Goal: Task Accomplishment & Management: Manage account settings

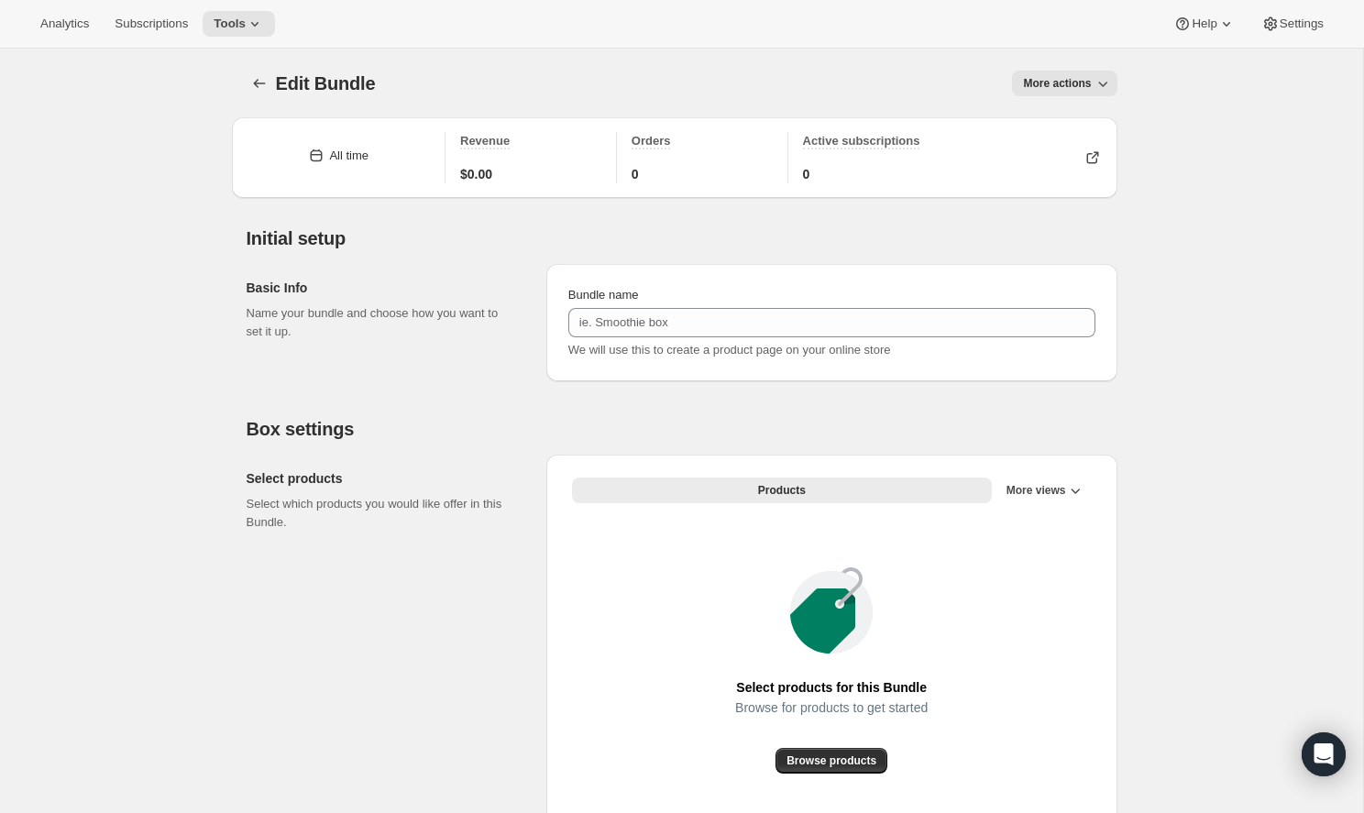
type input "Infinite Black Box"
radio input "true"
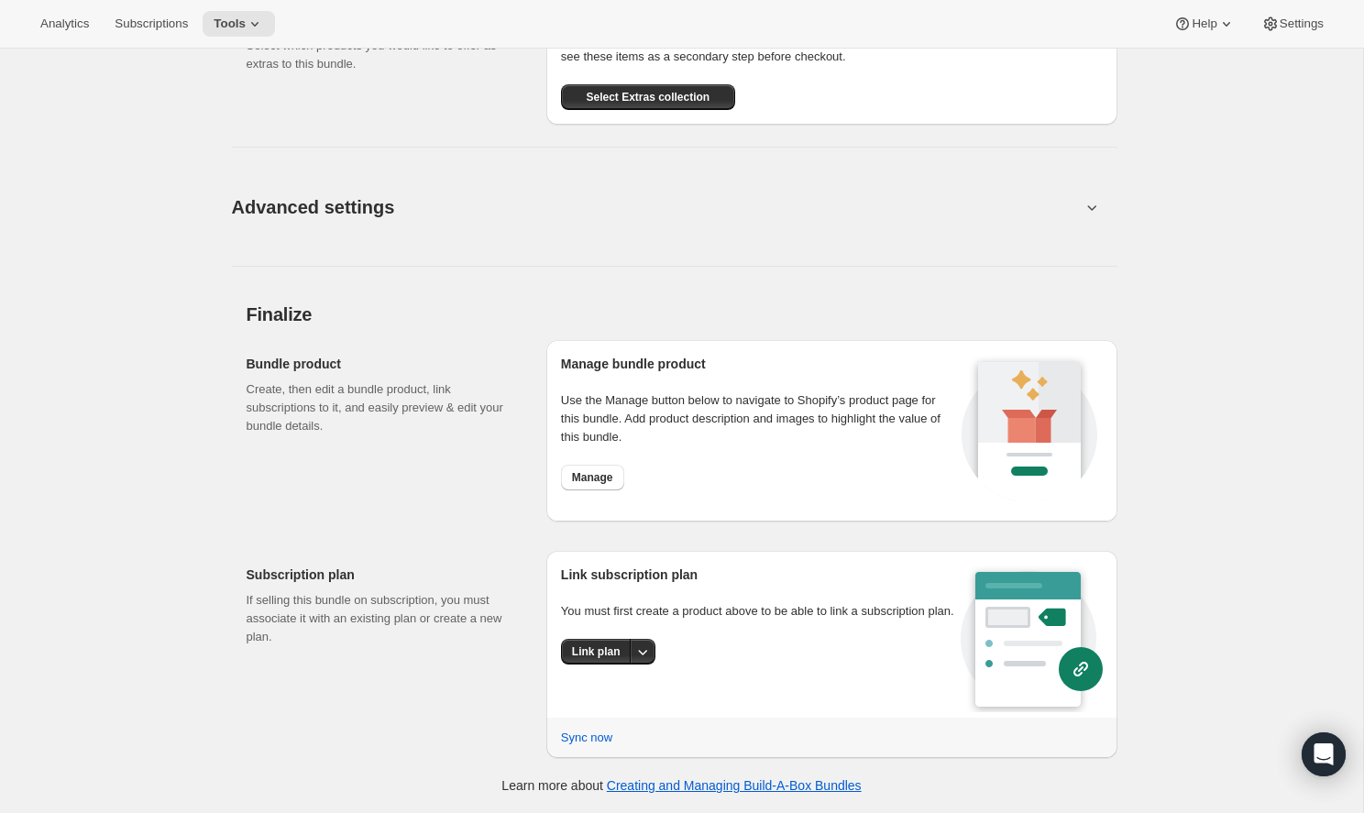
scroll to position [1018, 0]
click at [609, 661] on button "Link plan" at bounding box center [596, 653] width 71 height 26
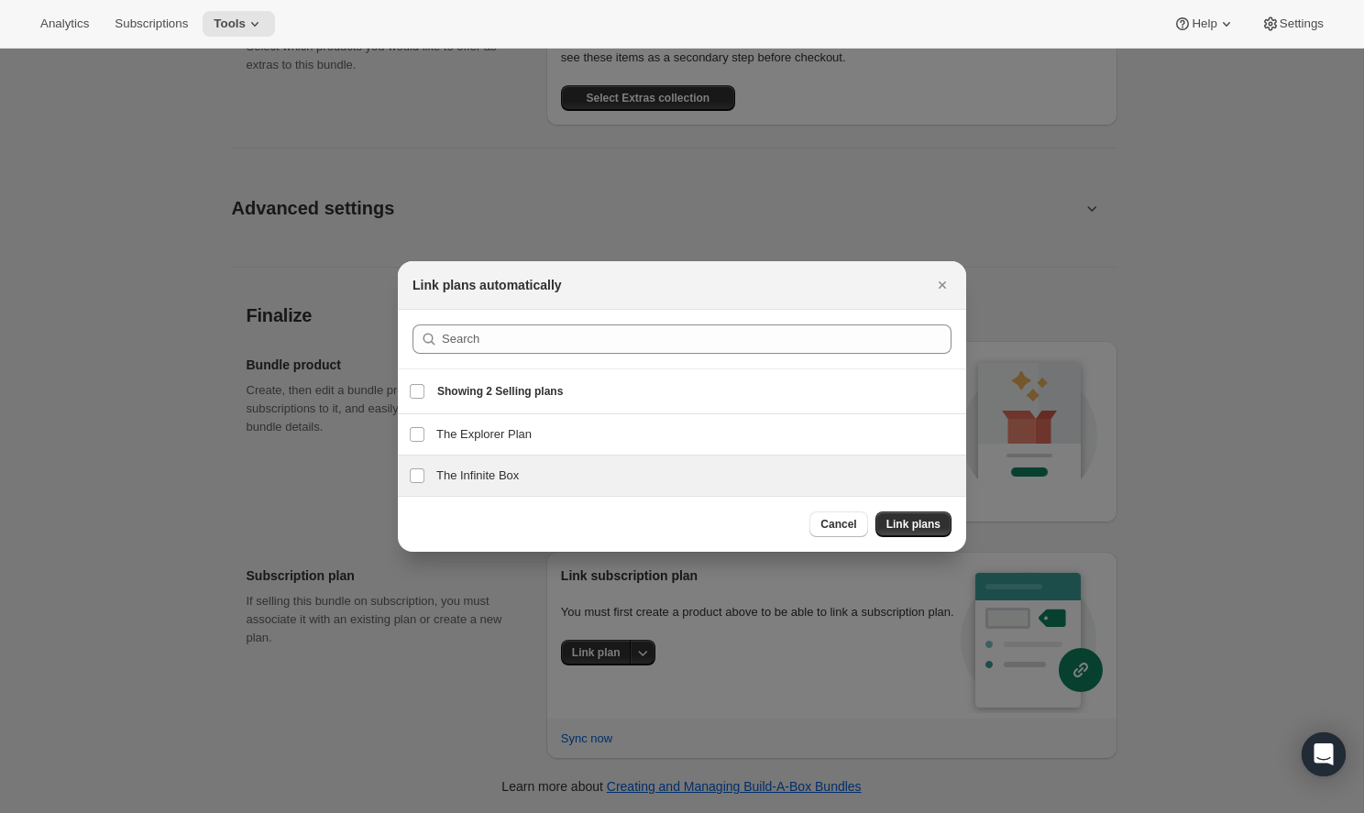
click at [632, 476] on h3 "The Infinite Box" at bounding box center [695, 476] width 519 height 18
checkbox input "true"
click at [893, 517] on button "Link plans" at bounding box center [913, 524] width 76 height 26
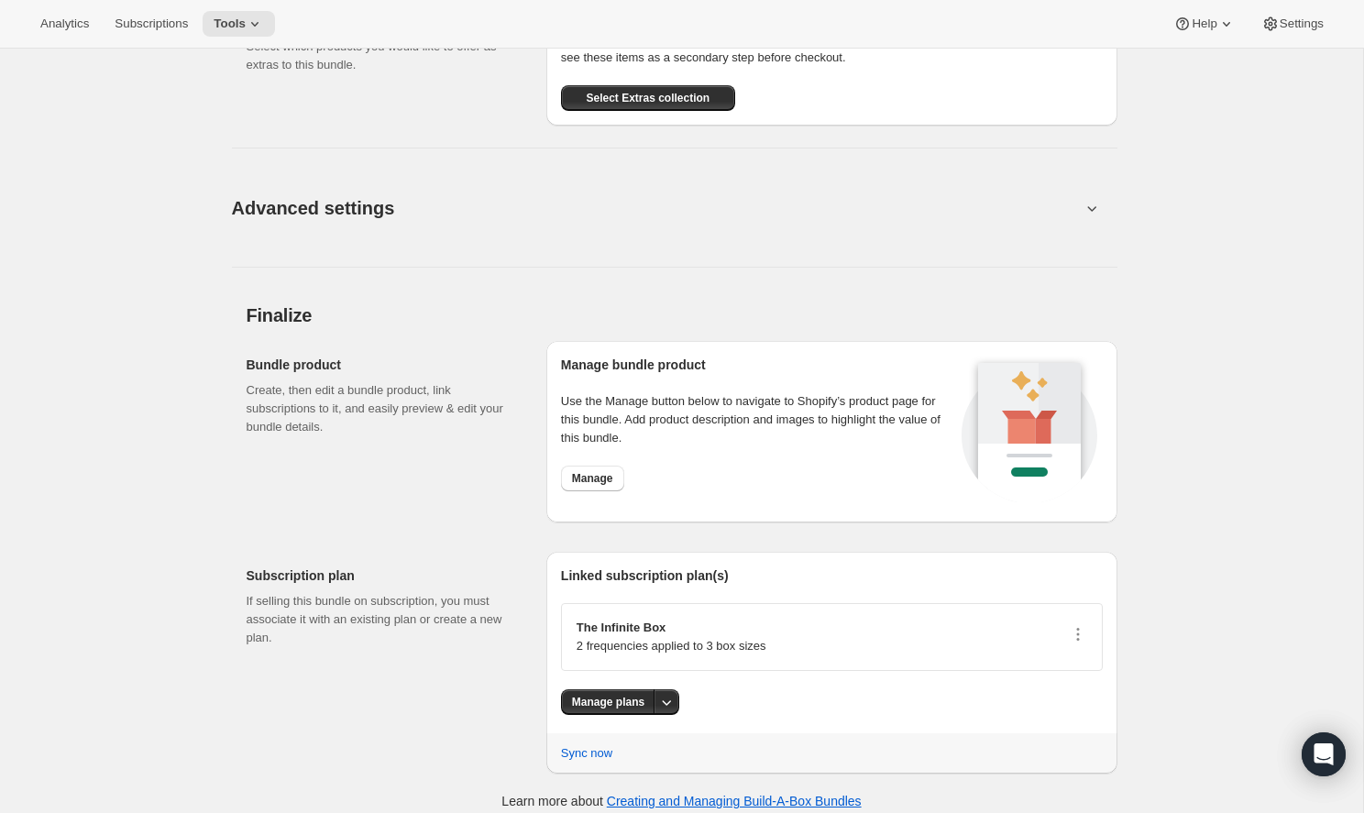
scroll to position [0, 0]
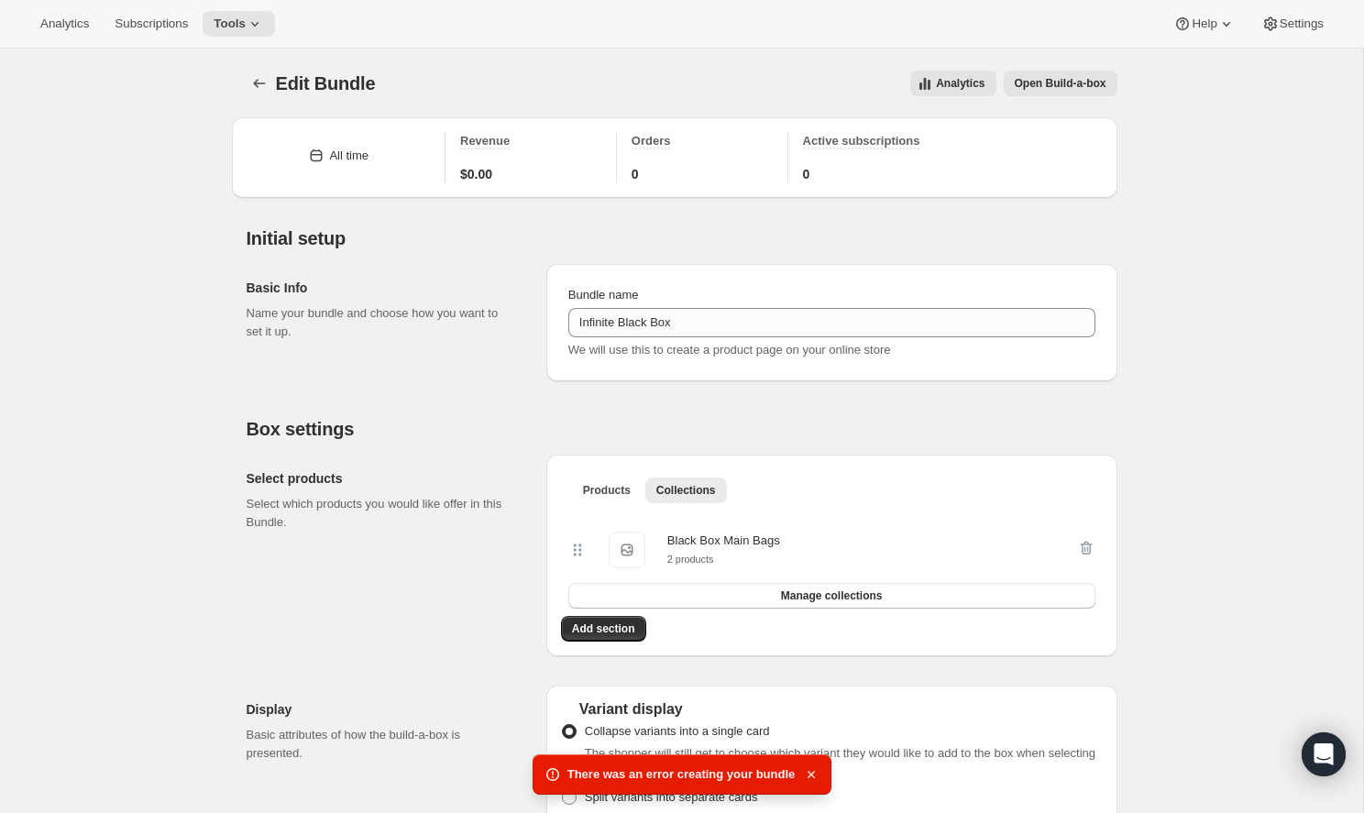
click at [815, 775] on icon "button" at bounding box center [811, 774] width 18 height 18
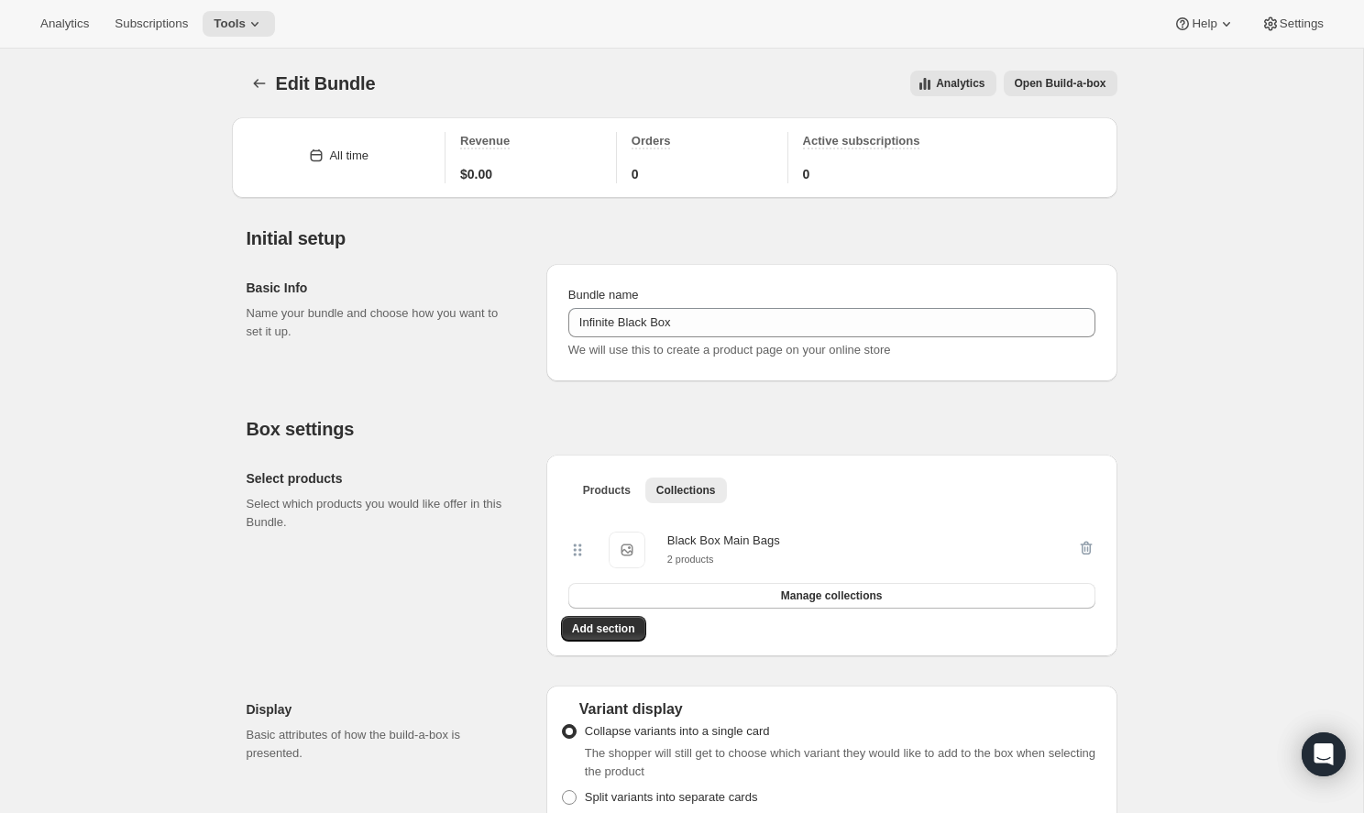
click at [1037, 90] on span "Open Build-a-box" at bounding box center [1061, 83] width 92 height 15
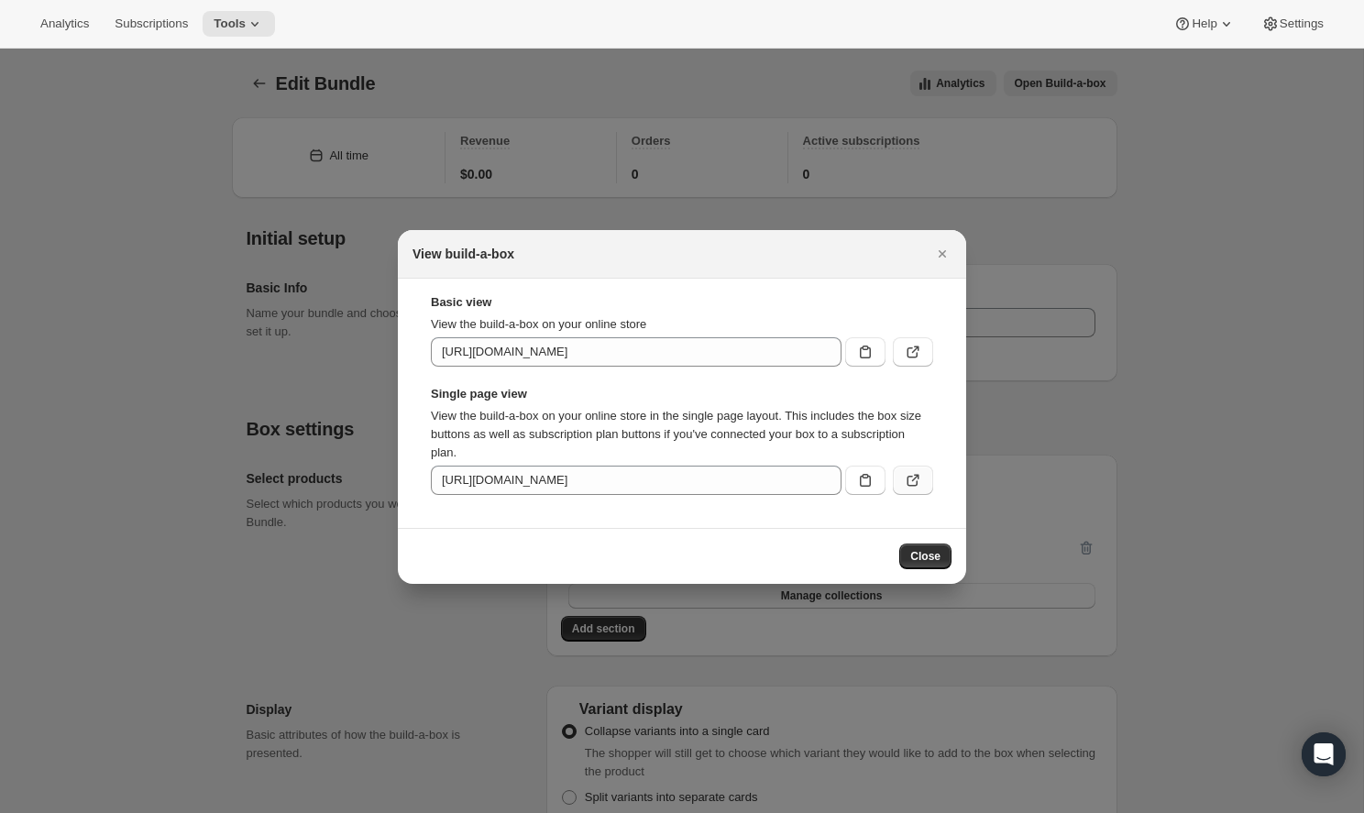
click at [909, 482] on icon ":r2f:" at bounding box center [913, 480] width 18 height 18
click at [933, 258] on icon "Close" at bounding box center [942, 254] width 18 height 18
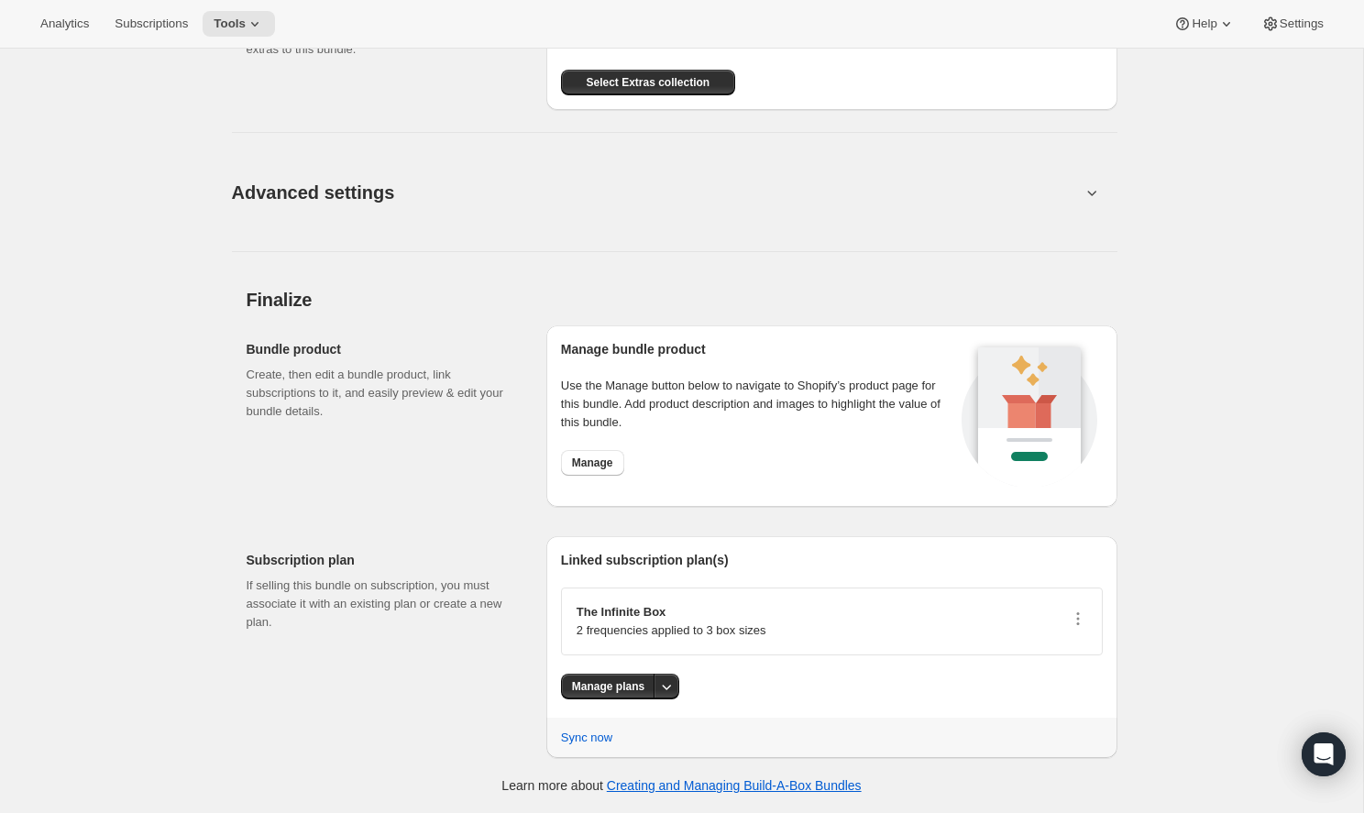
scroll to position [1034, 0]
click at [643, 627] on p "2 frequencies applied to 3 box sizes" at bounding box center [672, 630] width 190 height 18
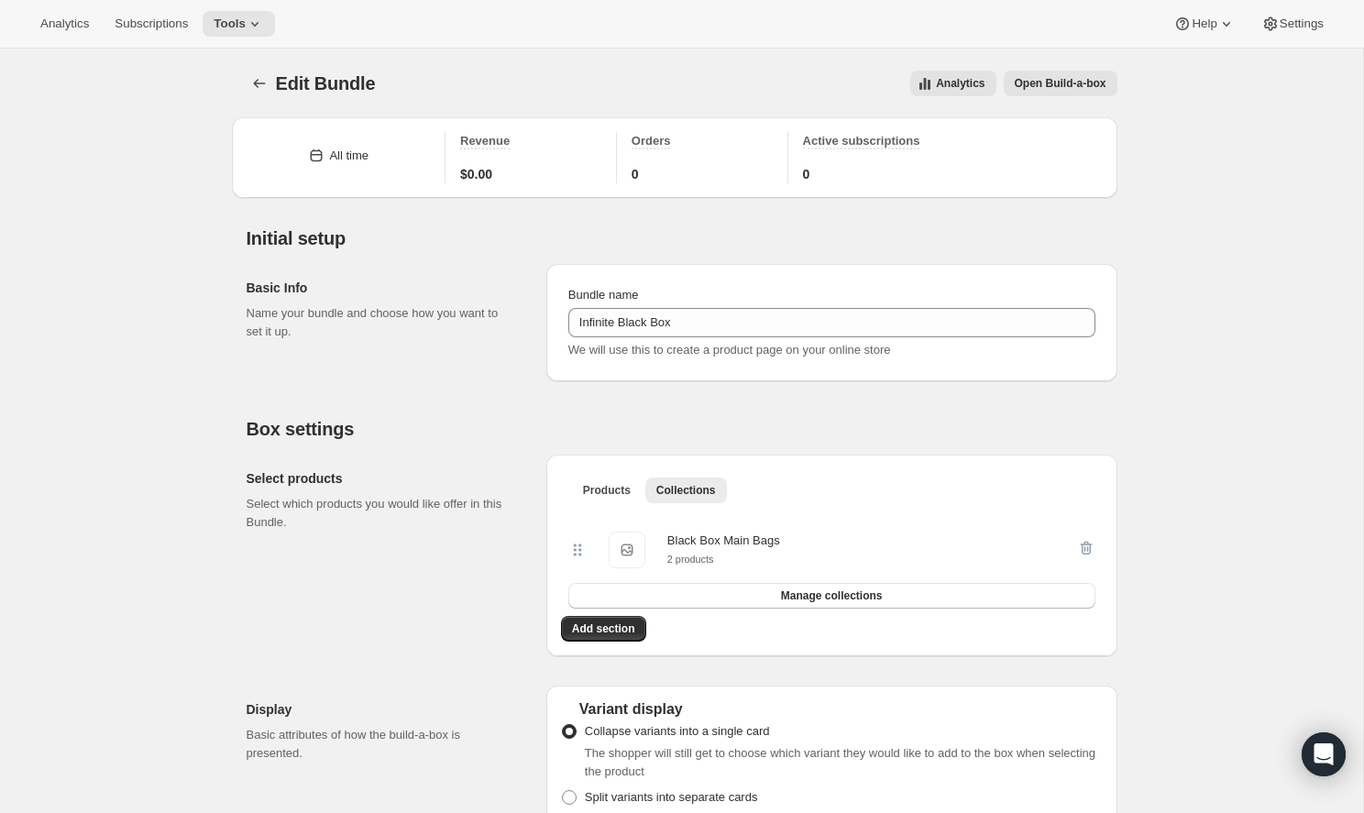
scroll to position [0, 0]
click at [224, 13] on button "Tools" at bounding box center [239, 24] width 72 height 26
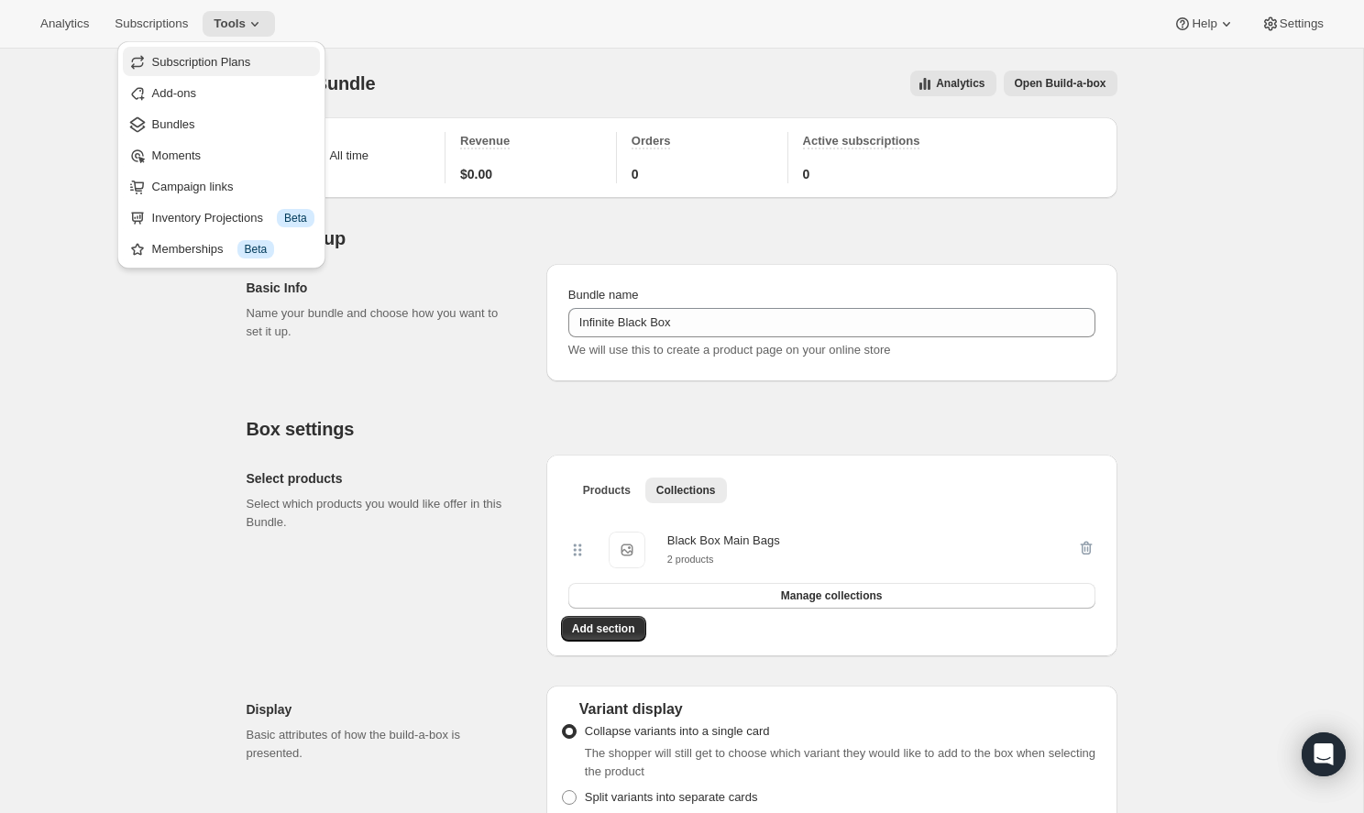
click at [245, 61] on span "Subscription Plans" at bounding box center [201, 62] width 99 height 14
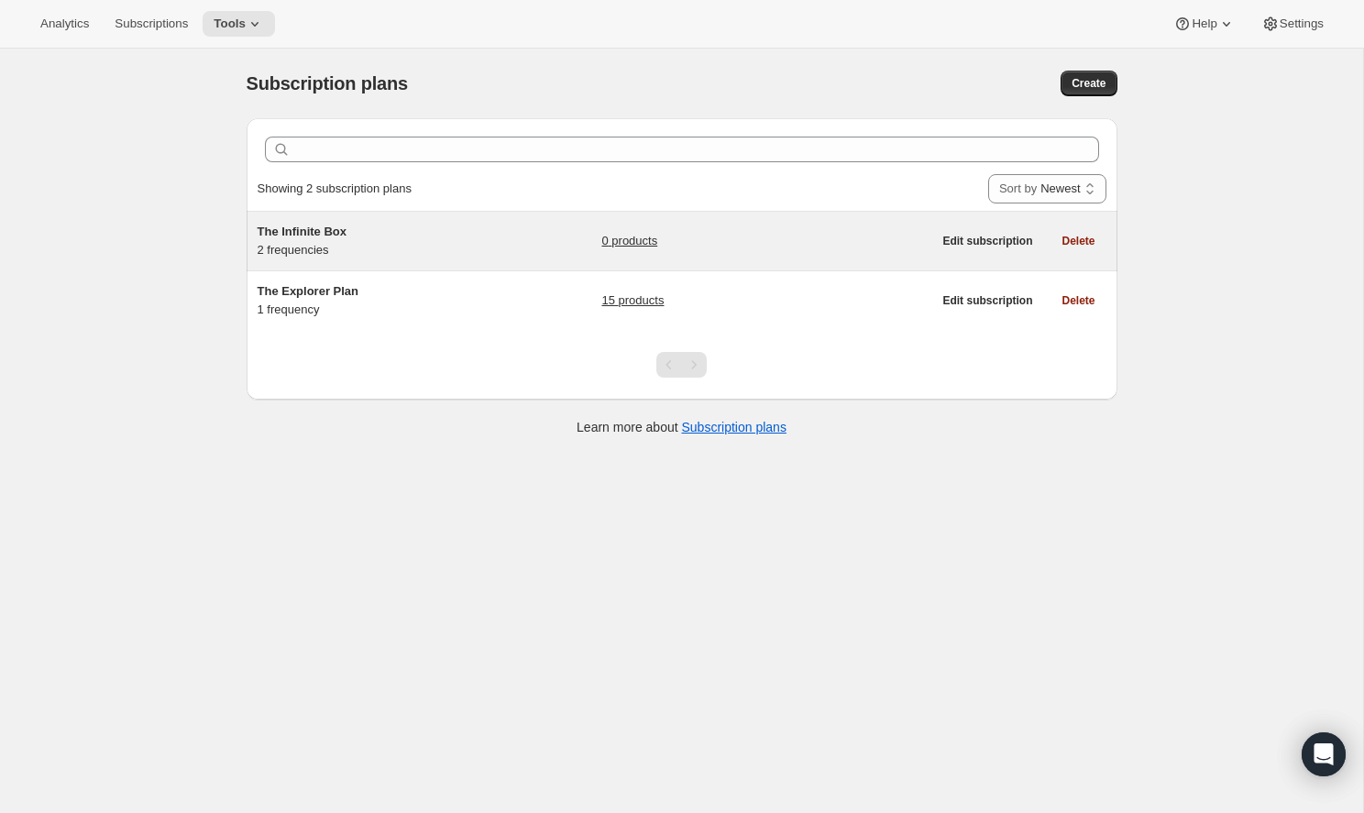
click at [394, 228] on h5 "The Infinite Box" at bounding box center [372, 232] width 229 height 18
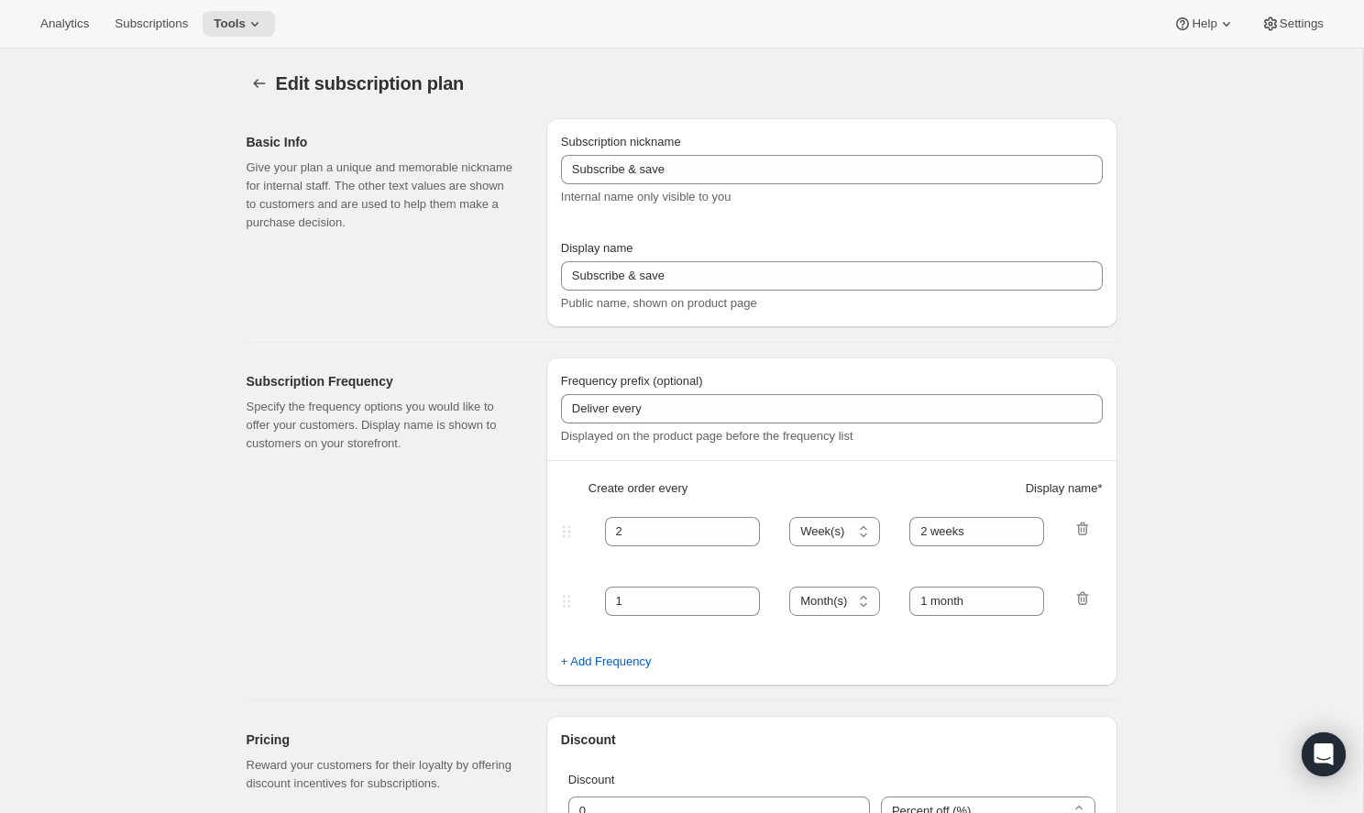
type input "The Infinite Box"
select select "ENABLED"
select select "MONTH"
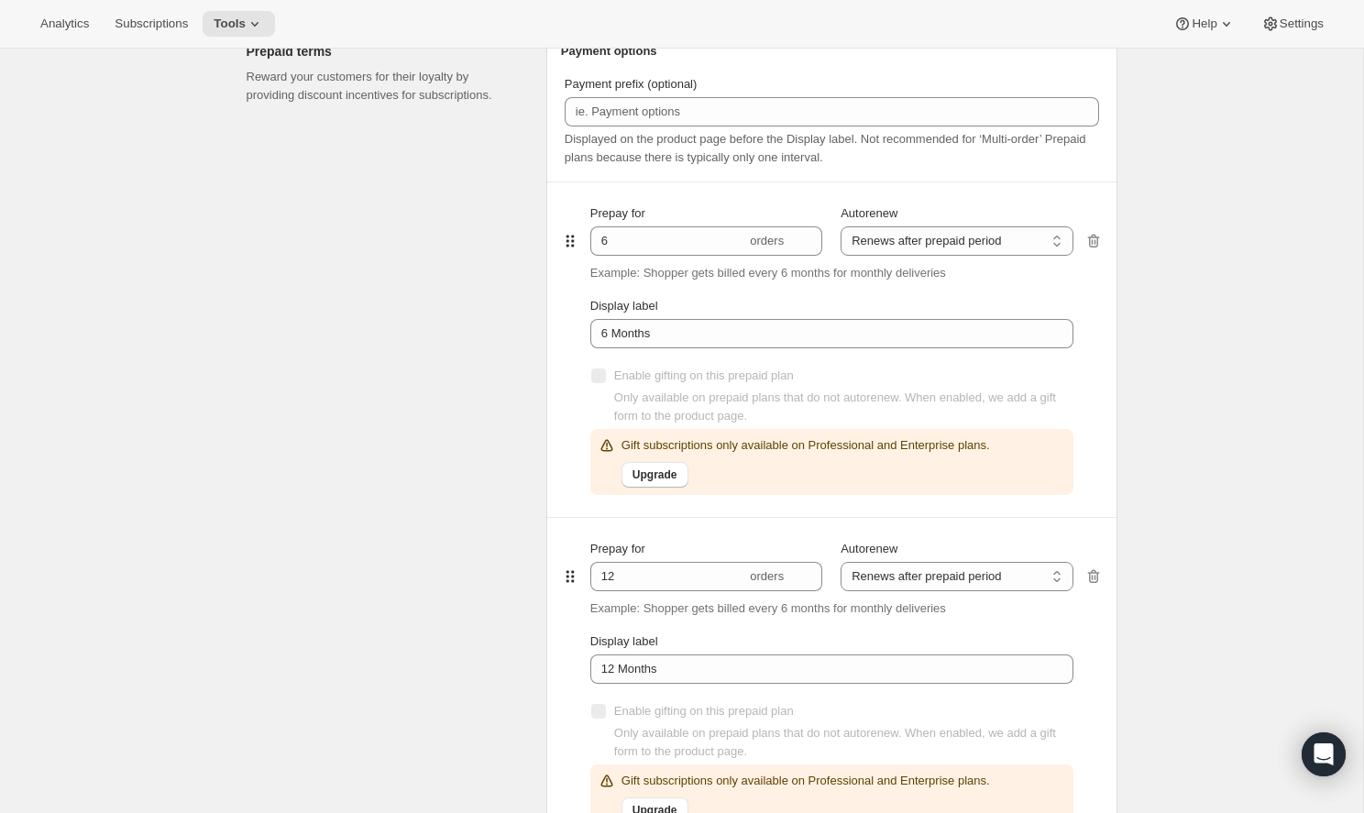
scroll to position [976, 0]
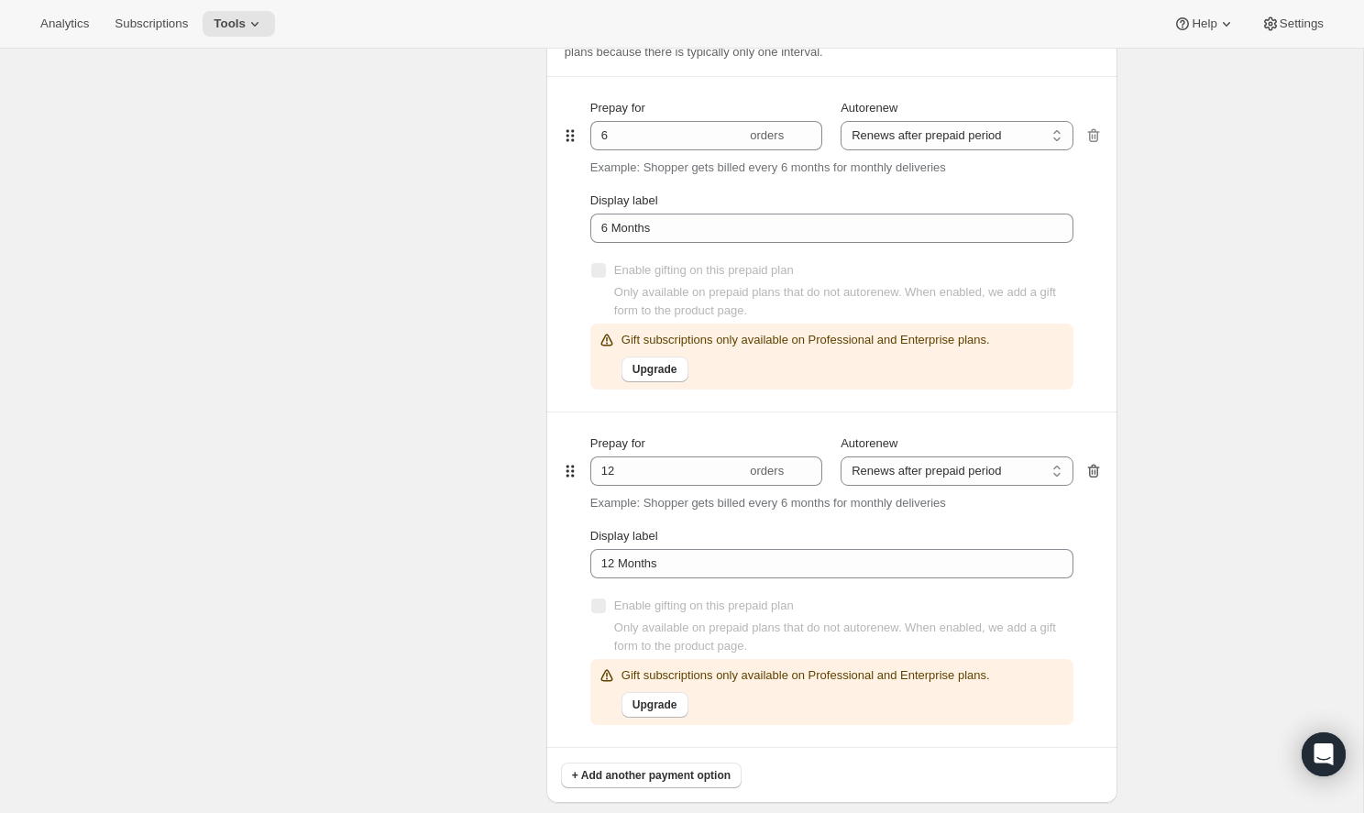
click at [1096, 467] on icon "button" at bounding box center [1093, 471] width 18 height 18
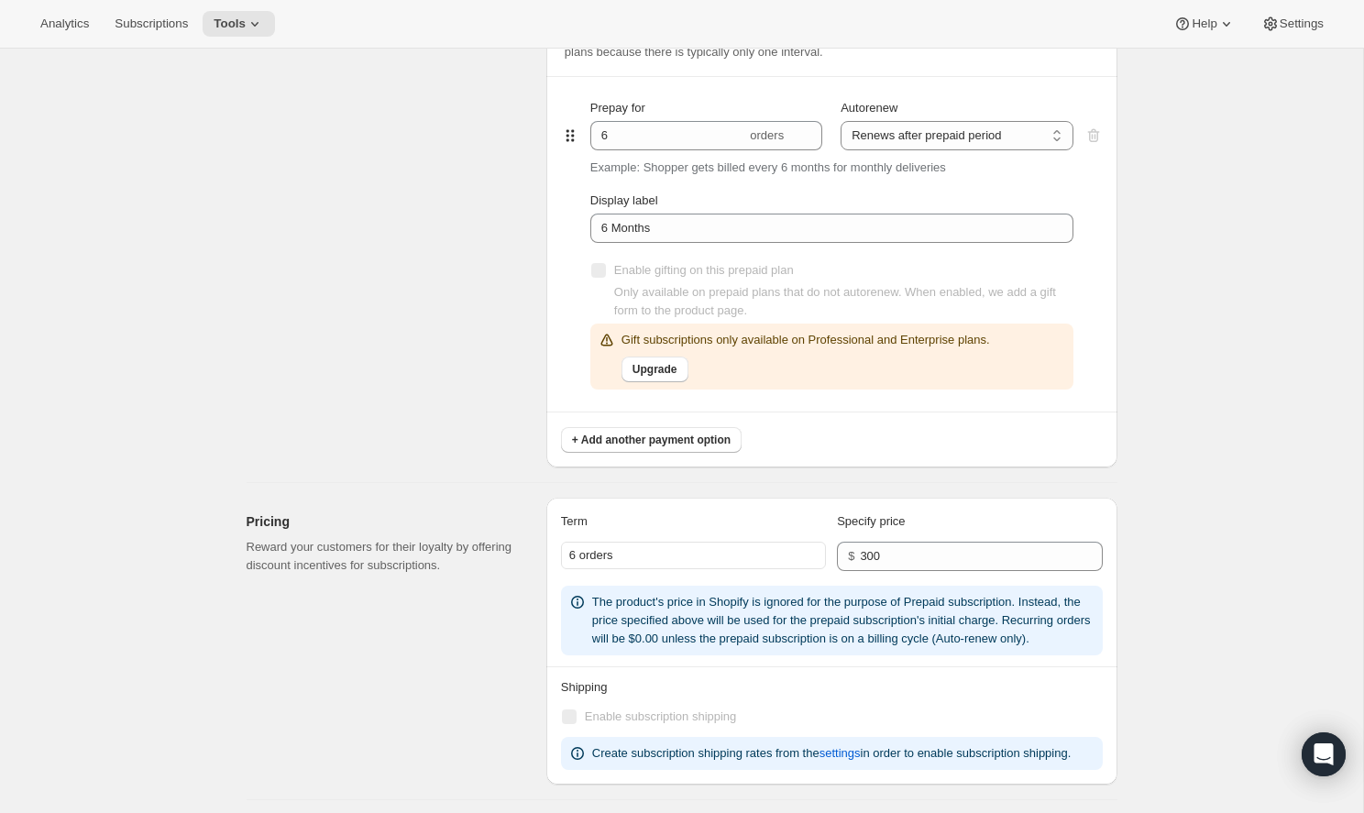
scroll to position [0, 0]
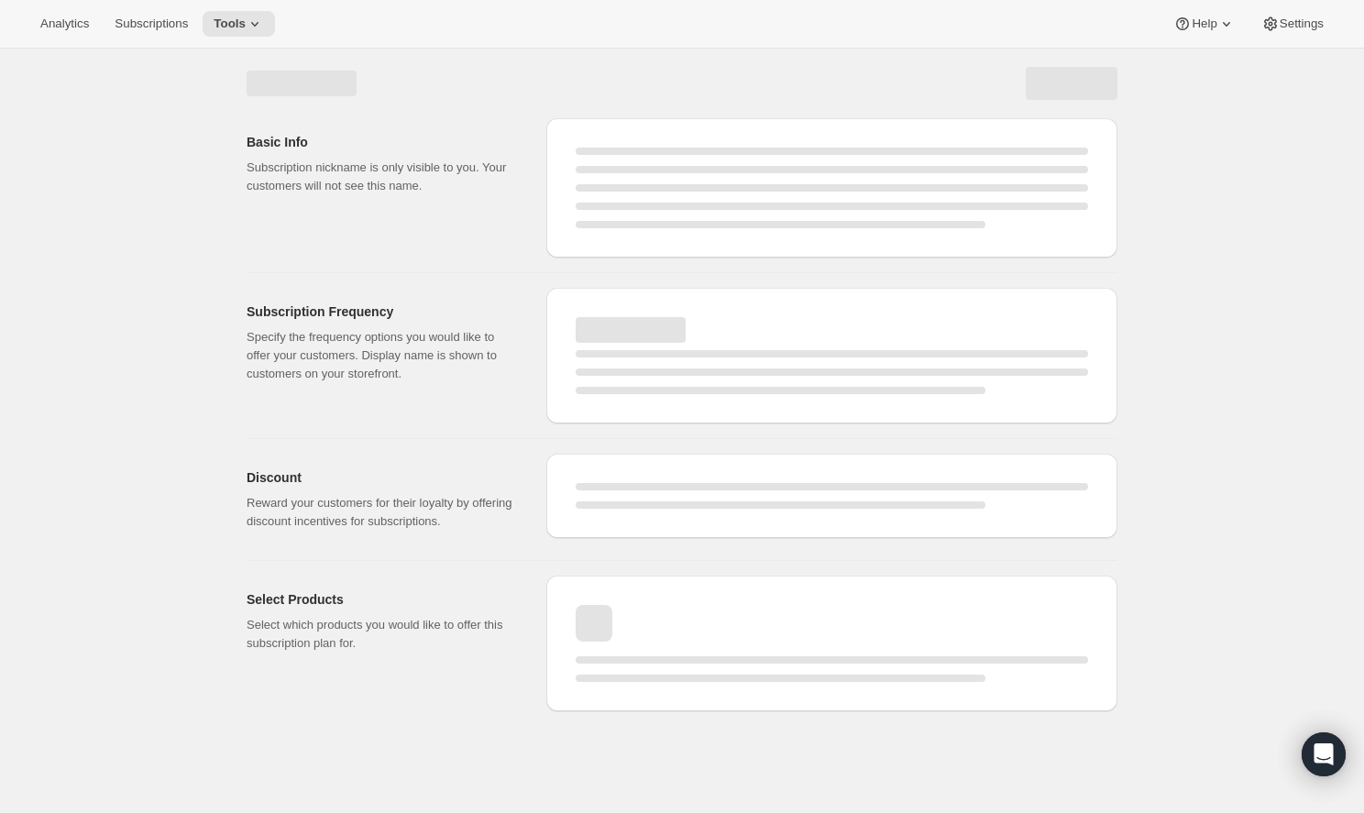
select select "MONTH"
select select "ENABLED"
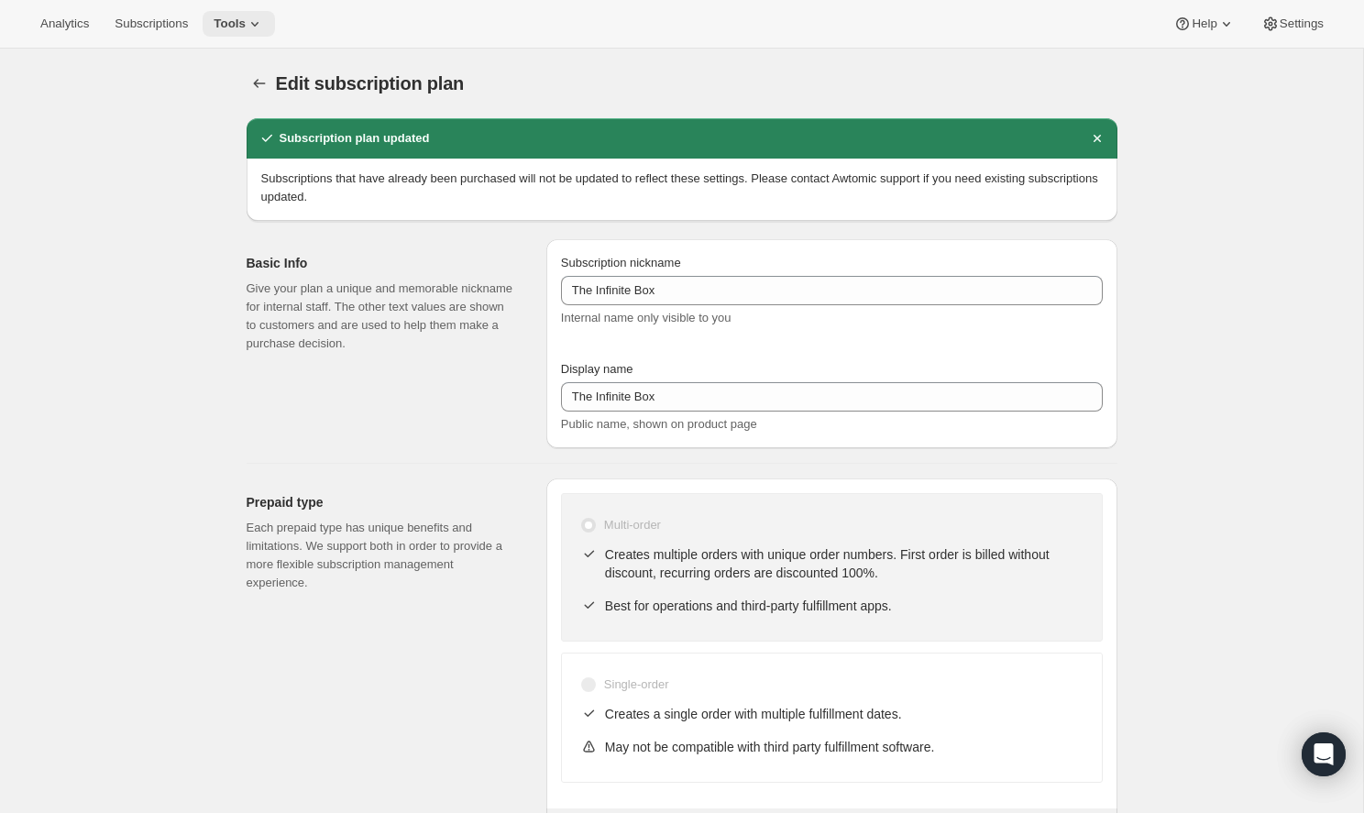
click at [246, 17] on icon at bounding box center [255, 24] width 18 height 18
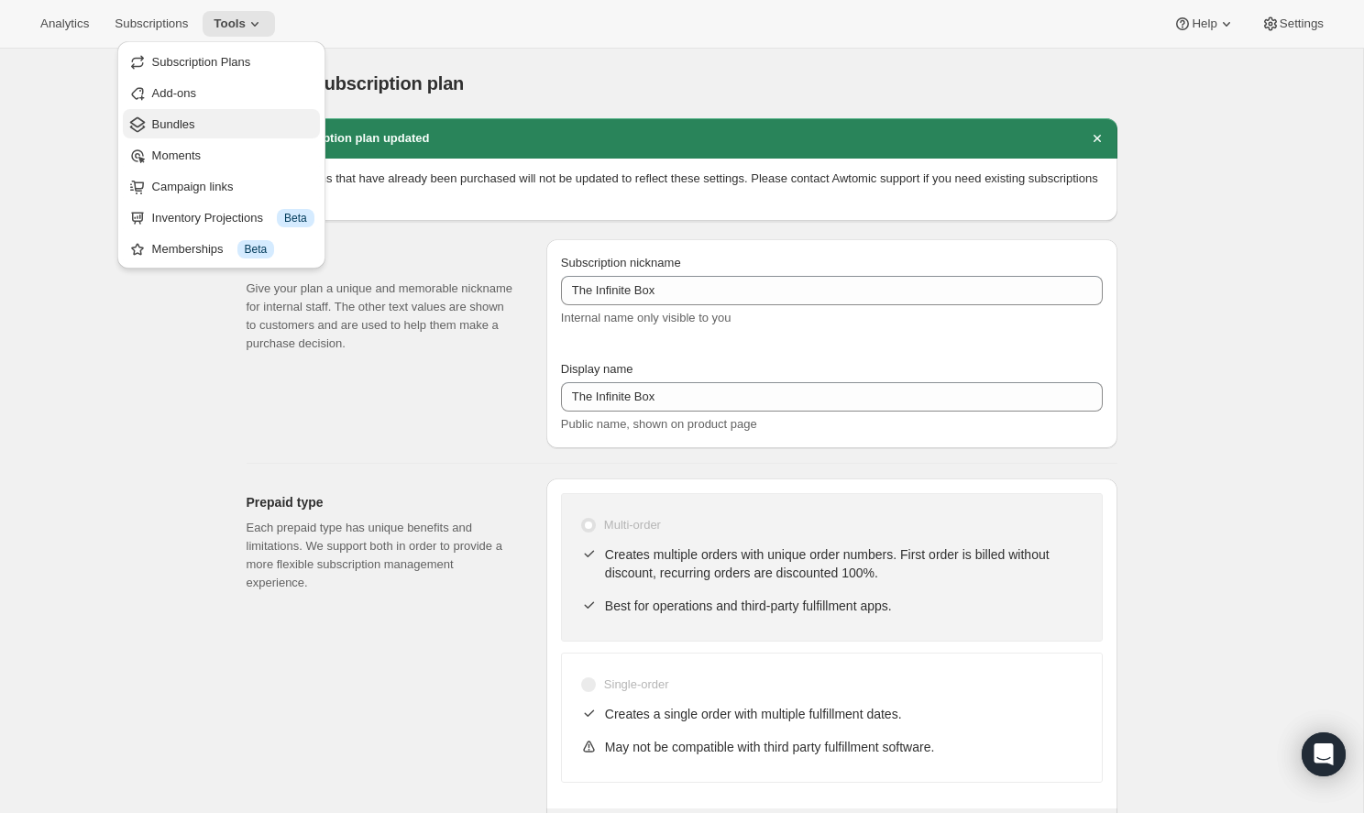
click at [231, 131] on span "Bundles" at bounding box center [233, 124] width 162 height 18
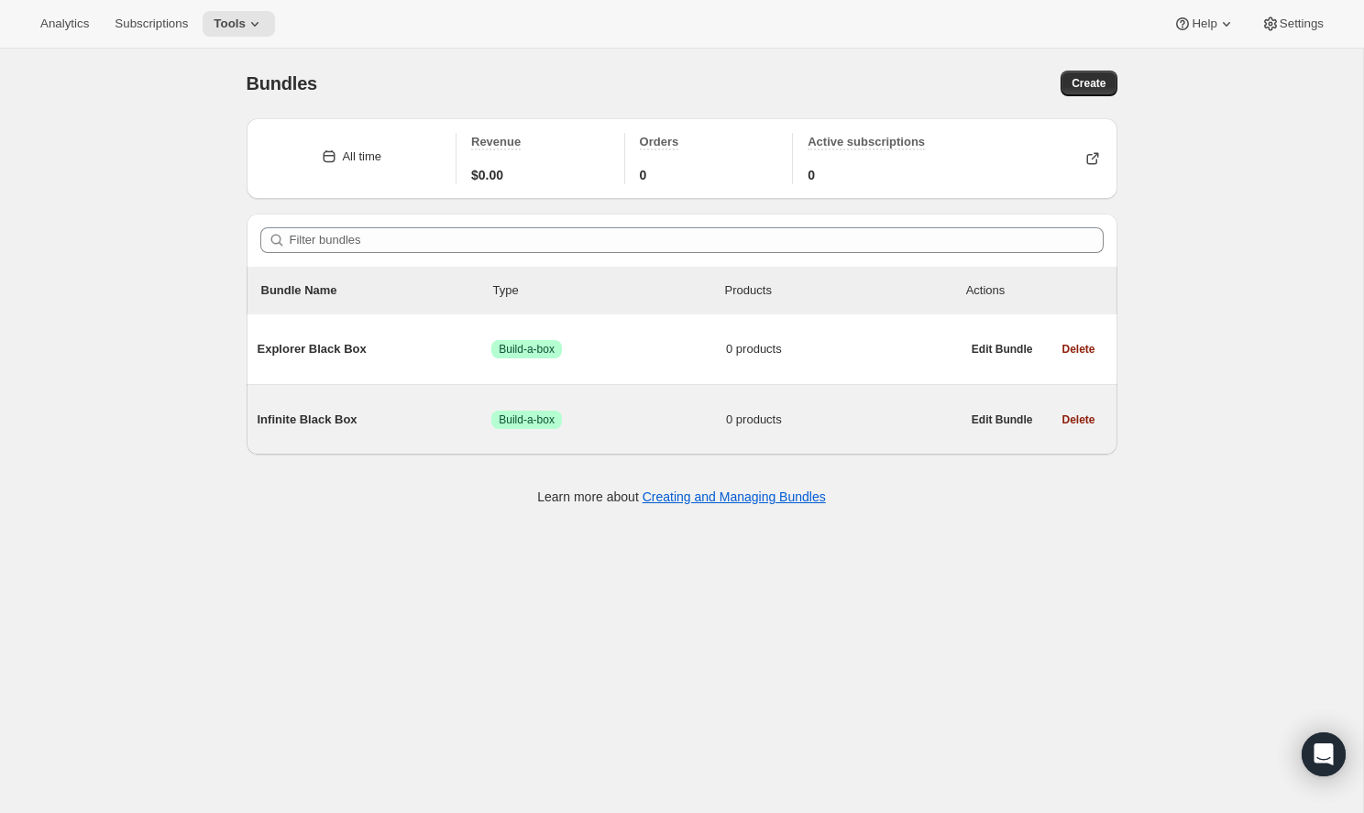
click at [398, 412] on span "Infinite Black Box" at bounding box center [375, 420] width 235 height 18
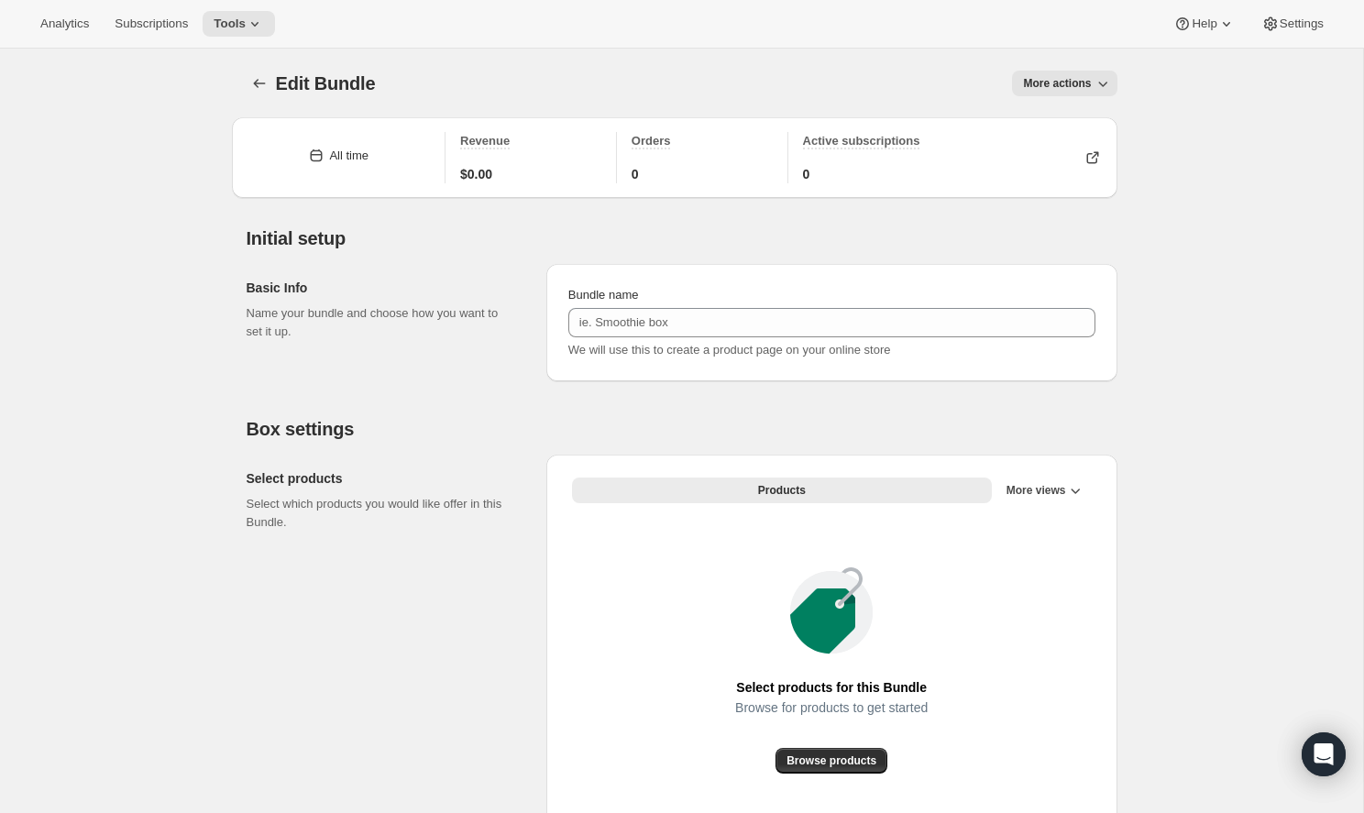
type input "Infinite Black Box"
radio input "true"
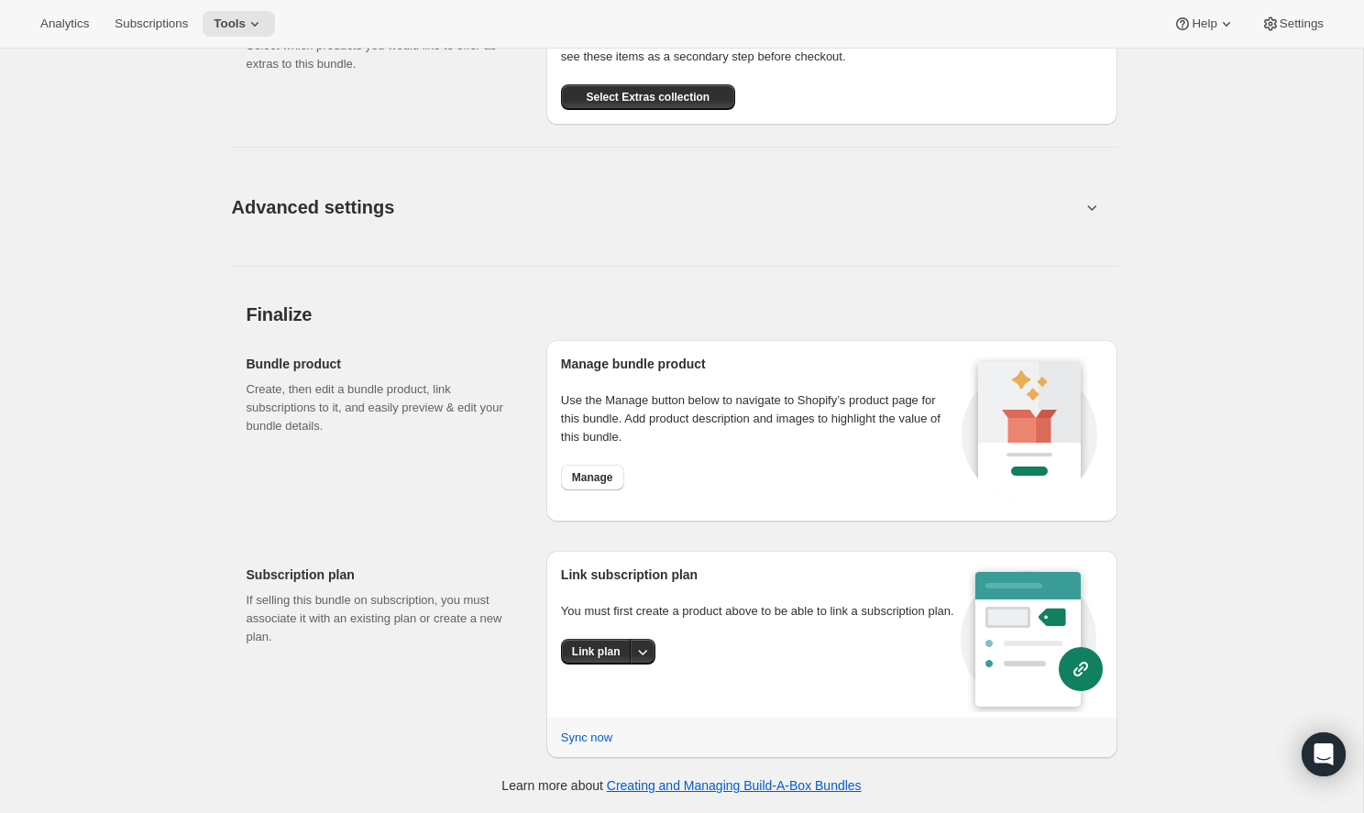
scroll to position [1018, 0]
click at [600, 665] on button "Link plan" at bounding box center [596, 653] width 71 height 26
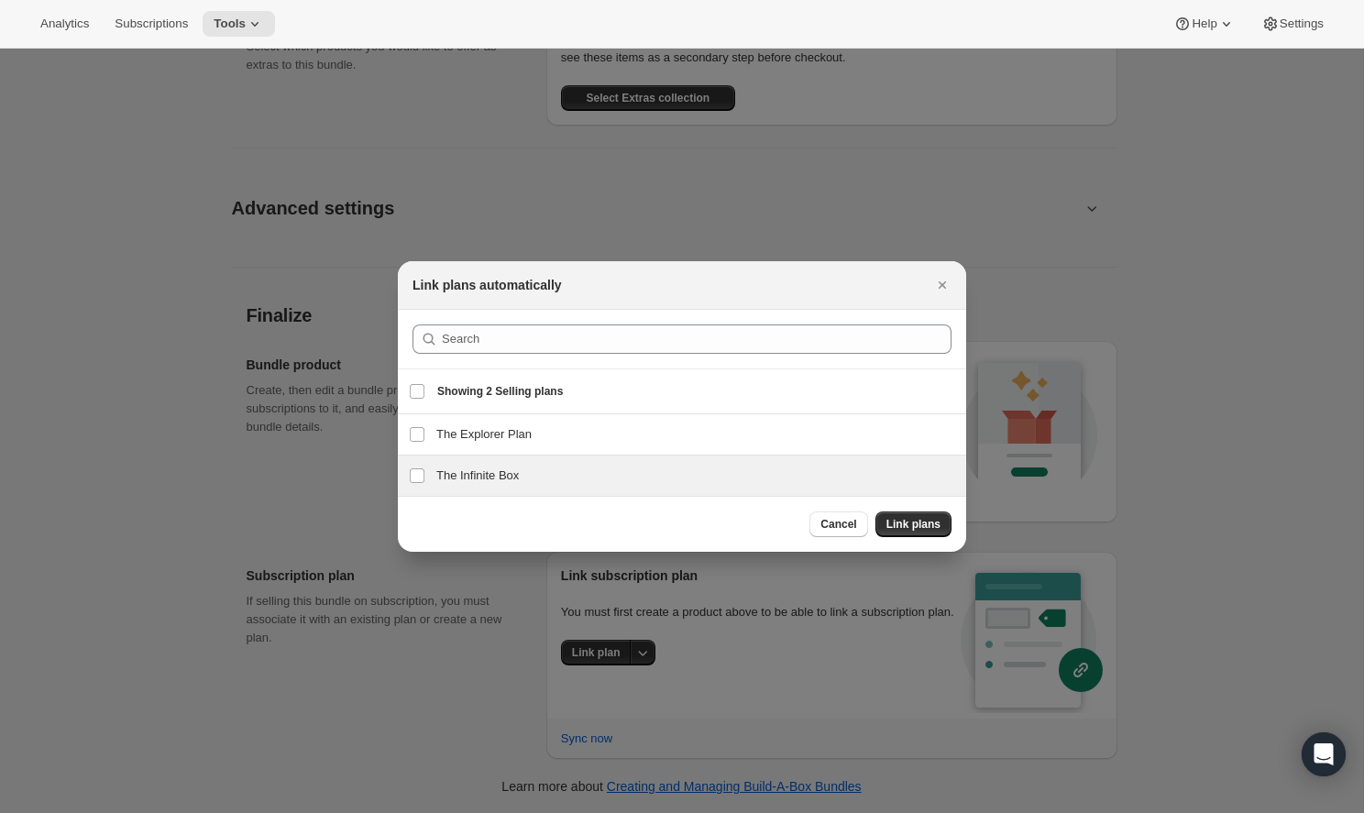
click at [655, 464] on div "The Infinite Box The Infinite Box" at bounding box center [682, 476] width 568 height 40
checkbox input "true"
click at [935, 528] on span "Link plans" at bounding box center [913, 524] width 54 height 15
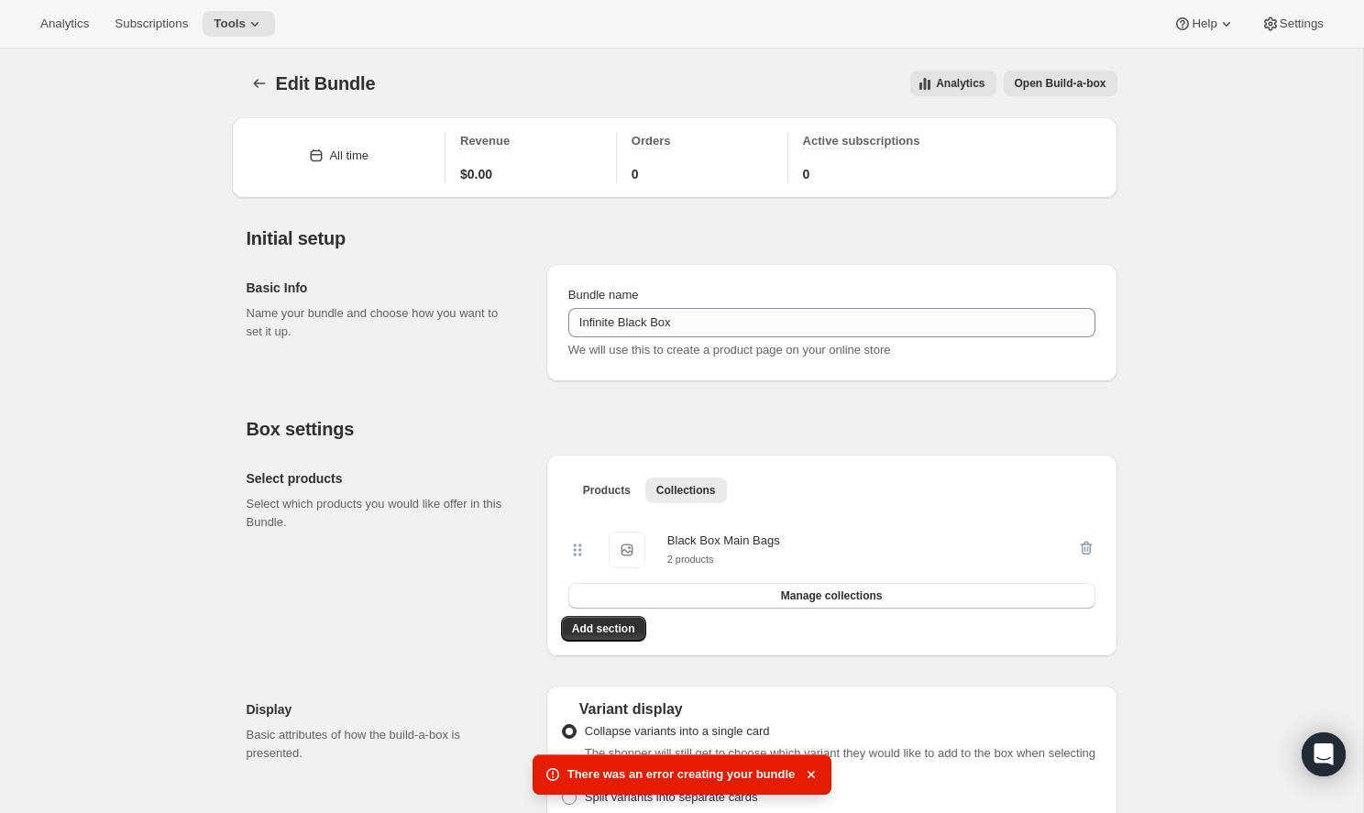
scroll to position [0, 0]
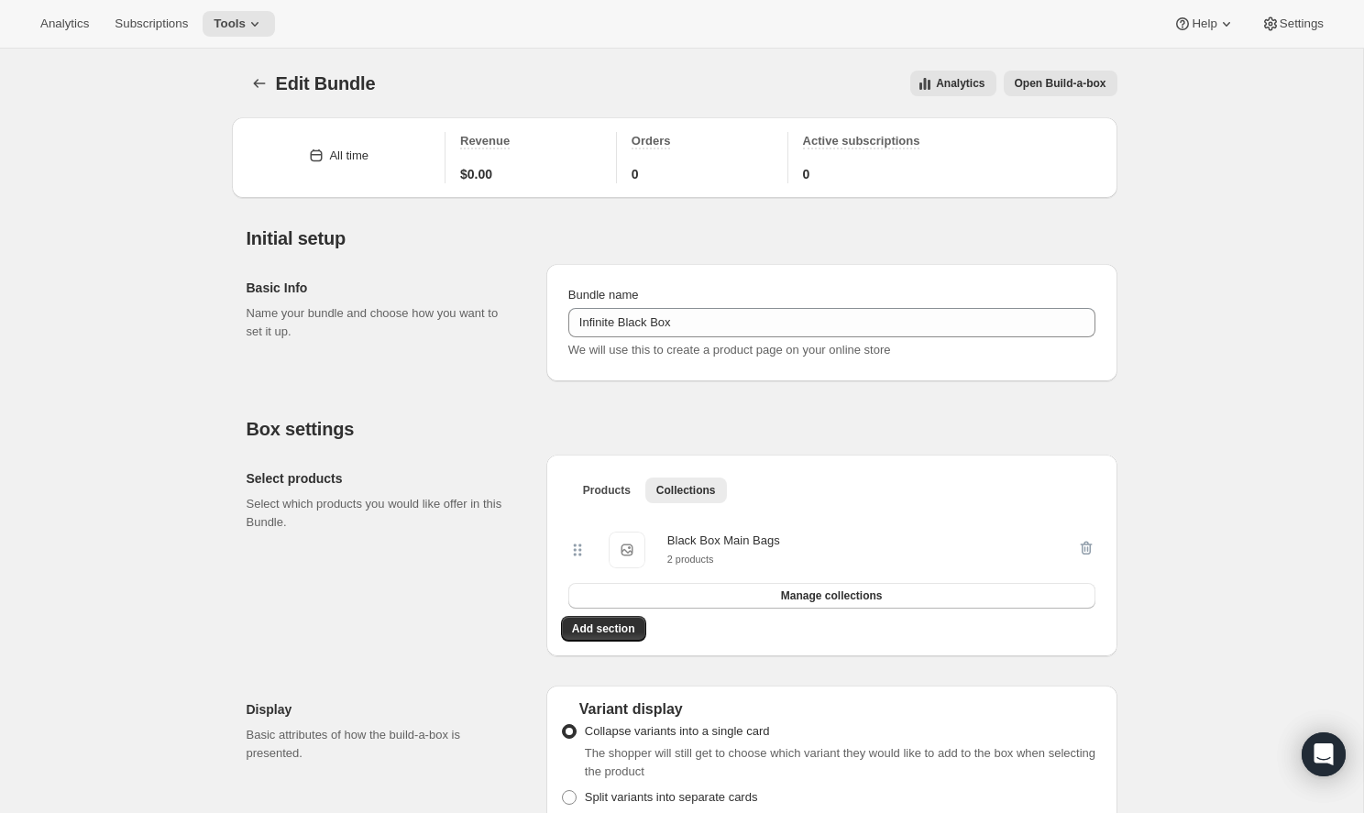
click at [1055, 67] on div "Edit Bundle. This page is ready Edit Bundle Analytics Open Build-a-box More act…" at bounding box center [682, 84] width 871 height 70
click at [1055, 84] on span "Open Build-a-box" at bounding box center [1061, 83] width 92 height 15
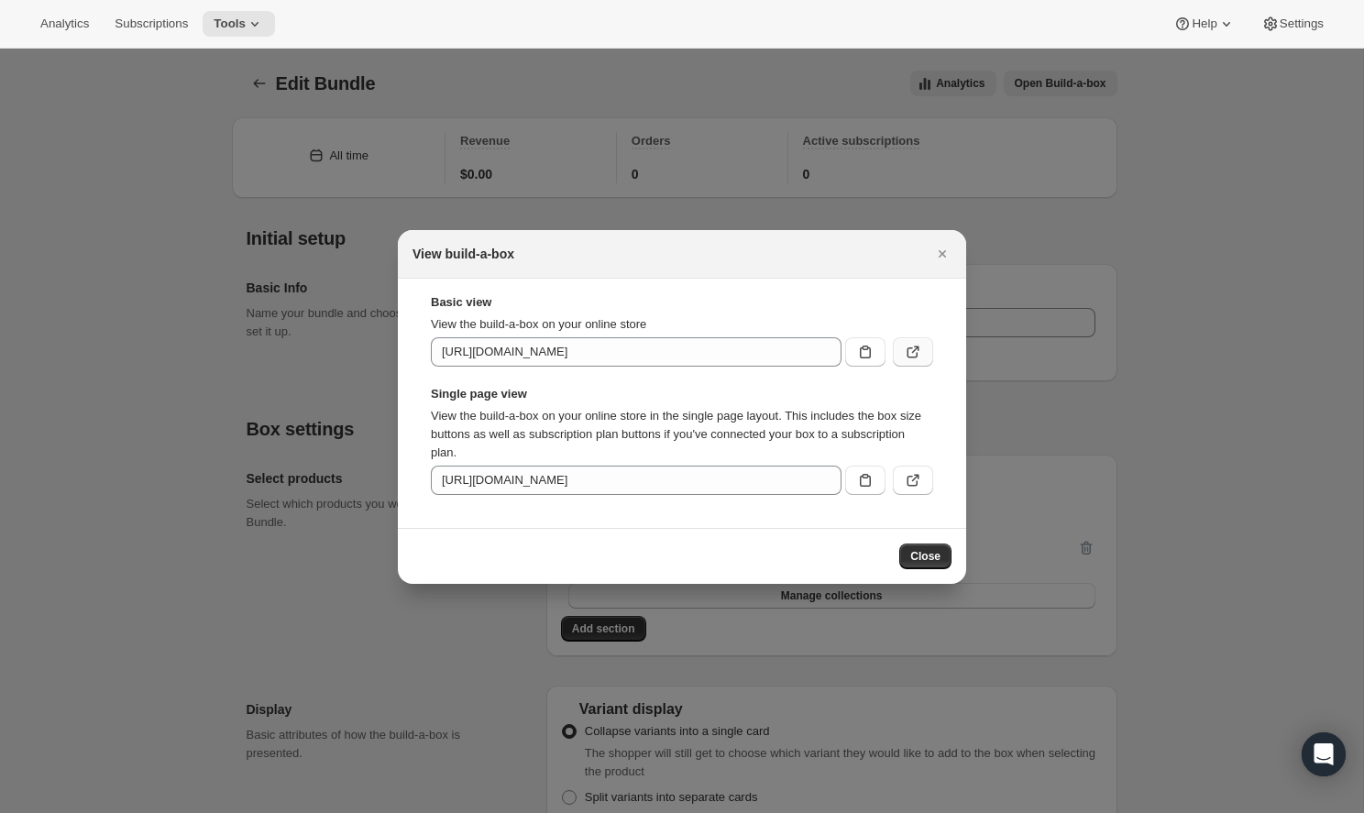
click at [914, 364] on button ":r83:" at bounding box center [913, 351] width 40 height 29
click at [934, 256] on icon "Close" at bounding box center [942, 254] width 18 height 18
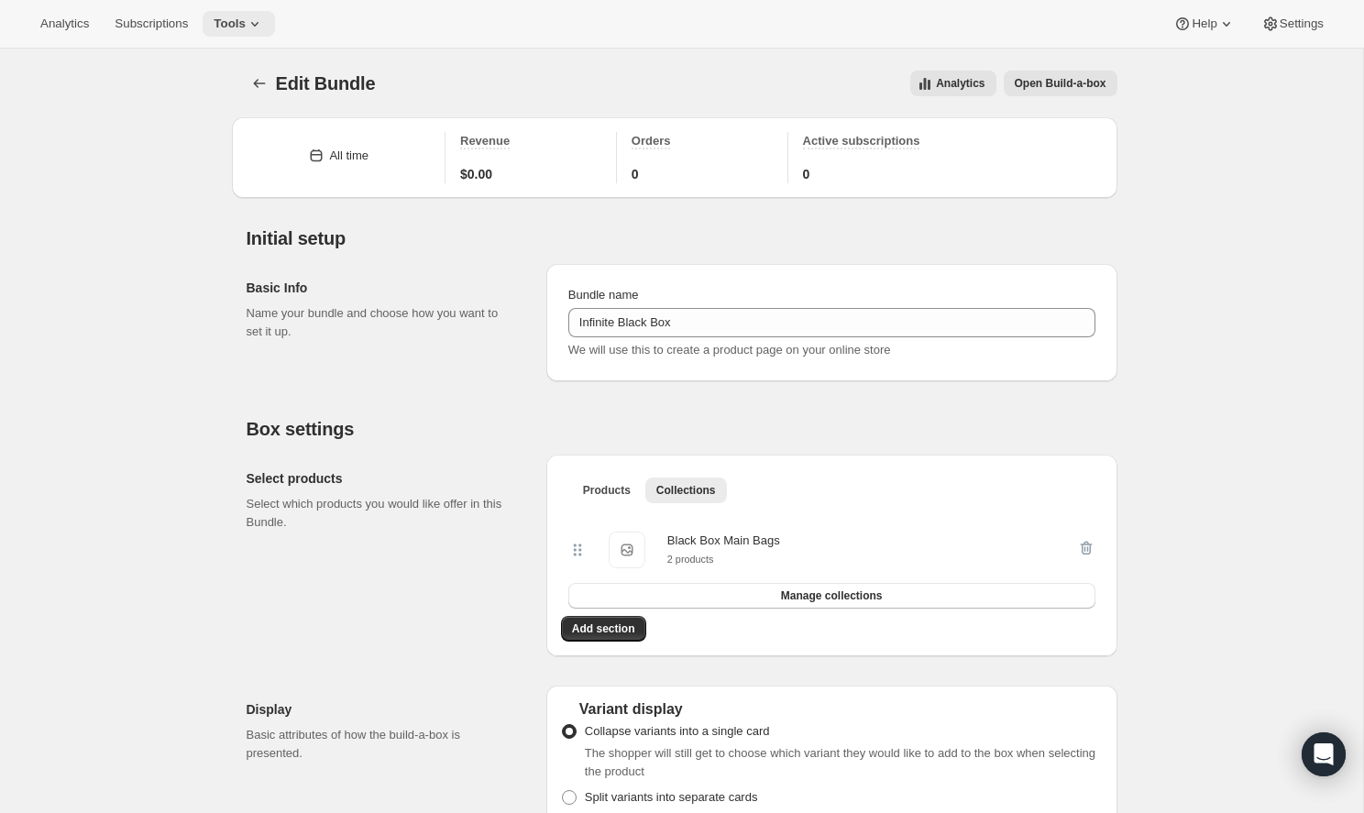
click at [227, 16] on span "Tools" at bounding box center [230, 23] width 32 height 15
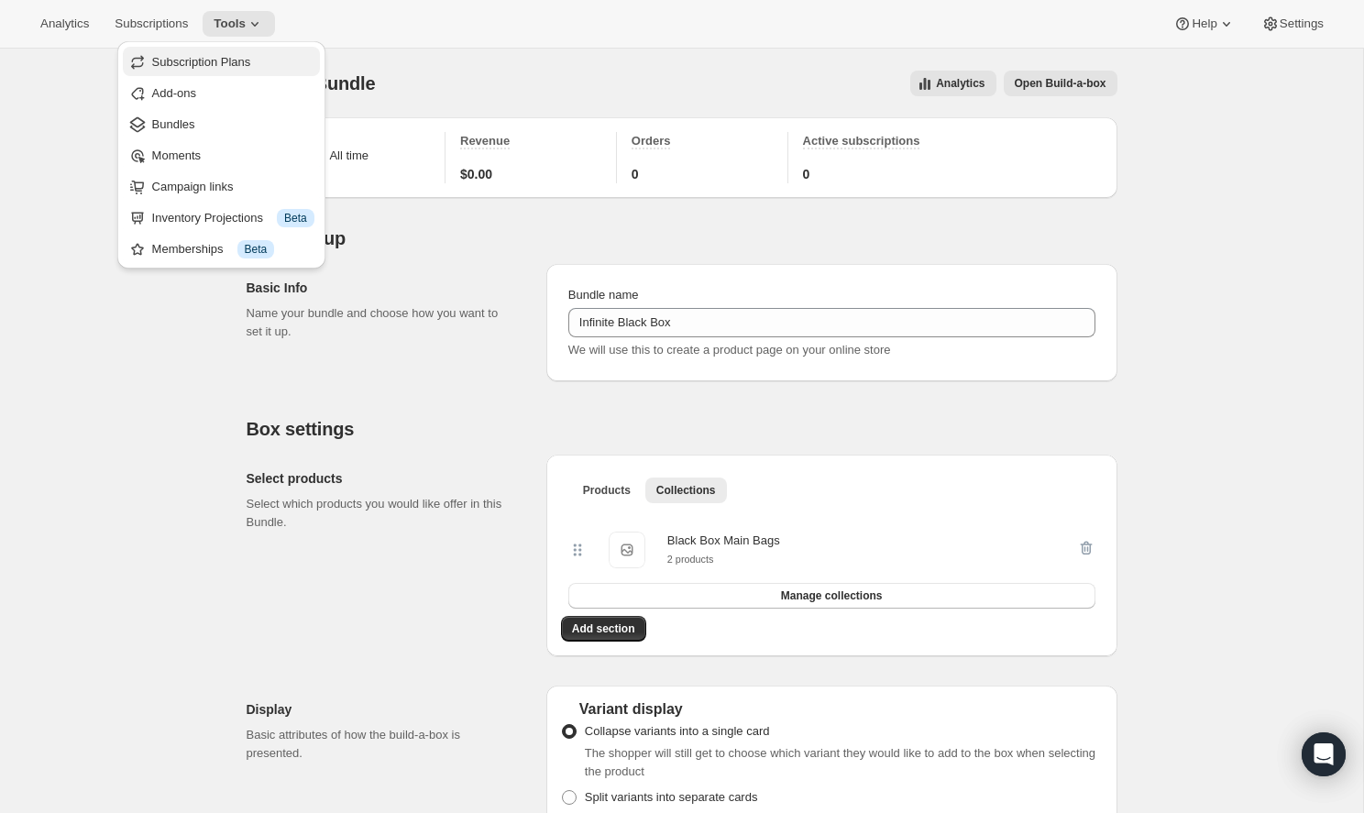
click at [230, 62] on span "Subscription Plans" at bounding box center [201, 62] width 99 height 14
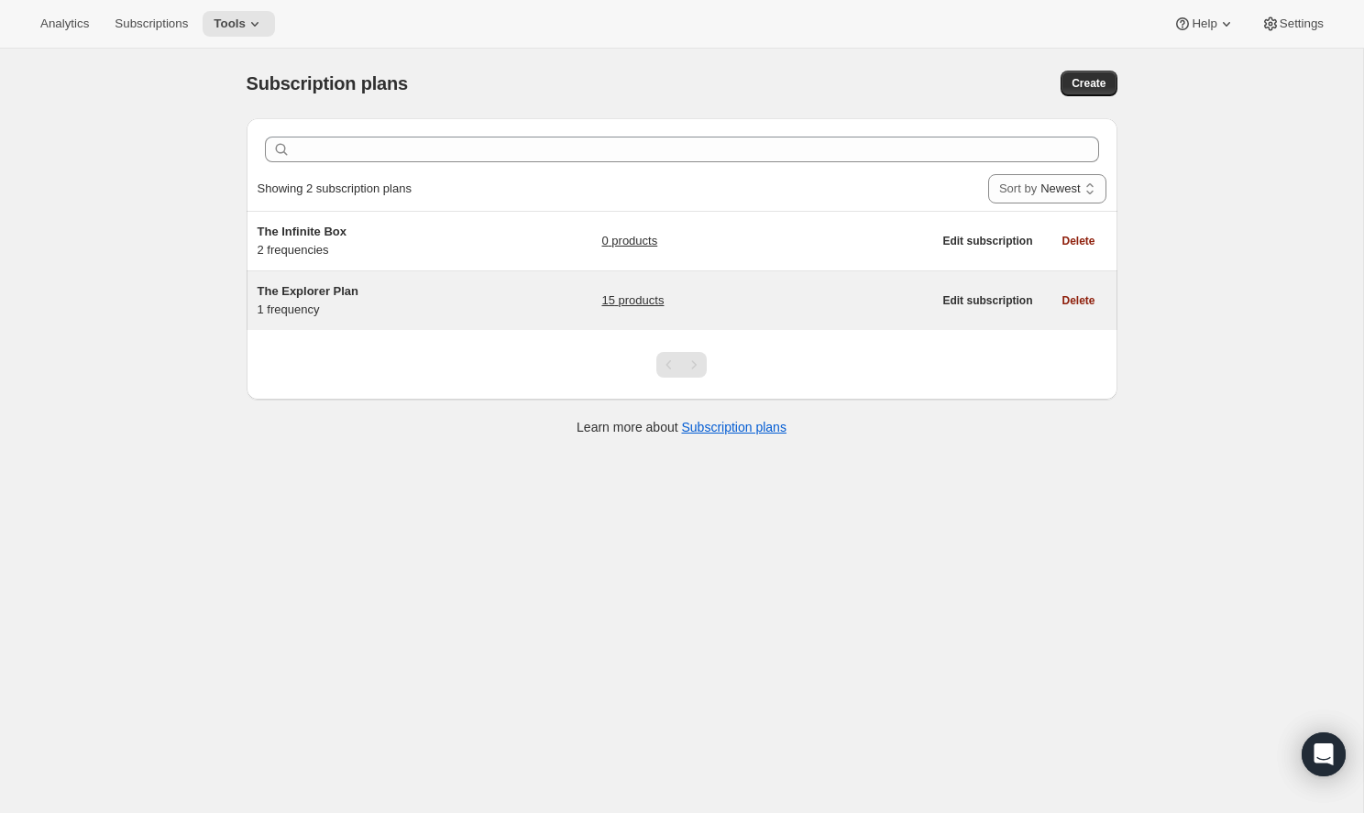
click at [522, 294] on div "The Explorer Plan 1 frequency 15 products" at bounding box center [595, 300] width 675 height 37
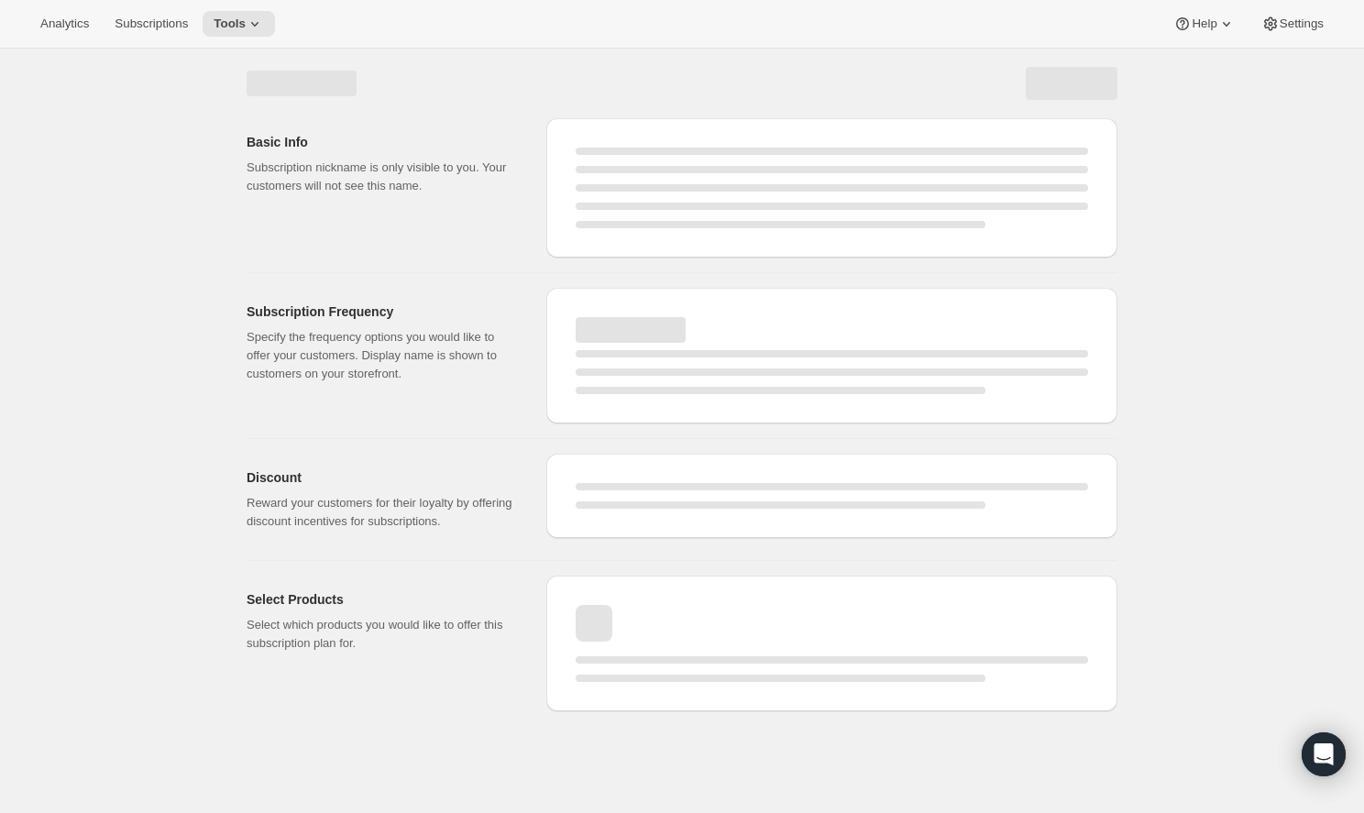
select select "WEEK"
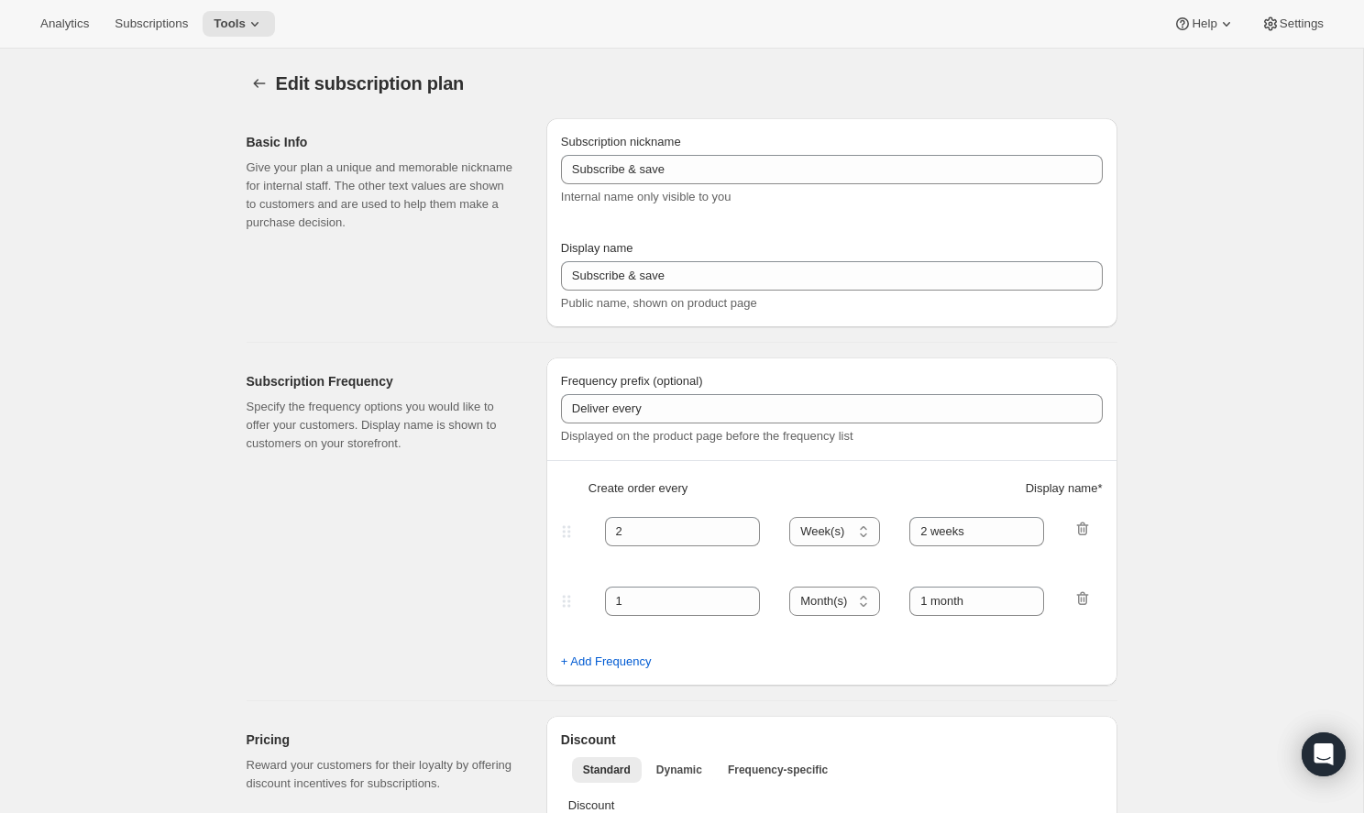
type input "The Explorer Plan"
type input "Deliver Every Month"
type input "1"
select select "MONTH"
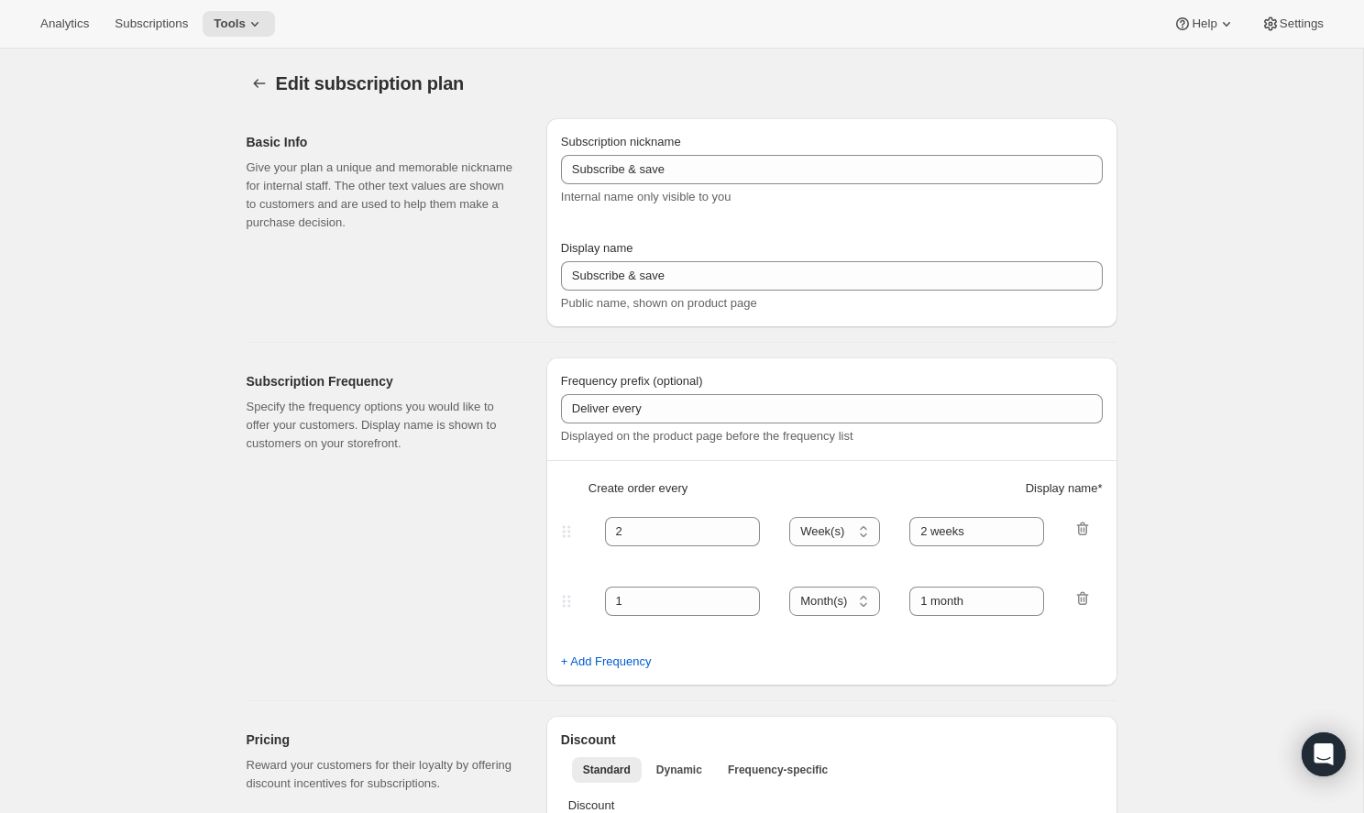
type input "1 month"
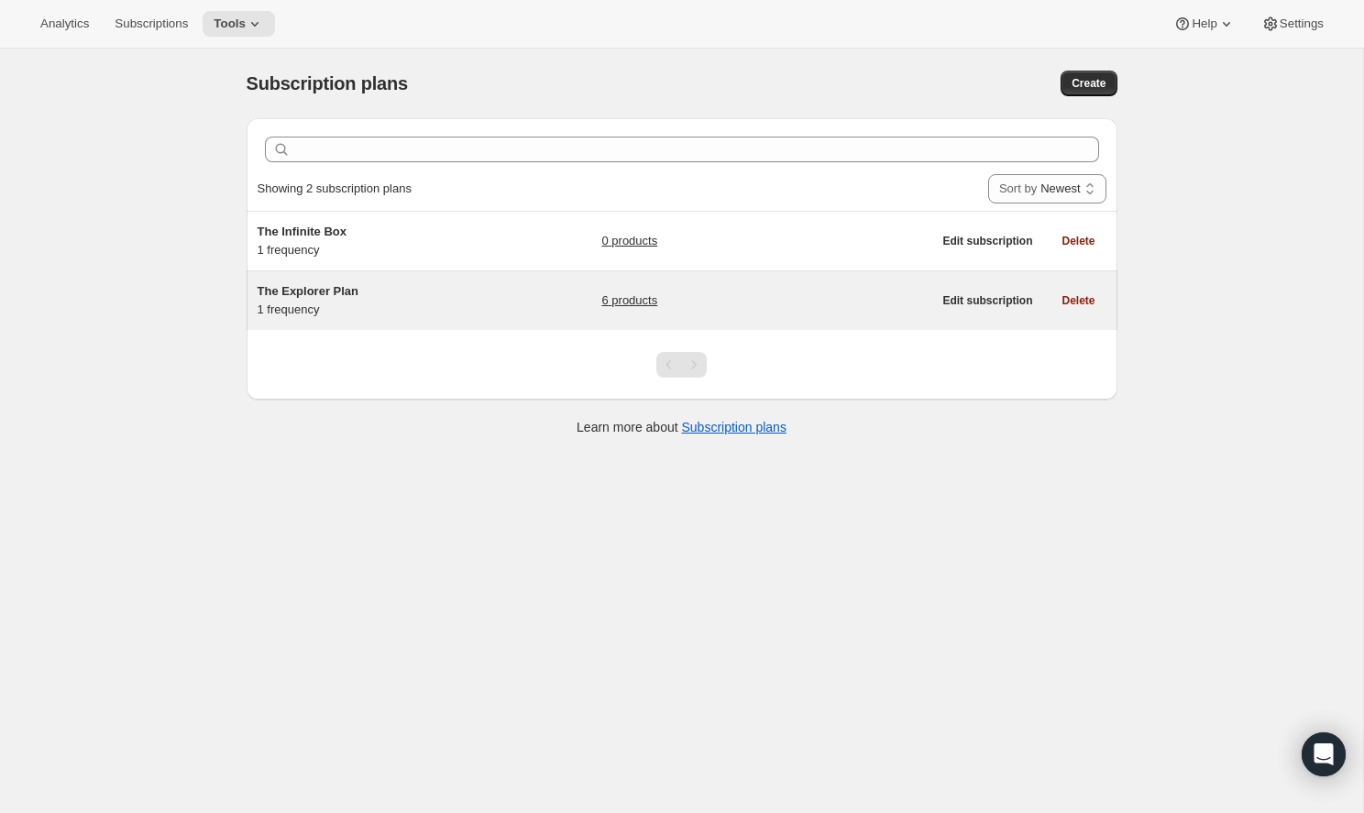
click at [335, 291] on span "The Explorer Plan" at bounding box center [309, 291] width 102 height 14
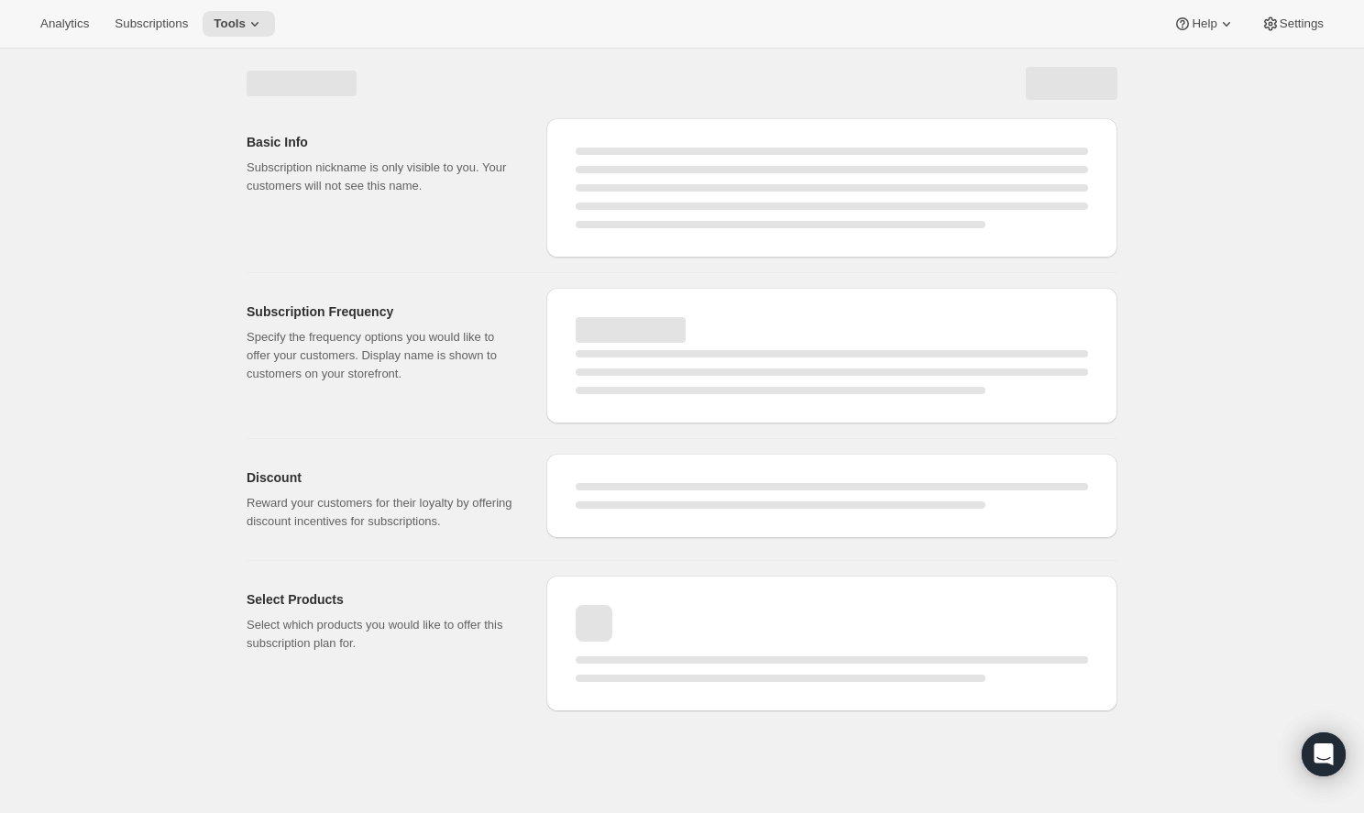
select select "WEEK"
select select "MONTH"
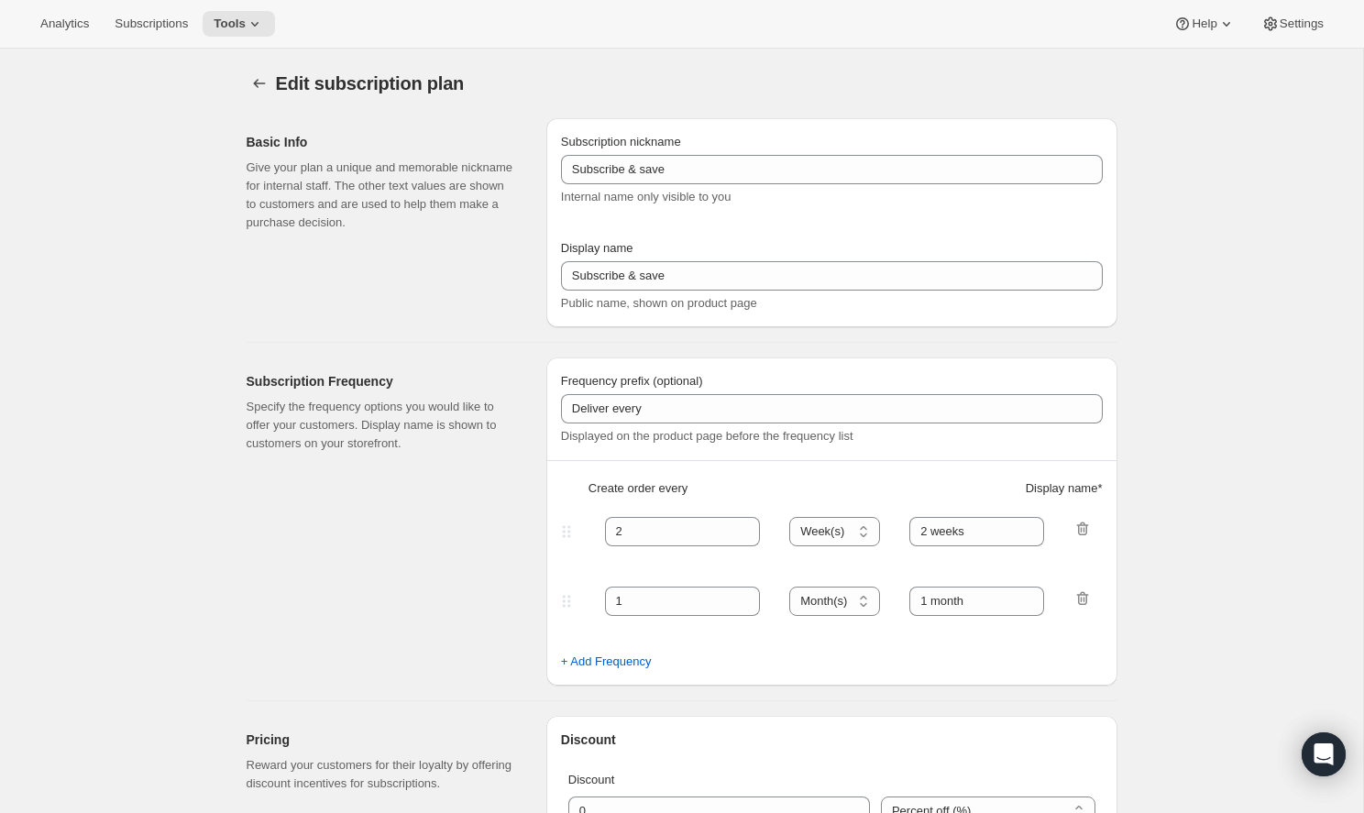
type input "The Explorer Plan"
type input "Deliver Every Month"
type input "1"
select select "MONTH"
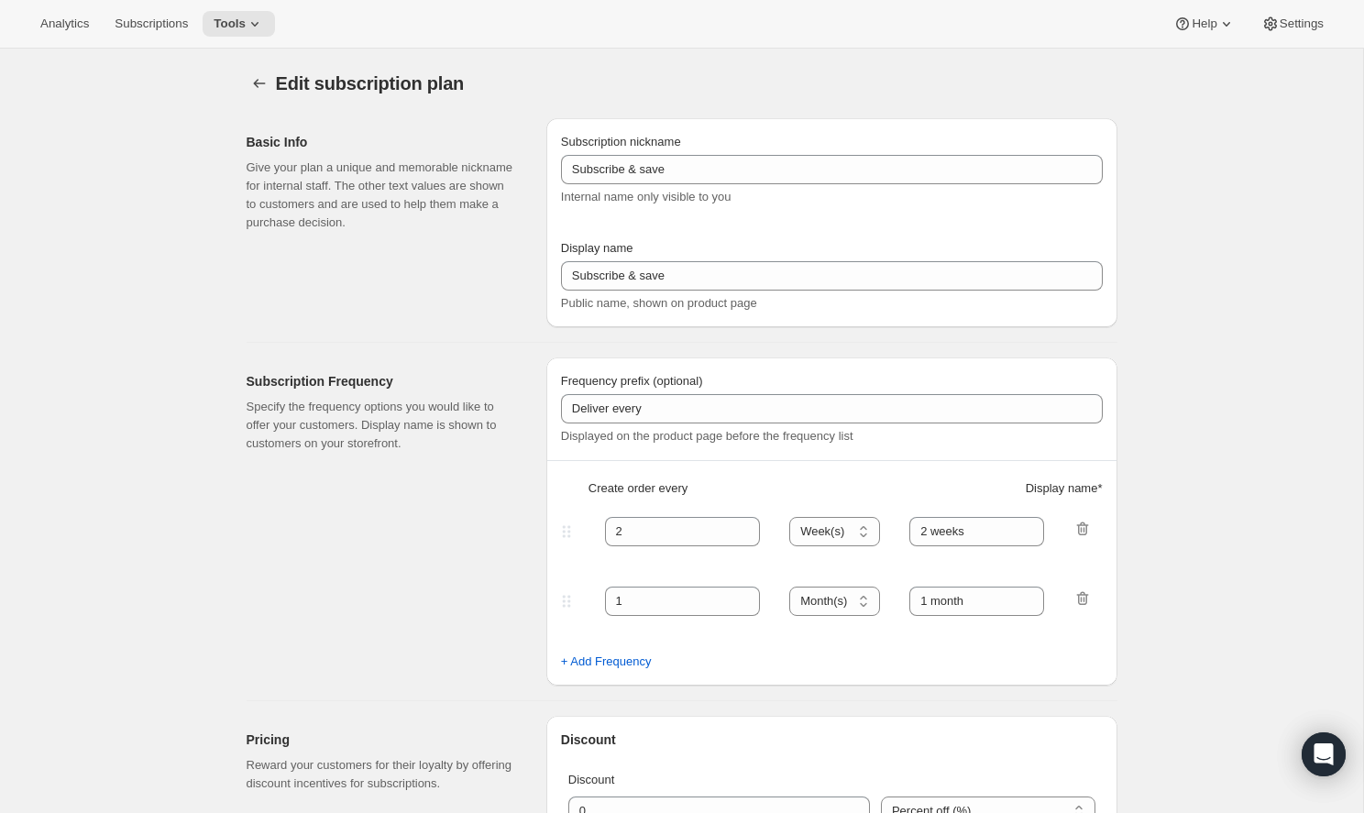
type input "1 month"
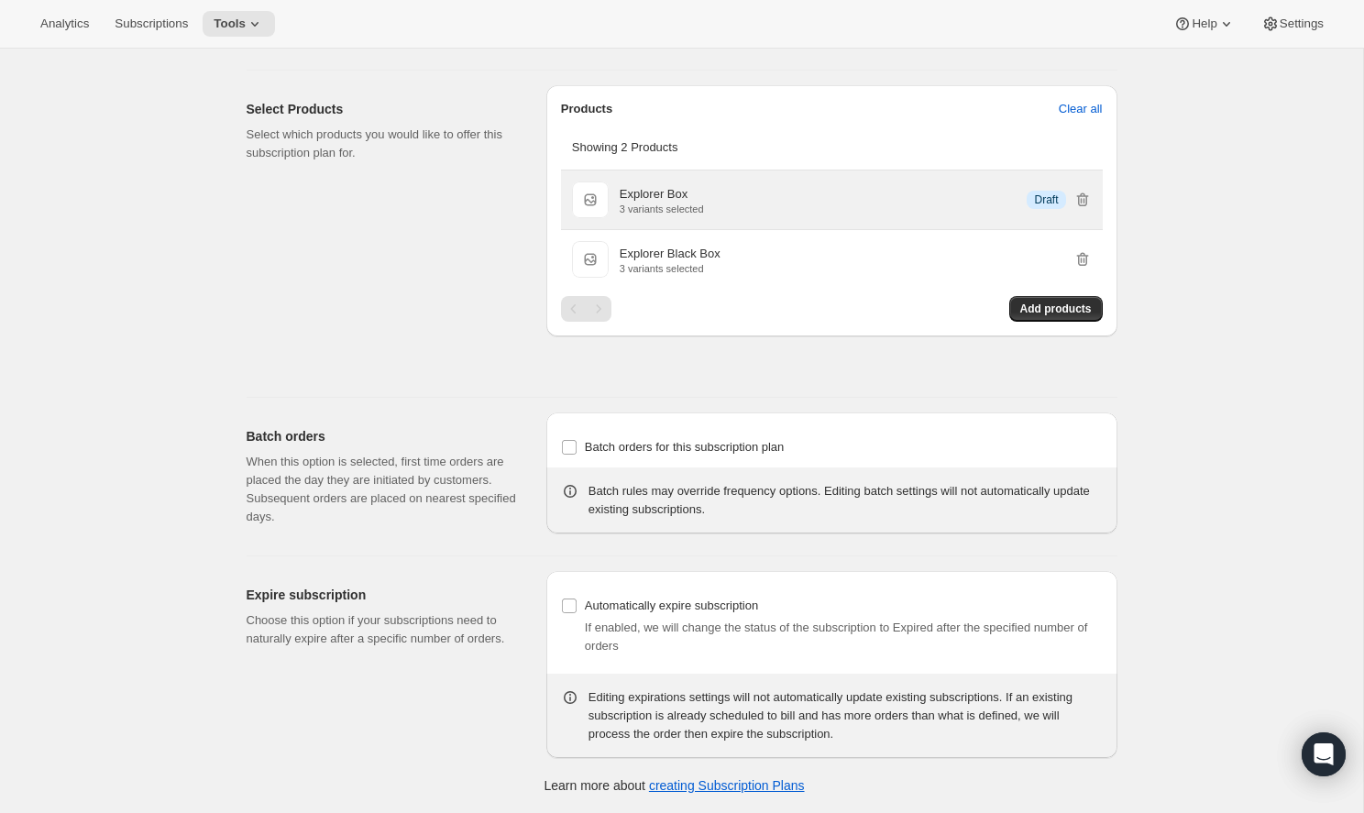
scroll to position [1055, 0]
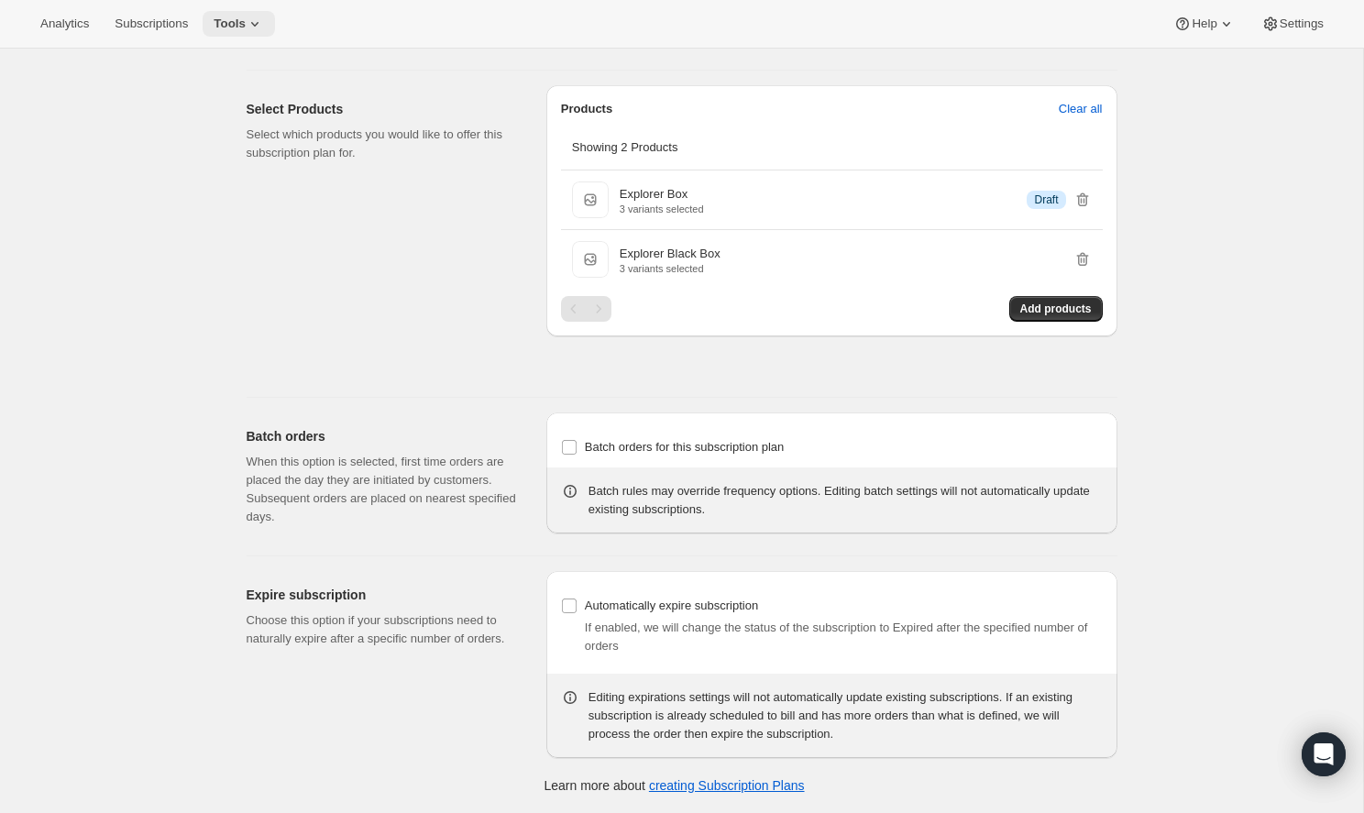
click at [213, 11] on button "Tools" at bounding box center [239, 24] width 72 height 26
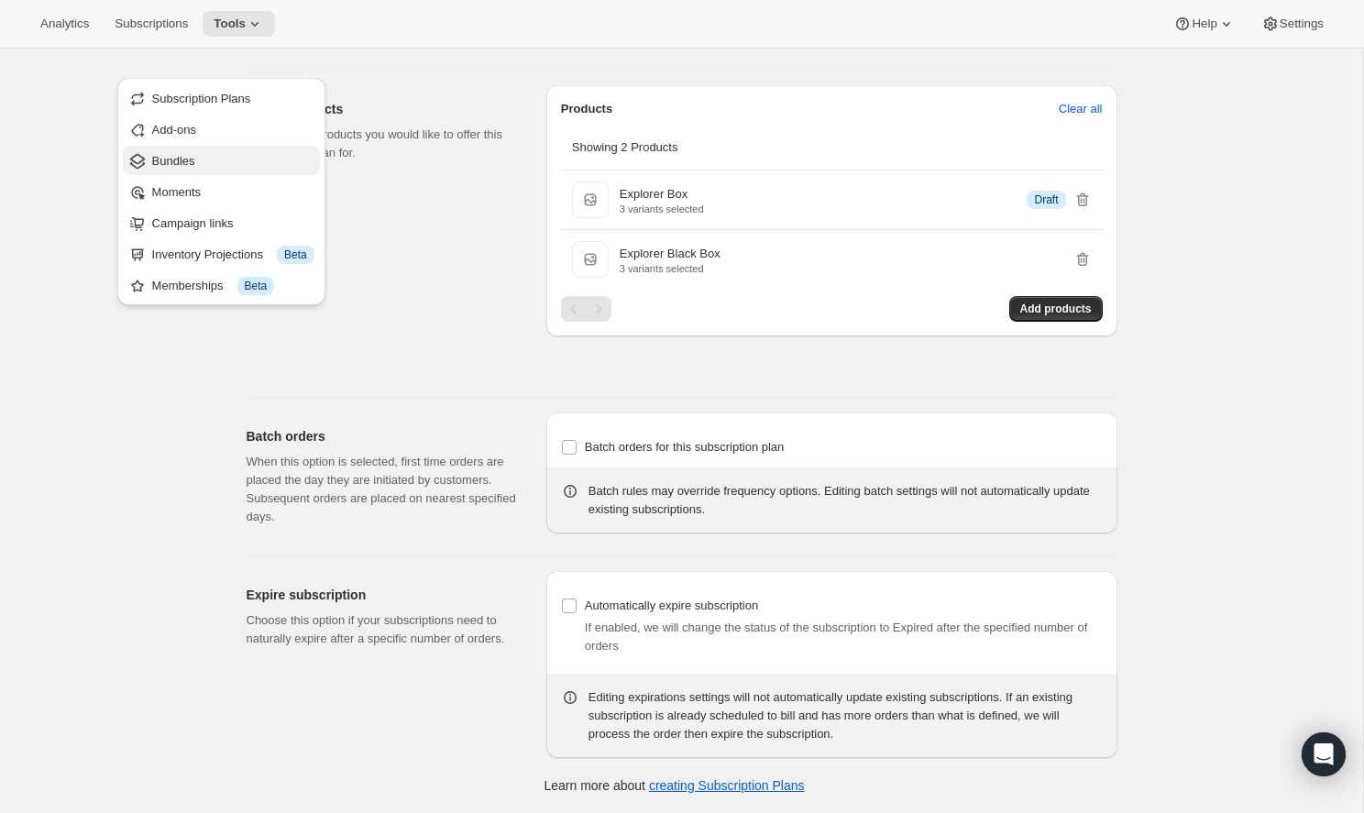
click at [229, 146] on button "Bundles" at bounding box center [221, 160] width 197 height 29
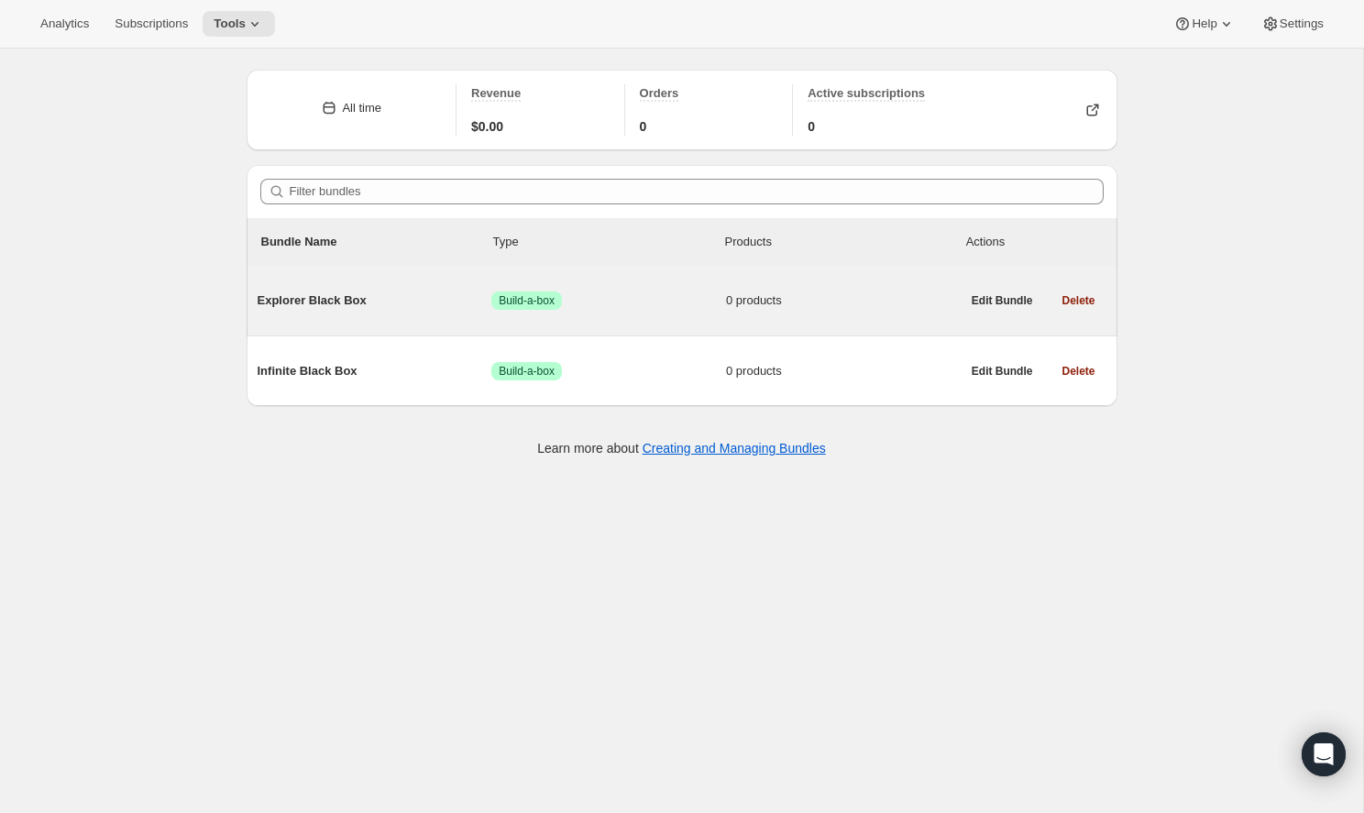
scroll to position [49, 0]
click at [326, 299] on span "Explorer Black Box" at bounding box center [375, 300] width 235 height 18
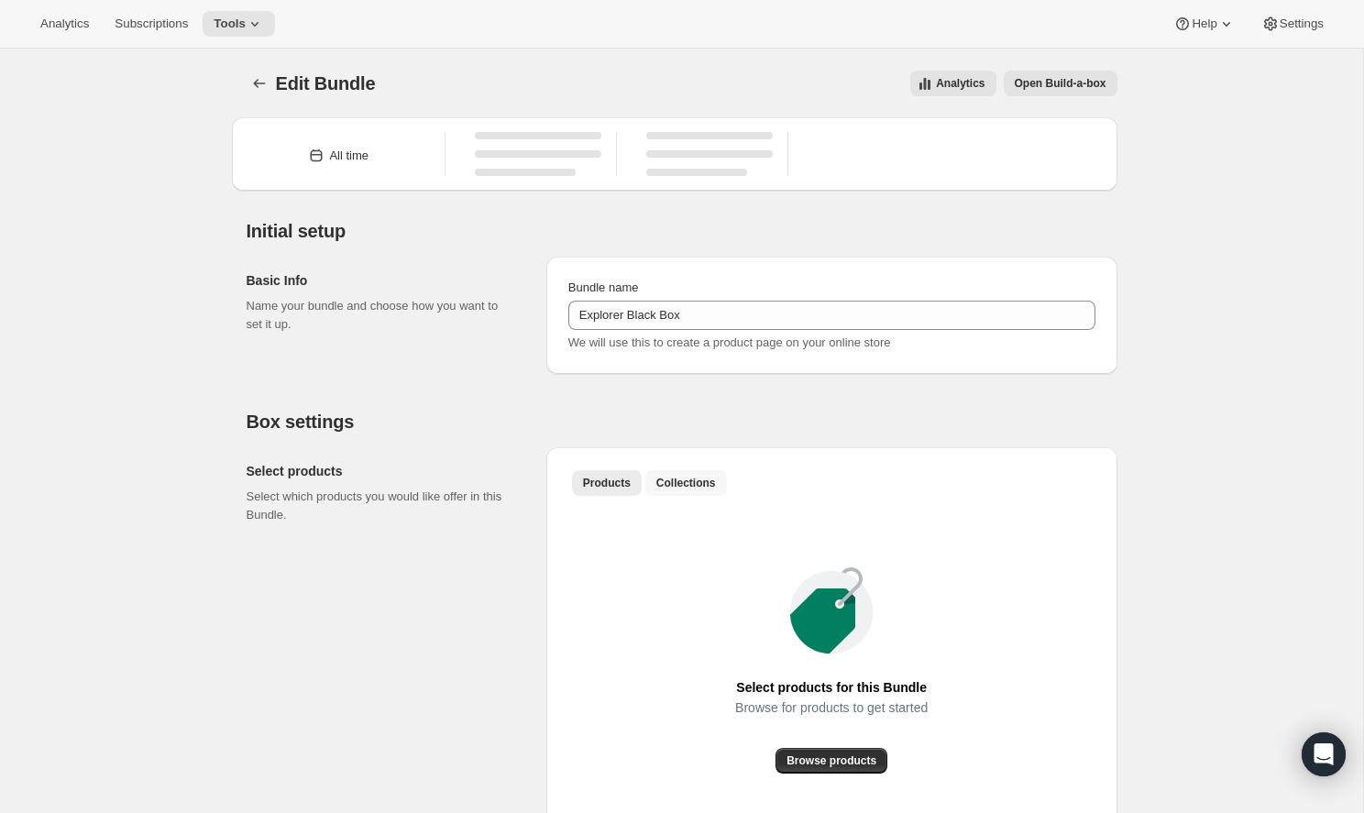
type input "Explorer Black Box"
radio input "true"
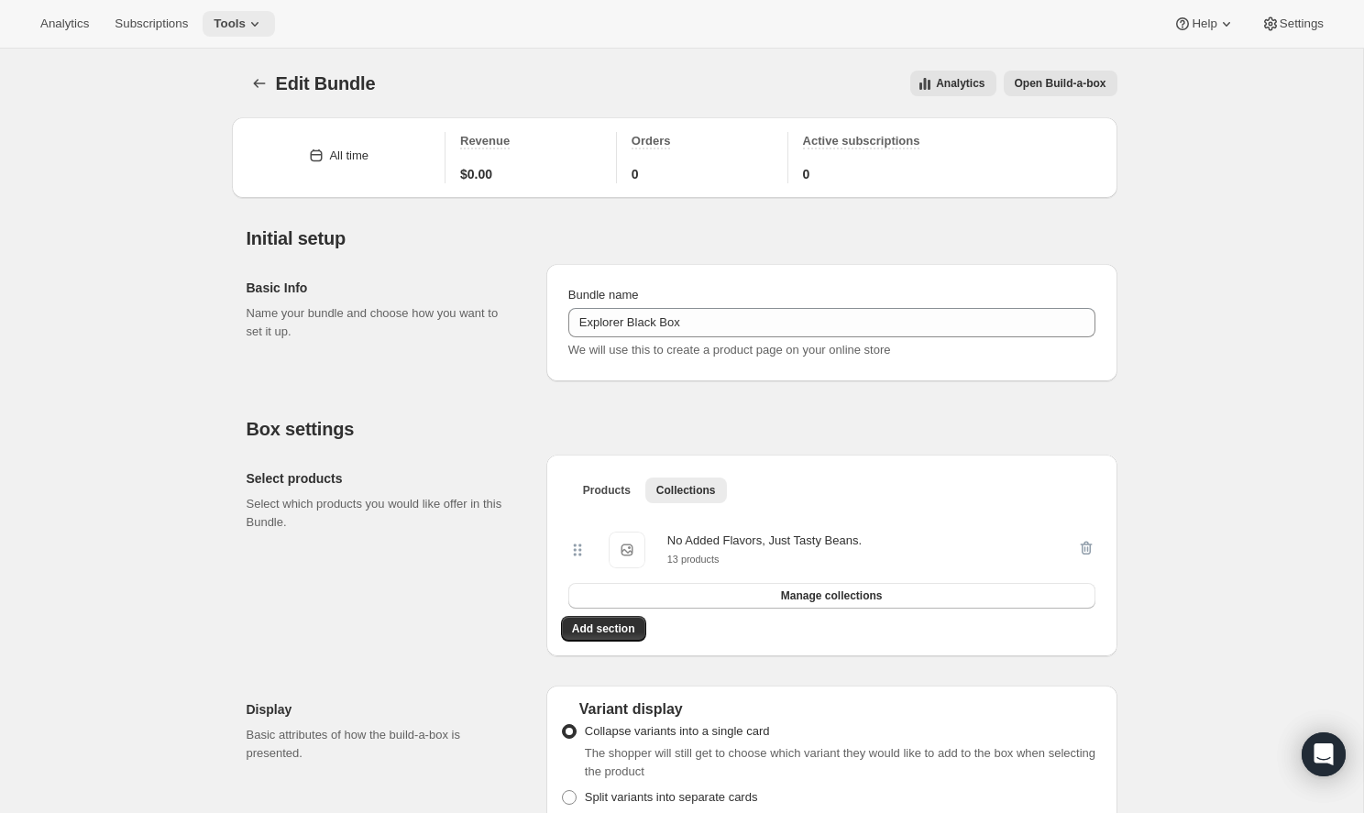
click at [222, 30] on span "Tools" at bounding box center [230, 23] width 32 height 15
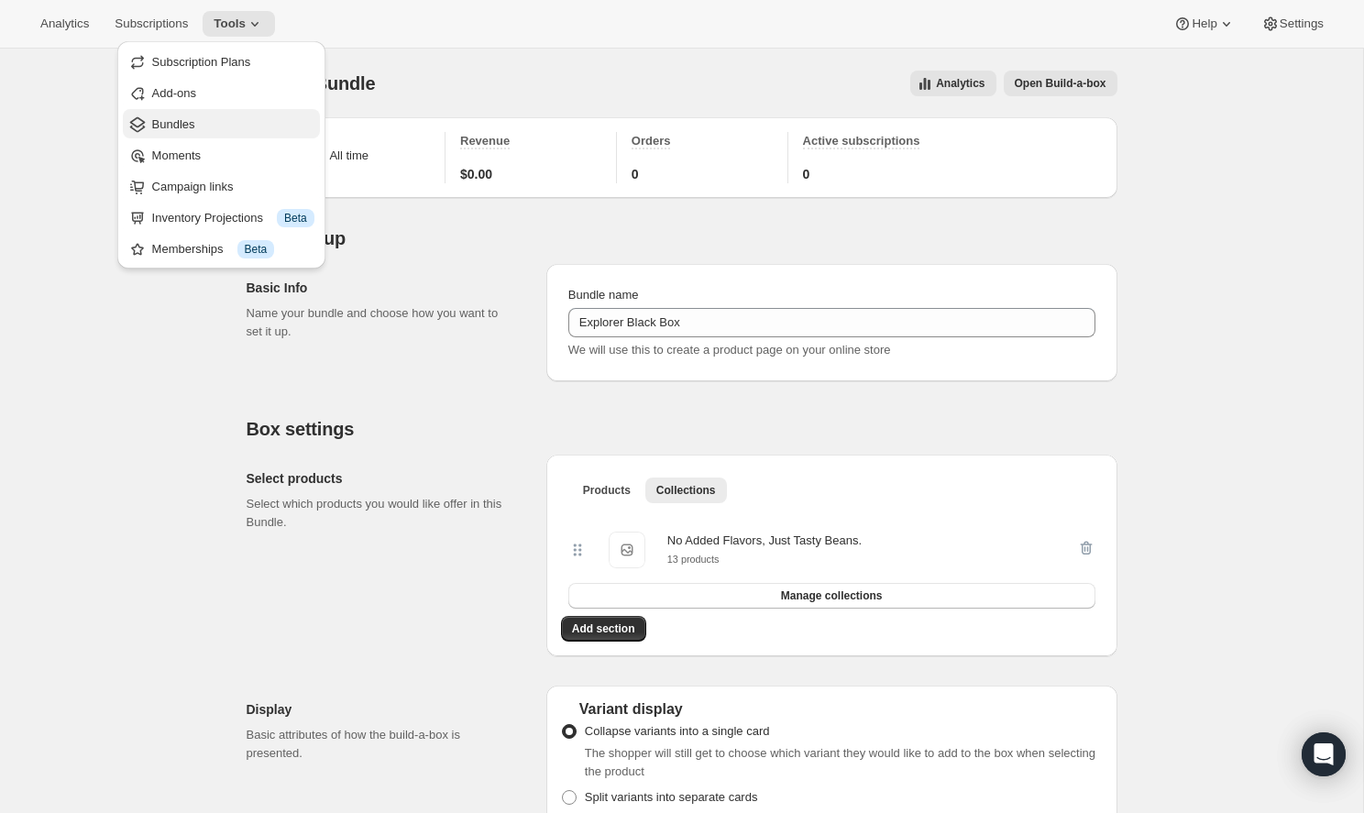
click at [224, 118] on span "Bundles" at bounding box center [233, 124] width 162 height 18
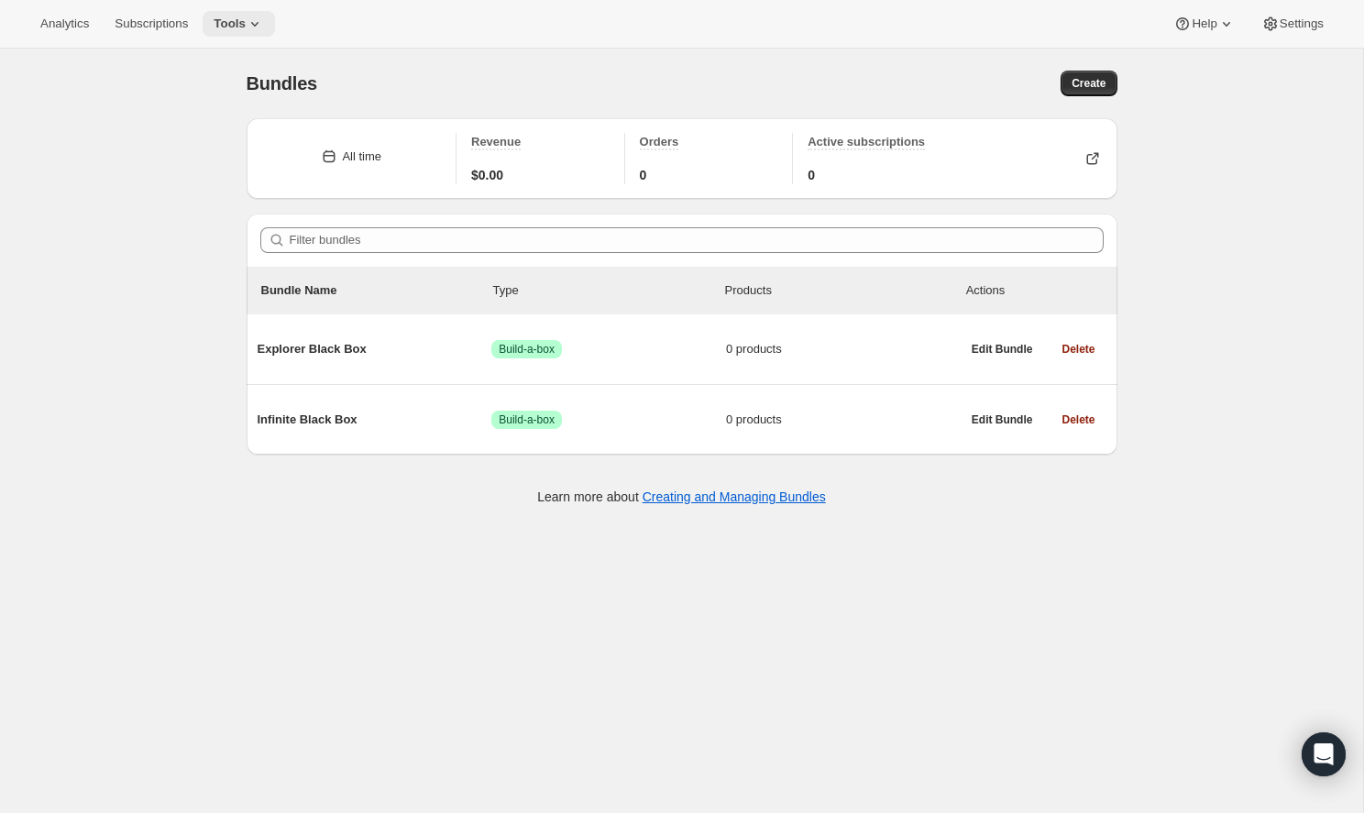
click at [247, 30] on icon at bounding box center [255, 24] width 18 height 18
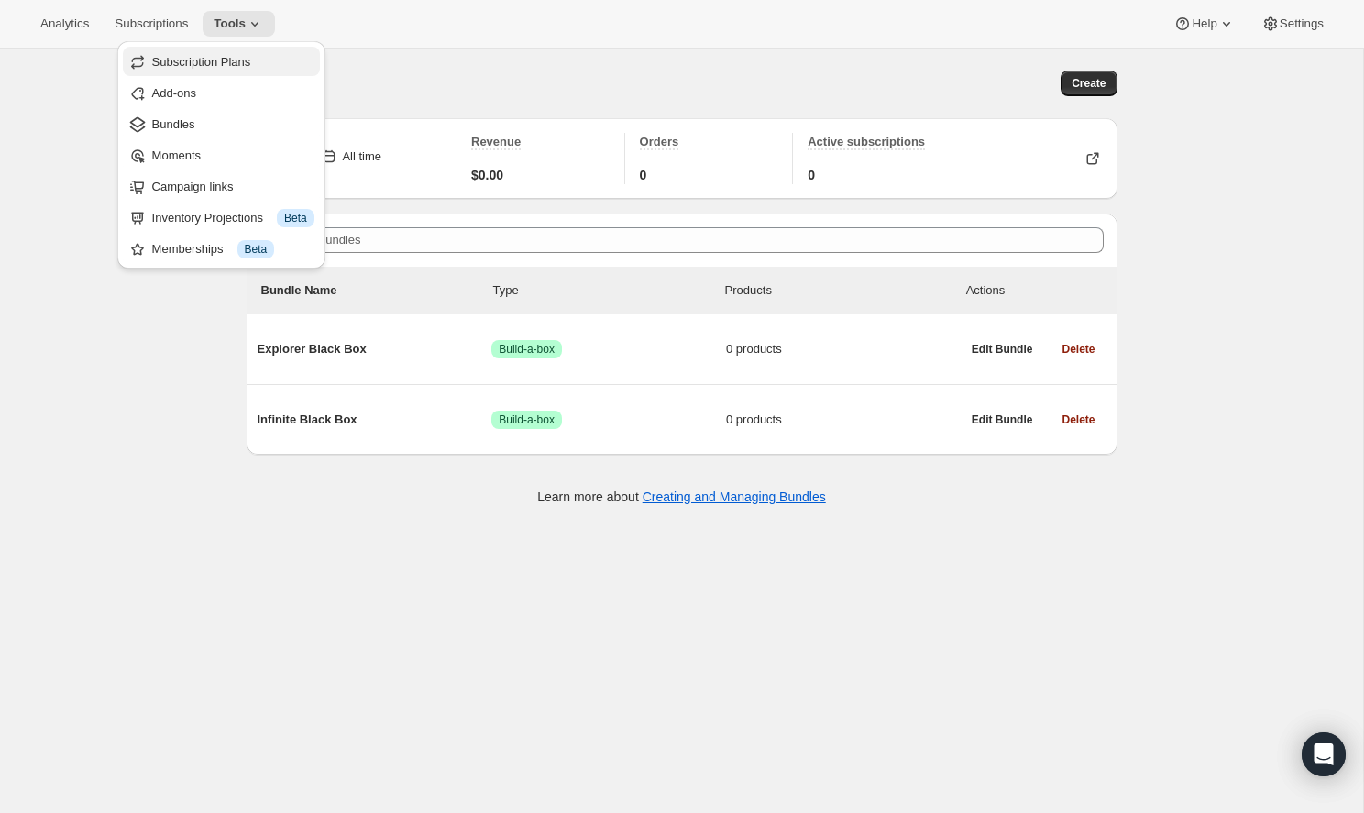
click at [279, 63] on span "Subscription Plans" at bounding box center [233, 62] width 162 height 18
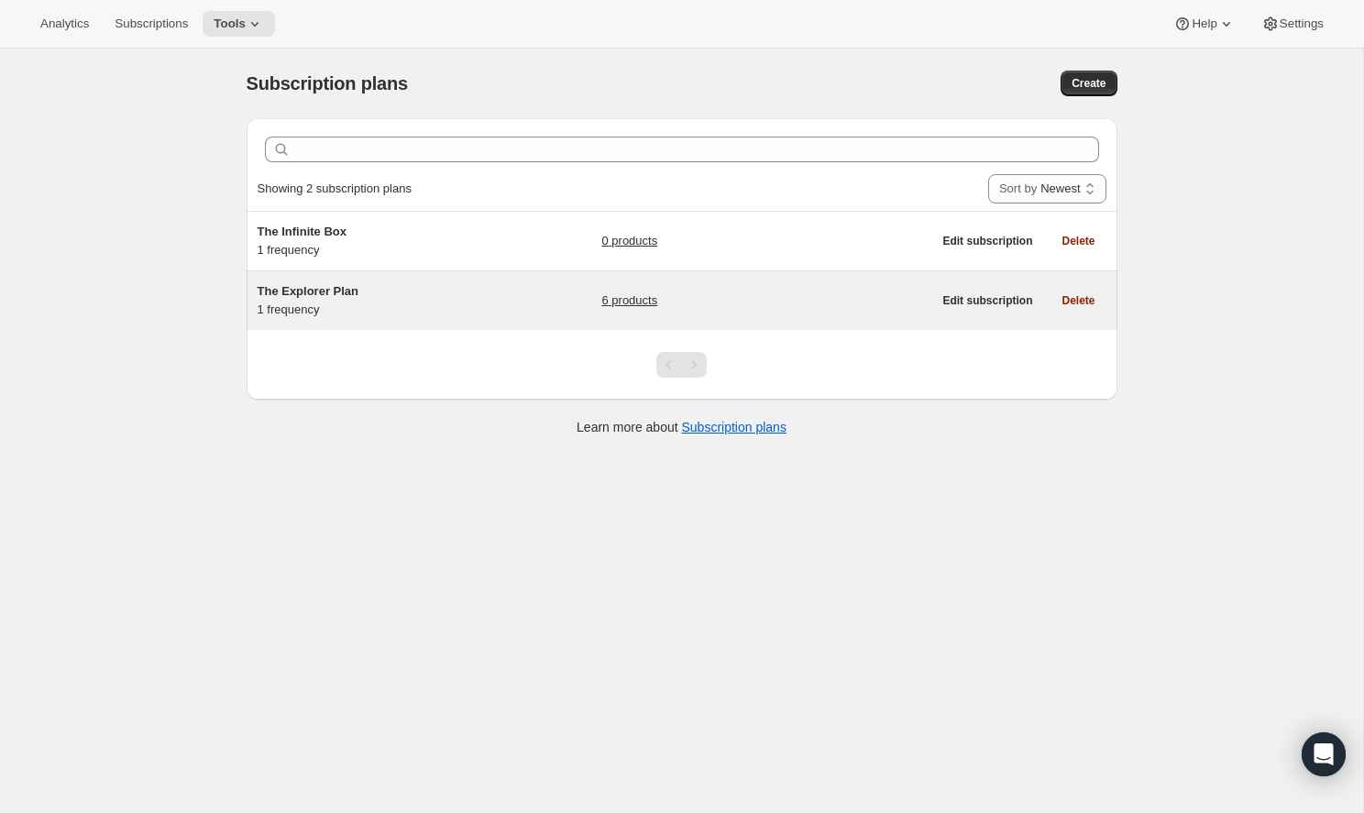
click at [391, 300] on h5 "The Explorer Plan" at bounding box center [372, 291] width 229 height 18
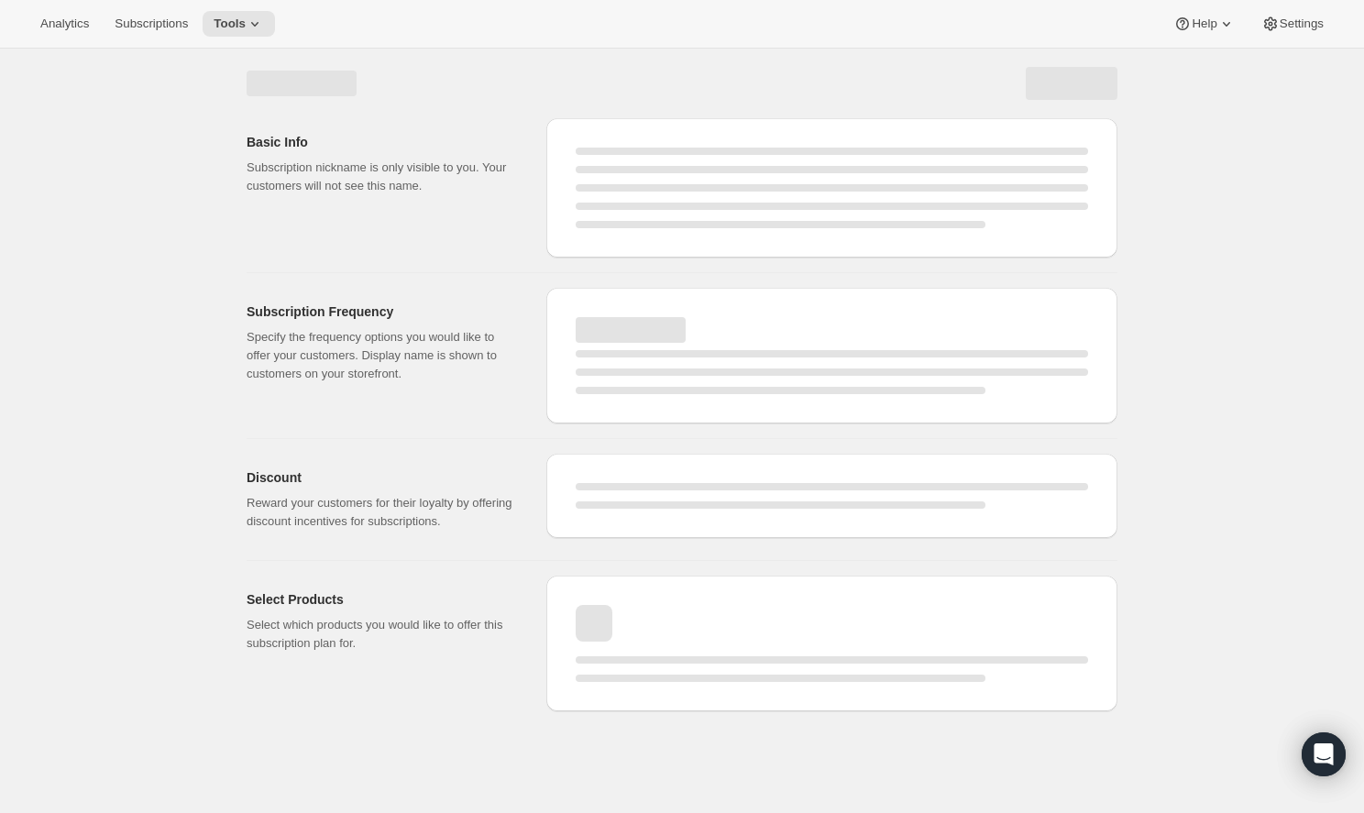
select select "WEEK"
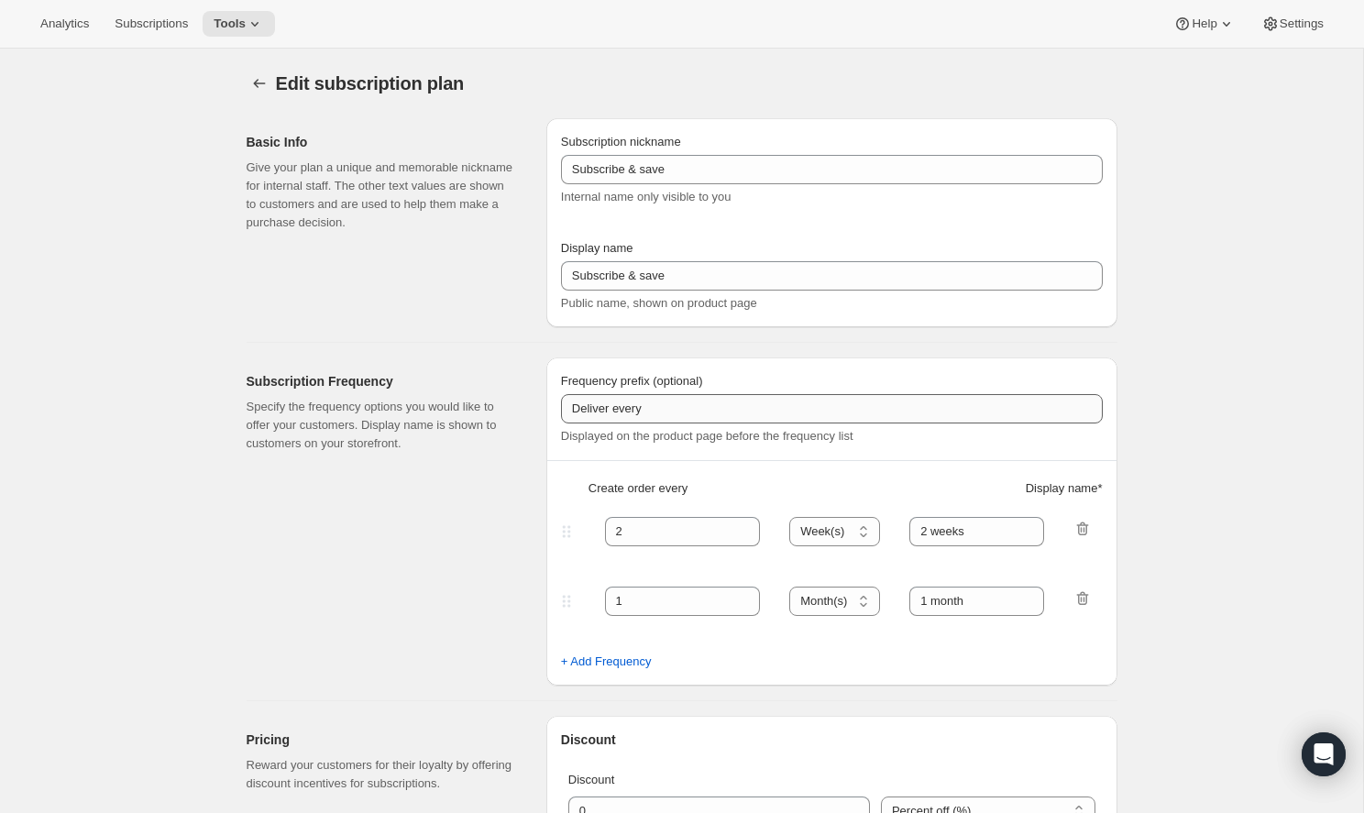
type input "The Explorer Plan"
type input "Deliver Every Month"
type input "1"
select select "MONTH"
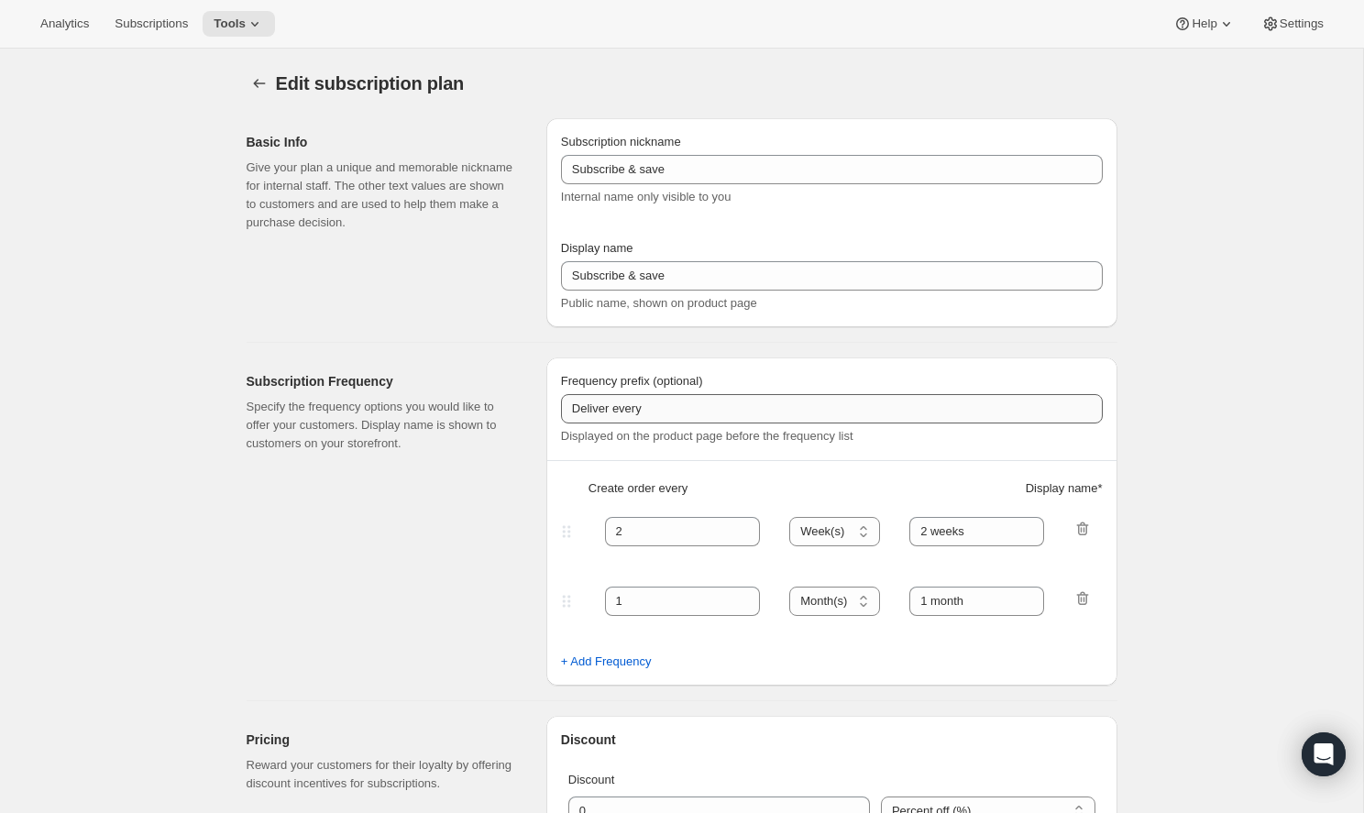
type input "1 month"
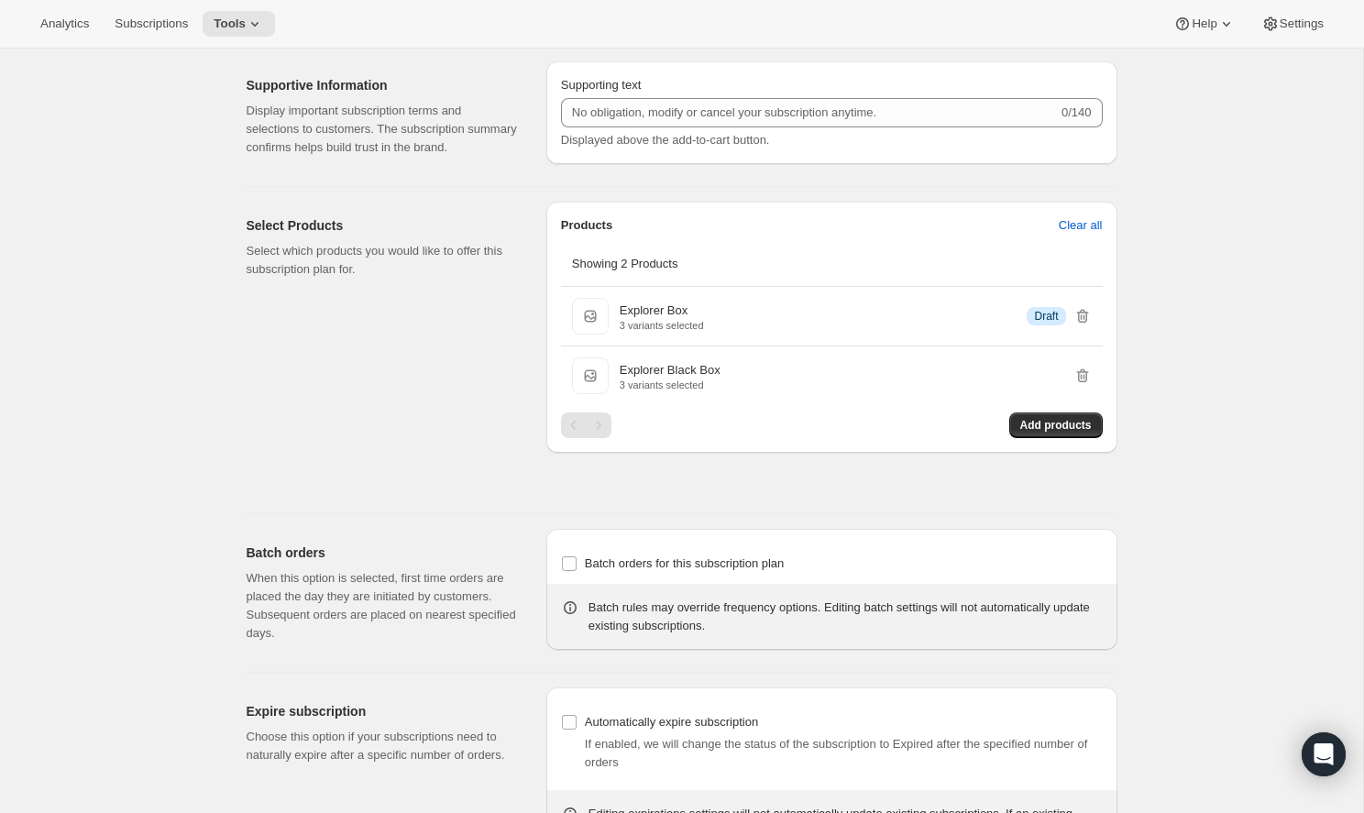
scroll to position [904, 0]
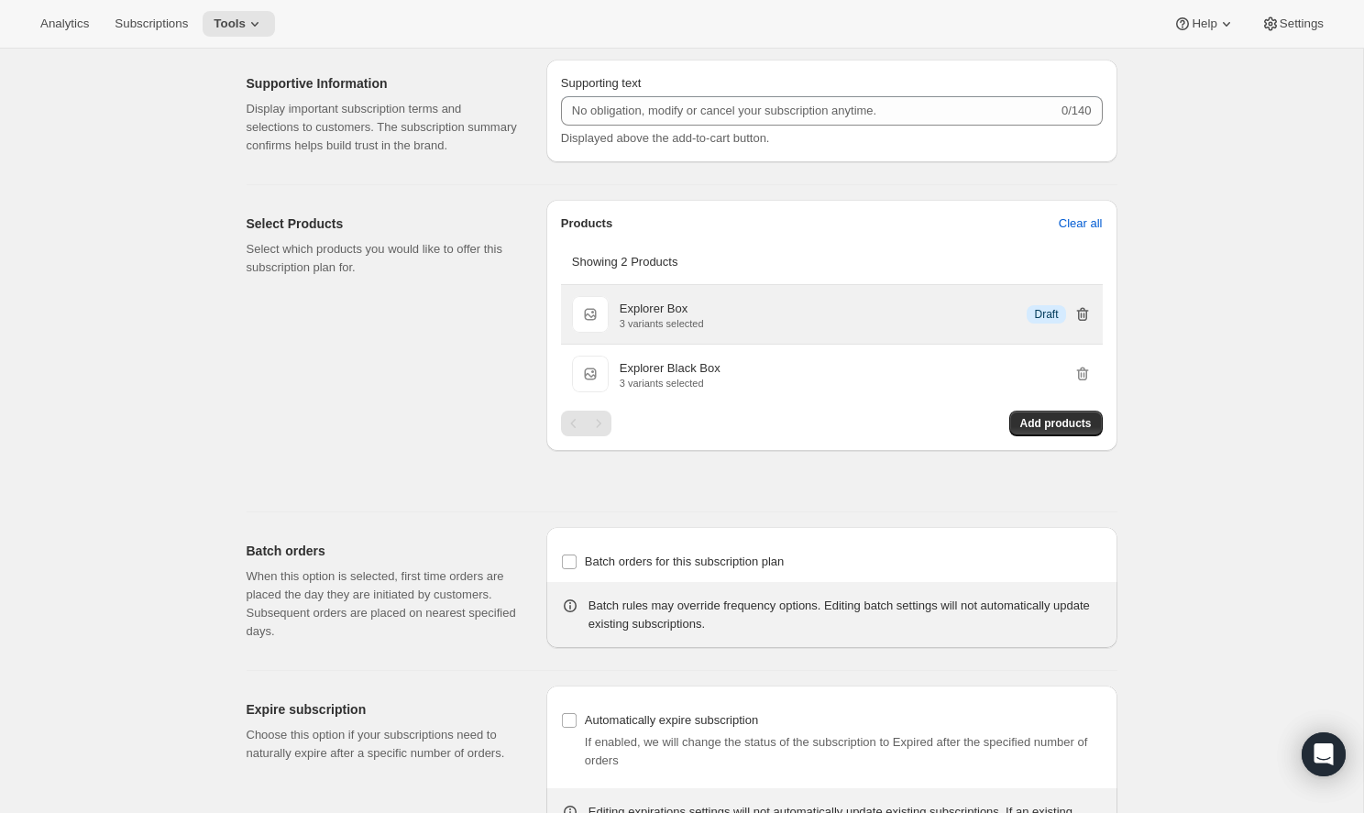
click at [1087, 321] on icon "button" at bounding box center [1082, 314] width 12 height 14
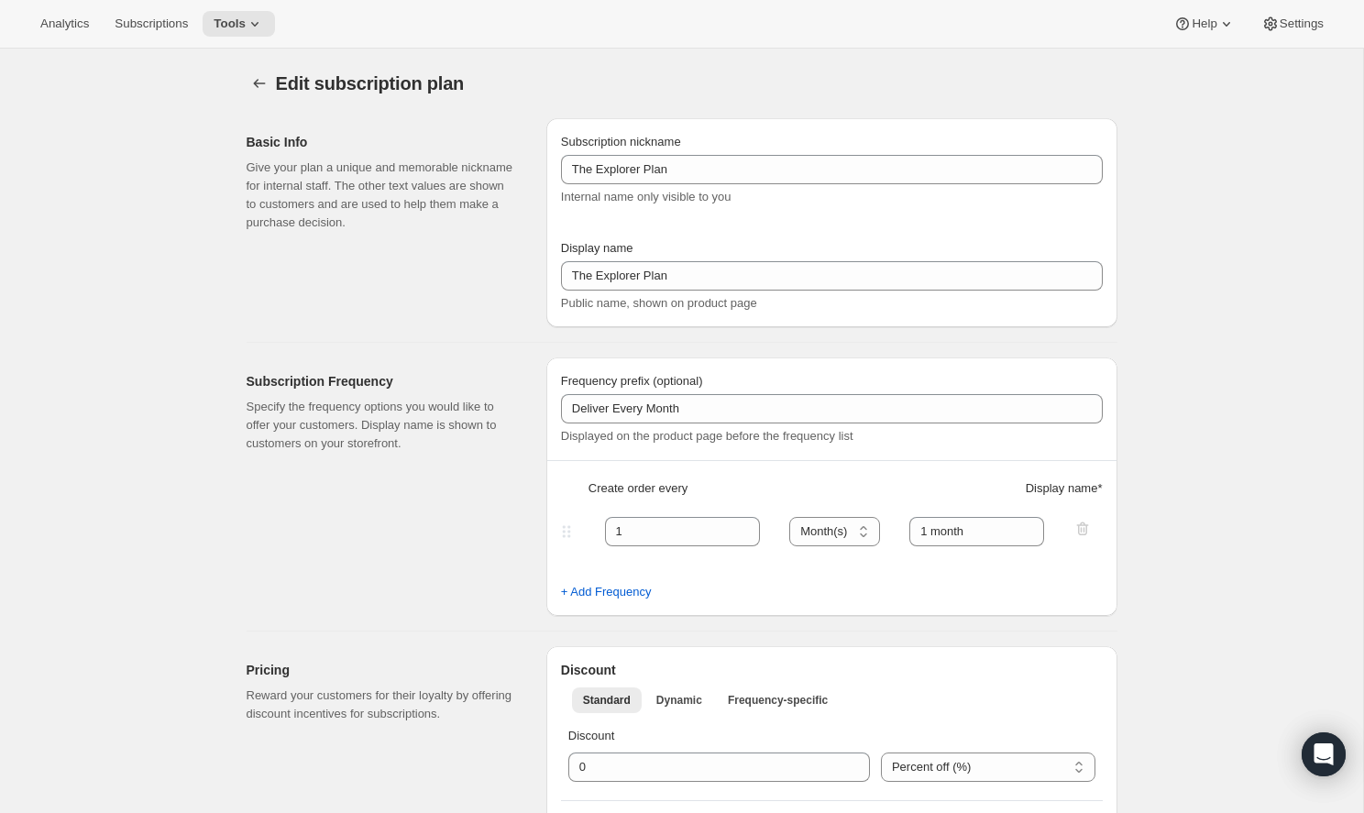
scroll to position [0, 0]
click at [228, 26] on span "Tools" at bounding box center [230, 23] width 32 height 15
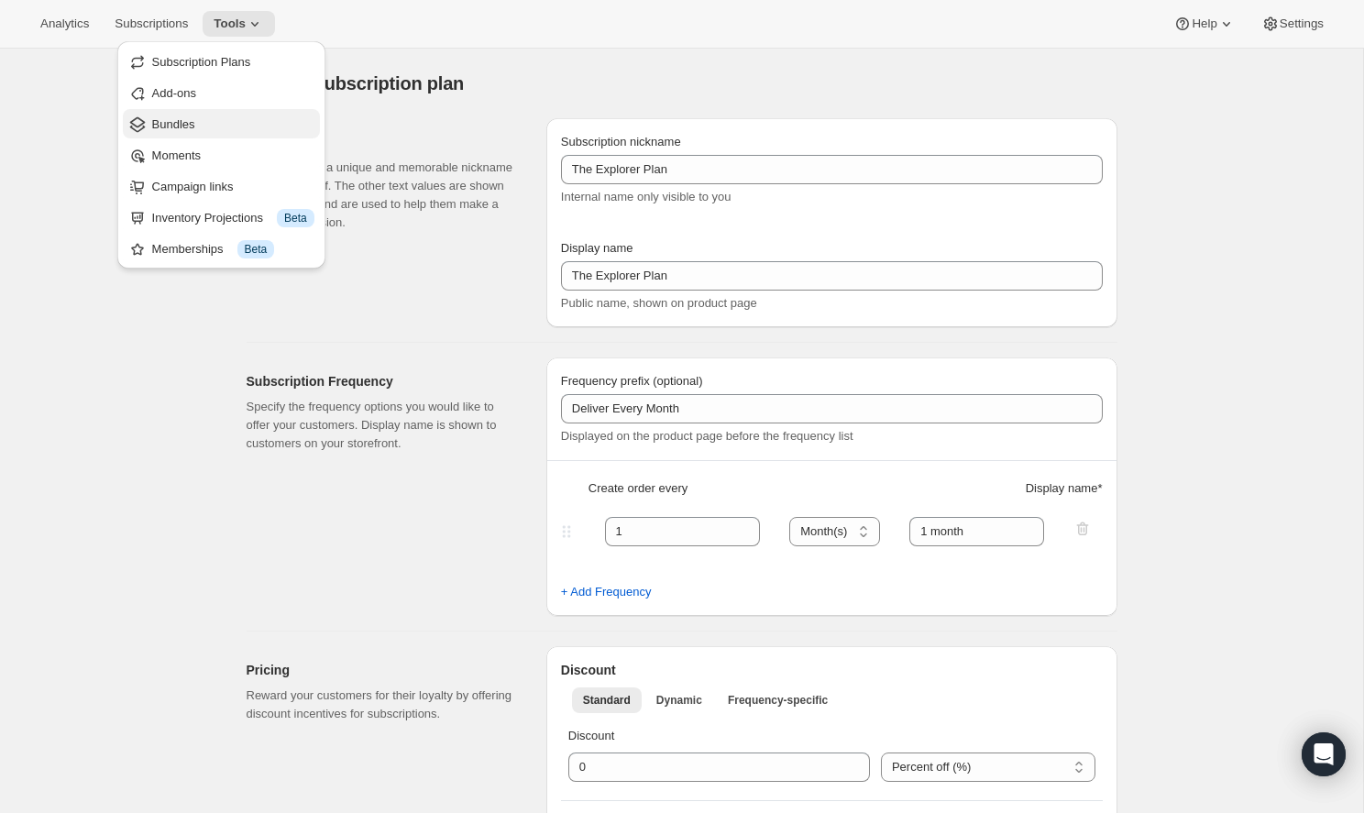
click at [232, 122] on span "Bundles" at bounding box center [233, 124] width 162 height 18
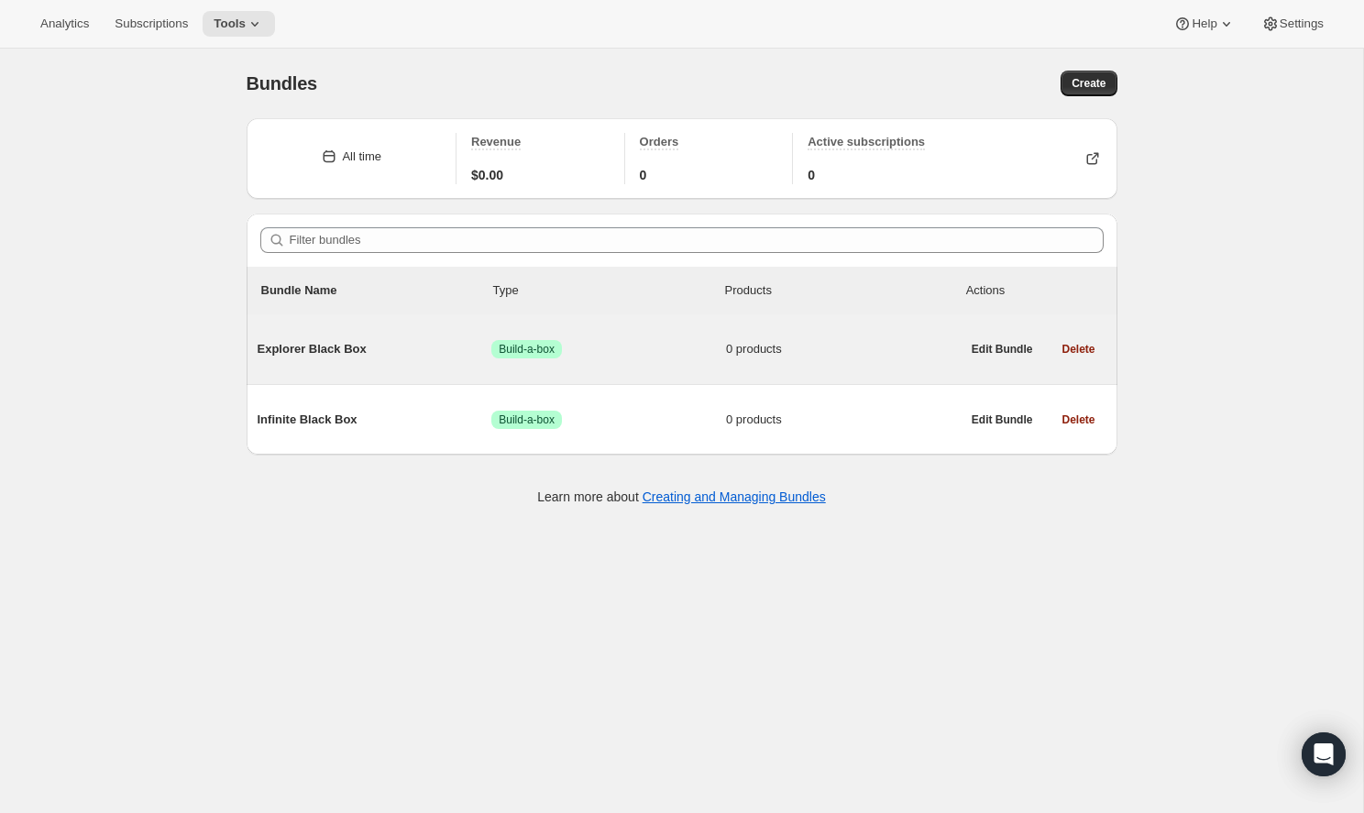
click at [631, 350] on span "Success Build-a-box" at bounding box center [608, 349] width 235 height 18
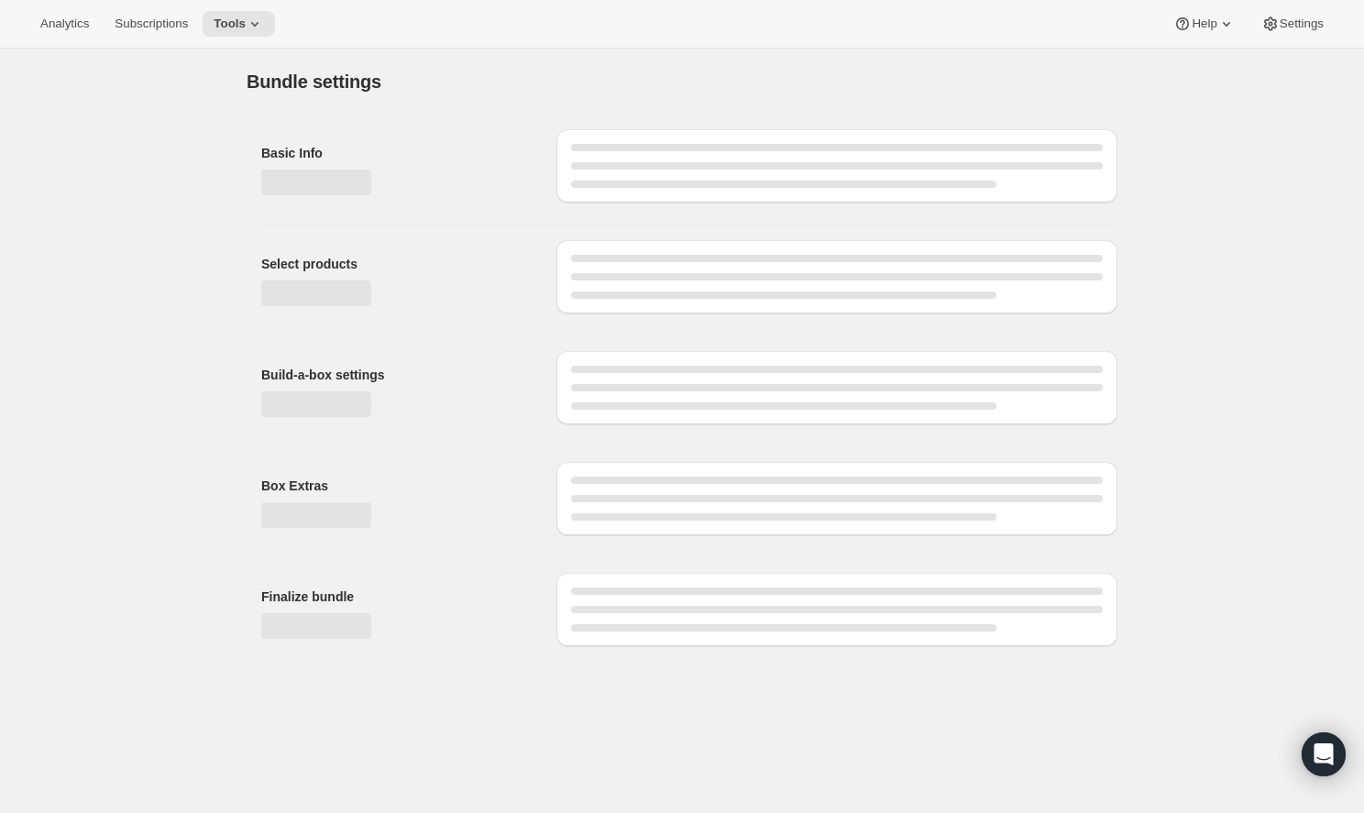
type input "Explorer Black Box"
radio input "true"
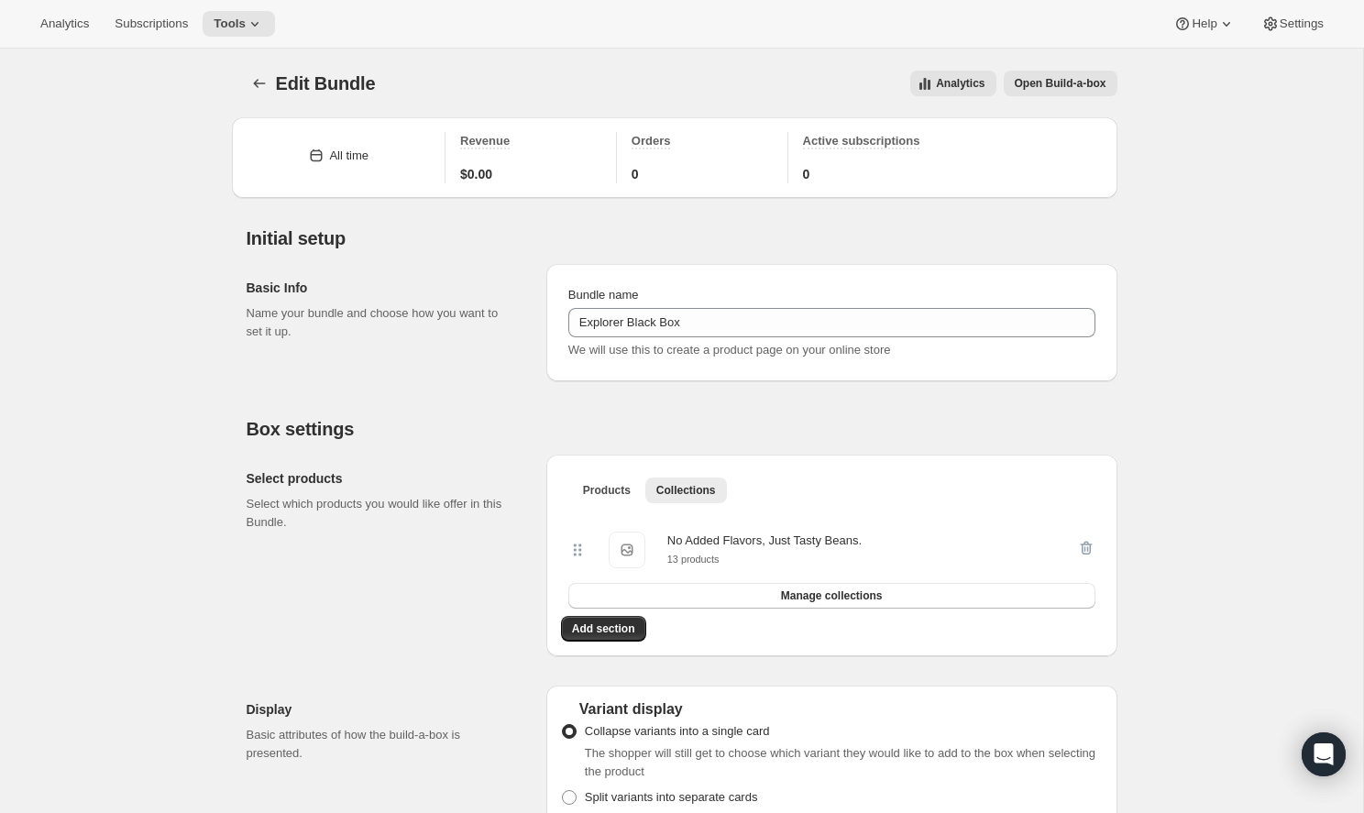
click at [1023, 87] on span "Open Build-a-box" at bounding box center [1061, 83] width 92 height 15
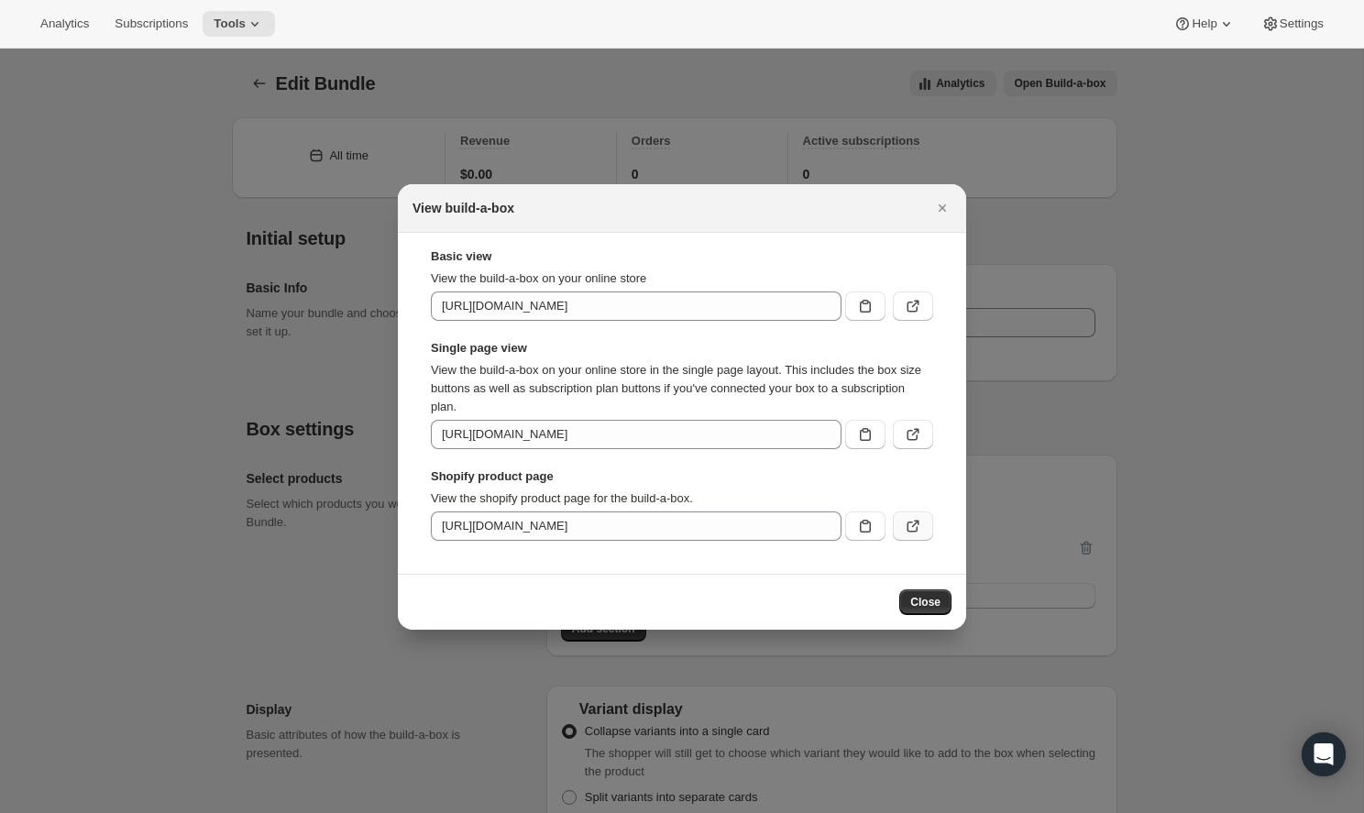
click at [912, 519] on icon ":r9c:" at bounding box center [913, 526] width 18 height 18
click at [938, 207] on icon "Close" at bounding box center [942, 208] width 18 height 18
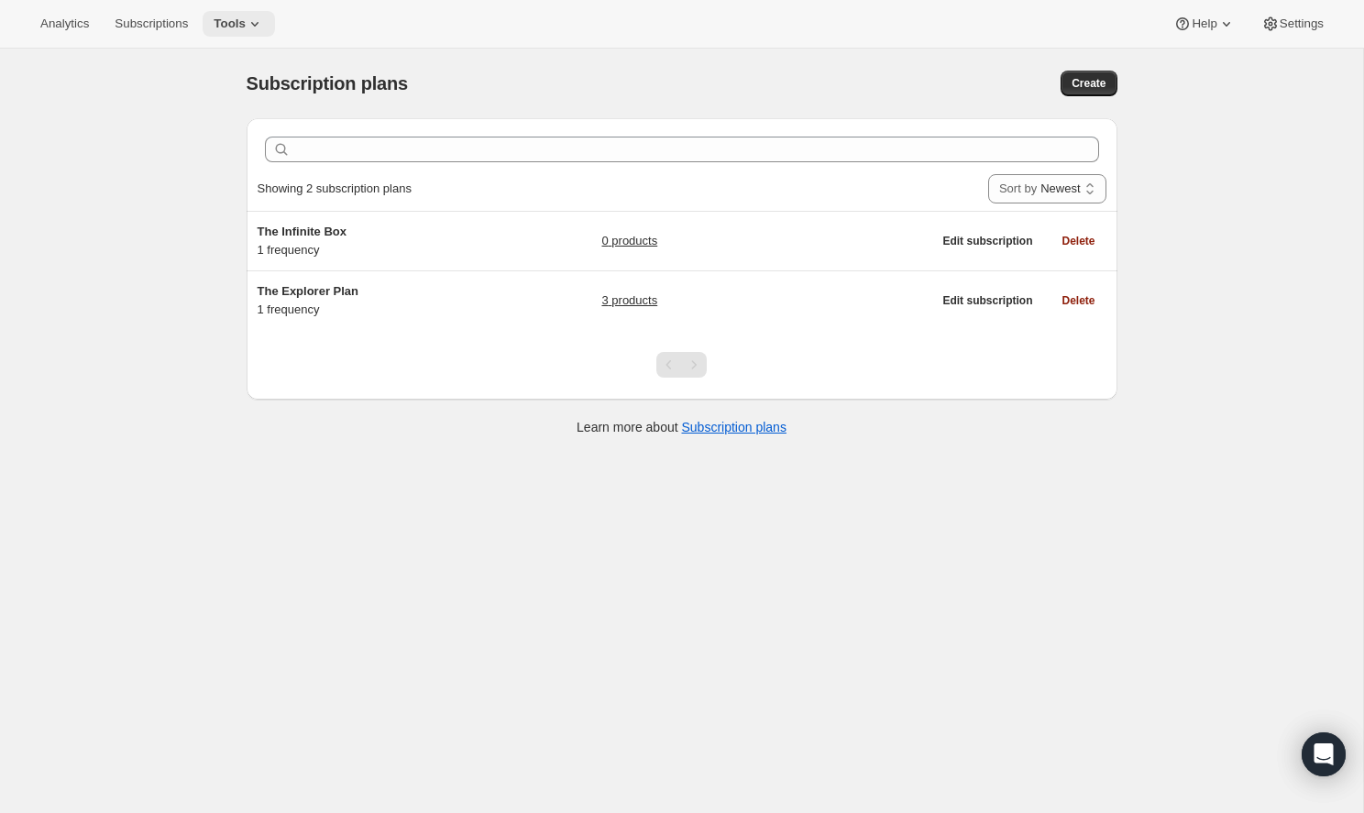
click at [223, 18] on span "Tools" at bounding box center [230, 23] width 32 height 15
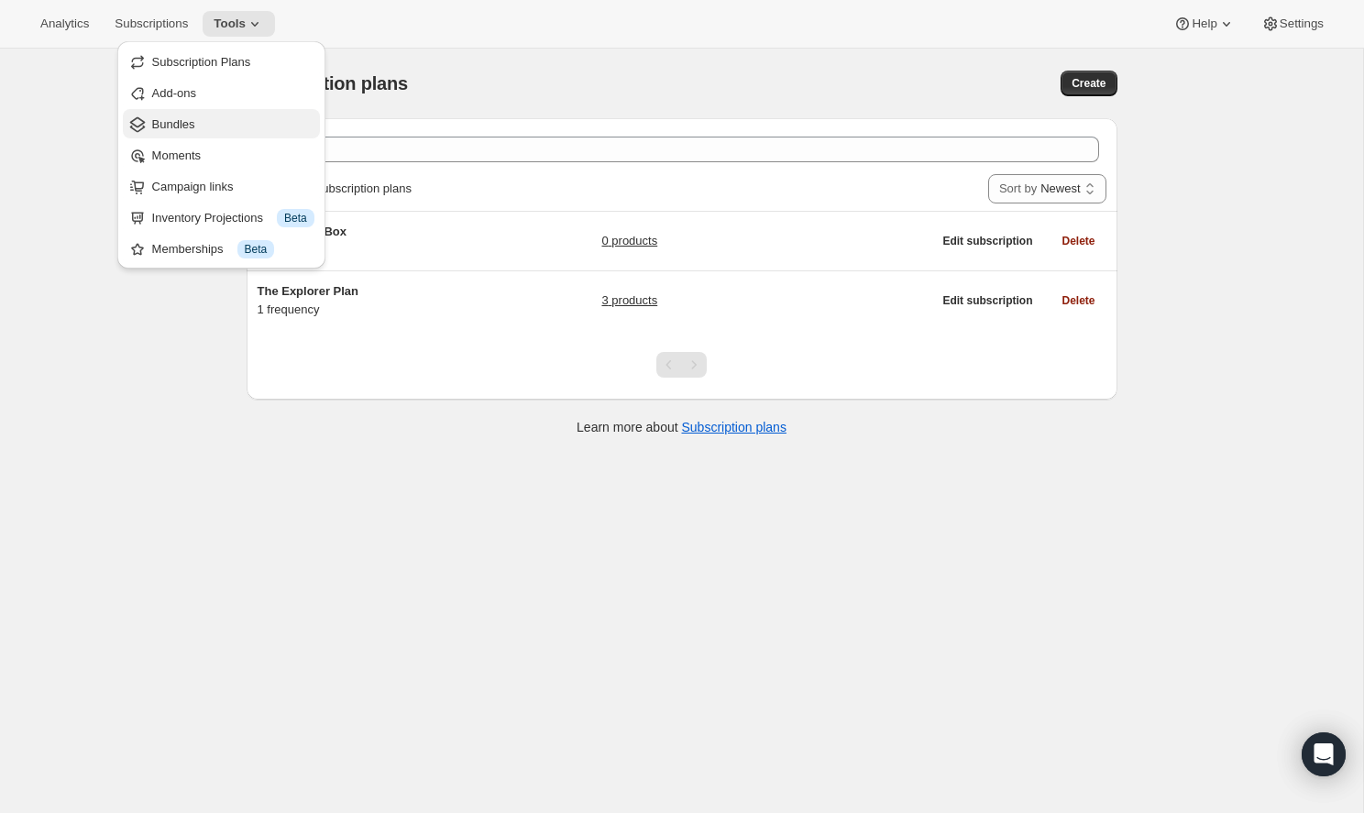
click at [204, 131] on span "Bundles" at bounding box center [233, 124] width 162 height 18
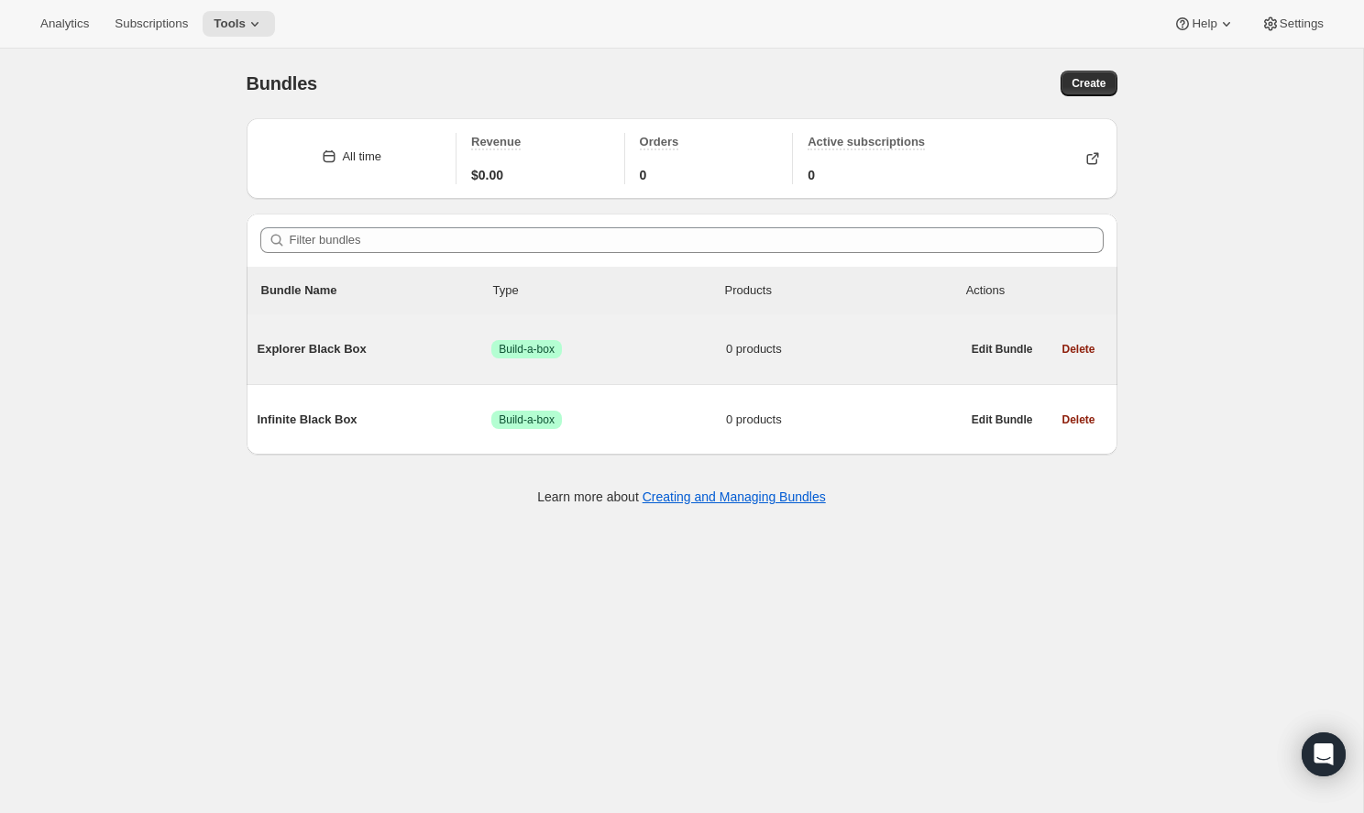
click at [410, 358] on div "Explorer Black Box Success Build-a-box 0 products" at bounding box center [609, 349] width 703 height 18
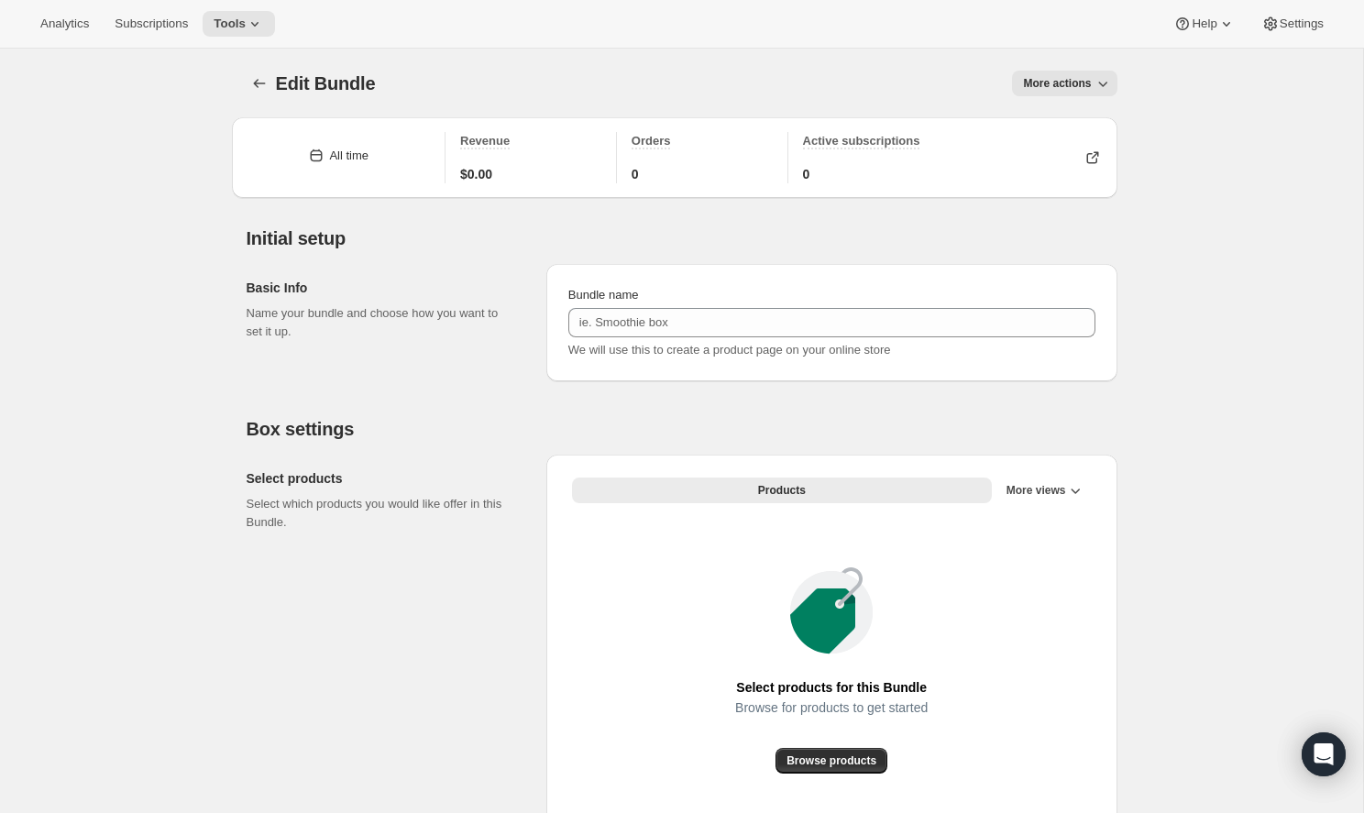
type input "Explorer Black Box"
radio input "true"
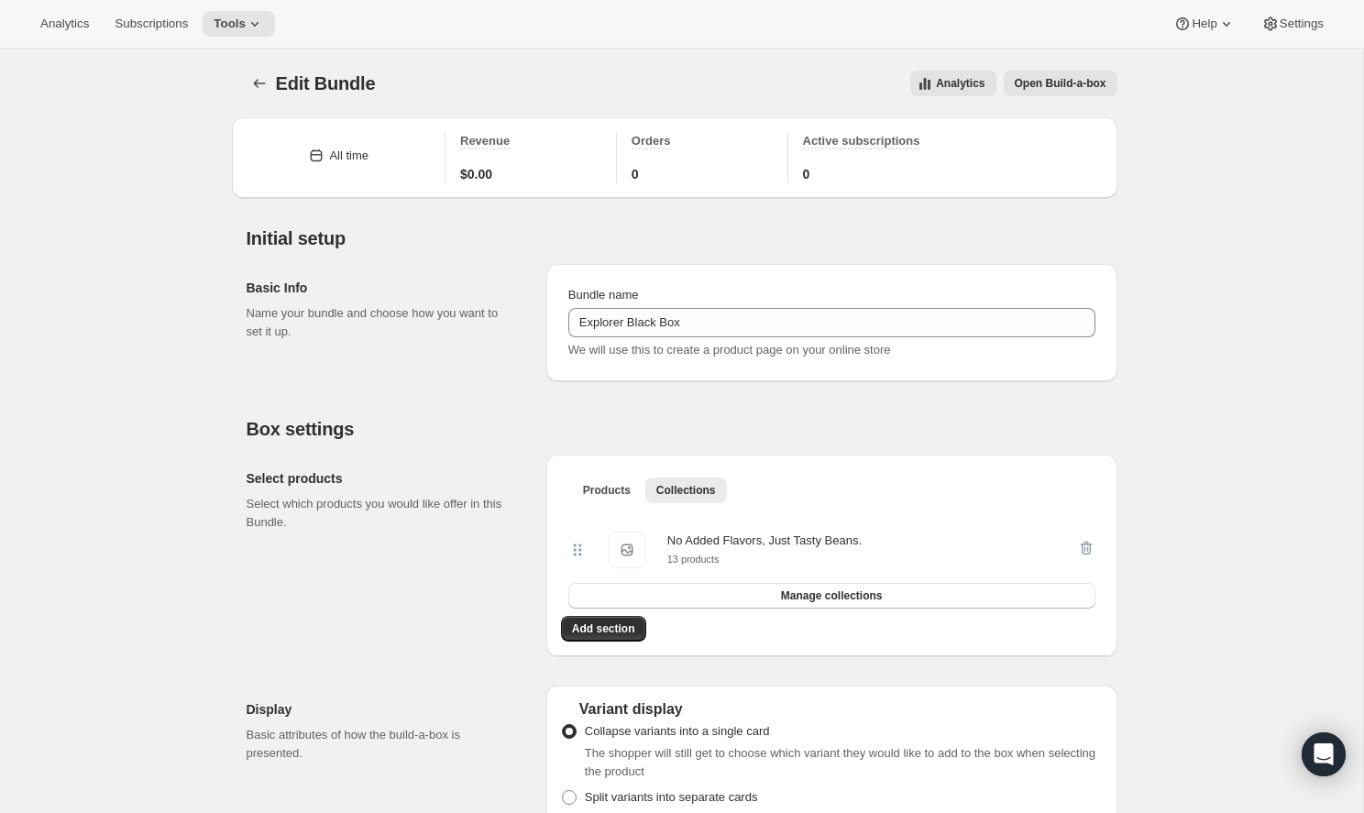
click at [1035, 92] on button "Open Build-a-box" at bounding box center [1061, 84] width 114 height 26
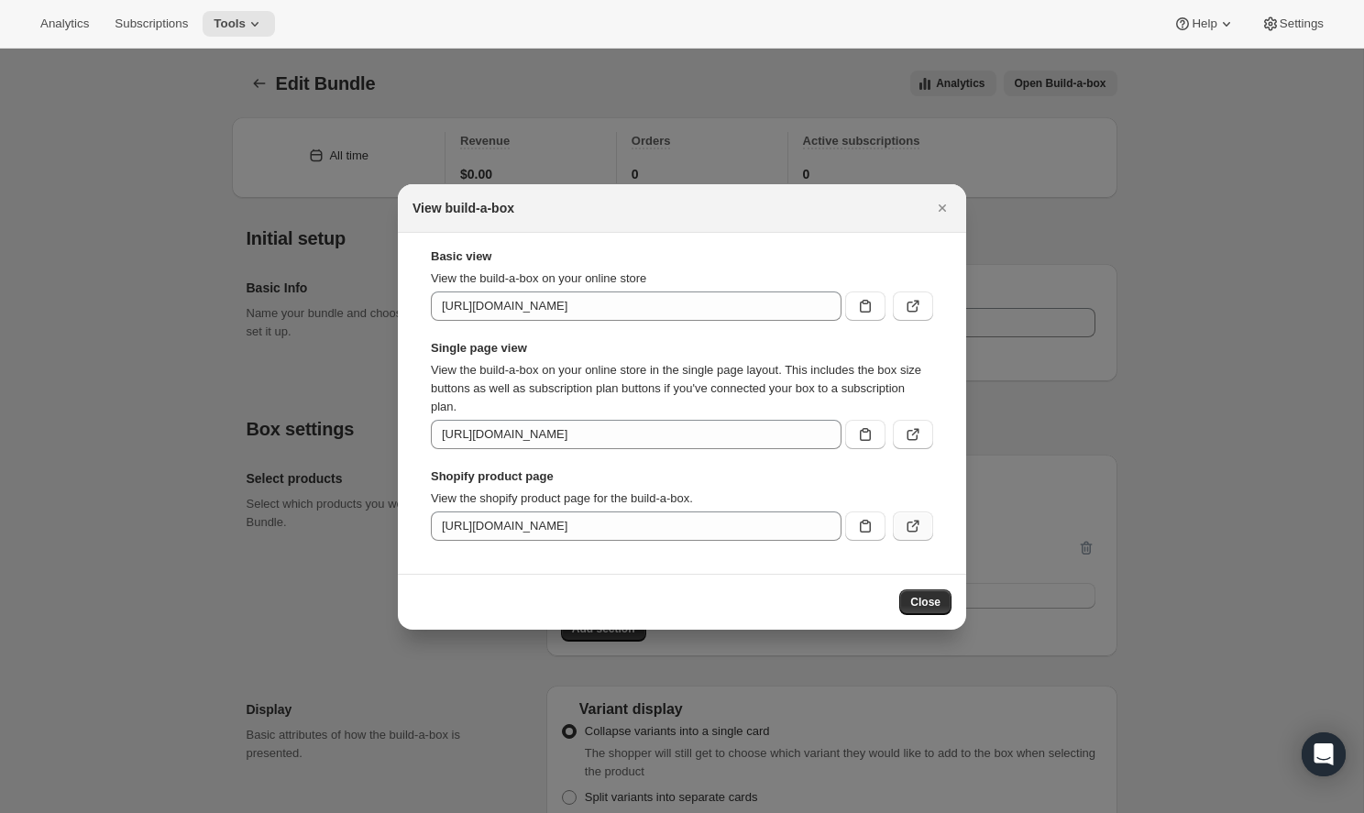
click at [908, 526] on icon ":r3e:" at bounding box center [912, 527] width 11 height 11
click at [932, 205] on button "Close" at bounding box center [942, 208] width 26 height 26
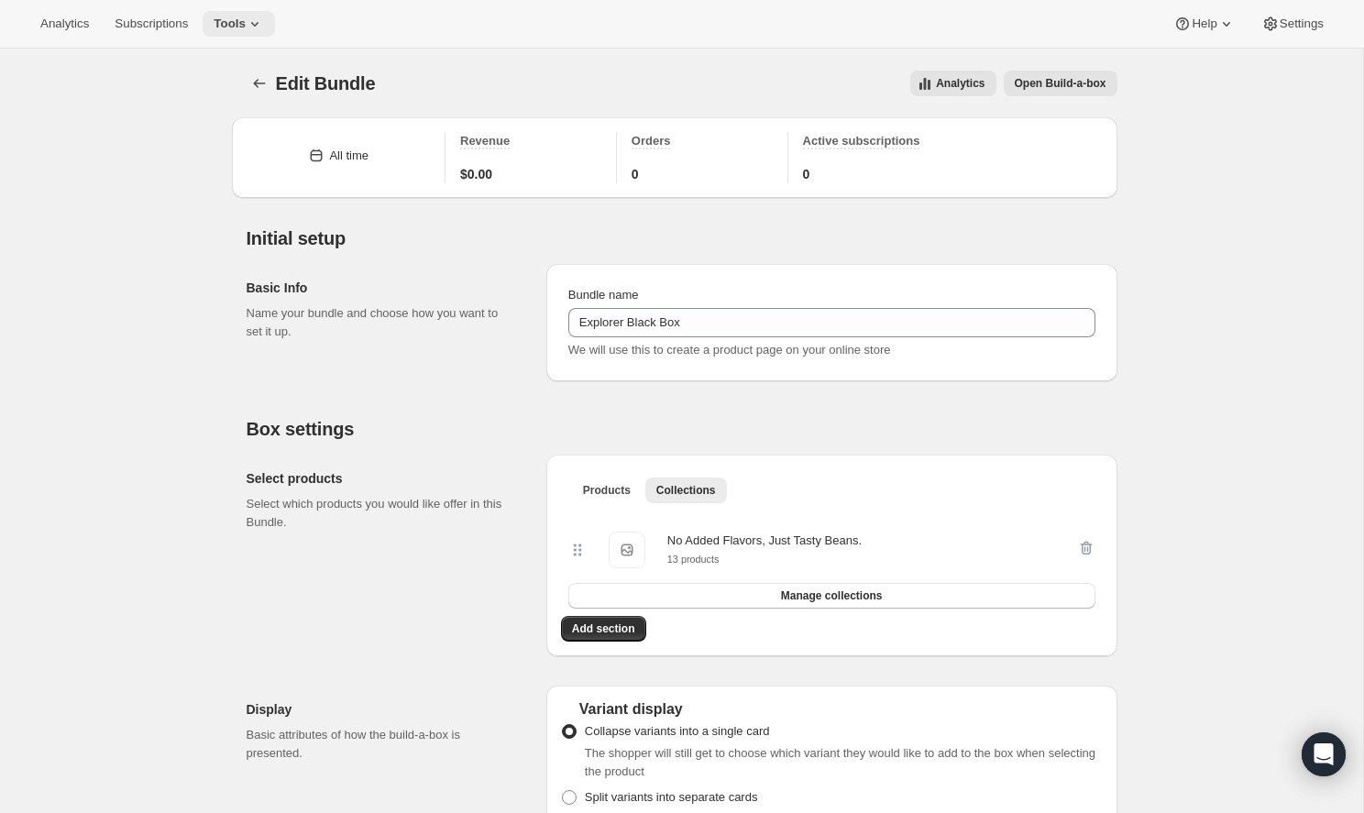
click at [246, 28] on icon at bounding box center [255, 24] width 18 height 18
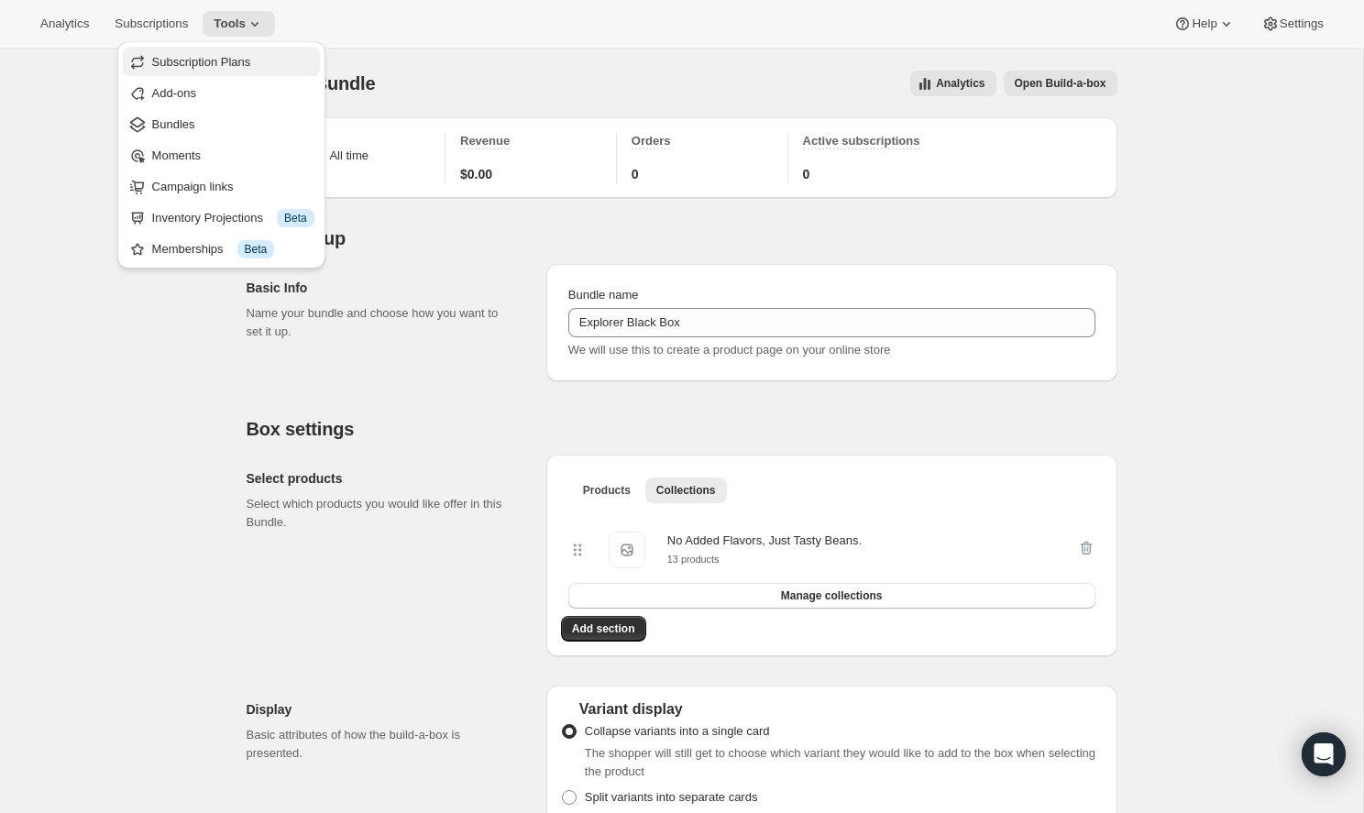
click at [236, 68] on span "Subscription Plans" at bounding box center [201, 62] width 99 height 14
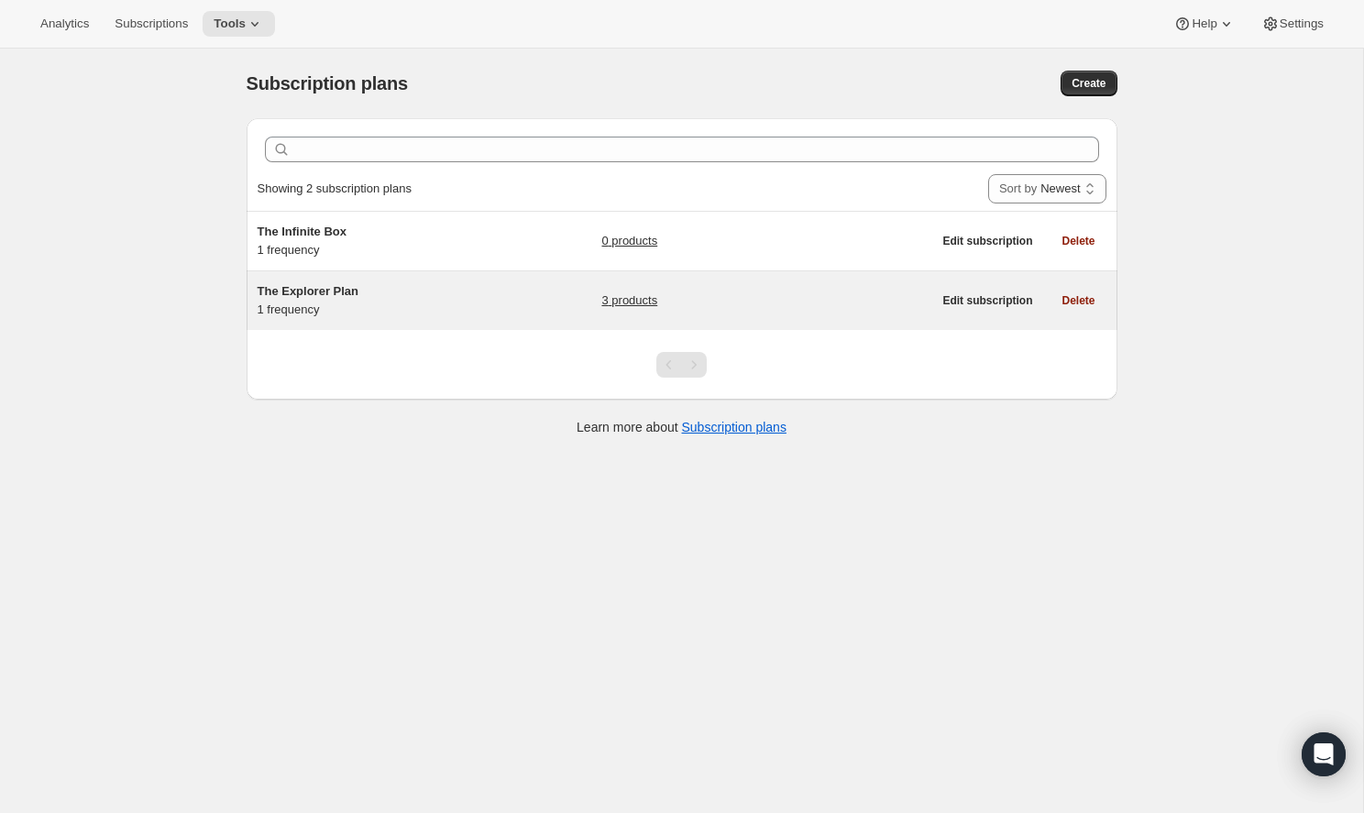
click at [411, 292] on h5 "The Explorer Plan" at bounding box center [372, 291] width 229 height 18
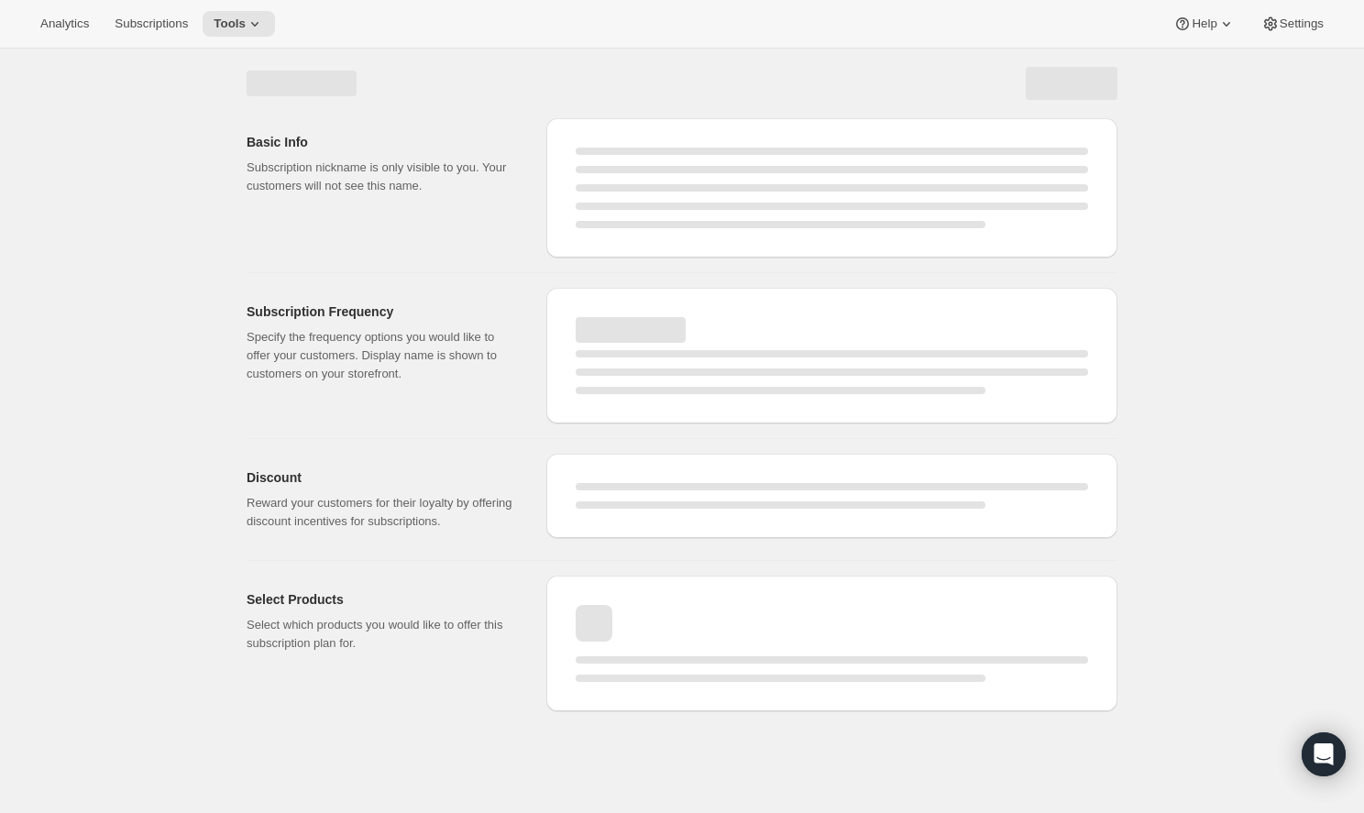
select select "WEEK"
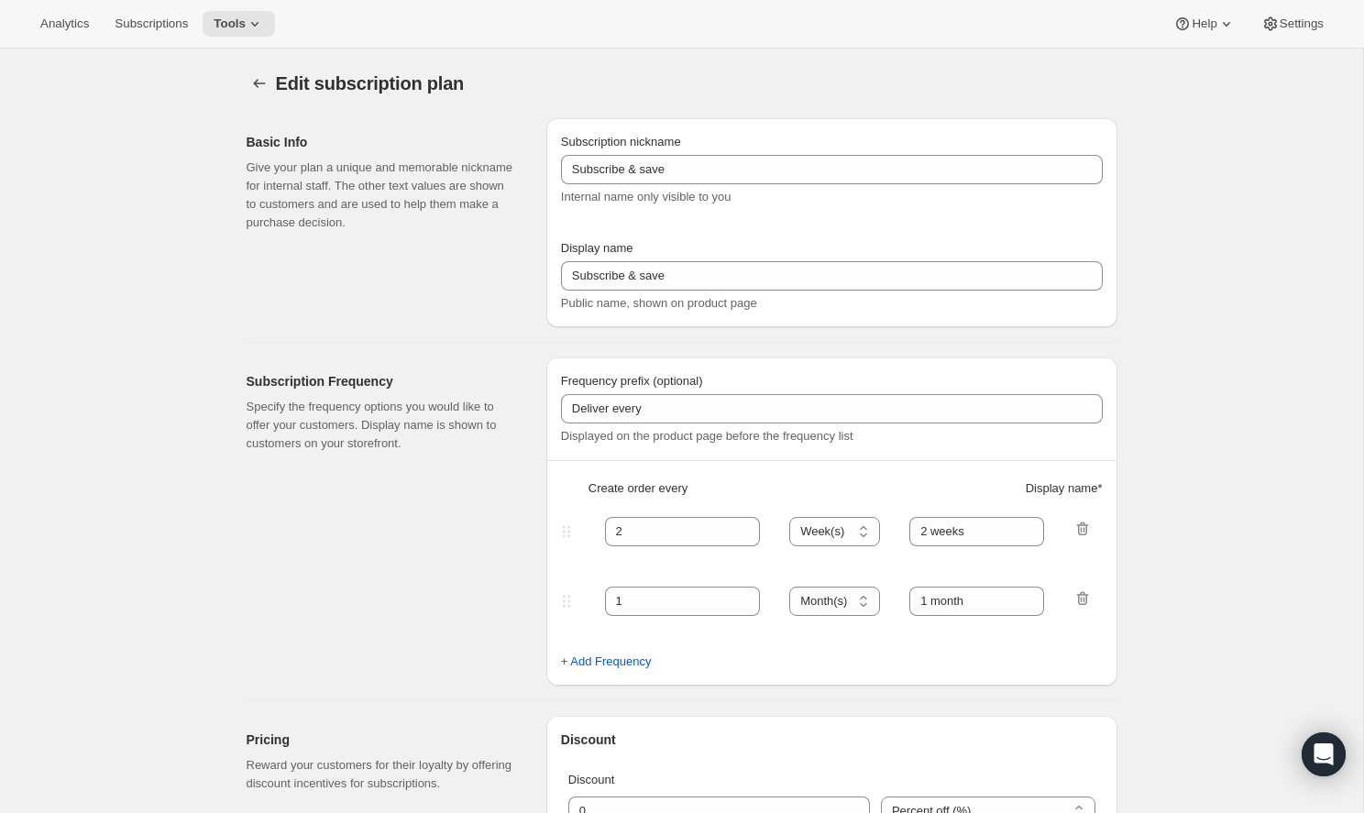
type input "The Explorer Plan"
type input "Deliver Every Month"
type input "1"
select select "MONTH"
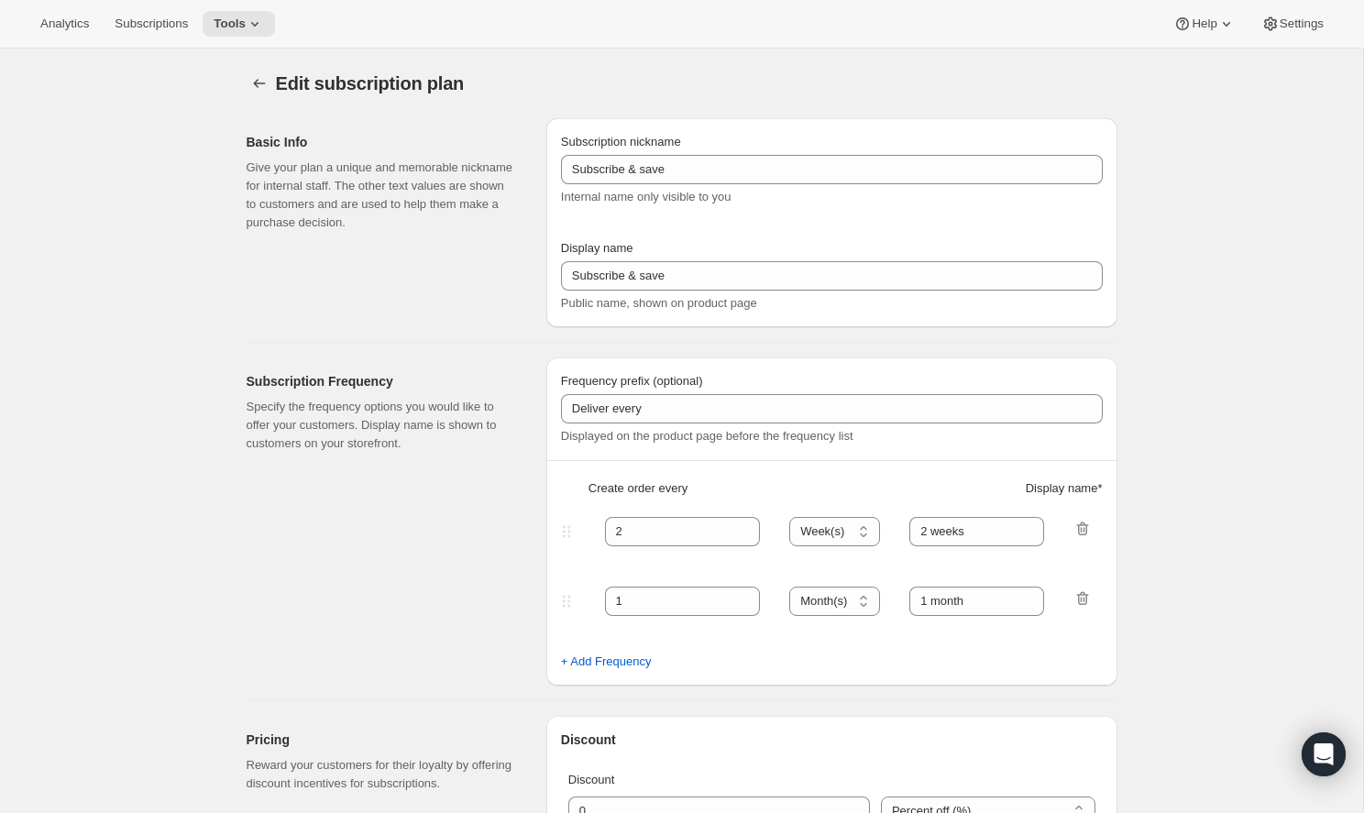
type input "1 month"
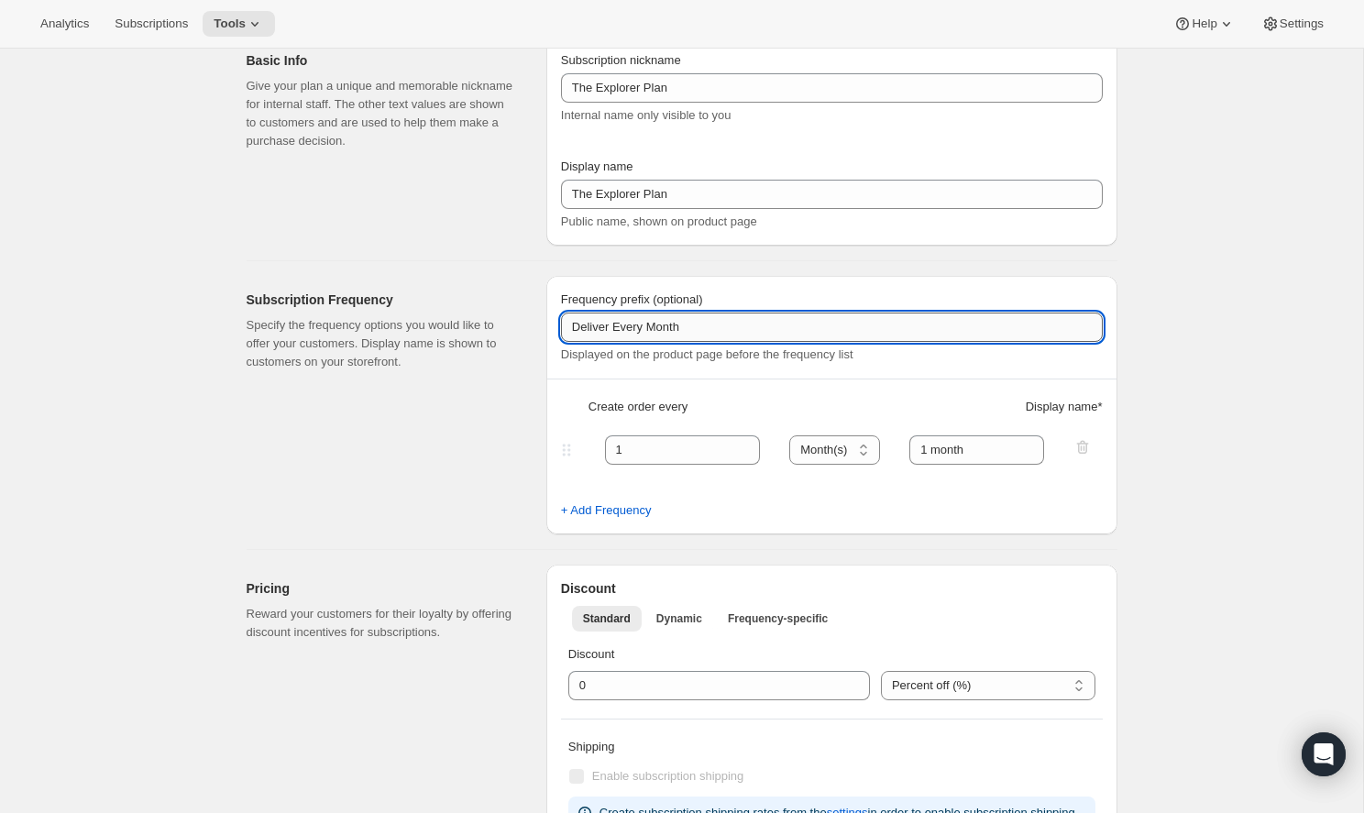
scroll to position [91, 0]
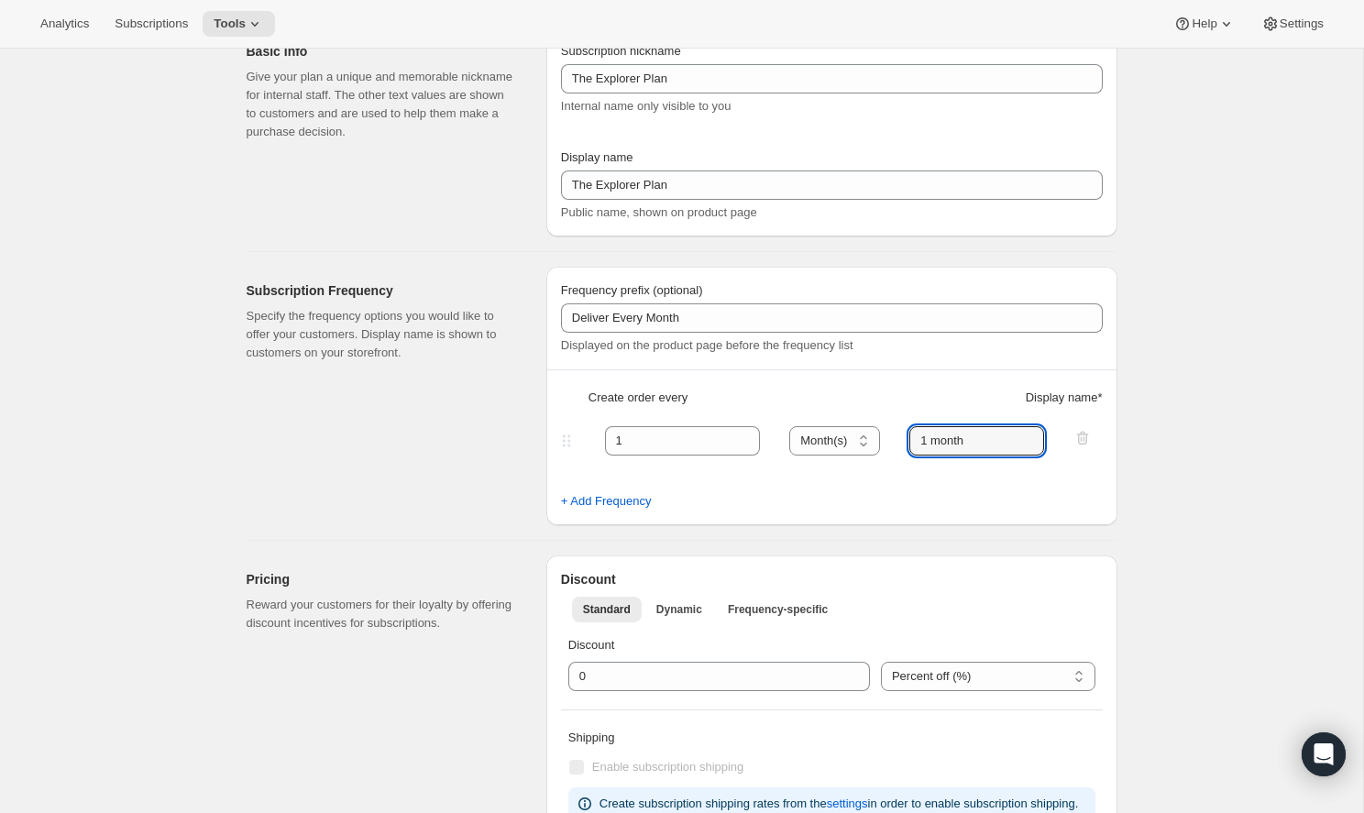
drag, startPoint x: 997, startPoint y: 435, endPoint x: 907, endPoint y: 433, distance: 89.9
click at [907, 433] on div "1 Day(s) Week(s) Month(s) Year(s) Month(s) 1 month" at bounding box center [824, 440] width 534 height 29
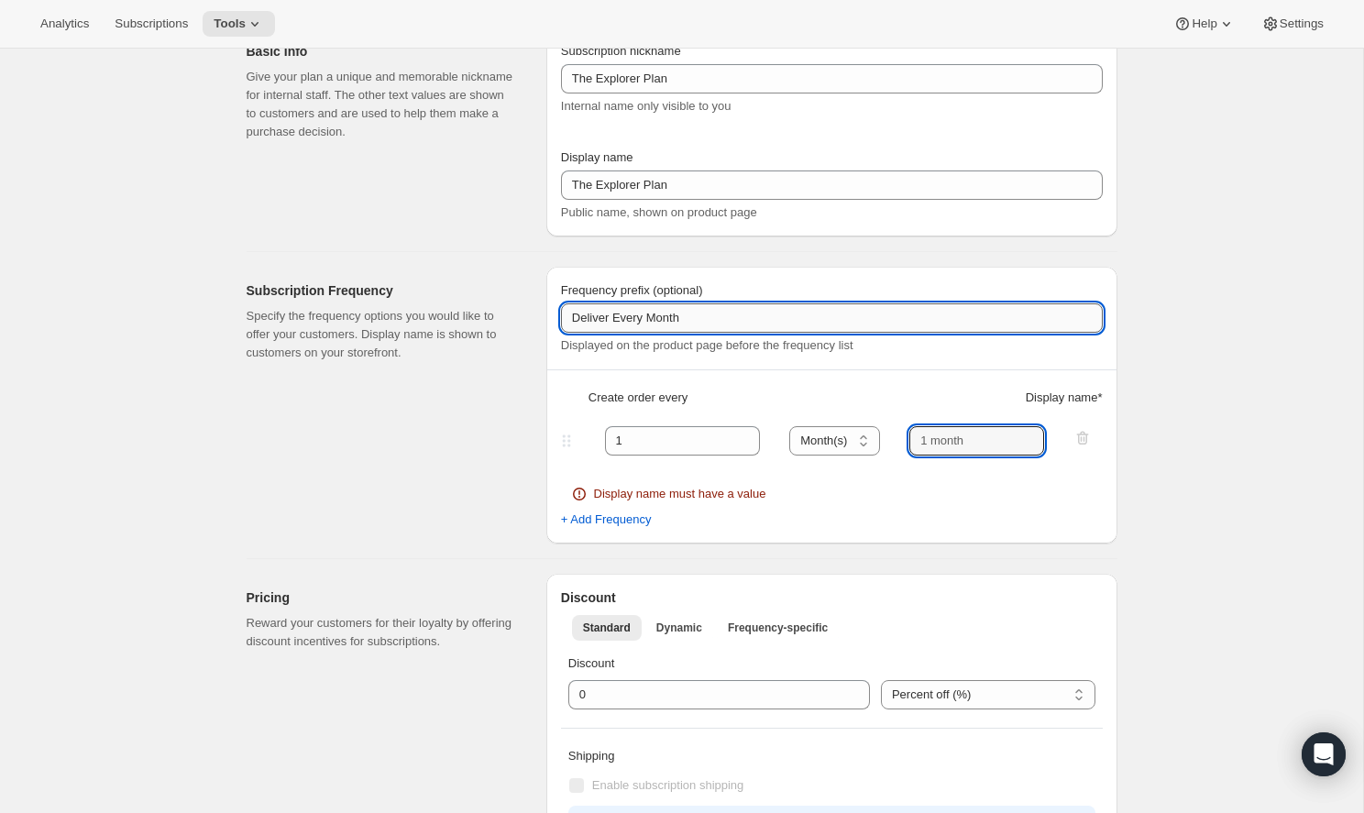
click at [831, 321] on input "Deliver Every Month" at bounding box center [832, 317] width 542 height 29
click at [609, 320] on input "Deliver Every Month" at bounding box center [832, 317] width 542 height 29
click at [690, 323] on input "Delivers Every Month" at bounding box center [832, 317] width 542 height 29
type input "Delivers Monthly, Renews Monthly"
drag, startPoint x: 791, startPoint y: 319, endPoint x: 673, endPoint y: 320, distance: 118.2
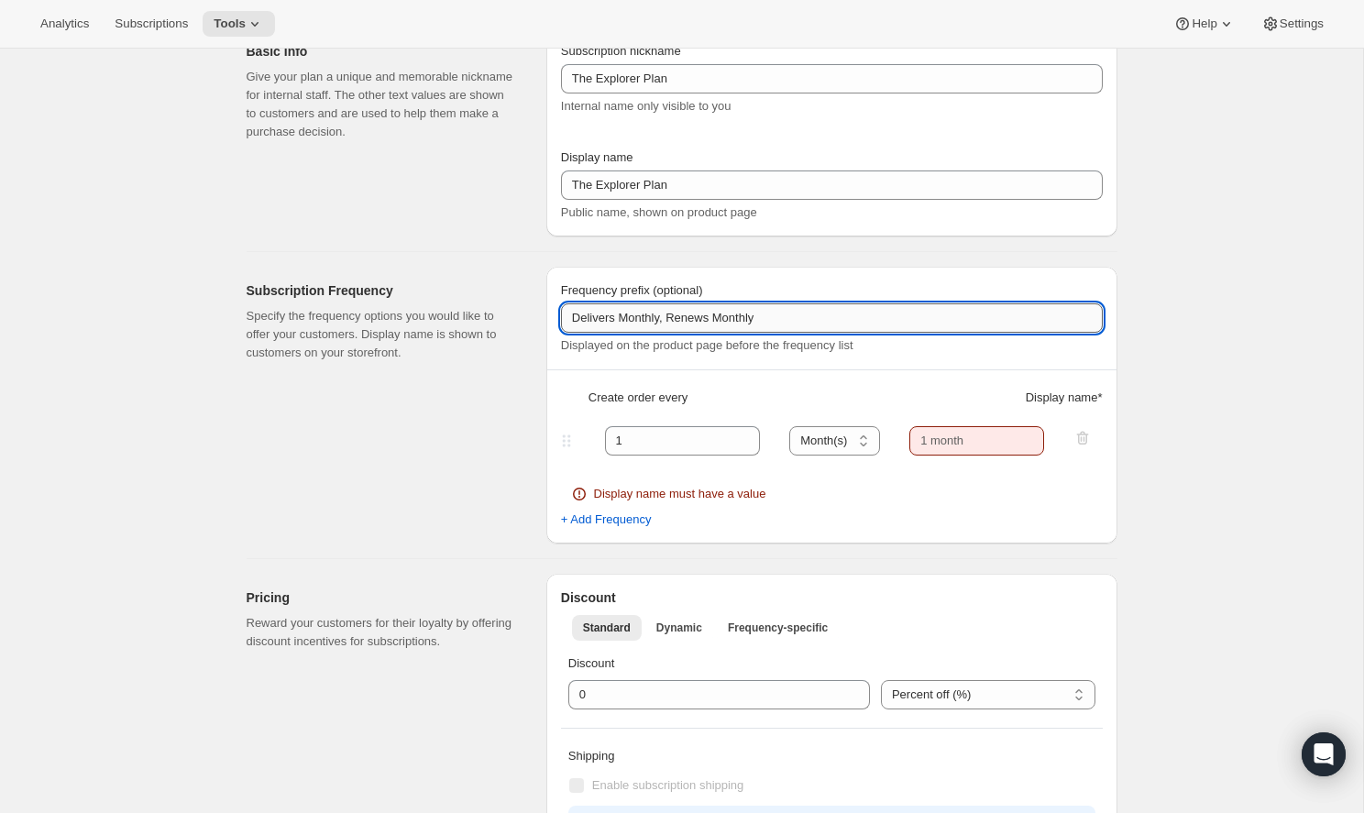
click at [673, 320] on input "Delivers Monthly, Renews Monthly" at bounding box center [832, 317] width 542 height 29
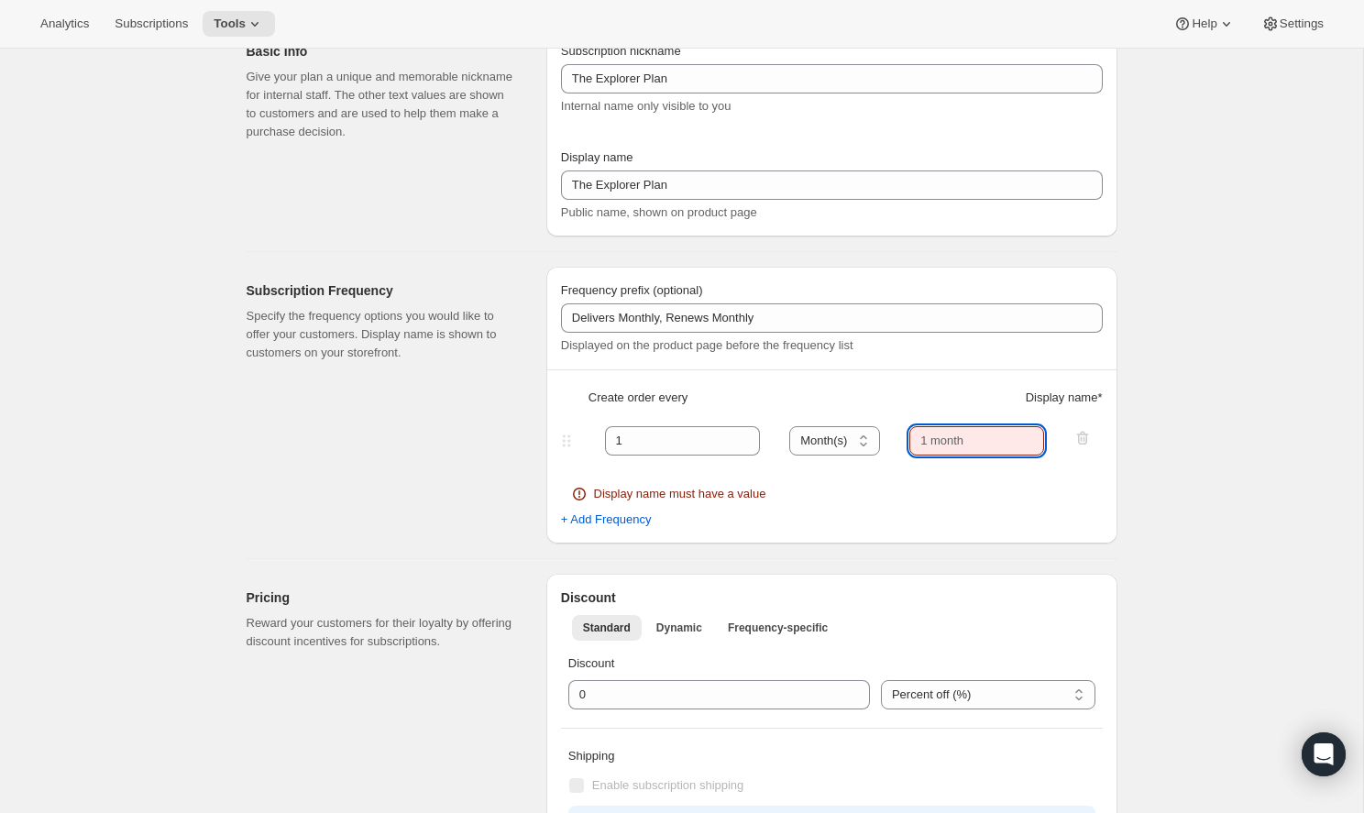
click at [950, 445] on input "text" at bounding box center [976, 440] width 135 height 29
paste input "Renews Monthly"
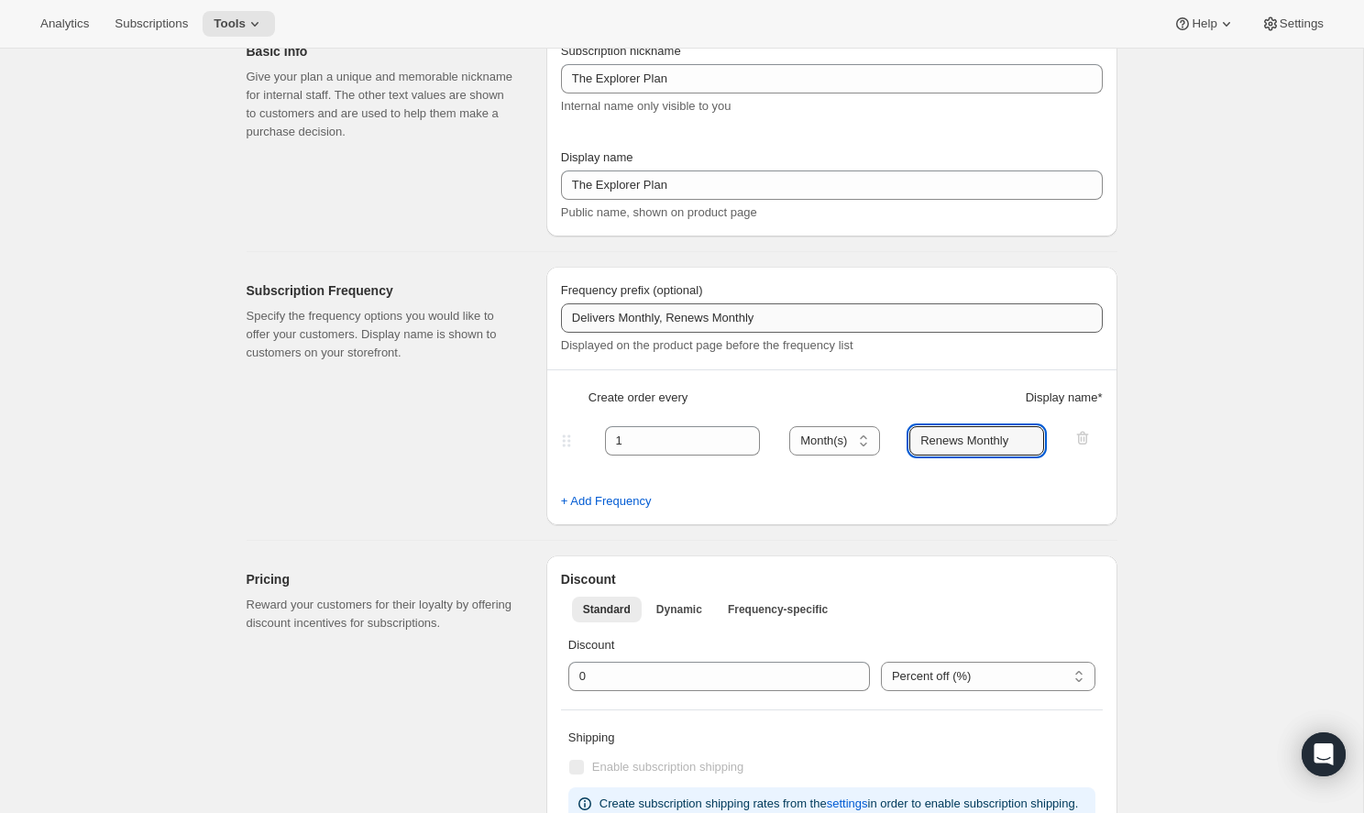
type input "Renews Monthly"
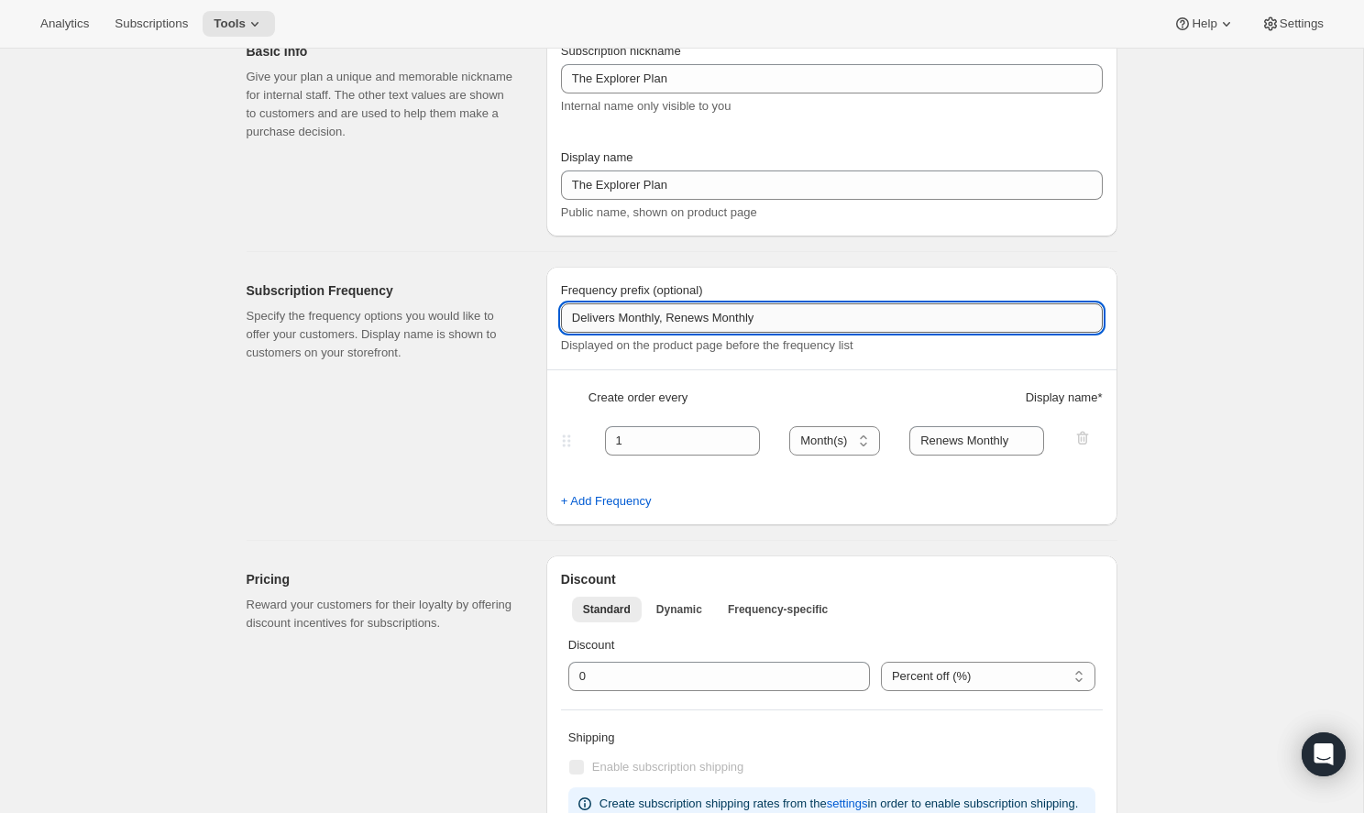
drag, startPoint x: 820, startPoint y: 316, endPoint x: 672, endPoint y: 316, distance: 148.5
click at [672, 316] on input "Delivers Monthly, Renews Monthly" at bounding box center [832, 317] width 542 height 29
type input "Delivers Monthly,"
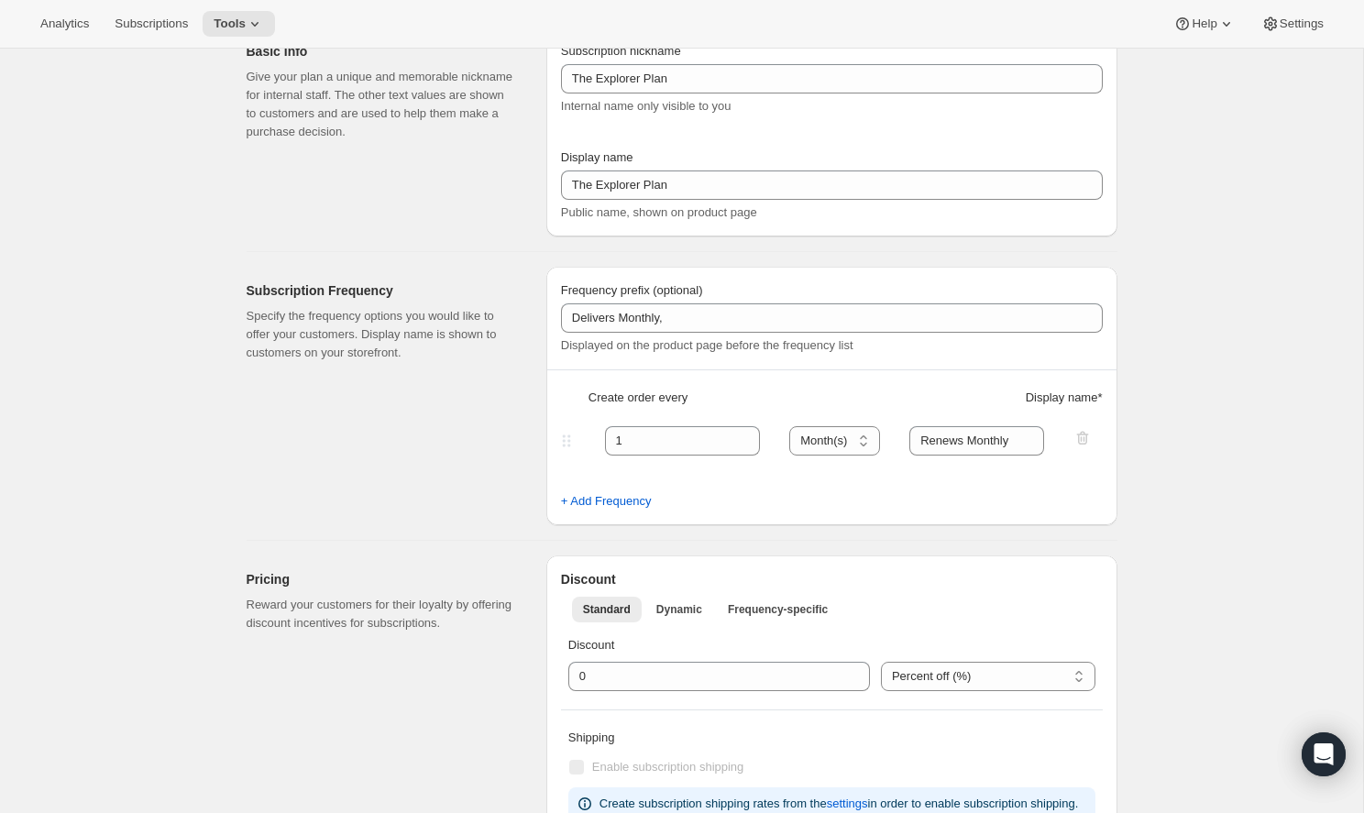
scroll to position [0, 0]
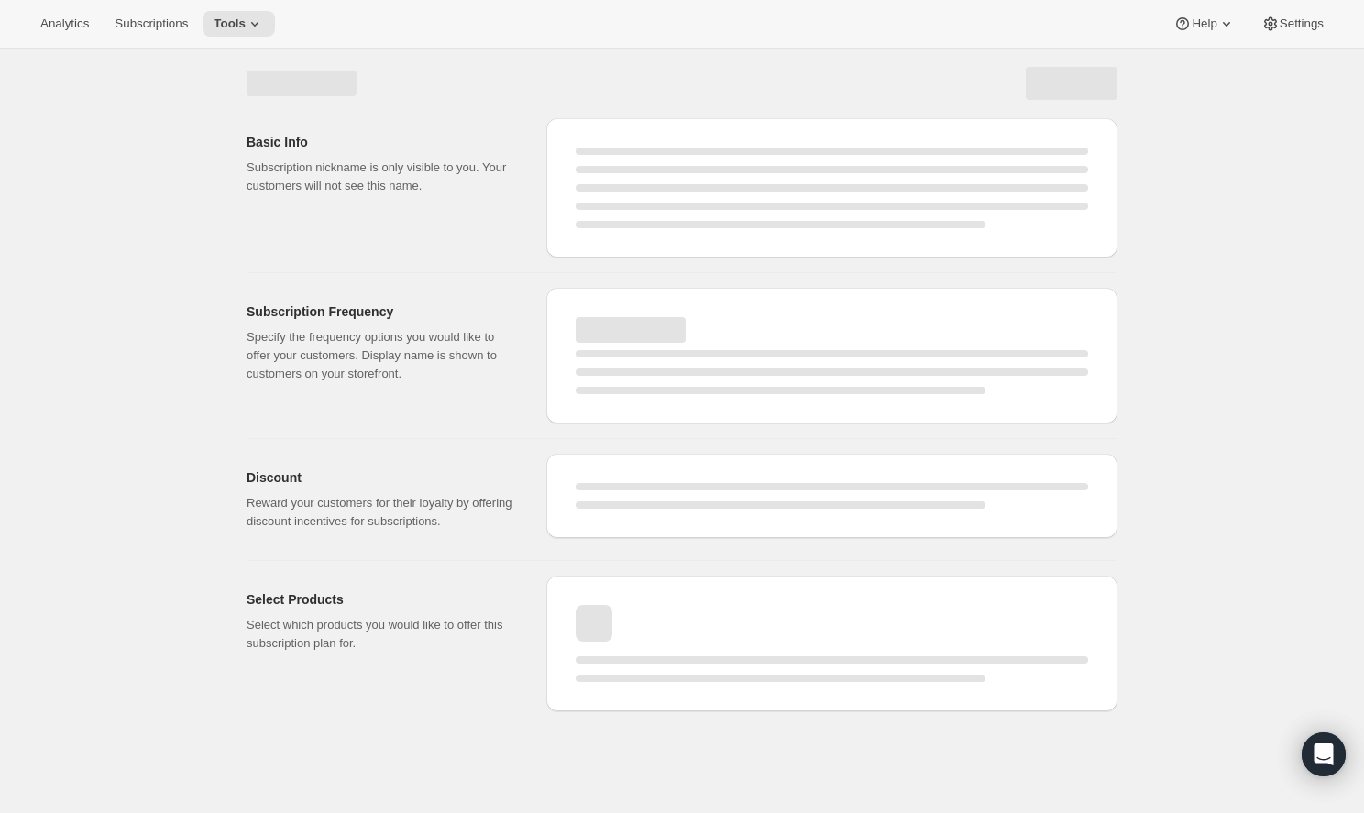
select select "MONTH"
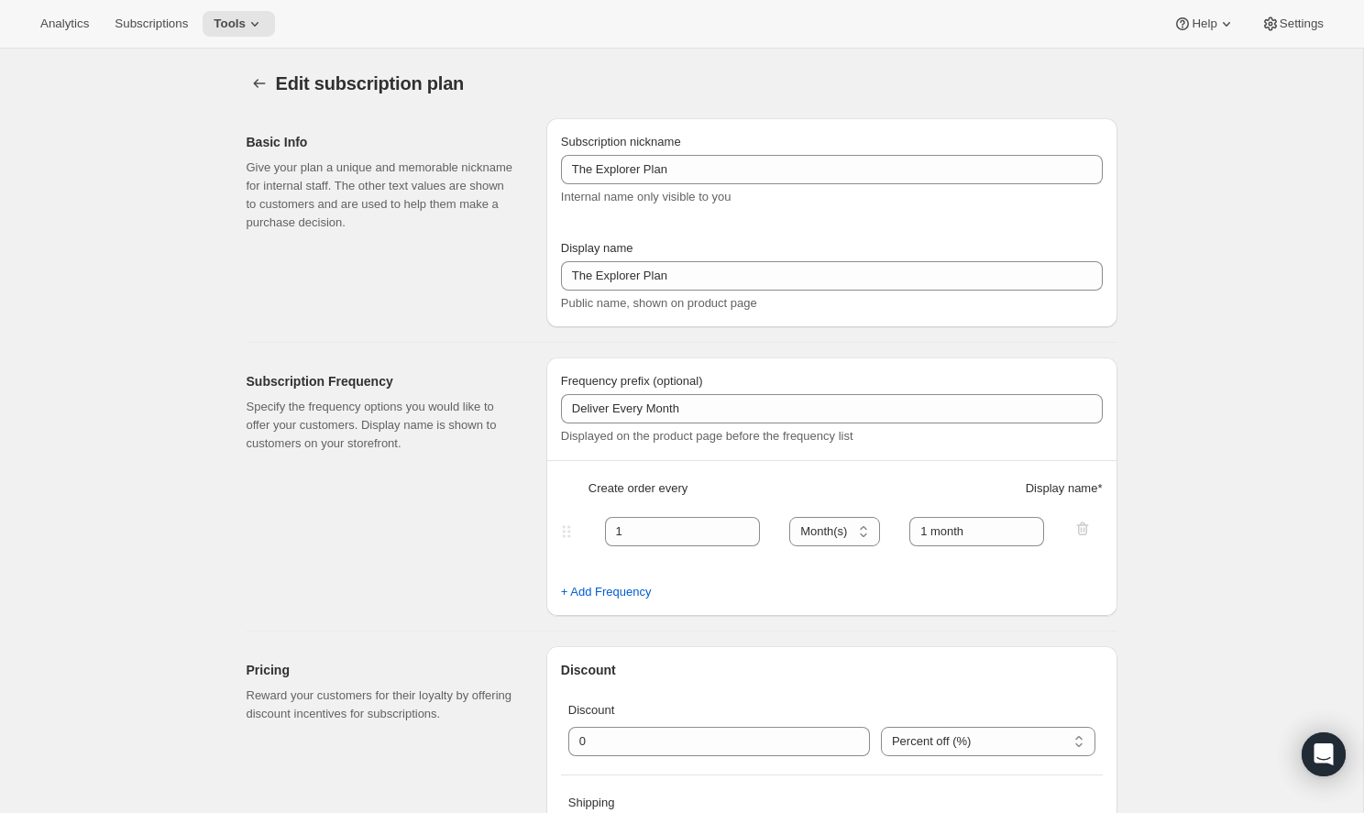
type input "Delivers Monthly,"
type input "Renews Monthly"
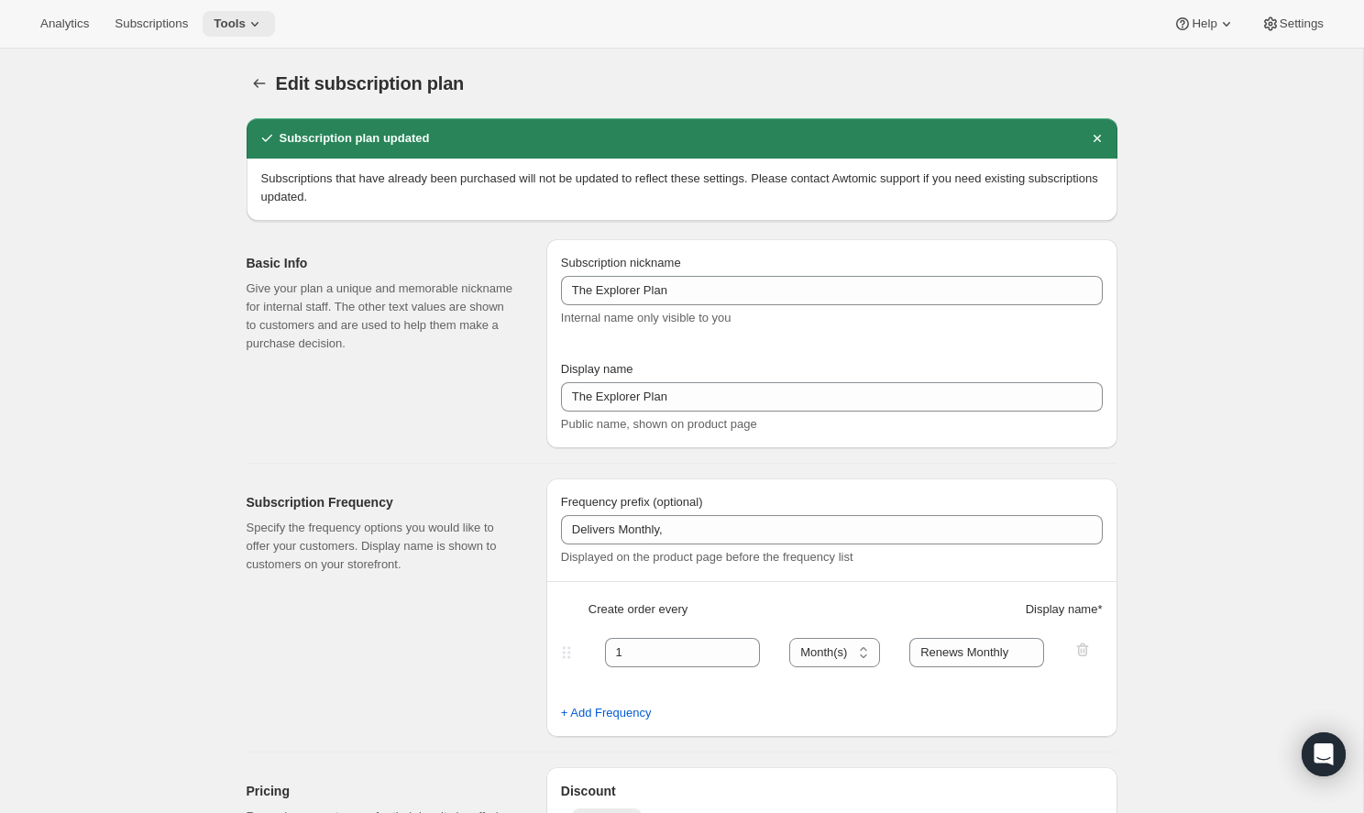
click at [246, 31] on icon at bounding box center [255, 24] width 18 height 18
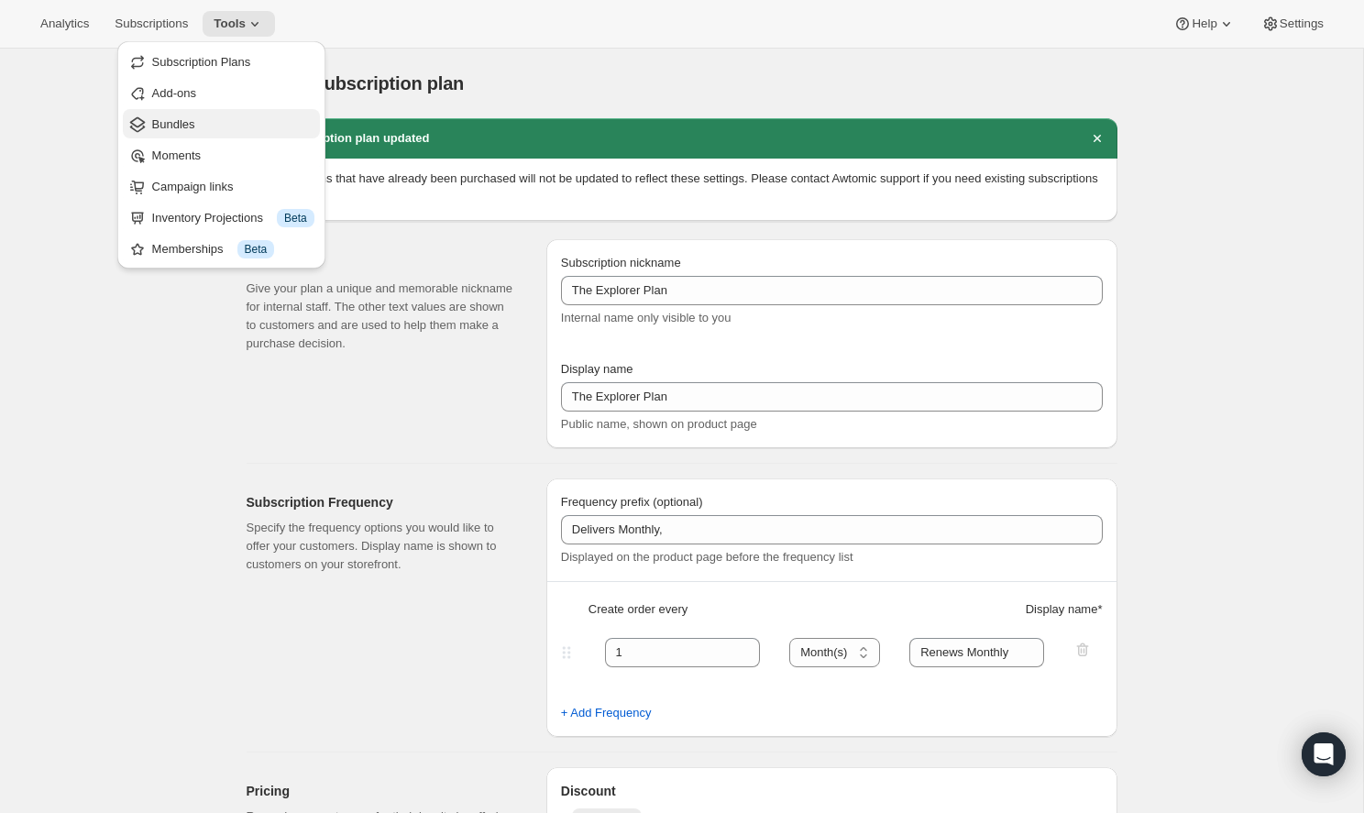
click at [224, 131] on span "Bundles" at bounding box center [233, 124] width 162 height 18
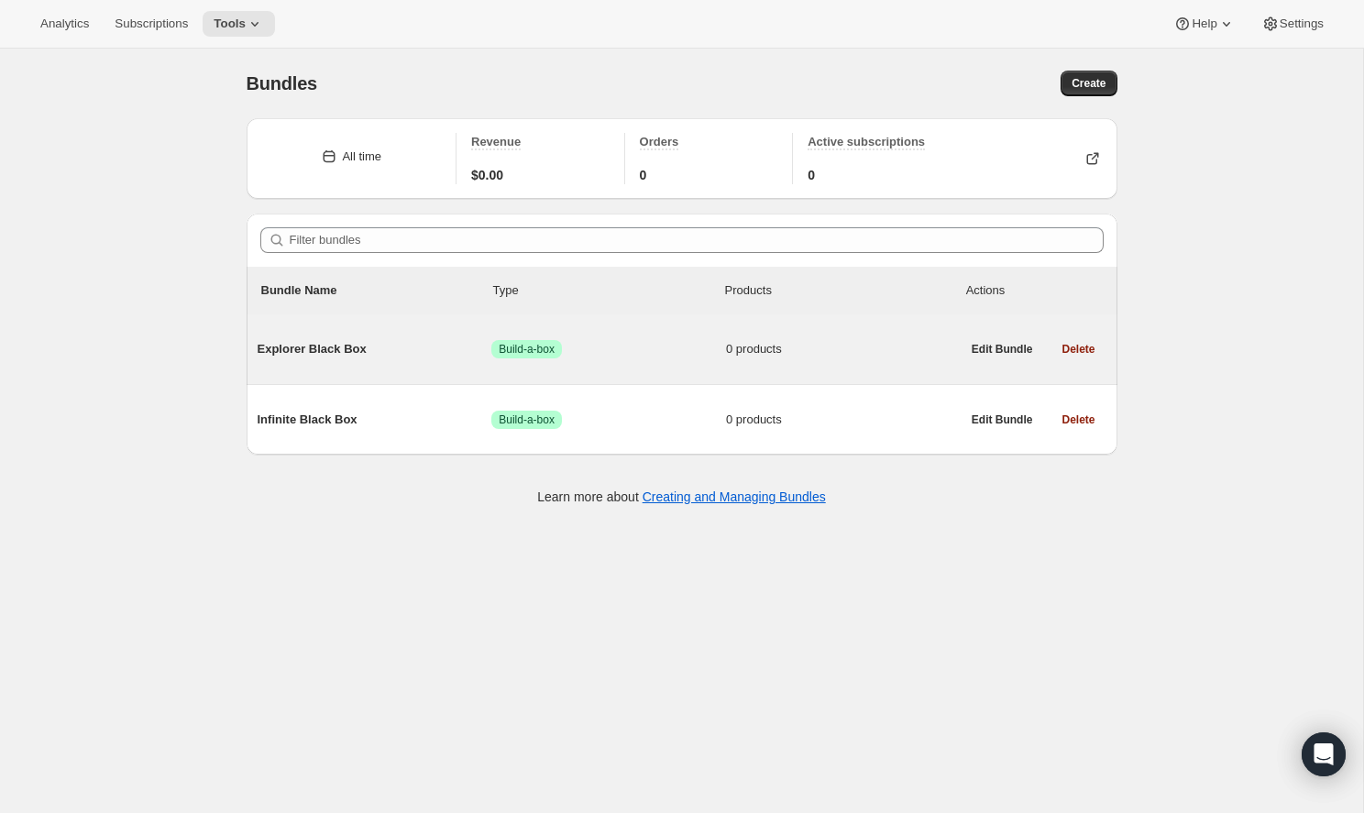
click at [647, 345] on span "Success Build-a-box" at bounding box center [608, 349] width 235 height 18
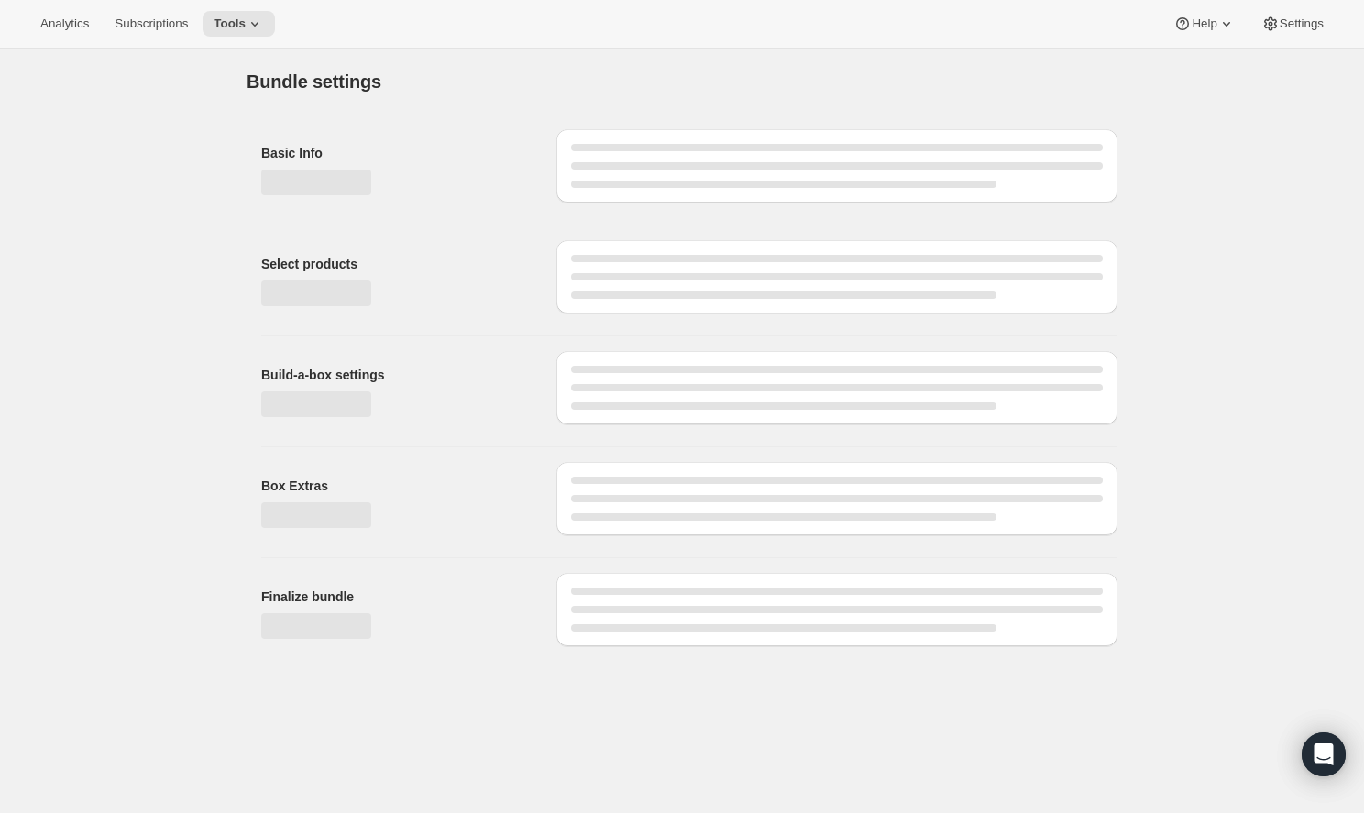
type input "Explorer Black Box"
radio input "true"
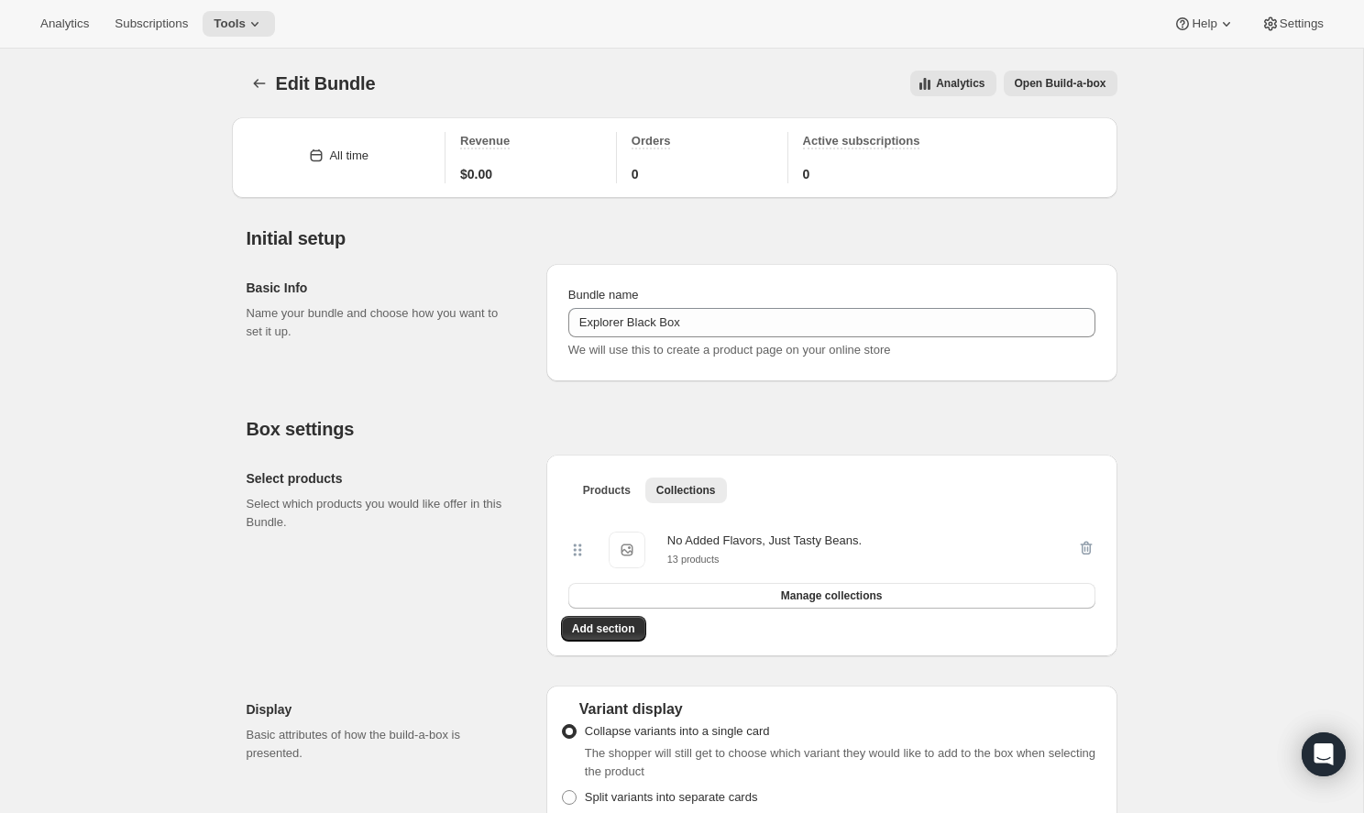
click at [1057, 86] on span "Open Build-a-box" at bounding box center [1061, 83] width 92 height 15
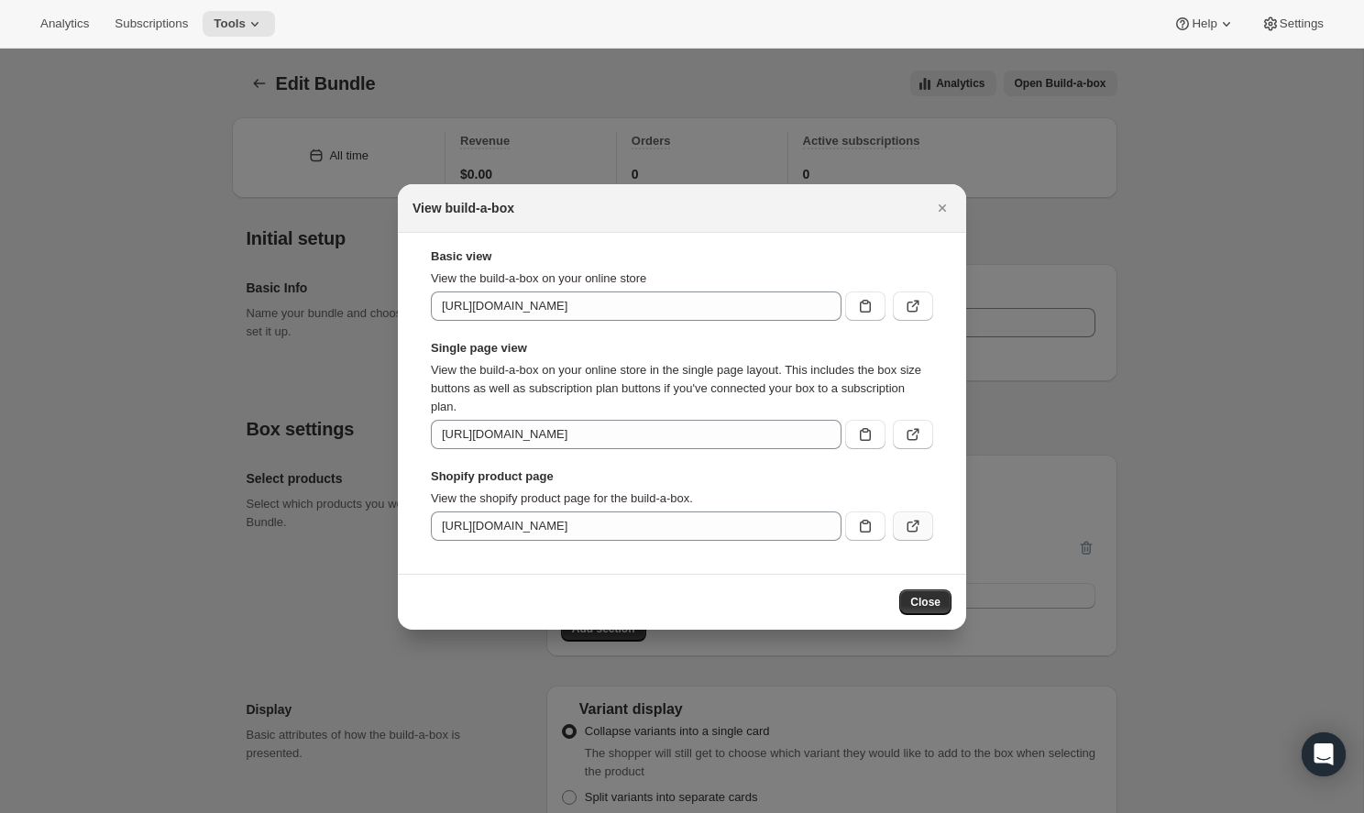
click at [904, 530] on icon ":r8f:" at bounding box center [913, 526] width 18 height 18
click at [950, 206] on icon "Close" at bounding box center [942, 208] width 18 height 18
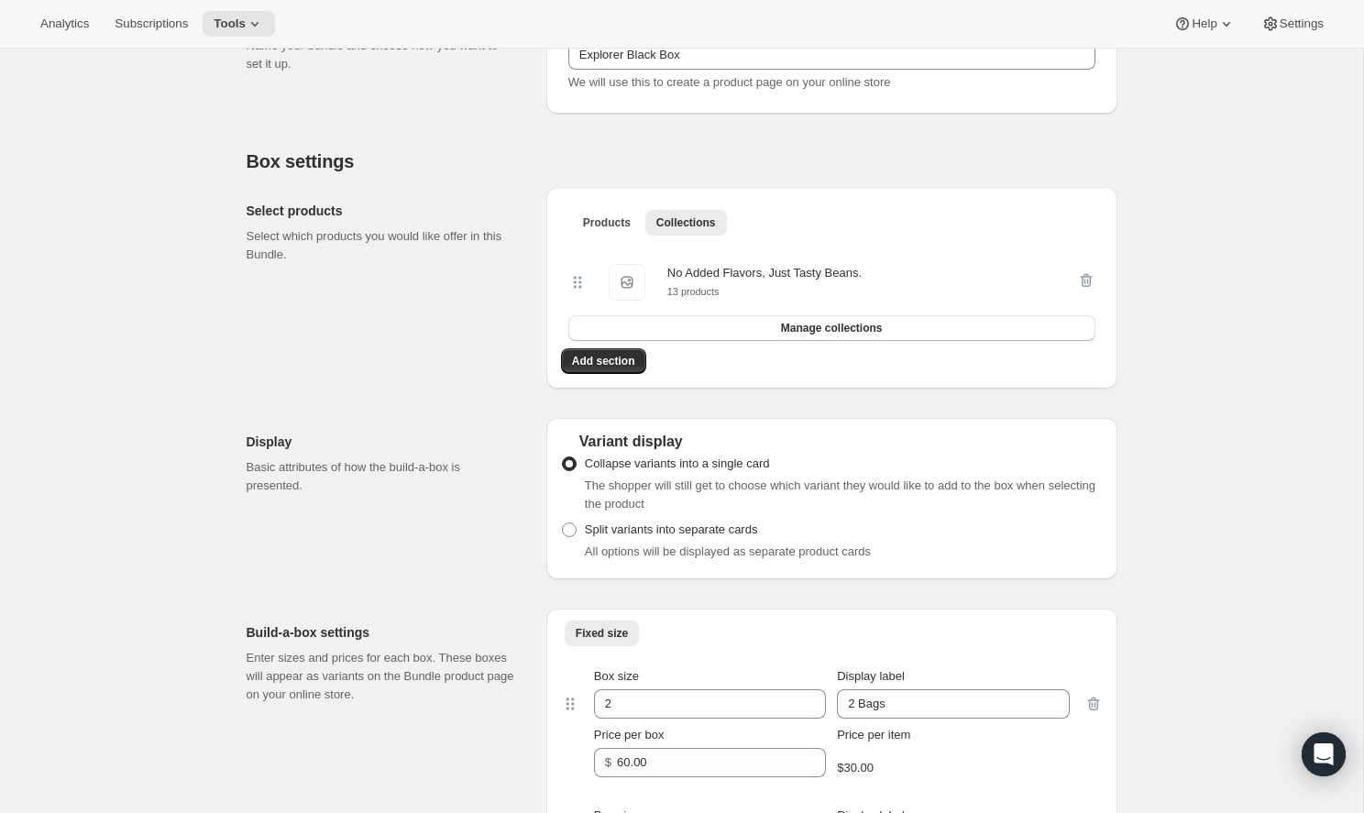
scroll to position [274, 0]
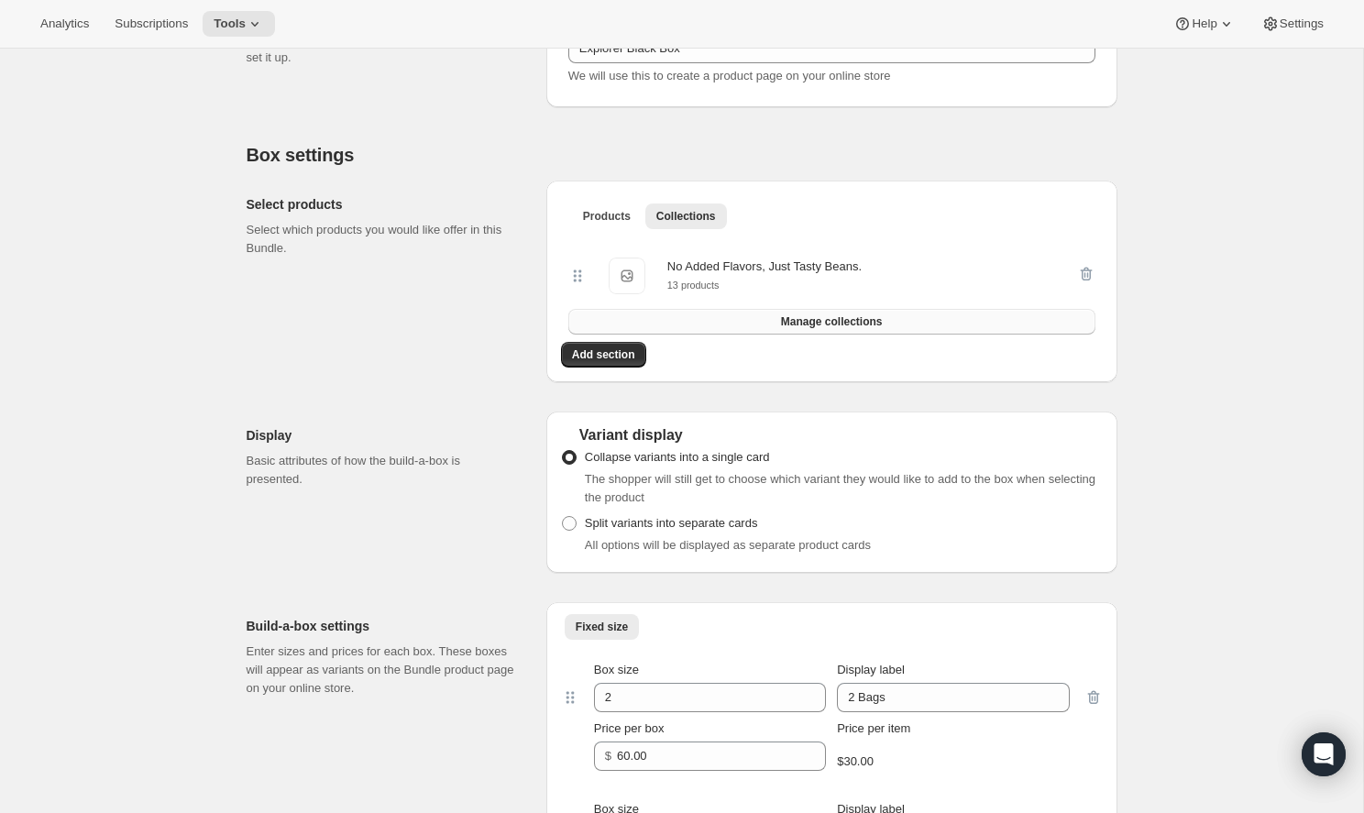
click at [785, 325] on span "Manage collections" at bounding box center [832, 321] width 102 height 15
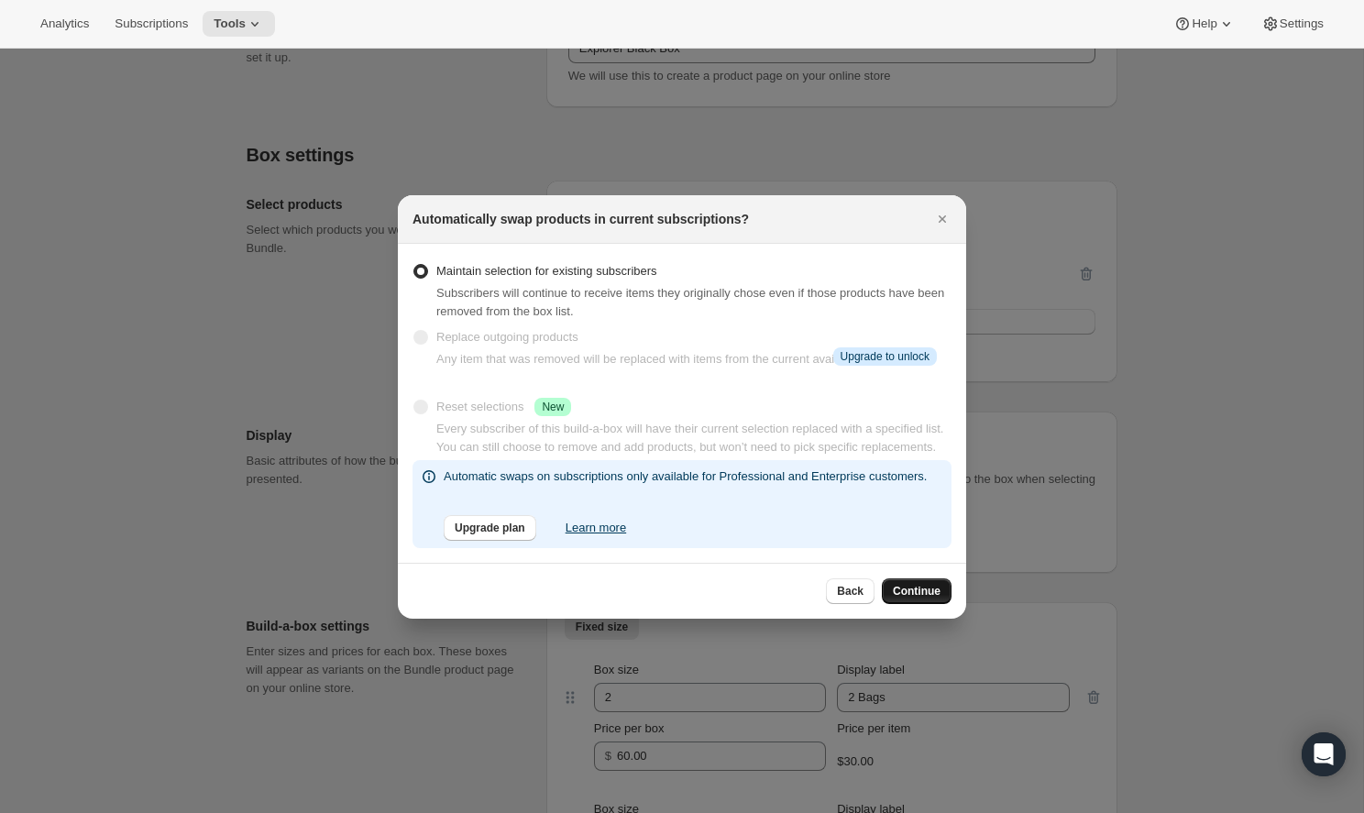
click at [904, 600] on button "Continue" at bounding box center [917, 591] width 70 height 26
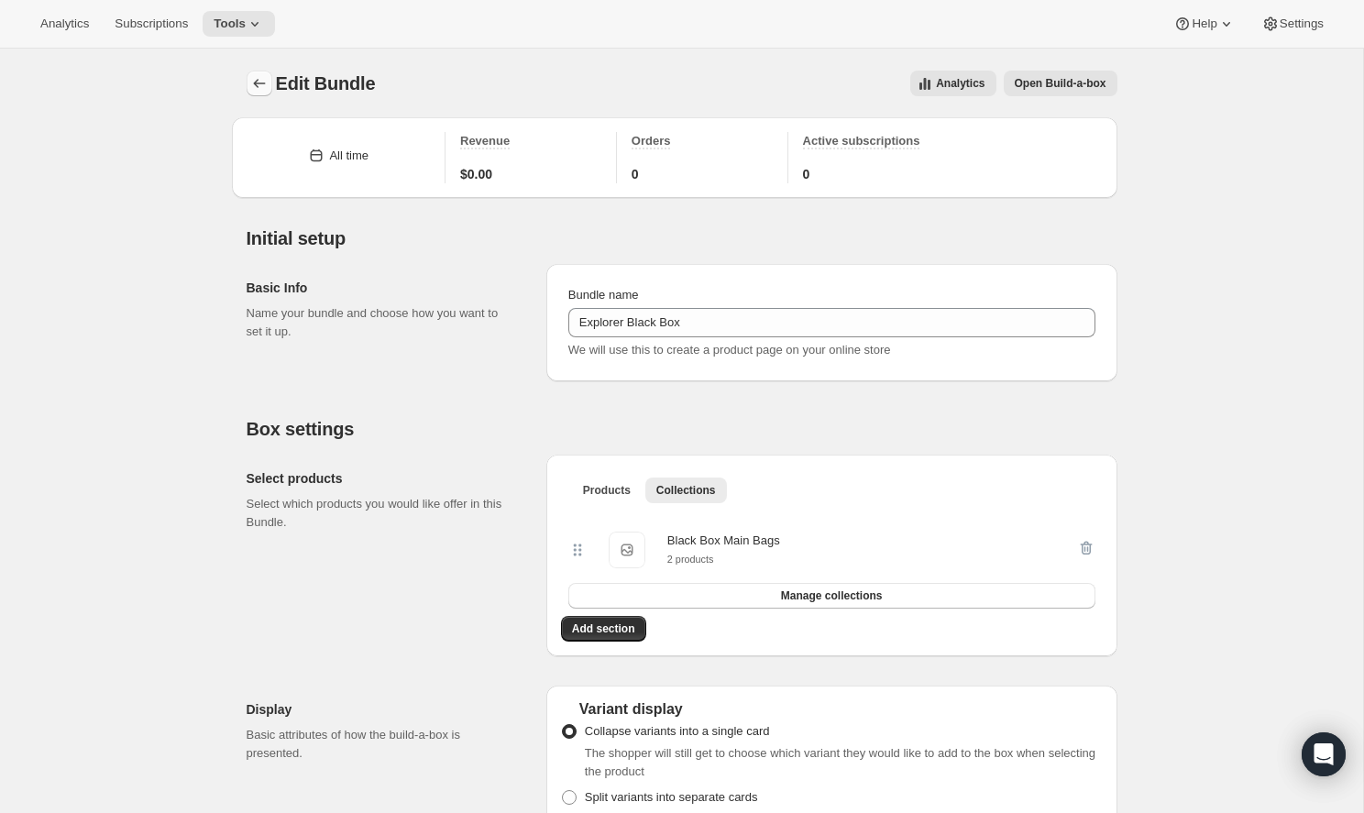
click at [261, 86] on icon "Bundles" at bounding box center [259, 83] width 18 height 18
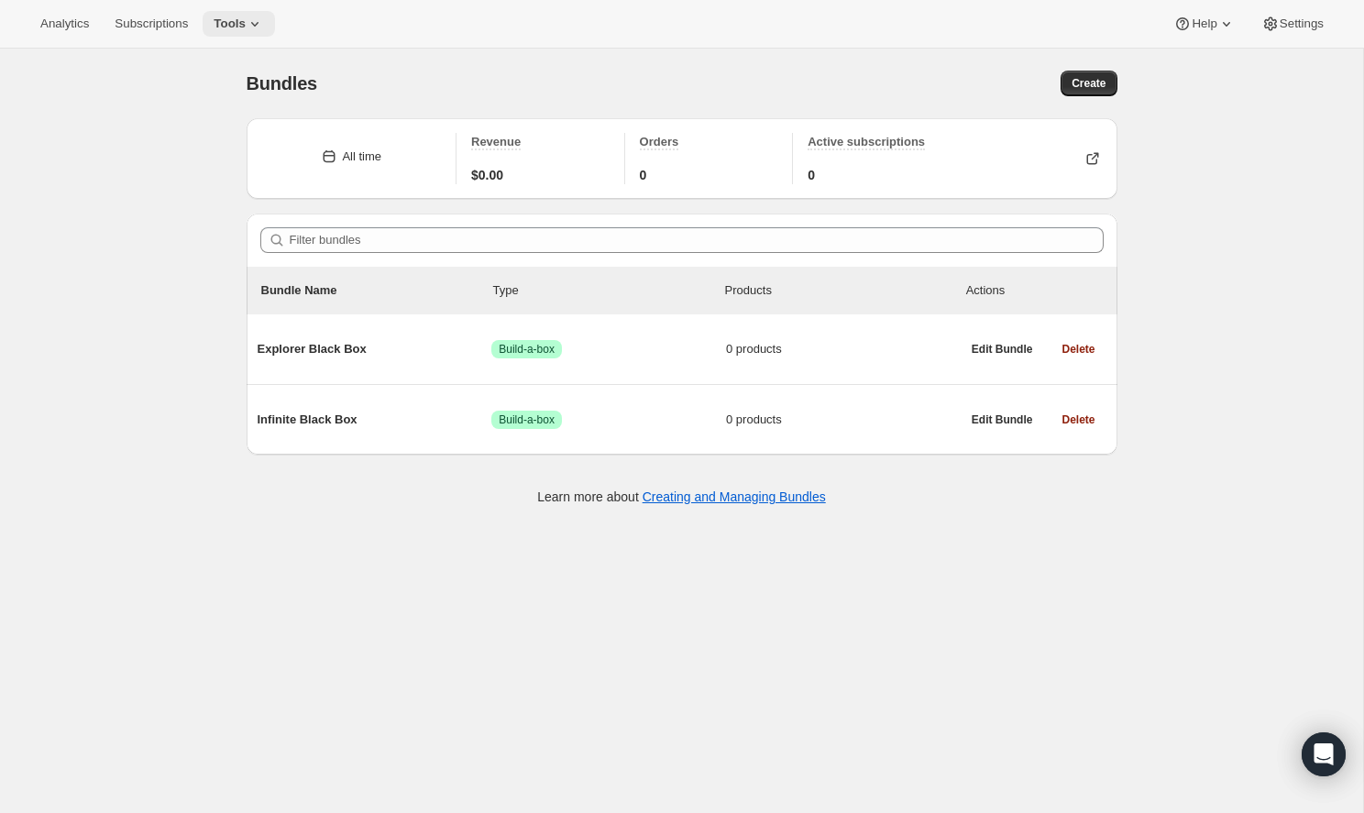
click at [246, 20] on icon at bounding box center [255, 24] width 18 height 18
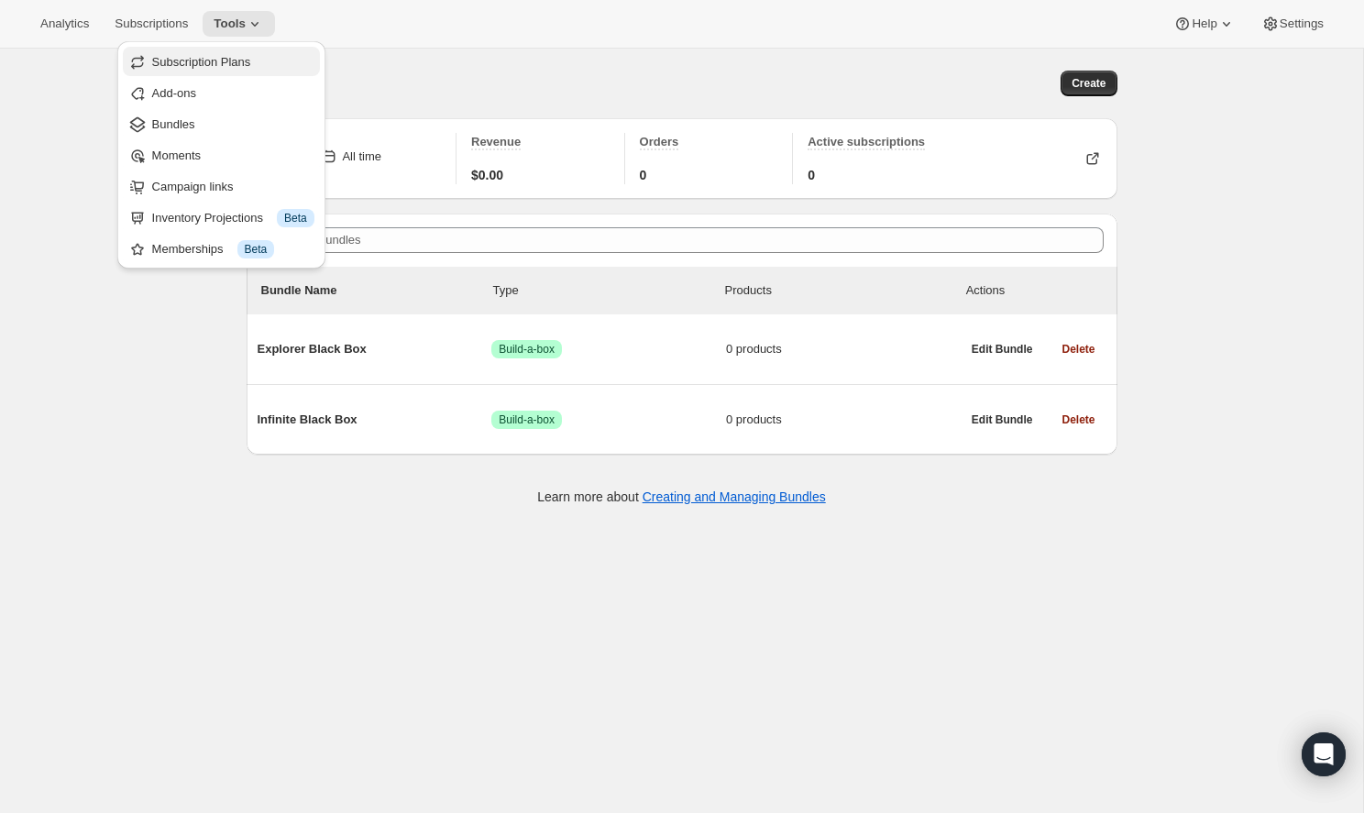
click at [248, 67] on span "Subscription Plans" at bounding box center [201, 62] width 99 height 14
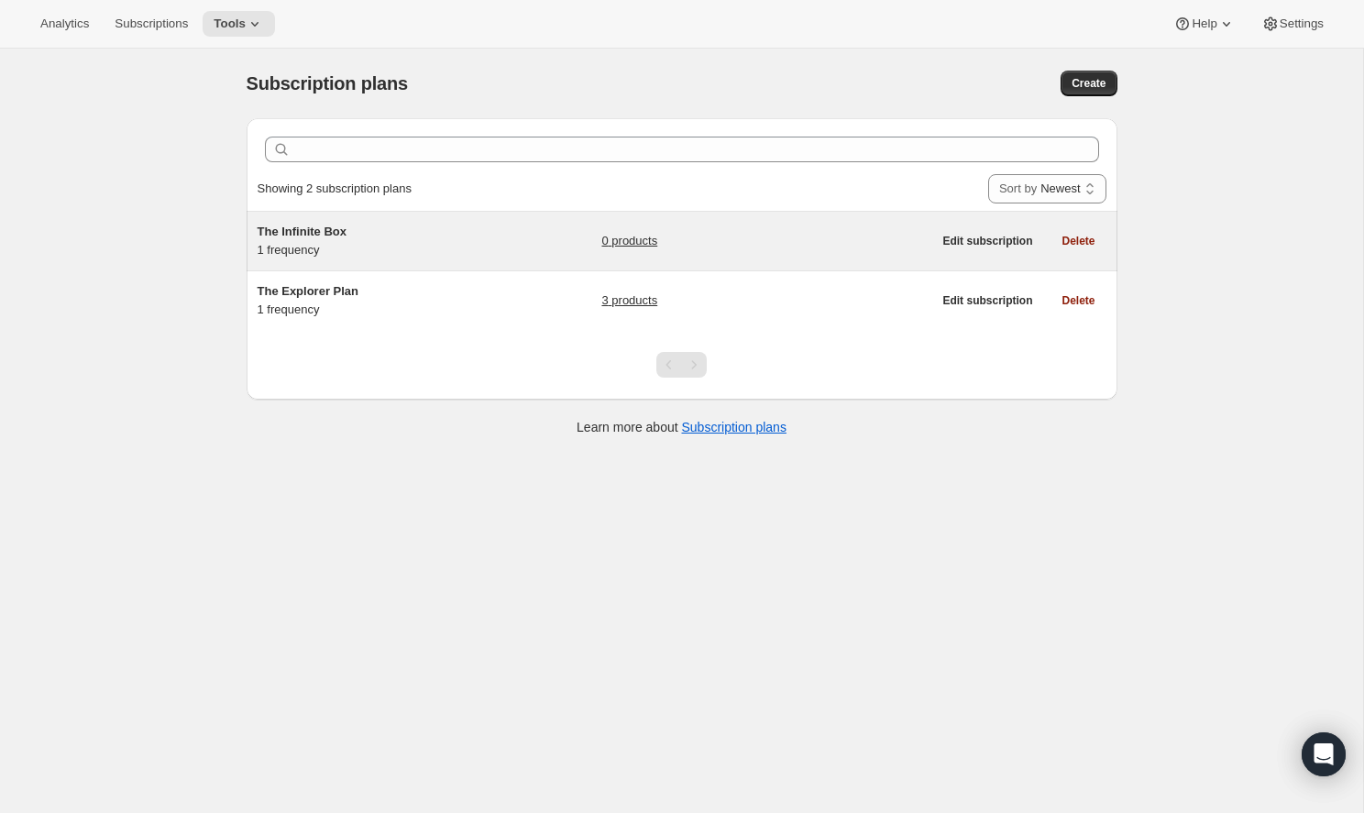
click at [329, 238] on span "The Infinite Box" at bounding box center [303, 232] width 90 height 14
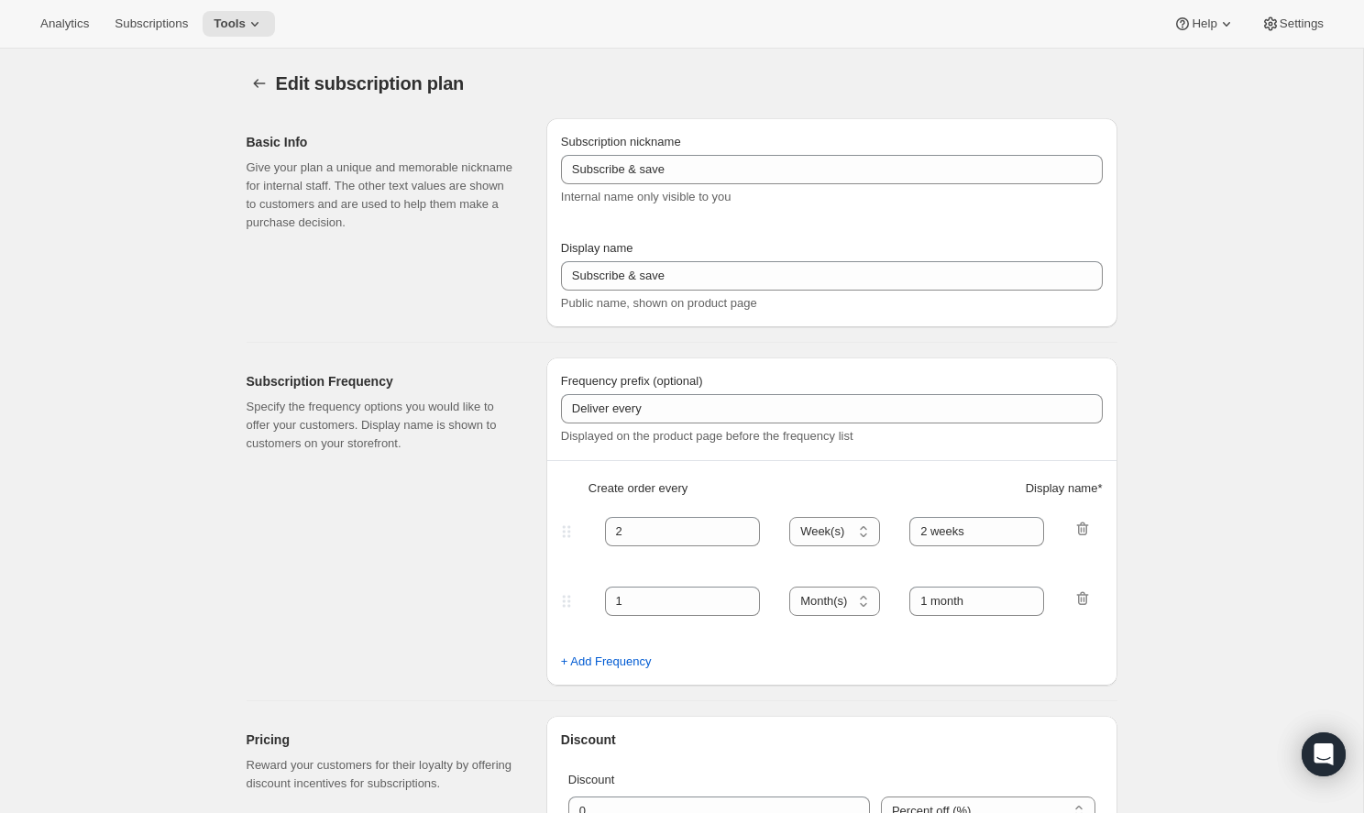
type input "The Infinite Box"
select select "ENABLED"
select select "MONTH"
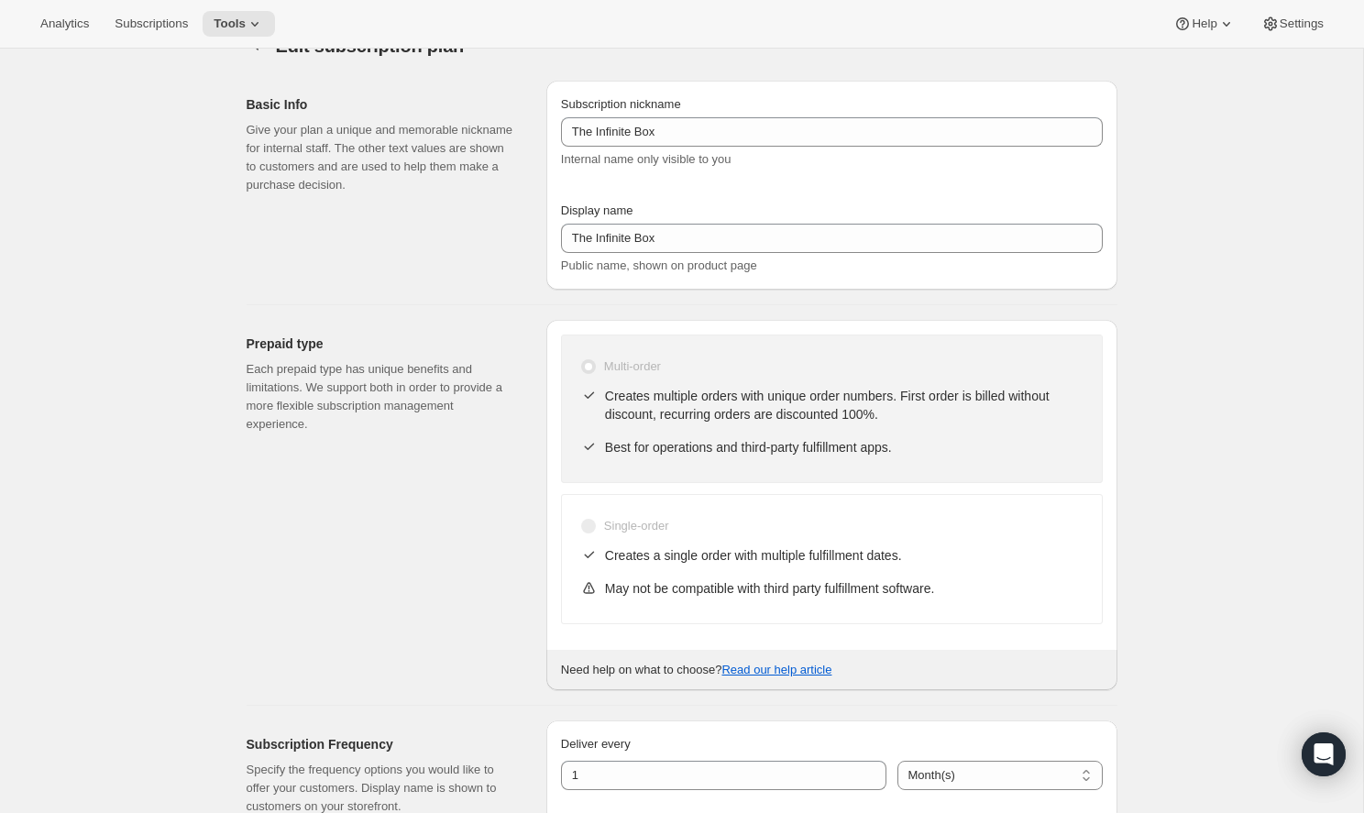
scroll to position [32, 0]
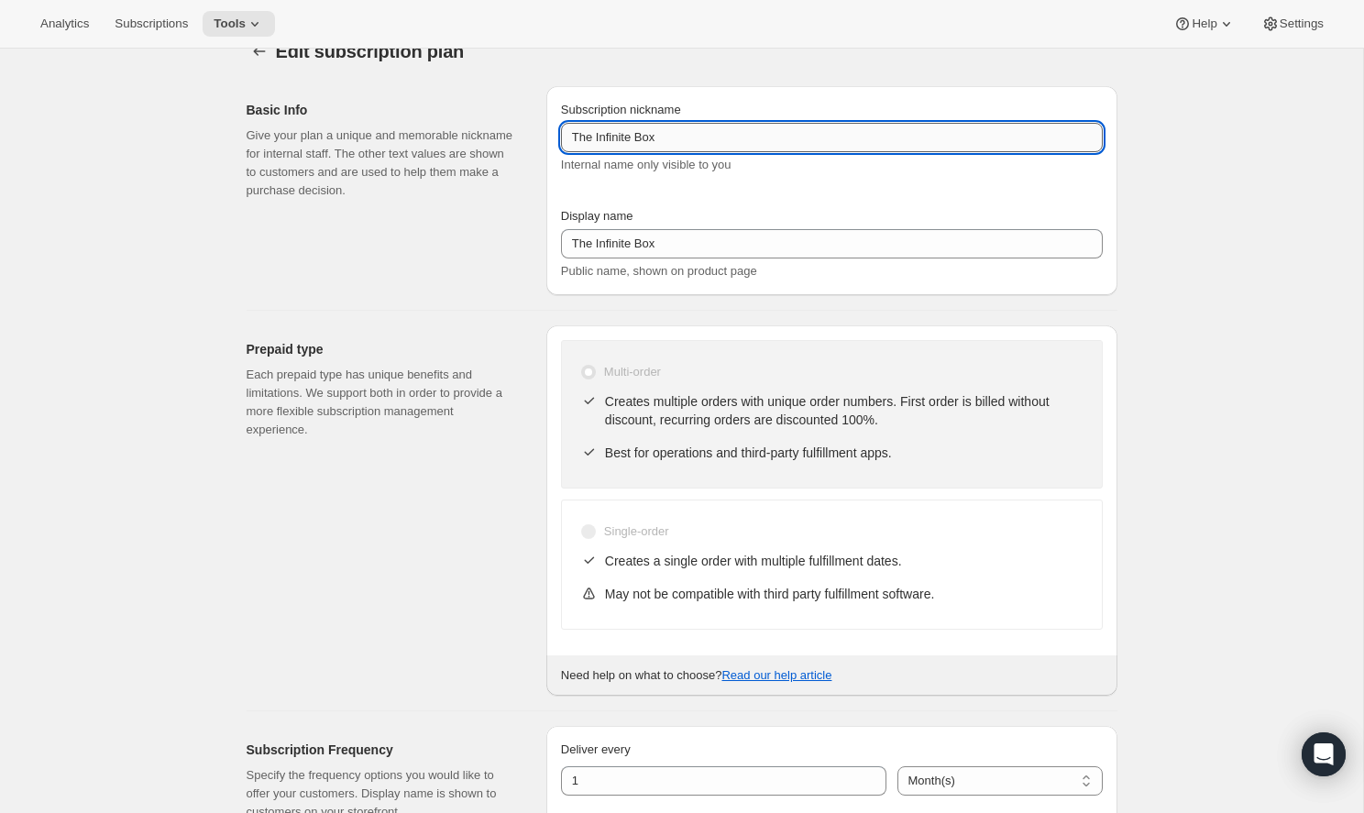
click at [723, 133] on input "The Infinite Box" at bounding box center [832, 137] width 542 height 29
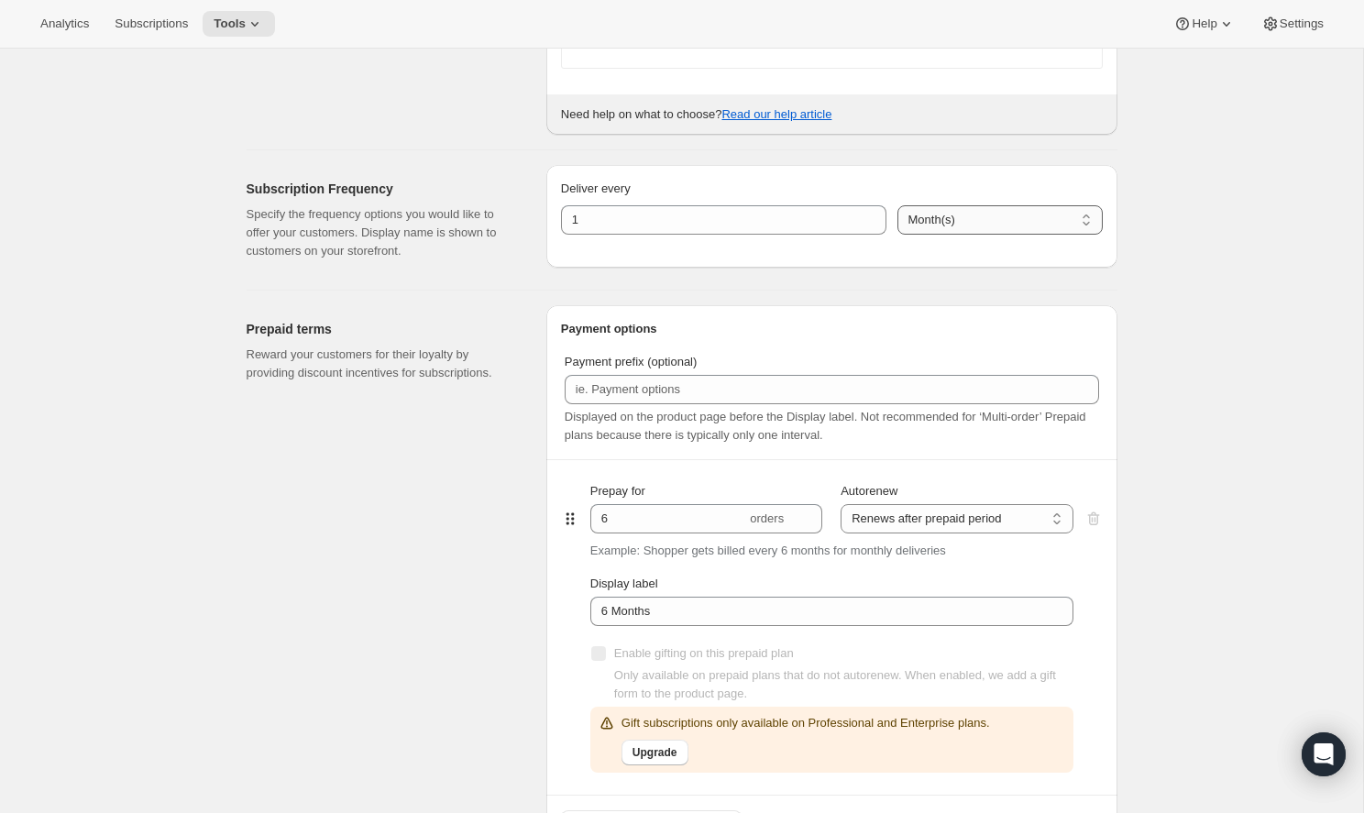
scroll to position [744, 0]
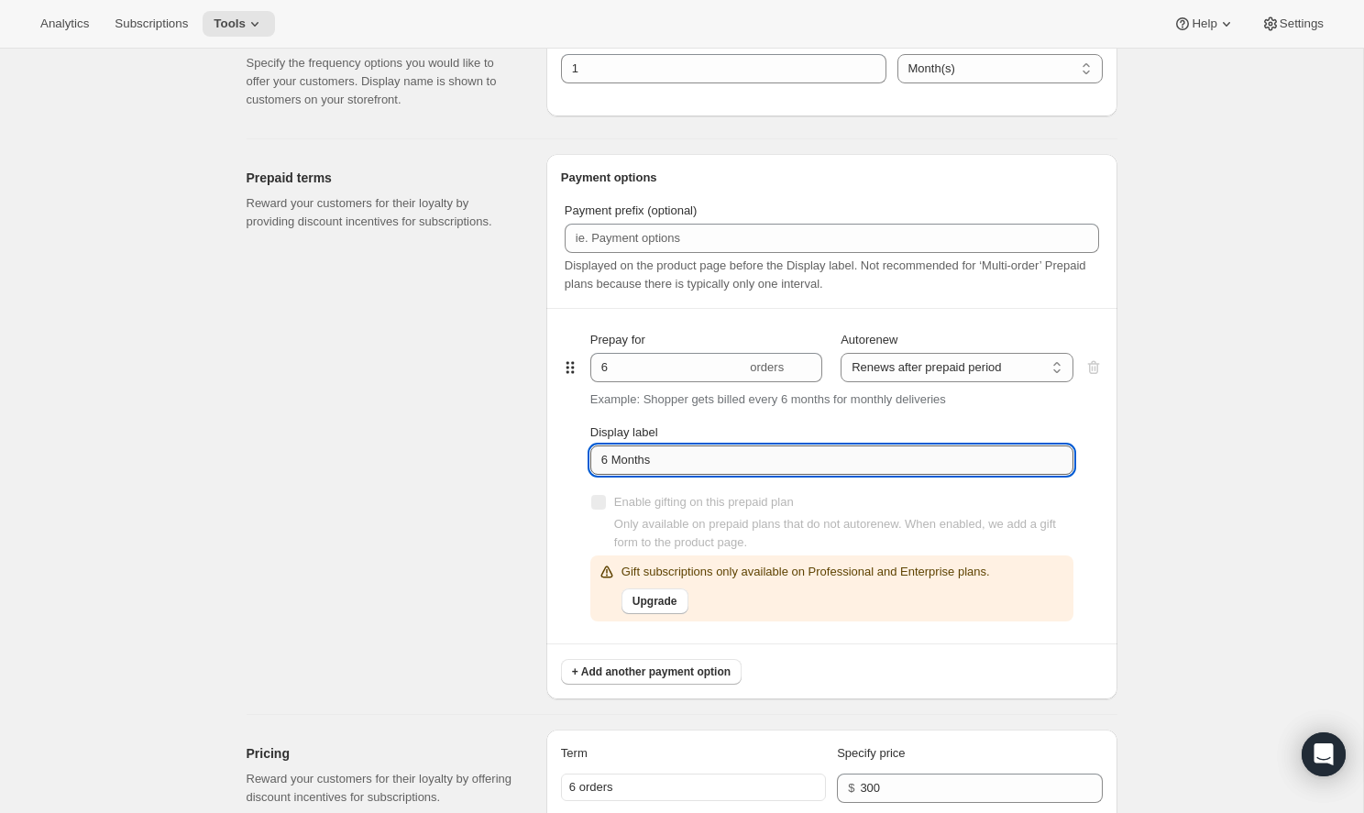
drag, startPoint x: 707, startPoint y: 471, endPoint x: 598, endPoint y: 464, distance: 109.3
click at [598, 464] on input "6 Months" at bounding box center [831, 459] width 483 height 29
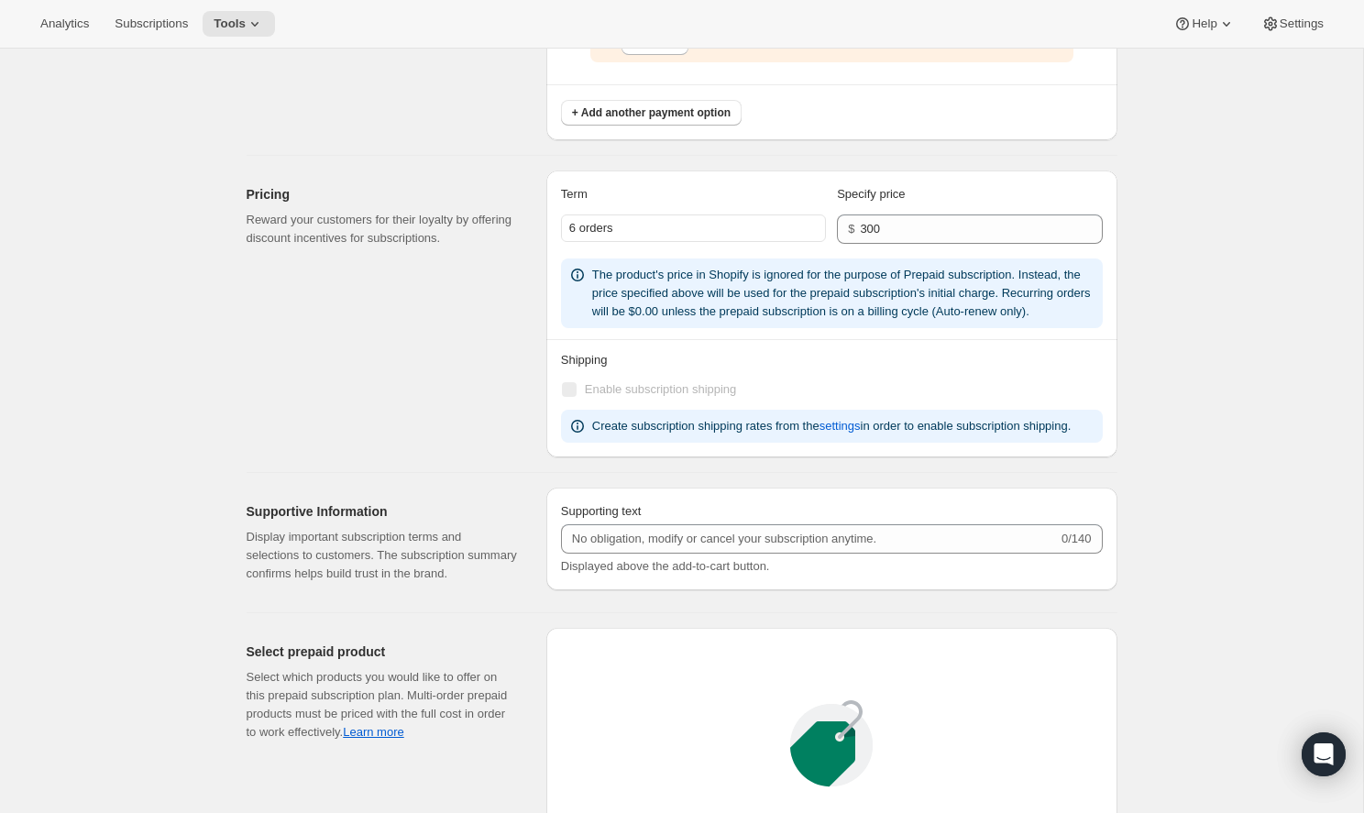
scroll to position [1305, 0]
type input "Prepay 6 Months and Save"
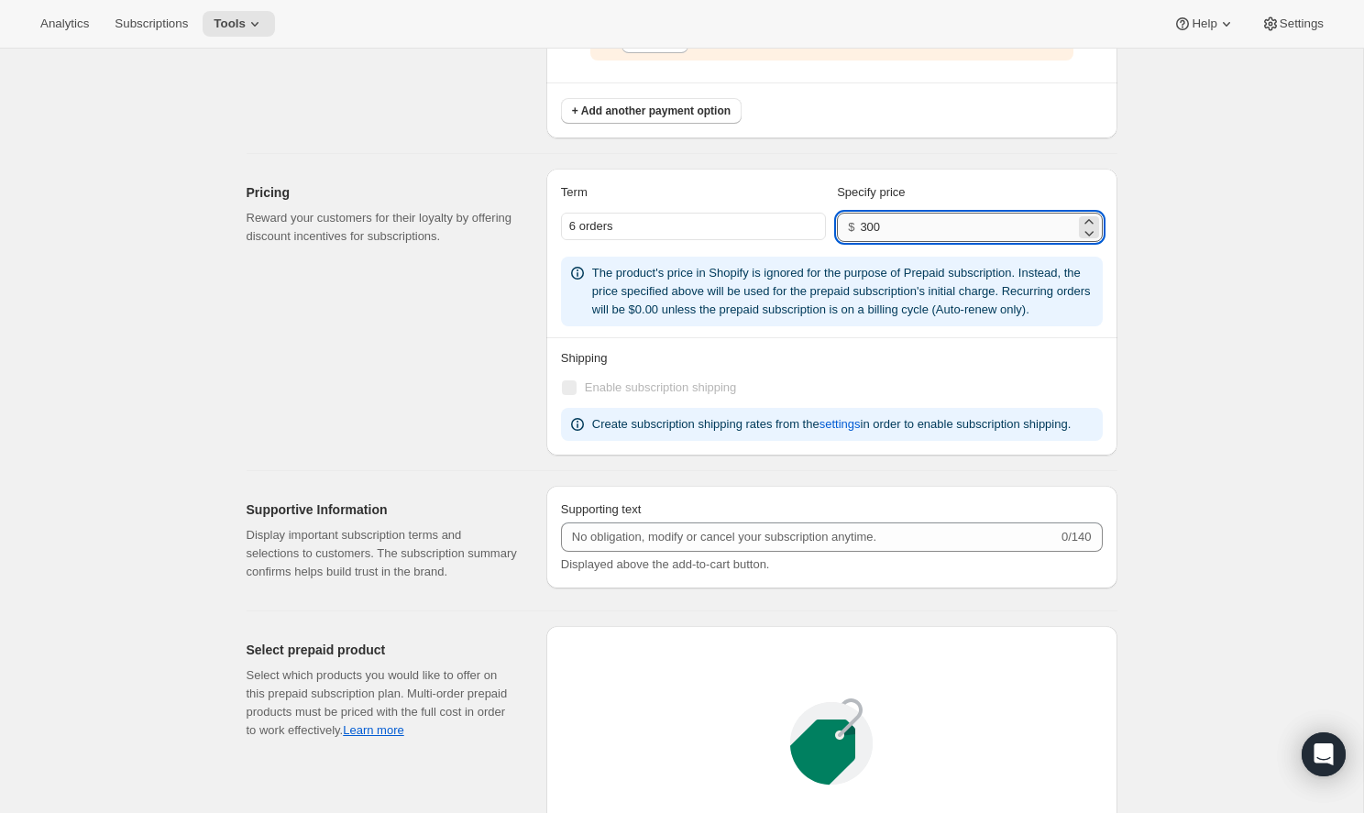
click at [967, 221] on input "300" at bounding box center [967, 227] width 214 height 29
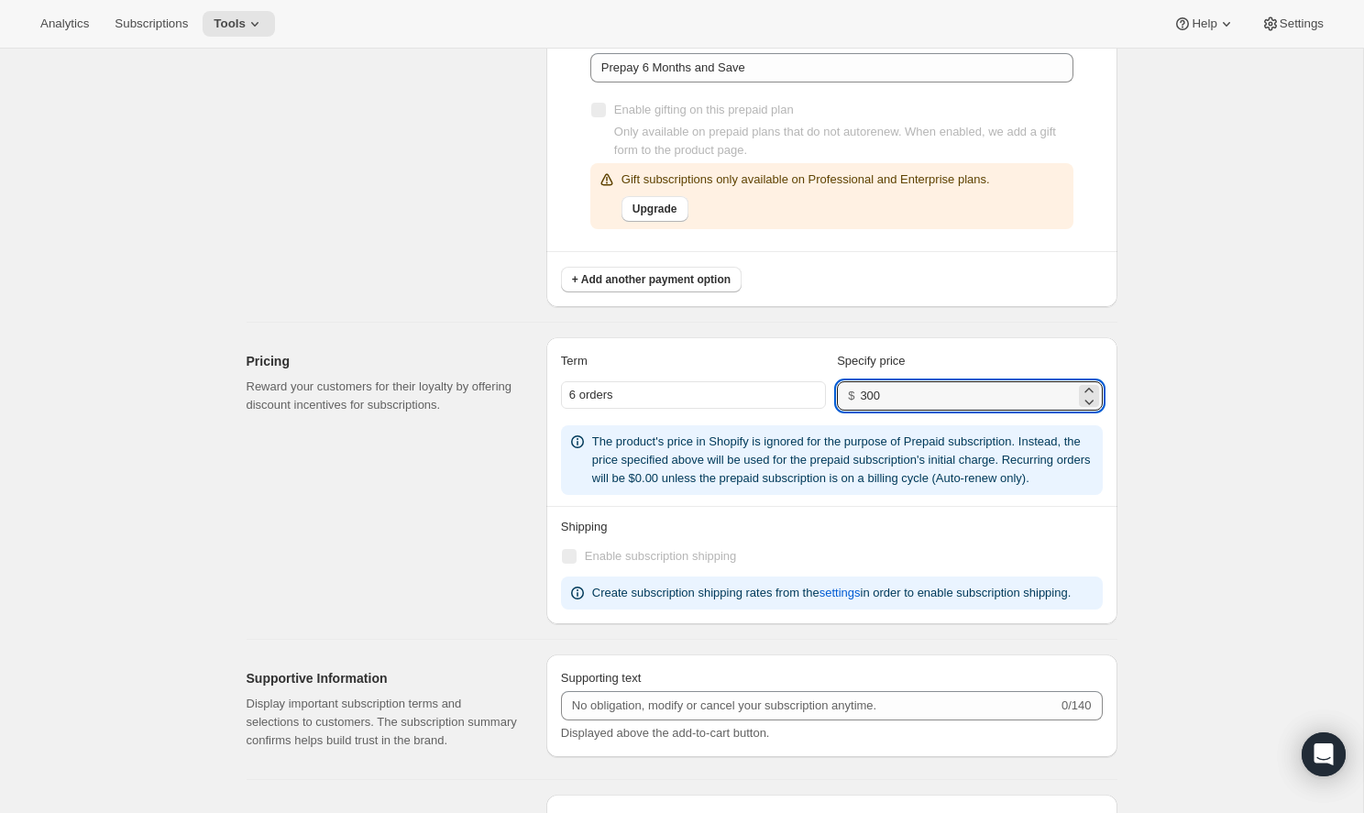
scroll to position [1138, 0]
click at [214, 28] on span "Tools" at bounding box center [230, 23] width 32 height 15
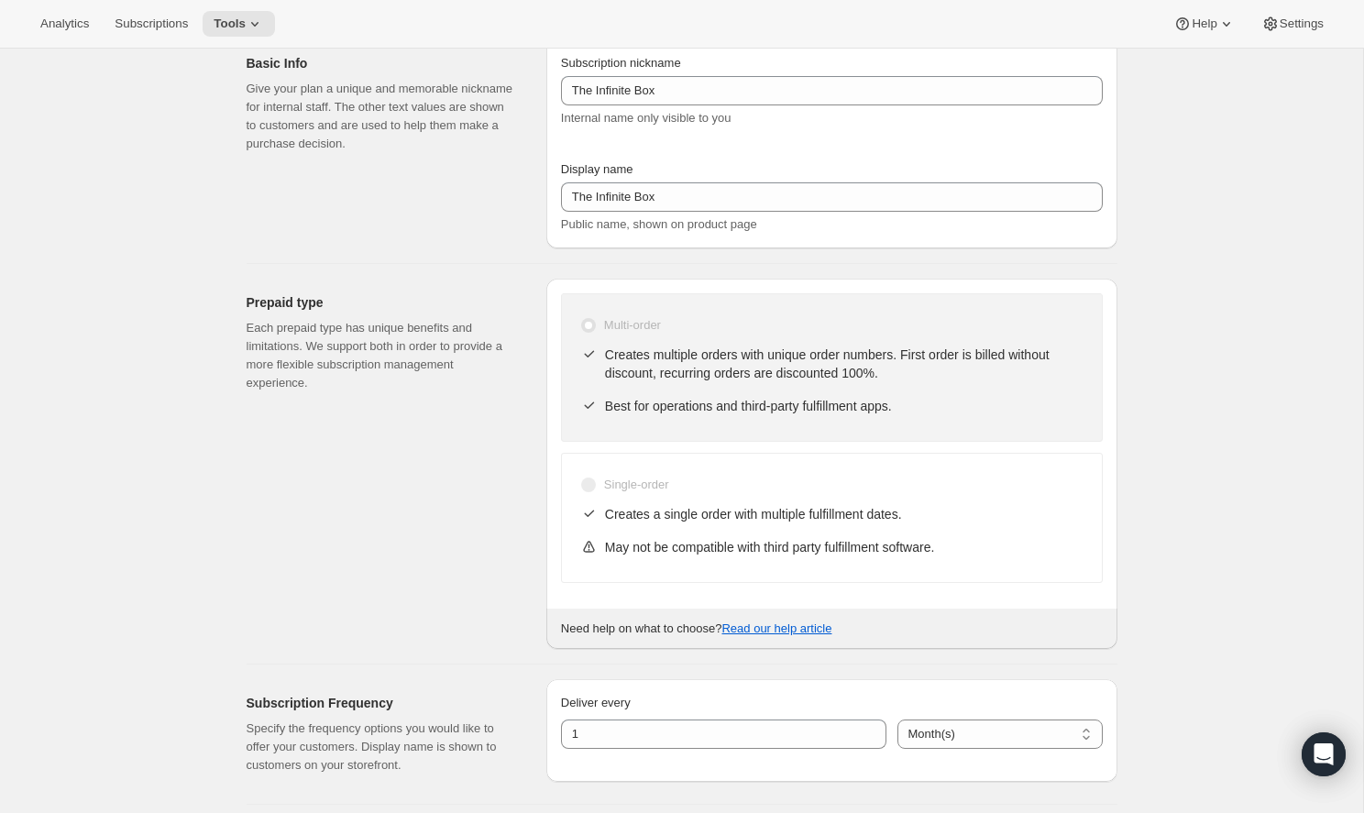
scroll to position [0, 0]
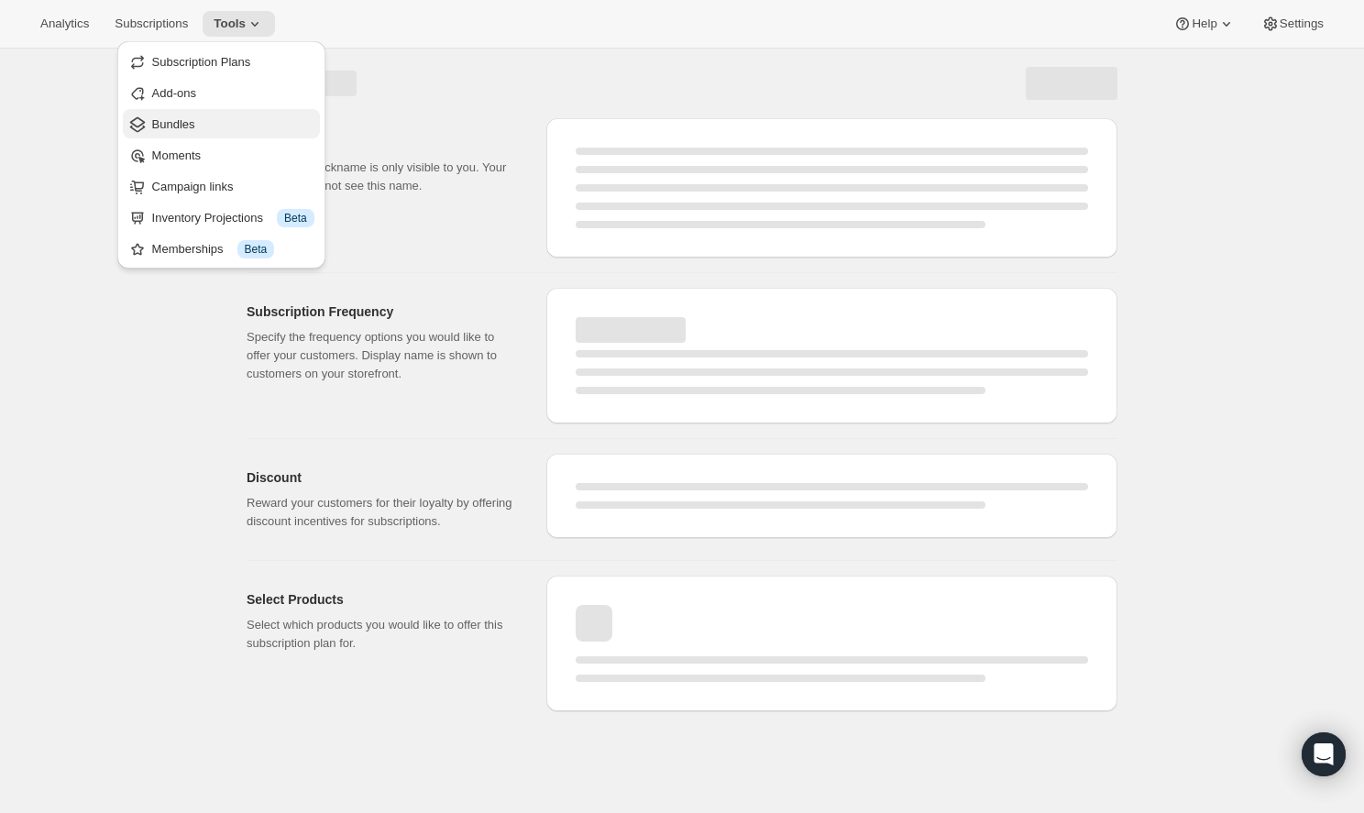
select select "MONTH"
select select "ENABLED"
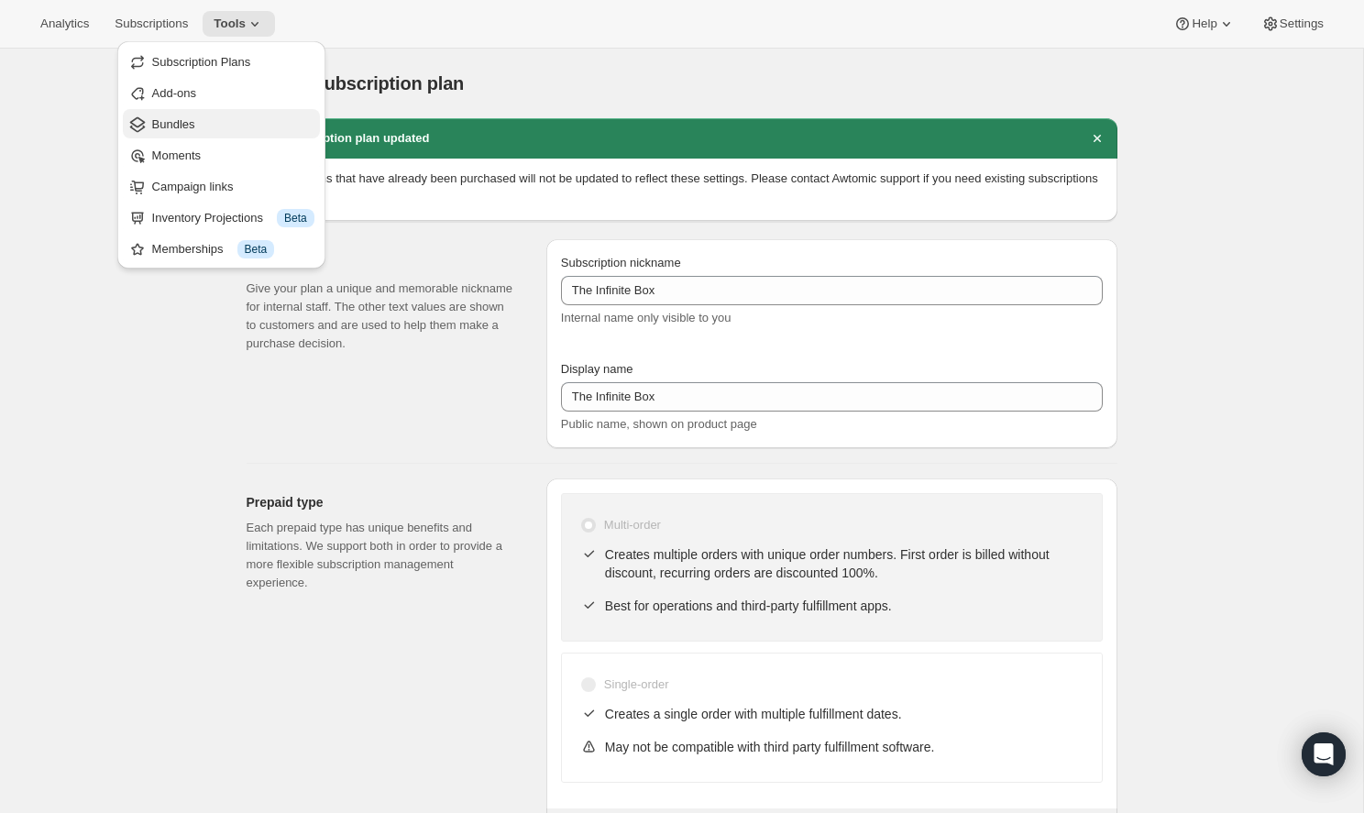
type input "Prepay 6 Months and Save"
click at [243, 126] on span "Bundles" at bounding box center [233, 124] width 162 height 18
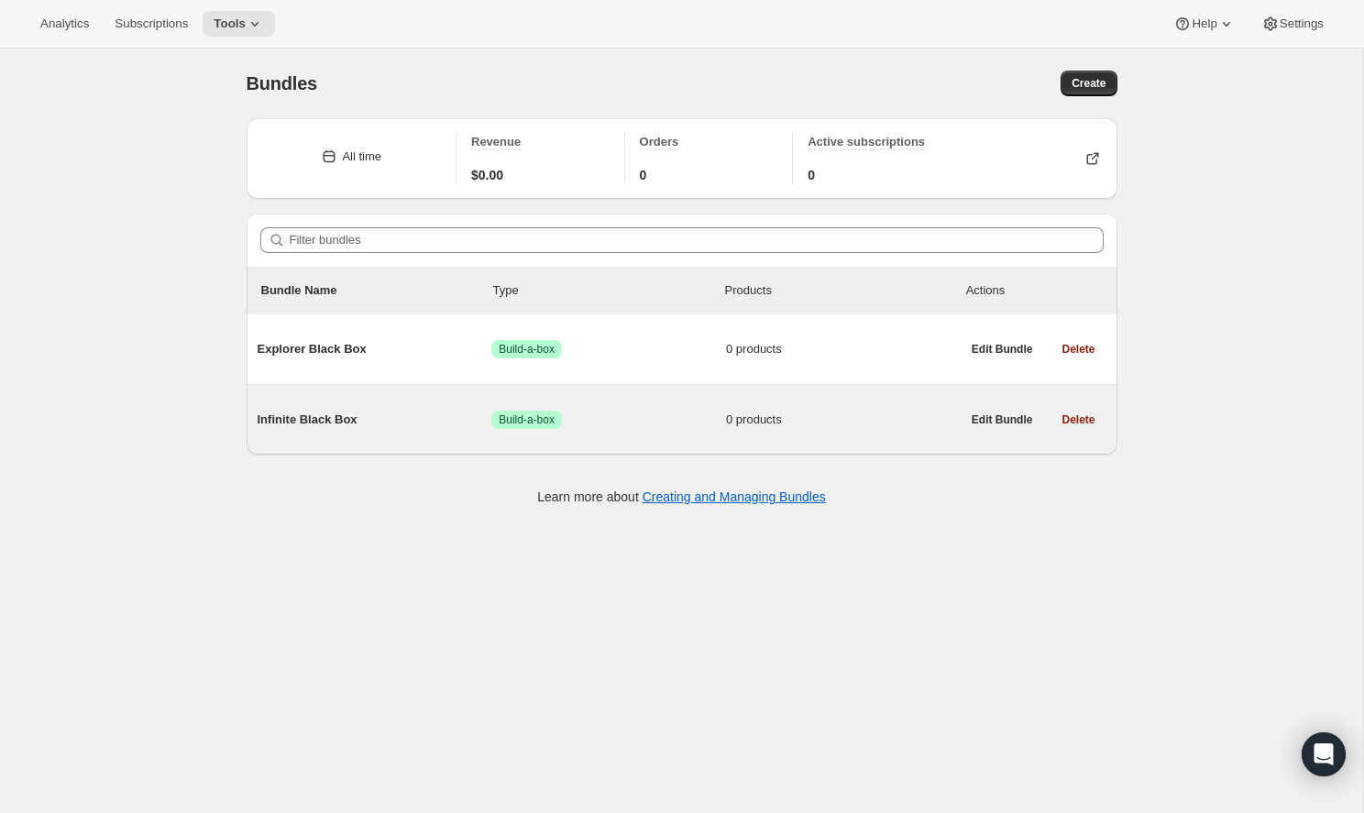
click at [381, 411] on div "Infinite Black Box Success Build-a-box 0 products" at bounding box center [609, 420] width 703 height 48
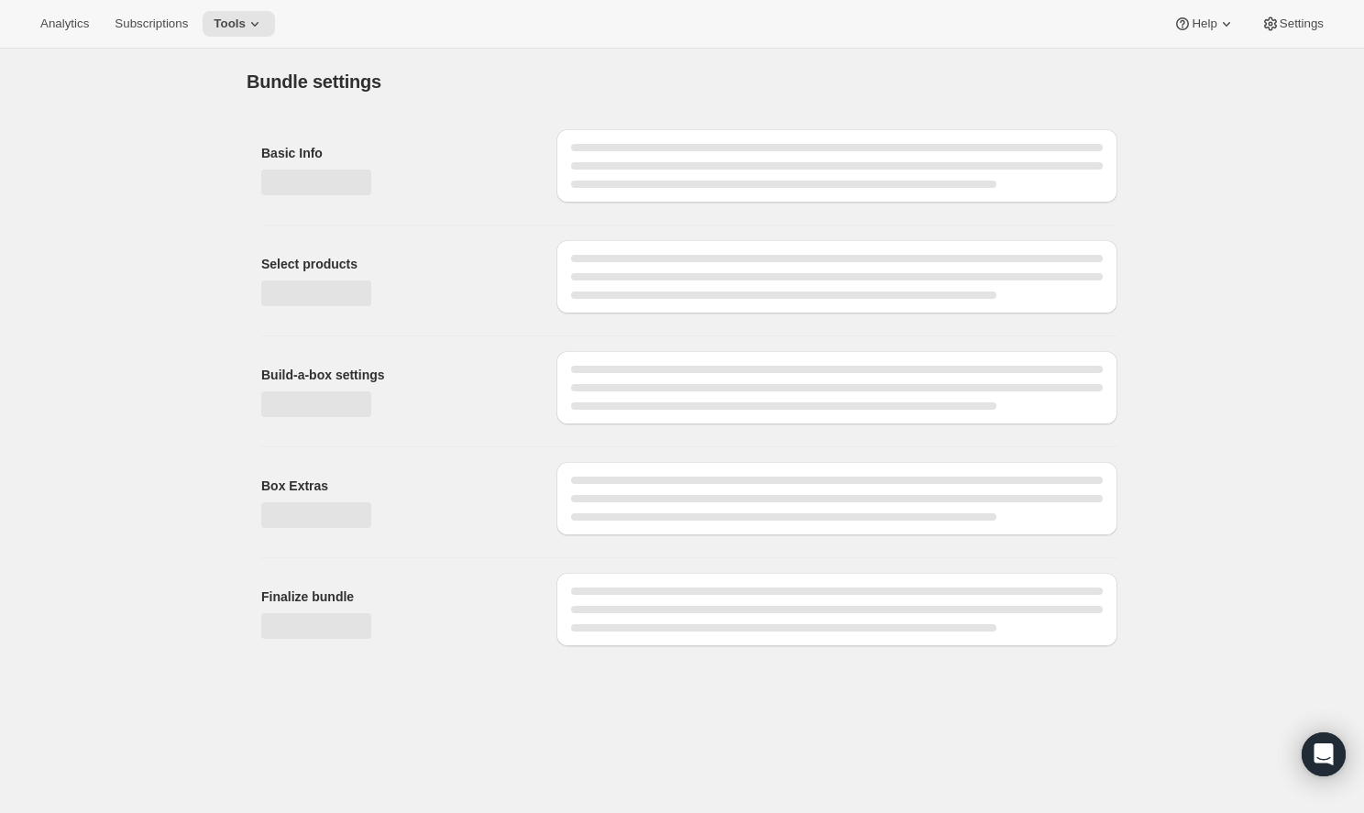
type input "Infinite Black Box"
radio input "true"
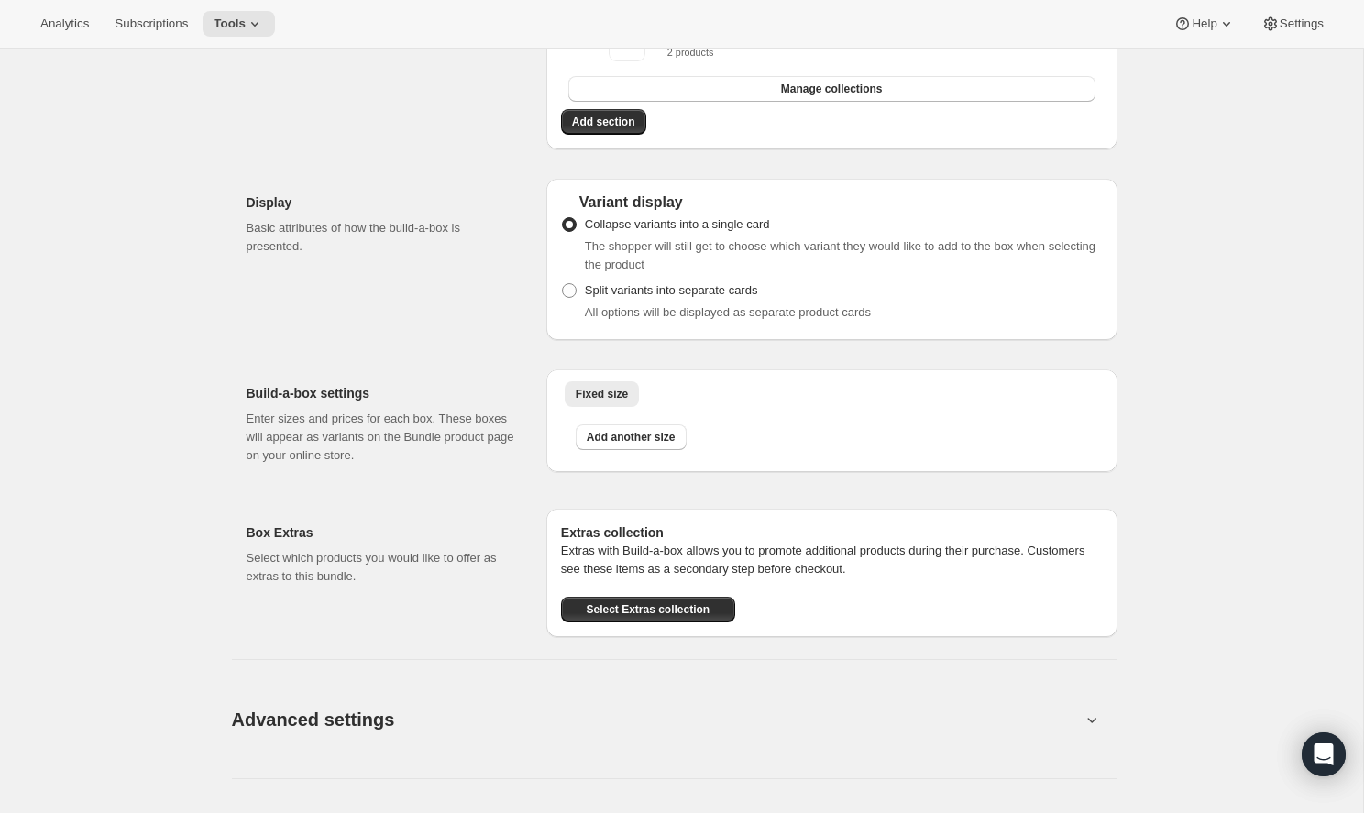
scroll to position [511, 0]
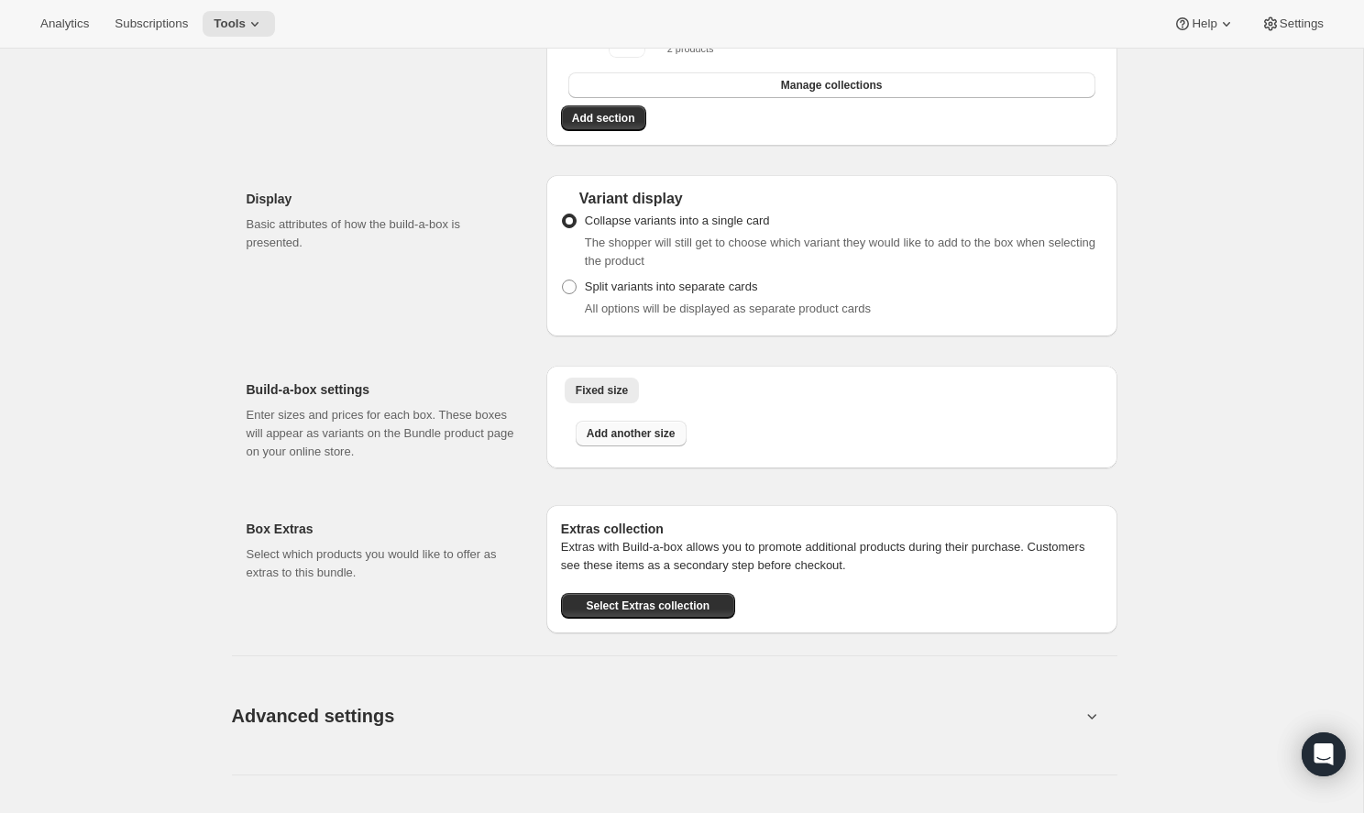
click at [625, 435] on span "Add another size" at bounding box center [631, 433] width 89 height 15
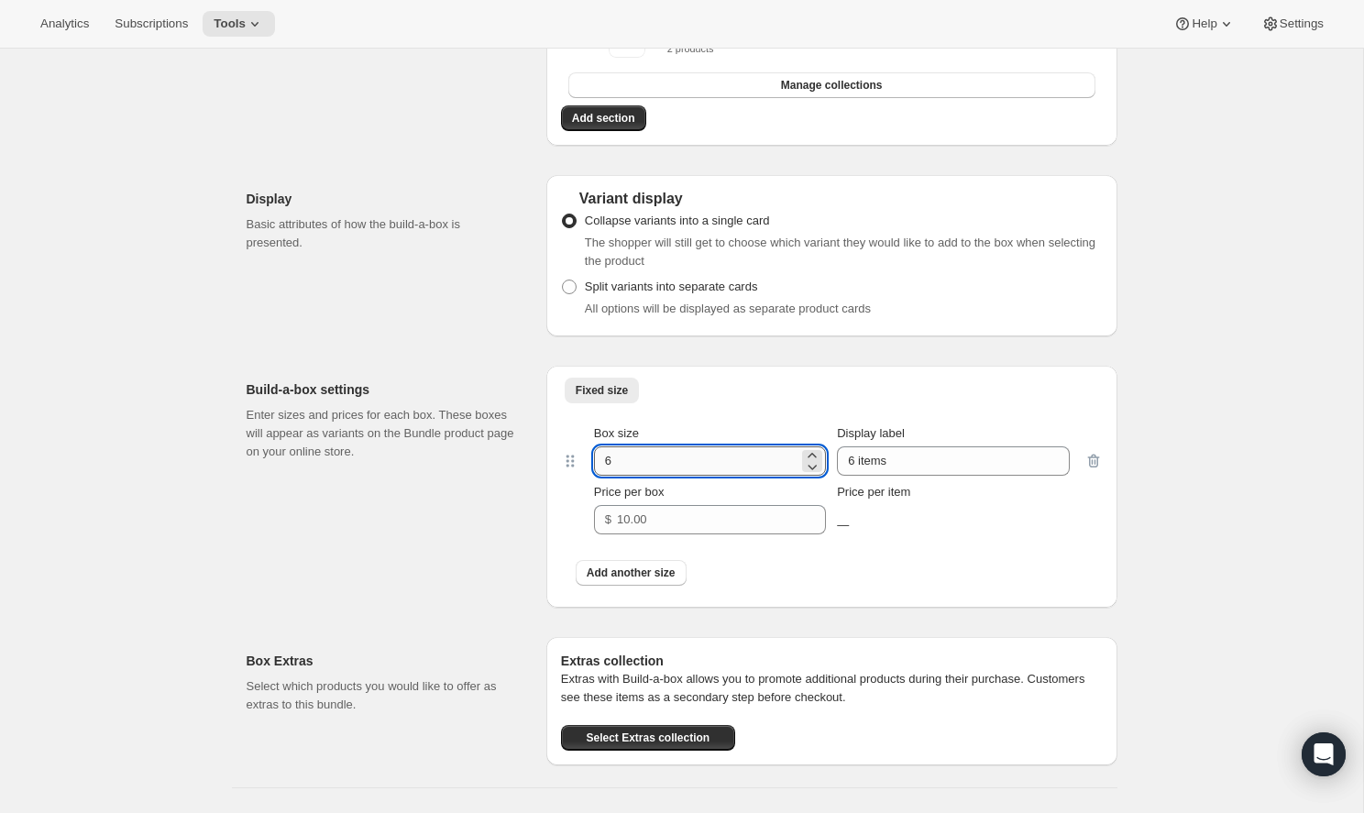
click at [677, 466] on input "6" at bounding box center [696, 460] width 204 height 29
type input "2"
click at [851, 461] on input "6 items" at bounding box center [953, 460] width 232 height 29
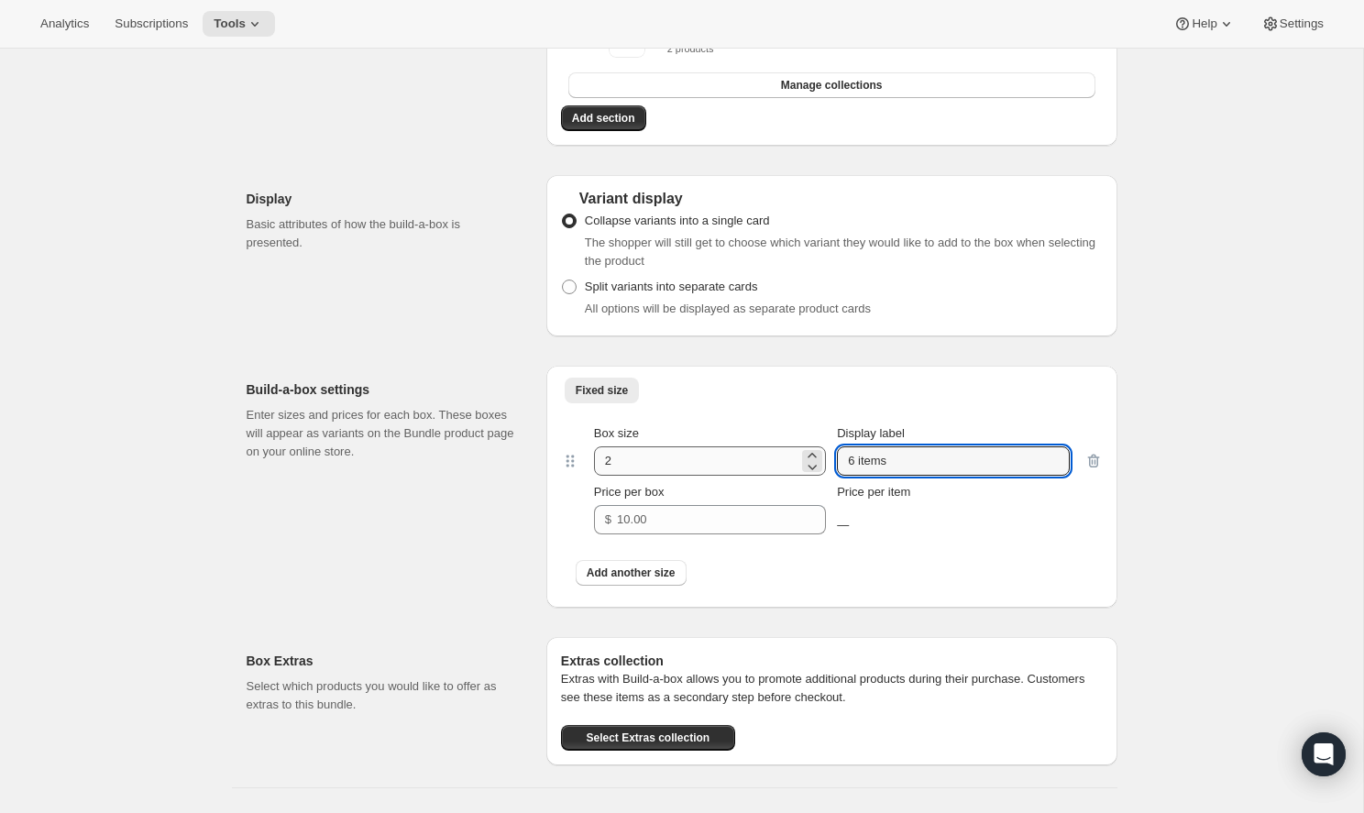
drag, startPoint x: 904, startPoint y: 460, endPoint x: 781, endPoint y: 460, distance: 122.8
click at [781, 460] on div "Box size 2 Display label 6 items" at bounding box center [832, 449] width 476 height 51
type input "2 Bags"
click at [696, 521] on input "Price per box" at bounding box center [707, 519] width 181 height 29
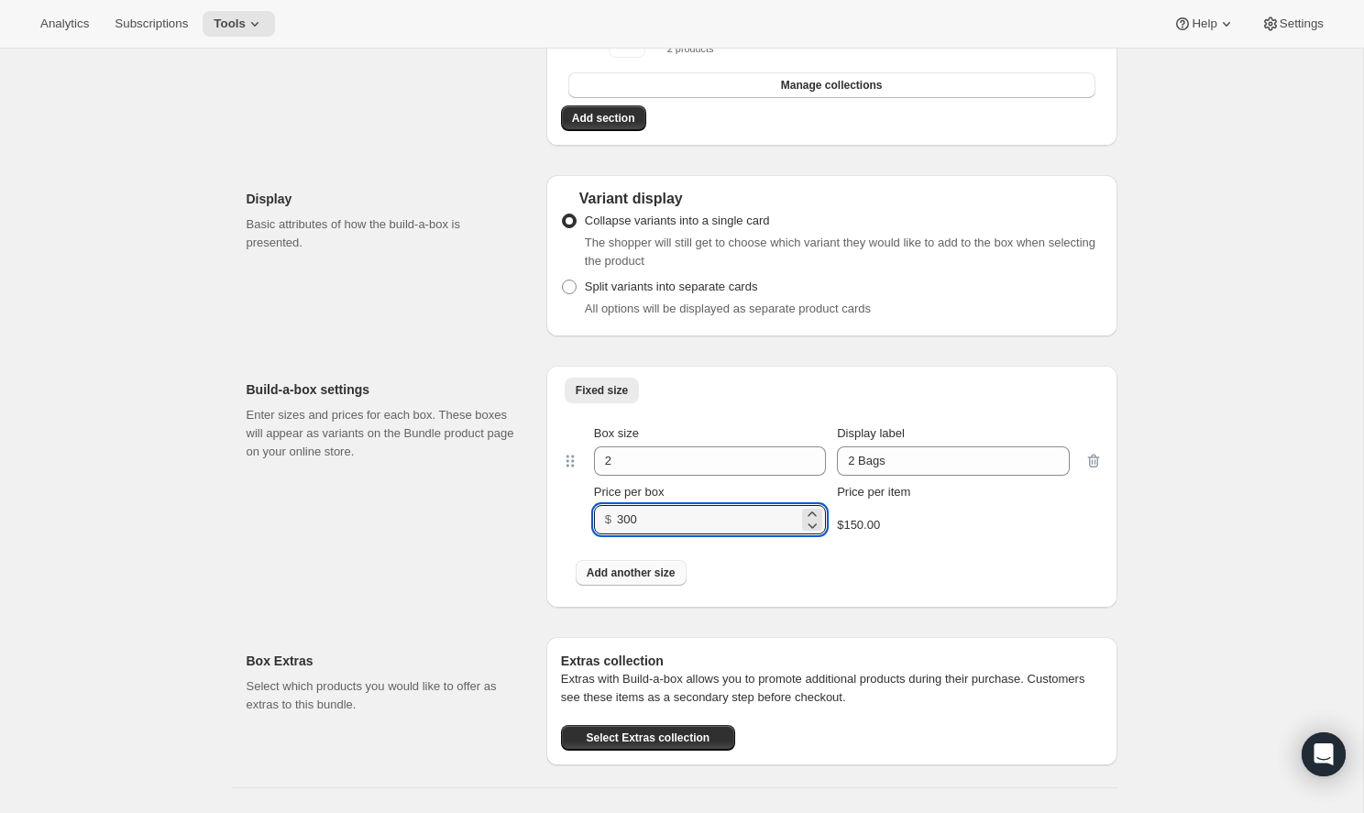
type input "300"
click at [638, 577] on span "Add another size" at bounding box center [631, 573] width 89 height 15
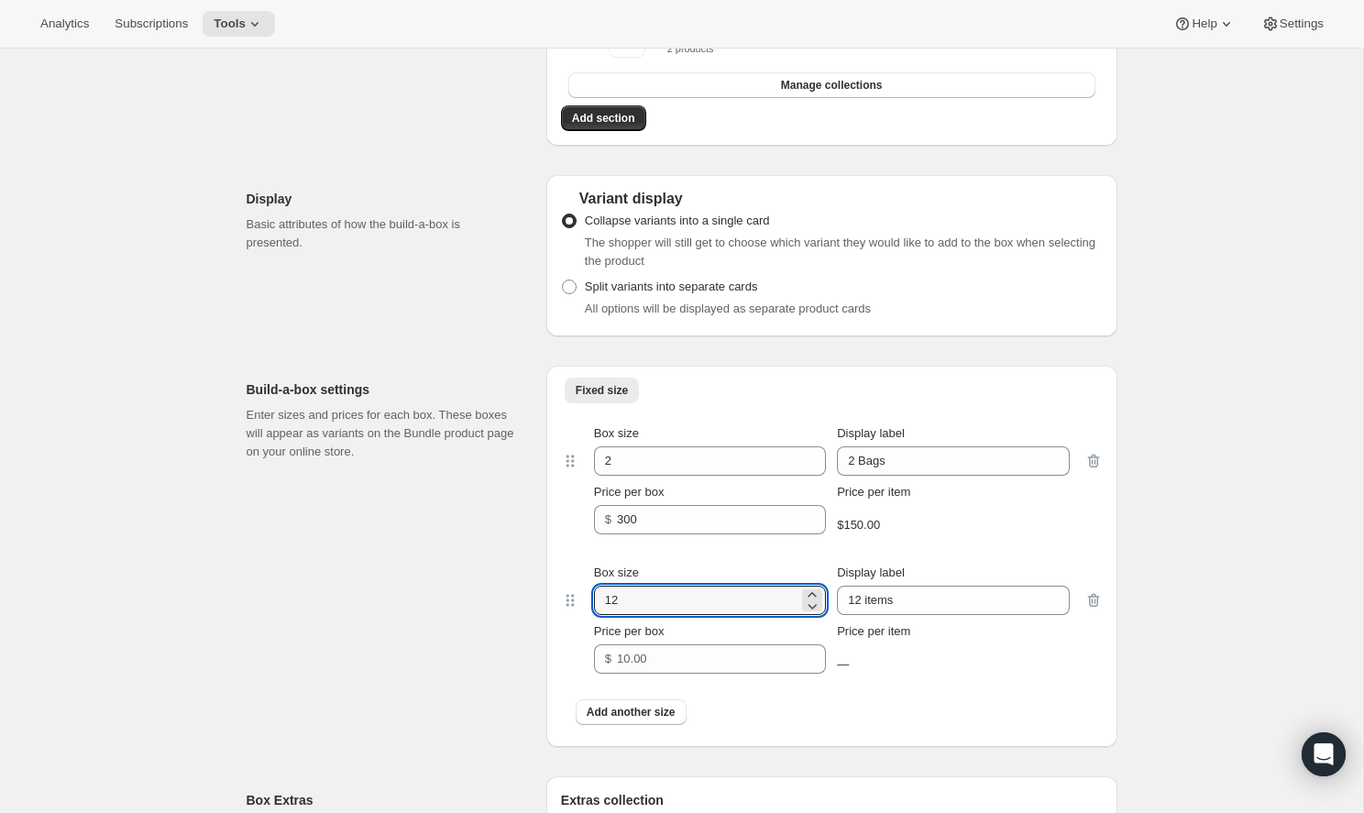
drag, startPoint x: 646, startPoint y: 602, endPoint x: 550, endPoint y: 580, distance: 98.7
click at [550, 580] on div "Fixed size More views Fixed size More views Box size 2 Display label 2 Bags Pri…" at bounding box center [831, 556] width 571 height 381
type input "3"
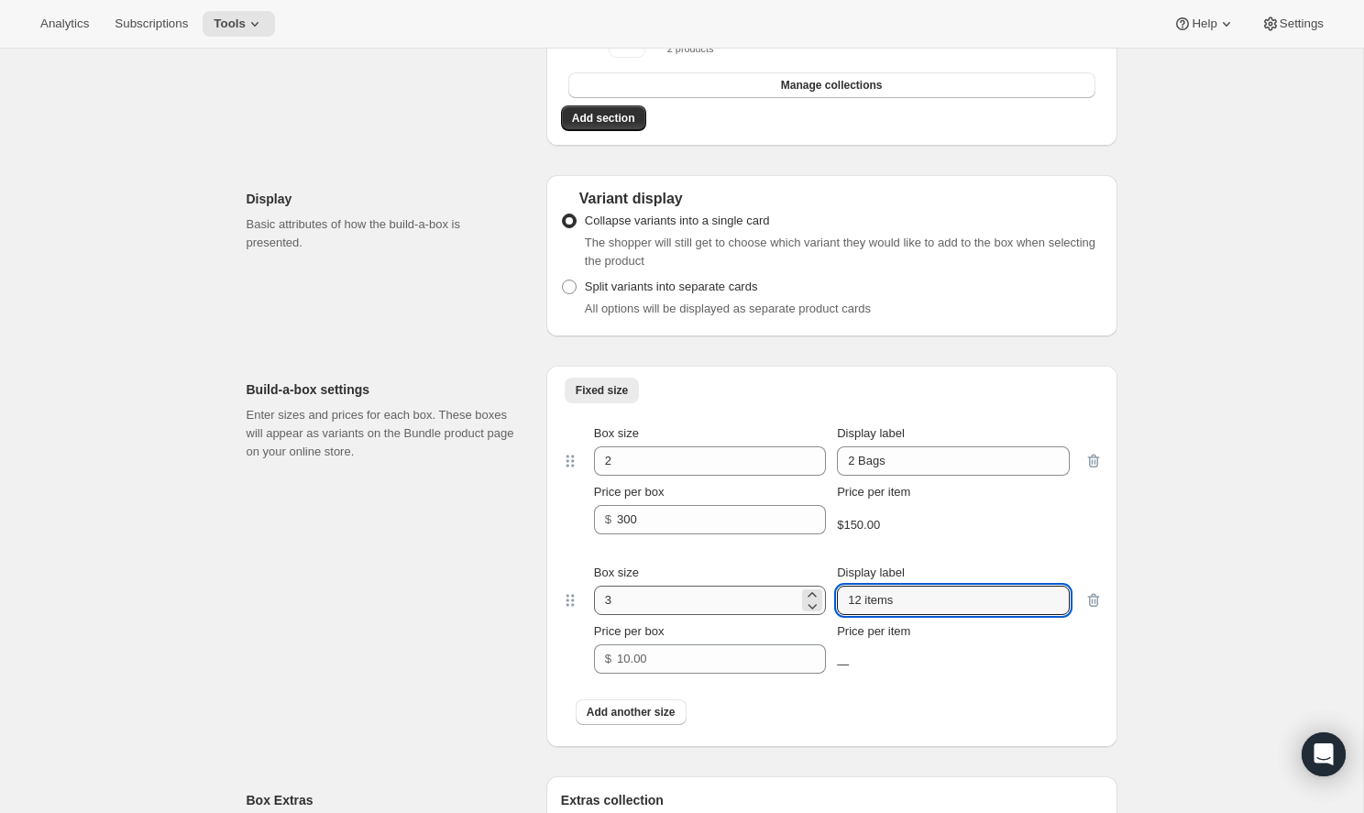
drag, startPoint x: 924, startPoint y: 601, endPoint x: 757, endPoint y: 600, distance: 166.8
click at [757, 600] on div "Box size 3 Display label 12 items" at bounding box center [832, 589] width 476 height 51
type input "3 Bags"
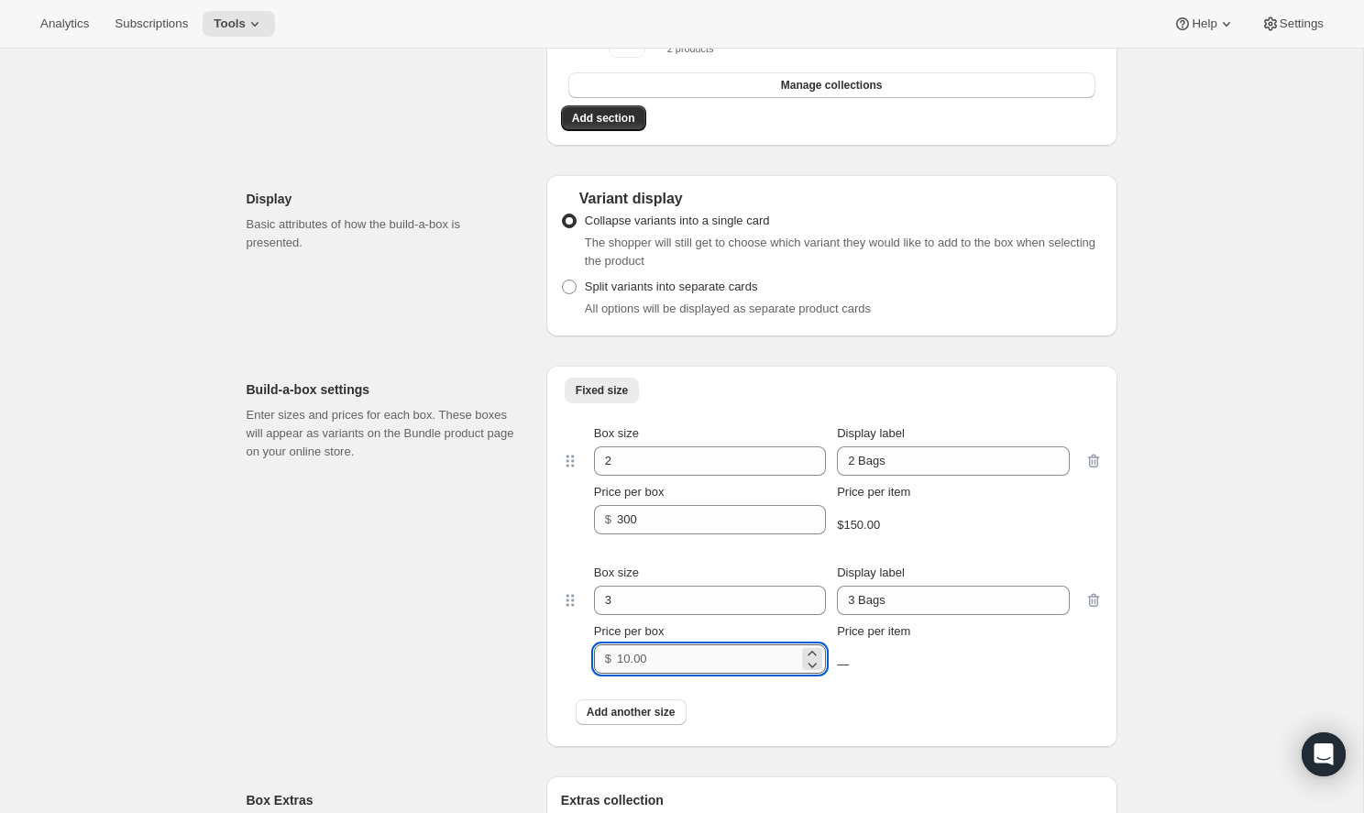
click at [689, 660] on input "Price per box" at bounding box center [707, 658] width 181 height 29
type input "435"
click at [659, 704] on button "Add another size" at bounding box center [631, 712] width 111 height 26
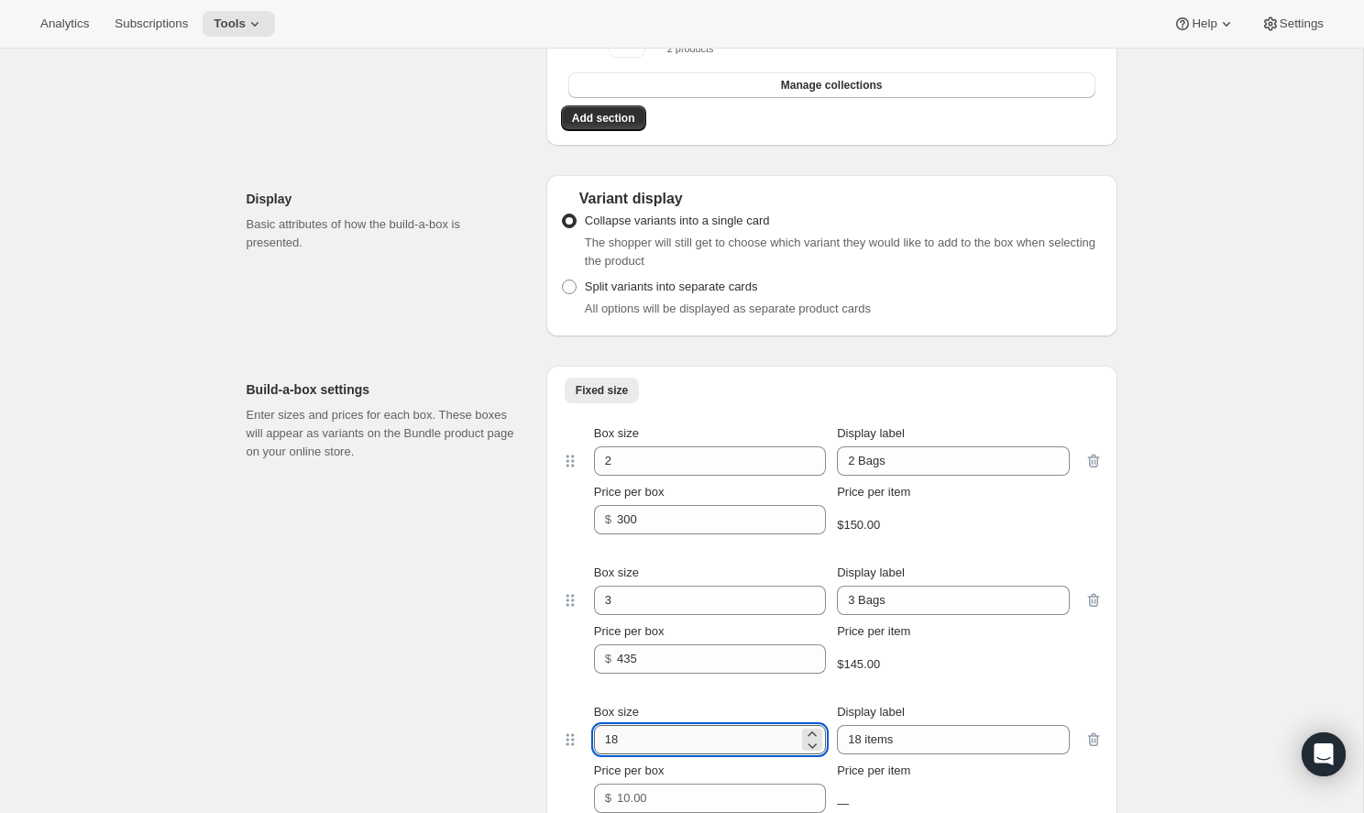
click at [681, 732] on input "18" at bounding box center [696, 739] width 204 height 29
drag, startPoint x: 681, startPoint y: 732, endPoint x: 643, endPoint y: 732, distance: 37.6
click at [643, 732] on input "18" at bounding box center [696, 739] width 204 height 29
type input "4"
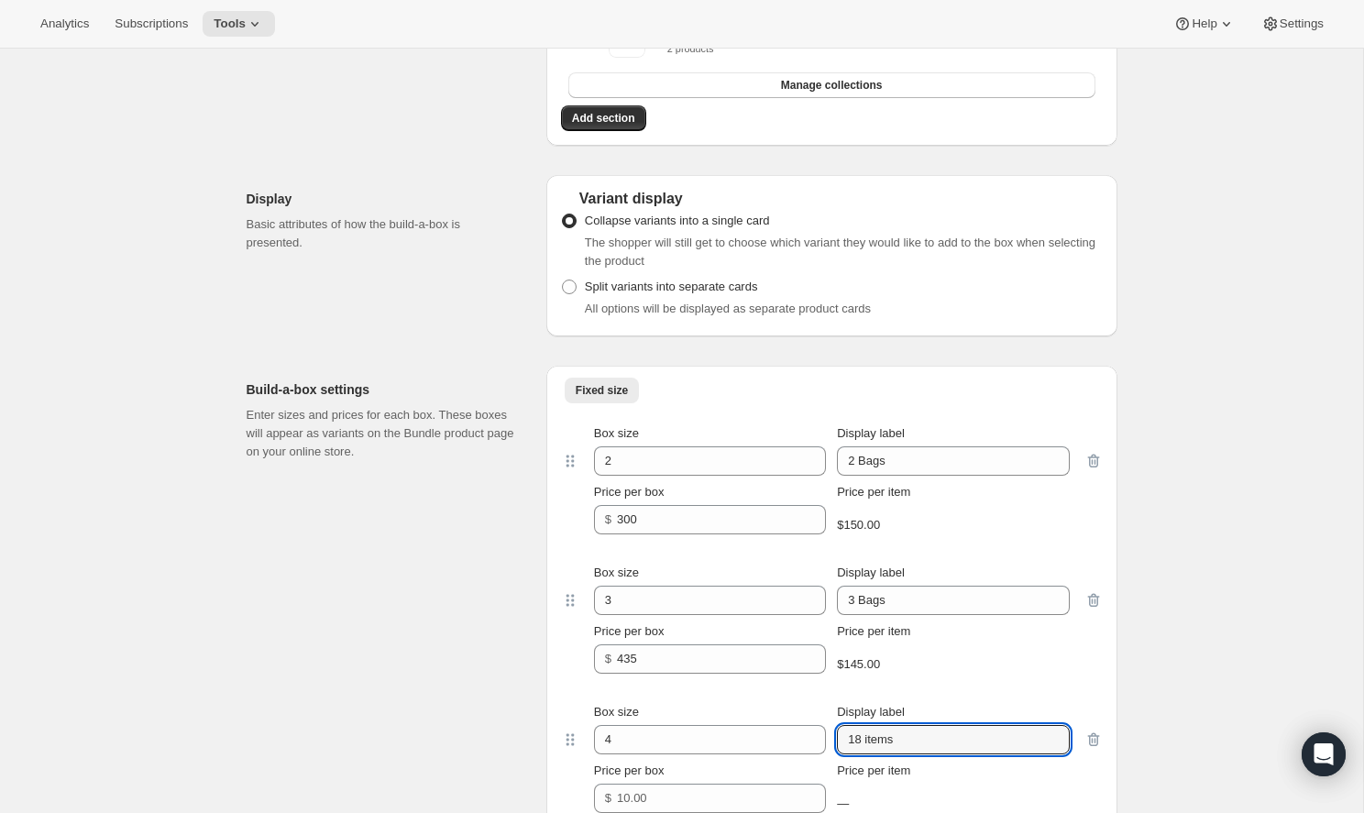
drag, startPoint x: 901, startPoint y: 740, endPoint x: 832, endPoint y: 737, distance: 68.8
click at [832, 737] on div "Box size 4 Display label 18 items" at bounding box center [832, 728] width 476 height 51
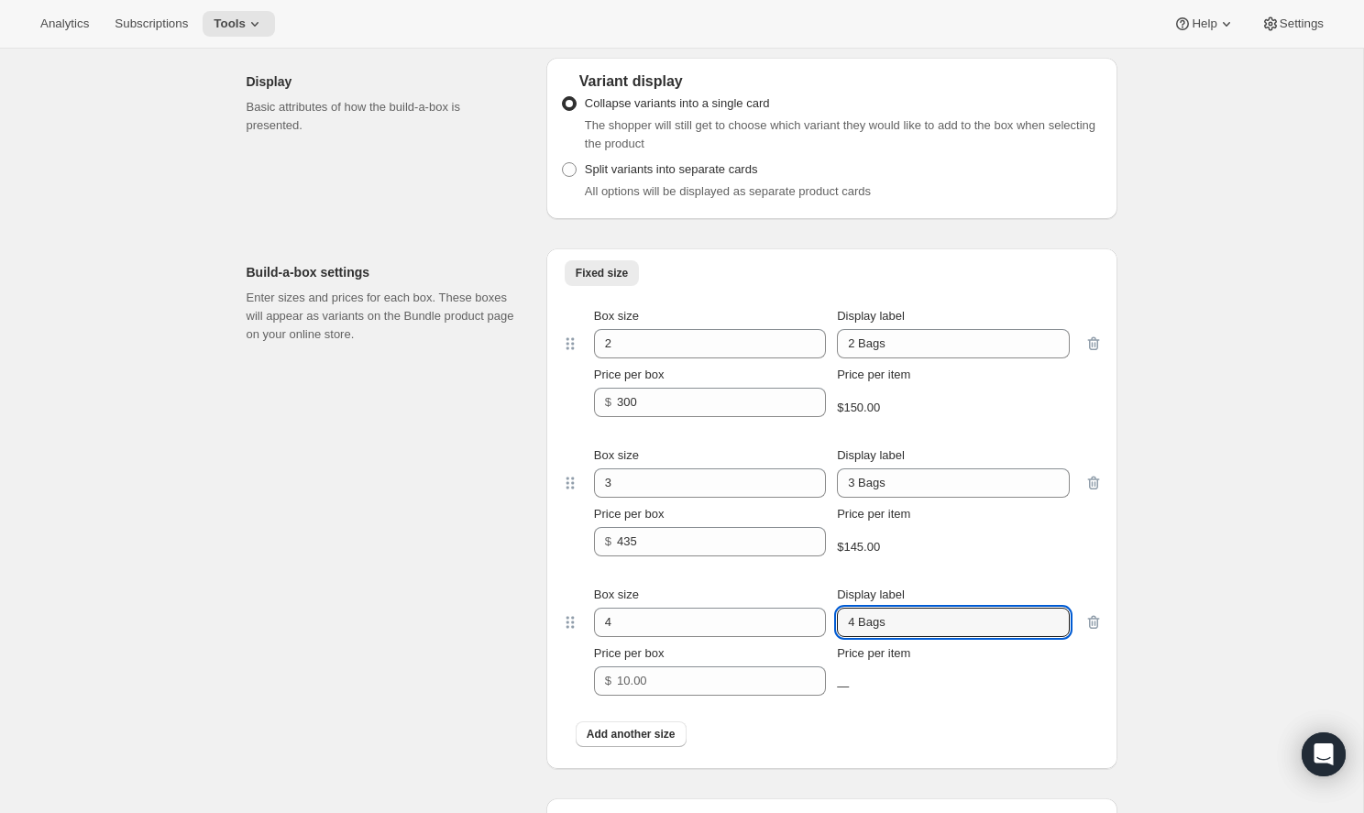
scroll to position [652, 0]
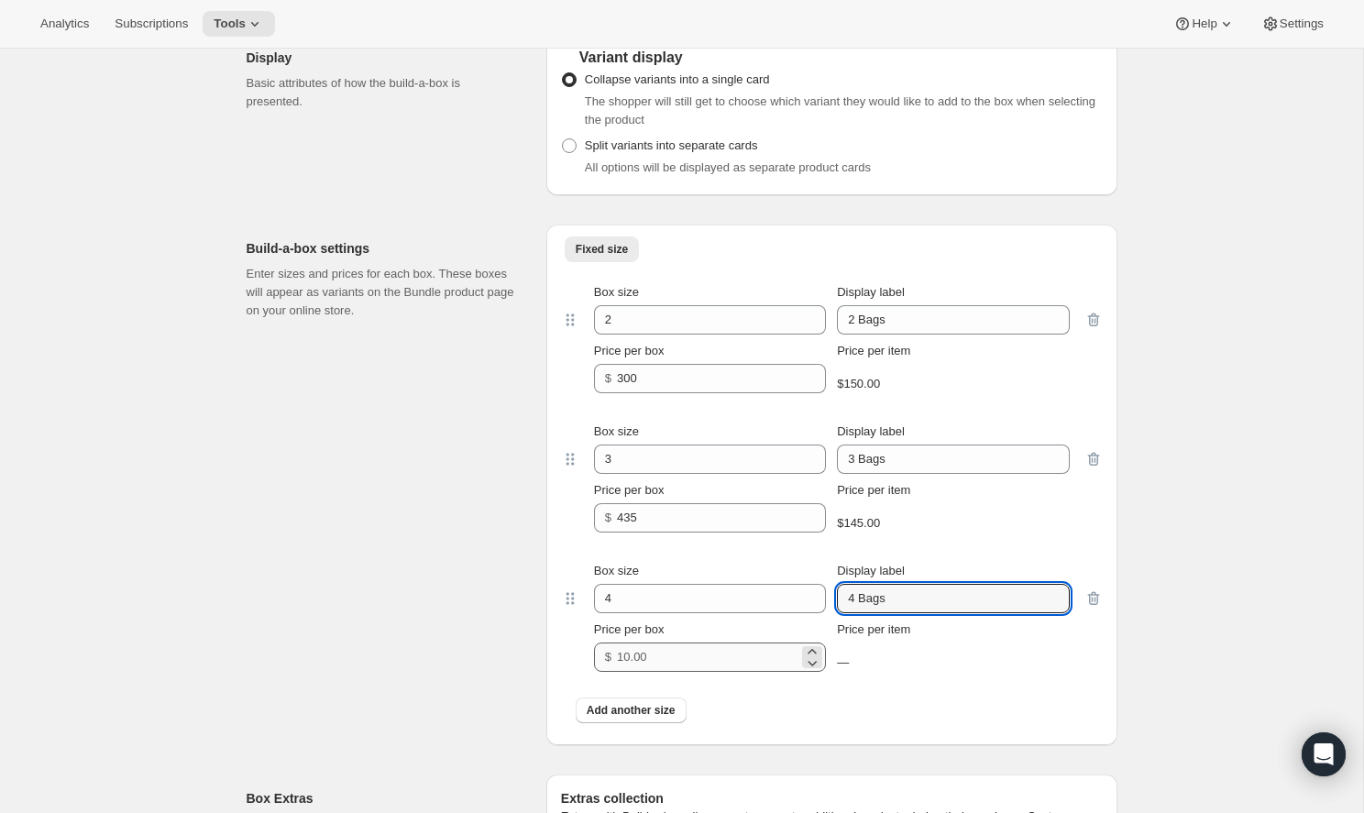
type input "4 Bags"
click at [740, 654] on input "Price per box" at bounding box center [707, 657] width 181 height 29
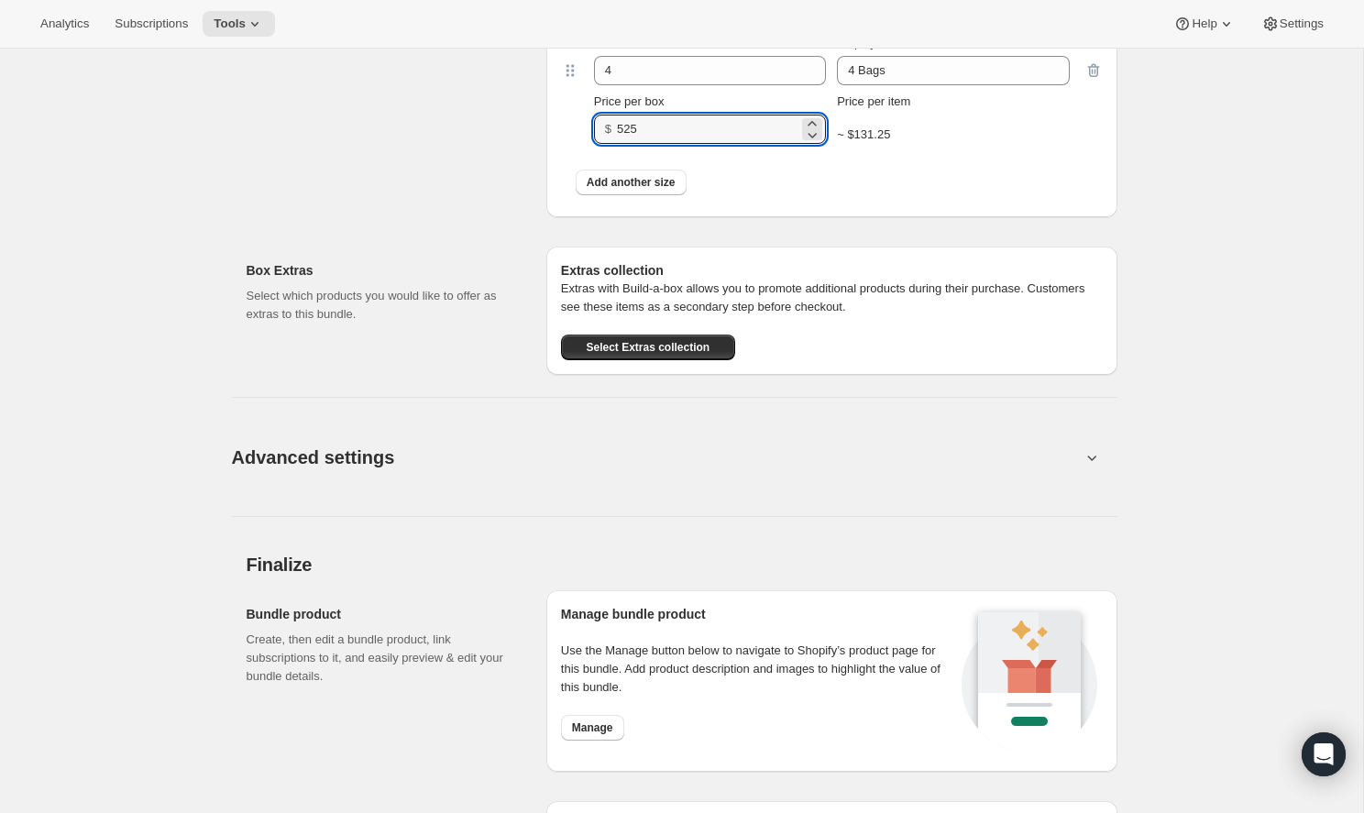
scroll to position [1195, 0]
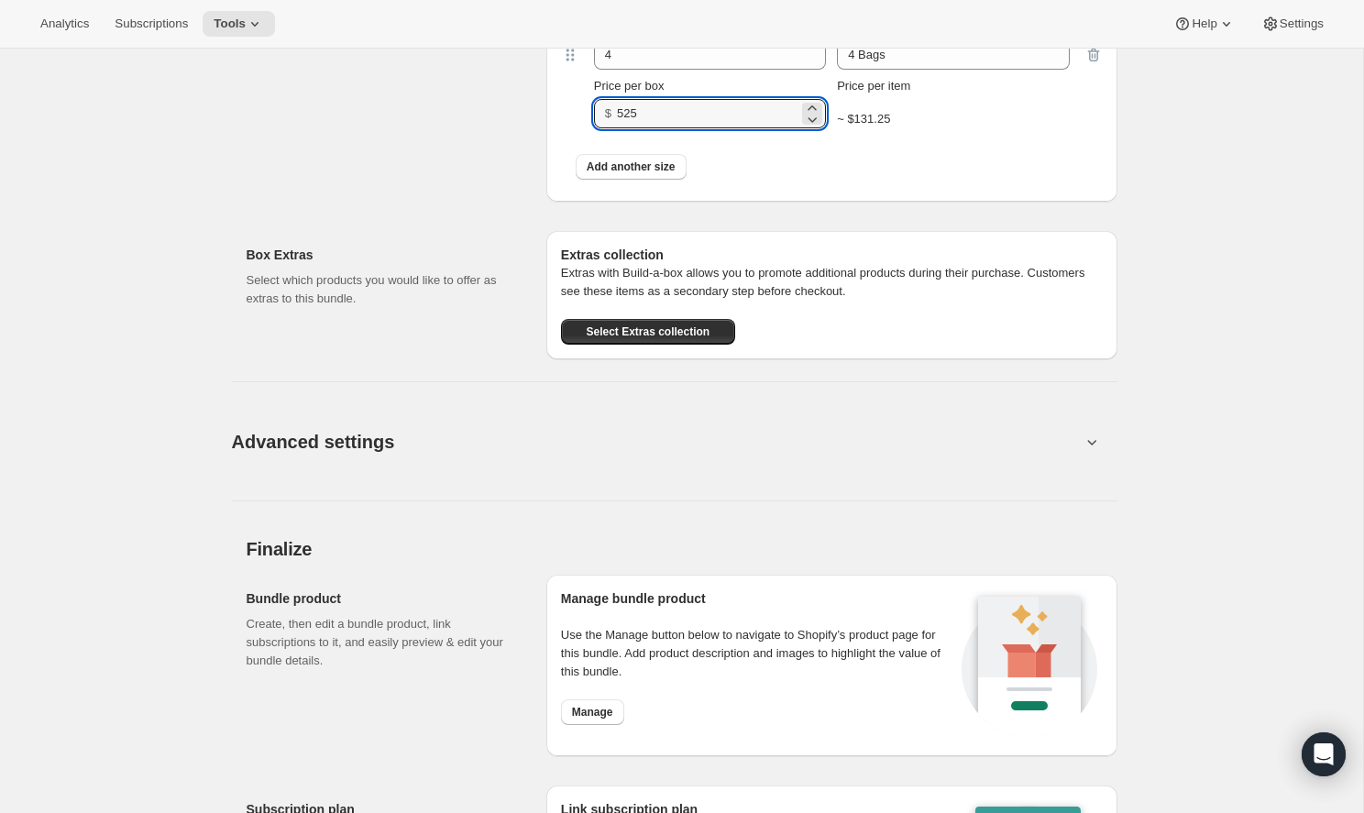
type input "525"
click at [777, 416] on button "Advanced settings" at bounding box center [656, 441] width 871 height 71
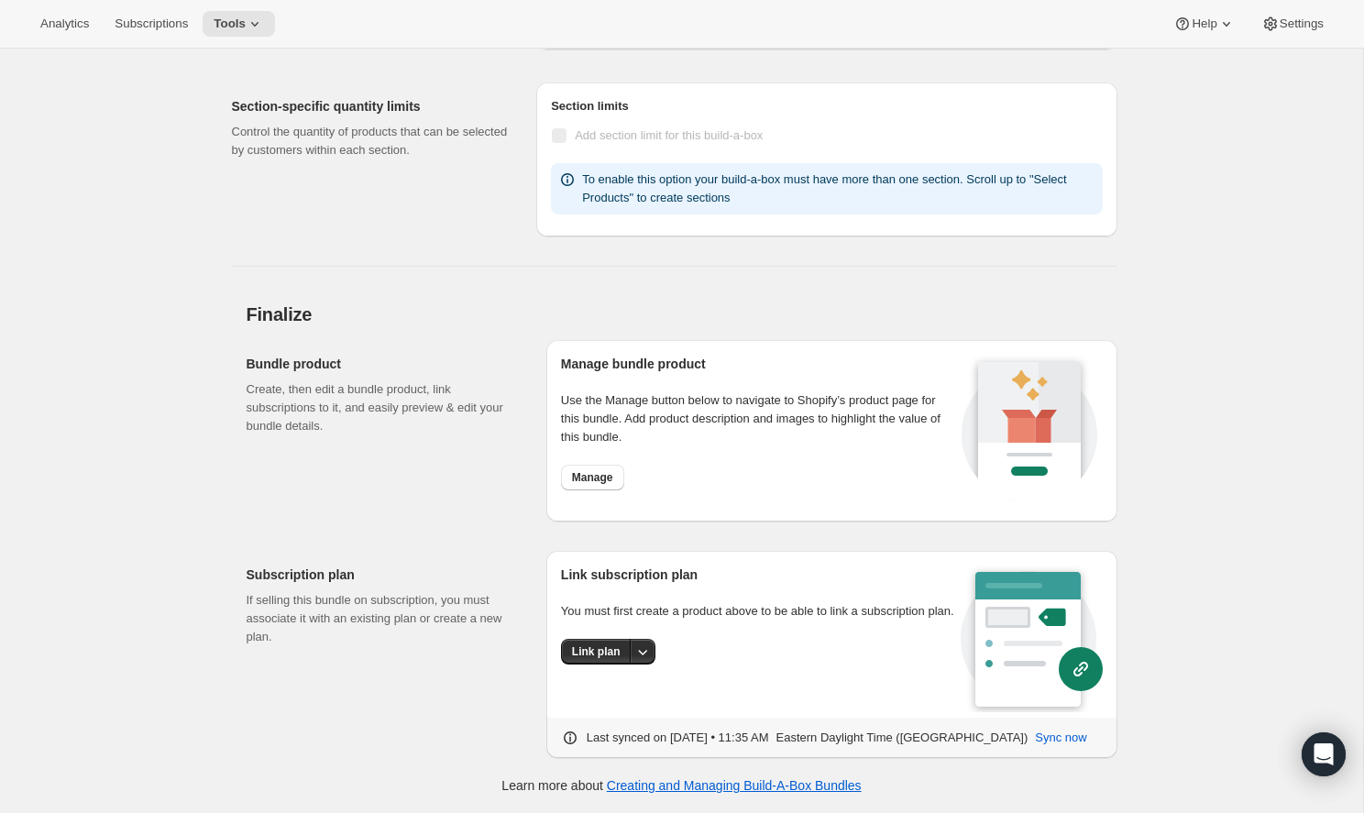
scroll to position [1337, 0]
click at [600, 665] on button "Link plan" at bounding box center [596, 653] width 71 height 26
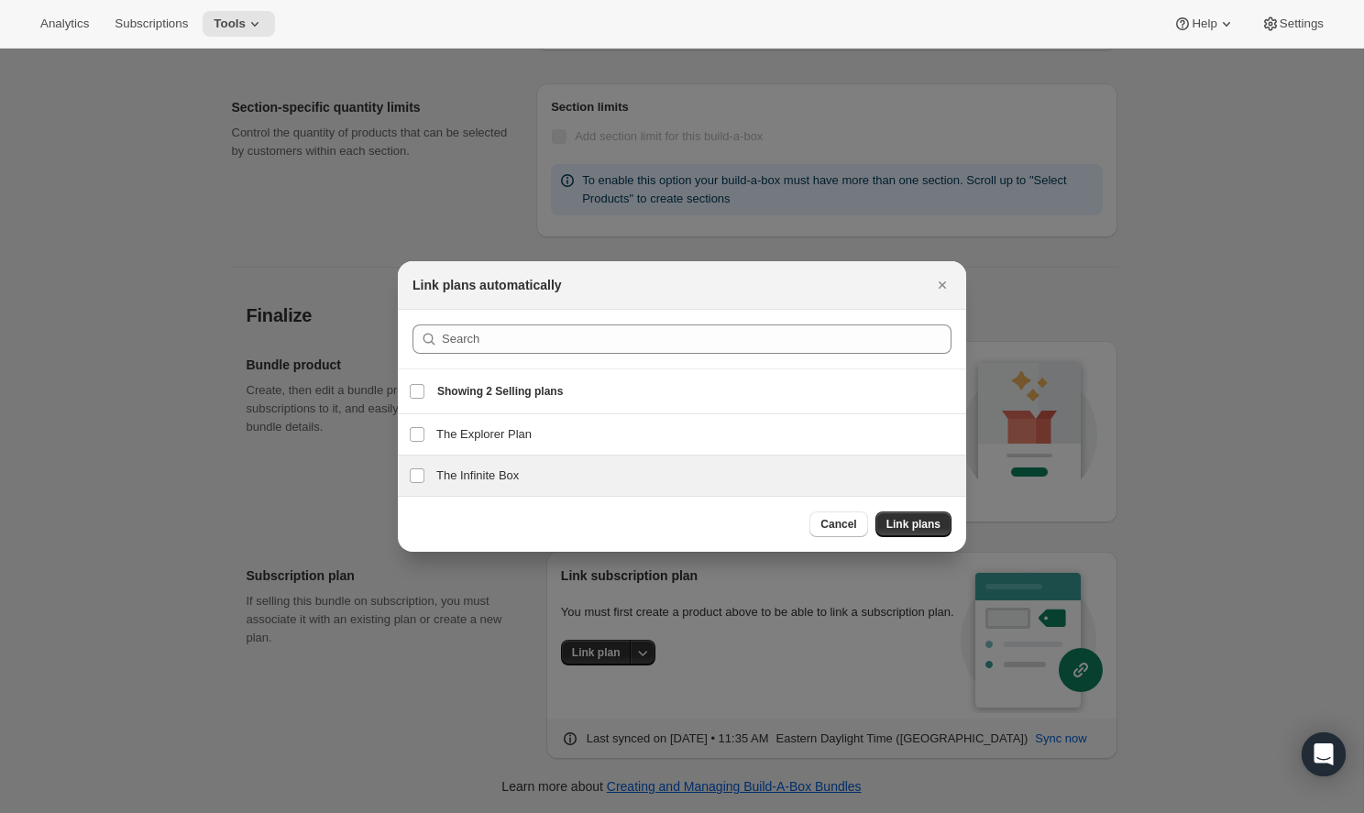
click at [604, 467] on h3 "The Infinite Box" at bounding box center [695, 476] width 519 height 18
checkbox input "true"
click at [921, 517] on button "Link plans" at bounding box center [913, 524] width 76 height 26
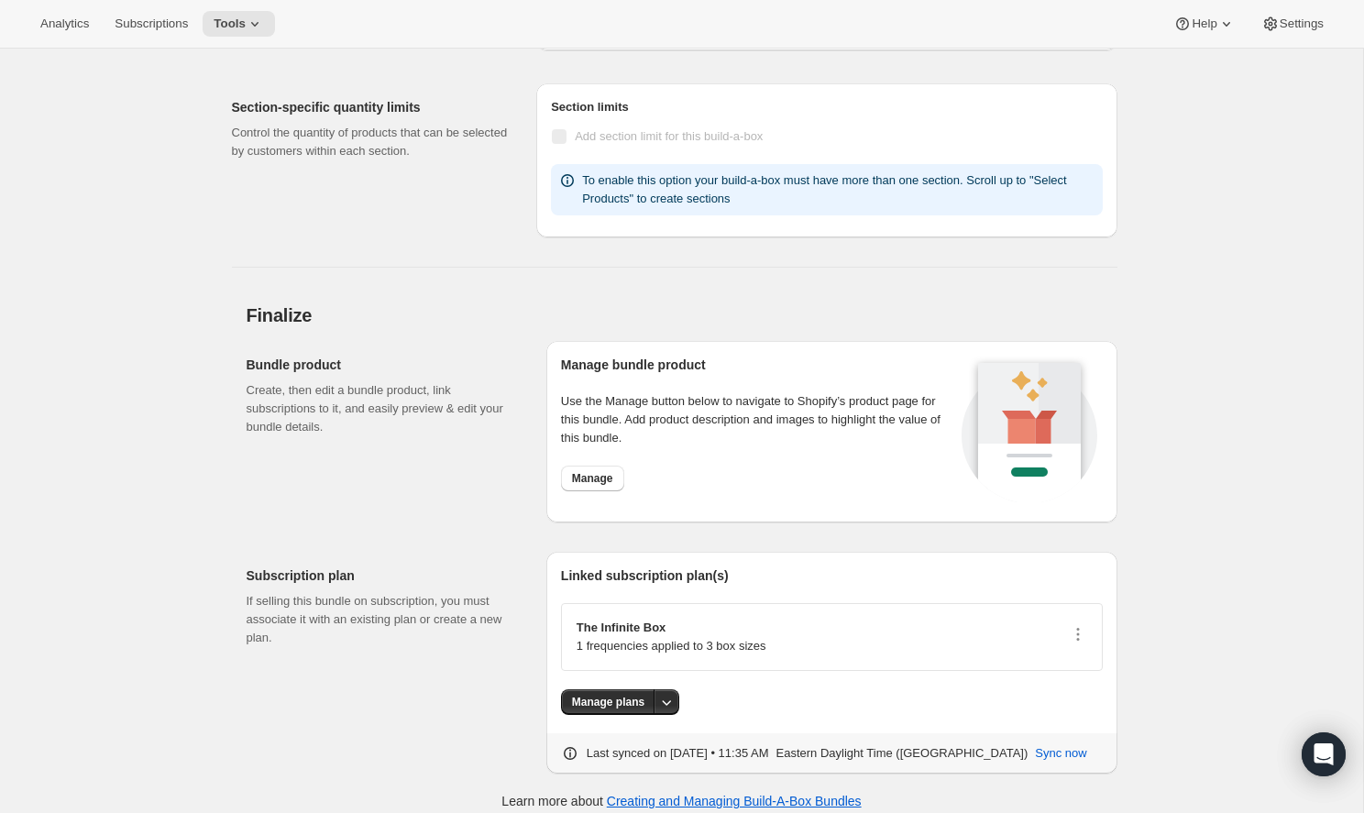
scroll to position [0, 0]
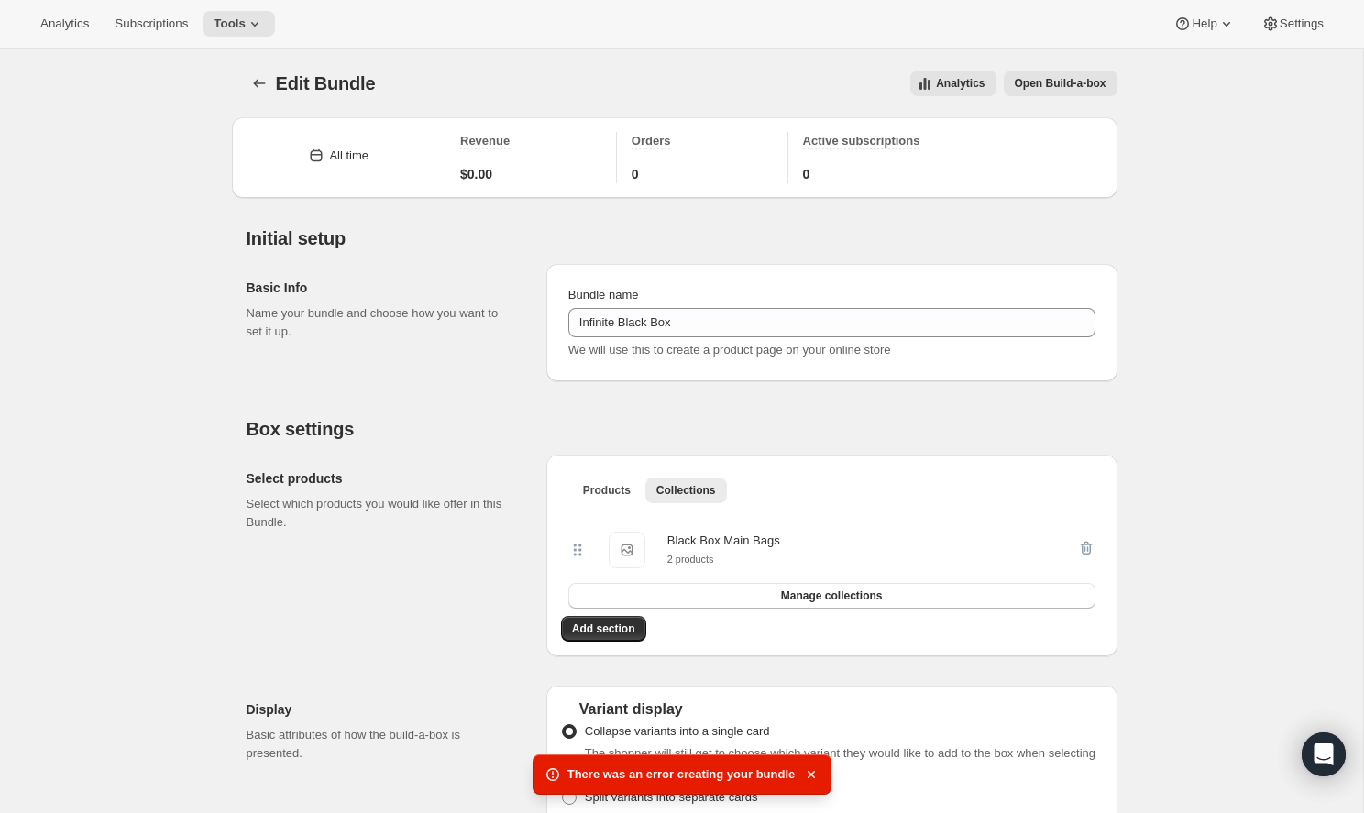
click at [797, 781] on div "There was an error creating your bundle" at bounding box center [683, 774] width 300 height 40
click at [553, 771] on icon at bounding box center [553, 774] width 18 height 18
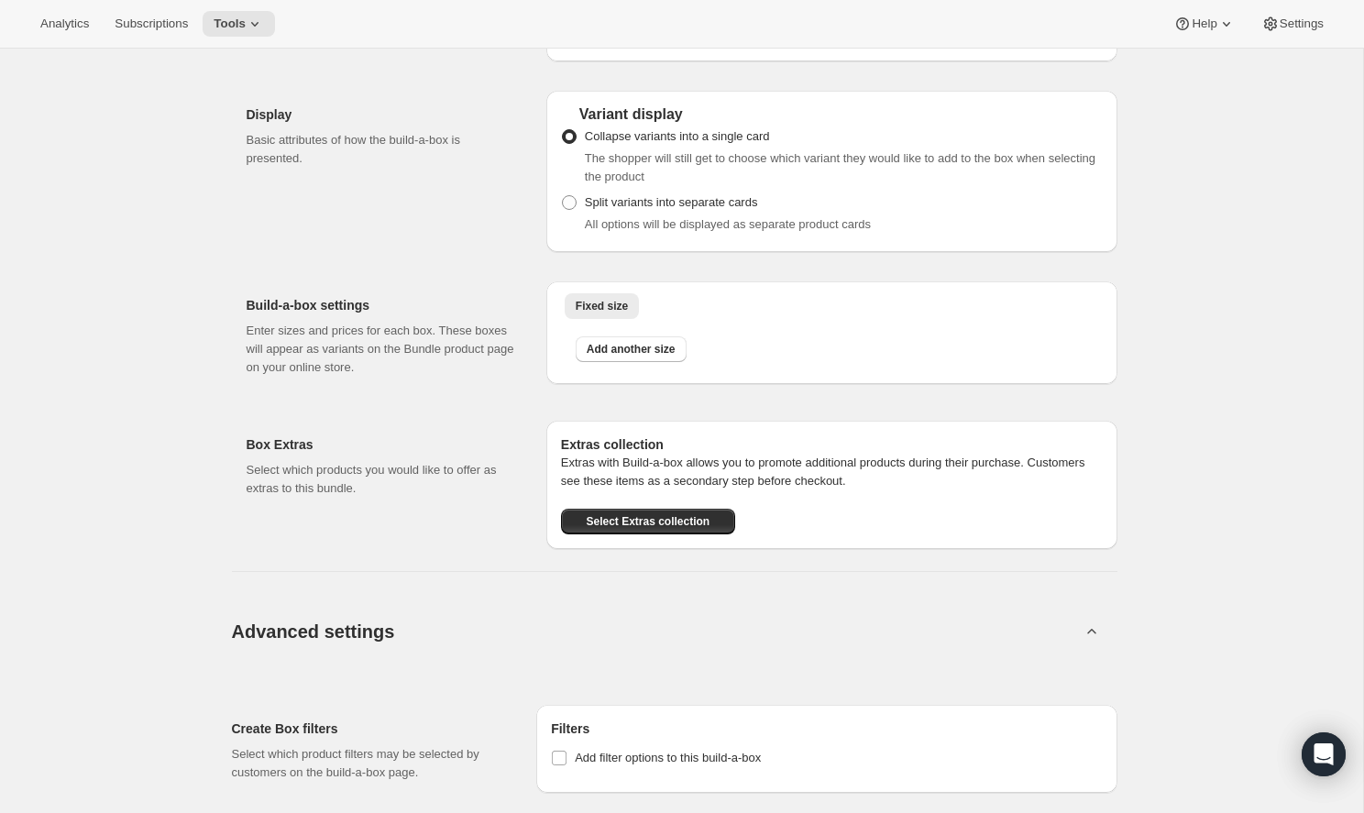
scroll to position [585, 0]
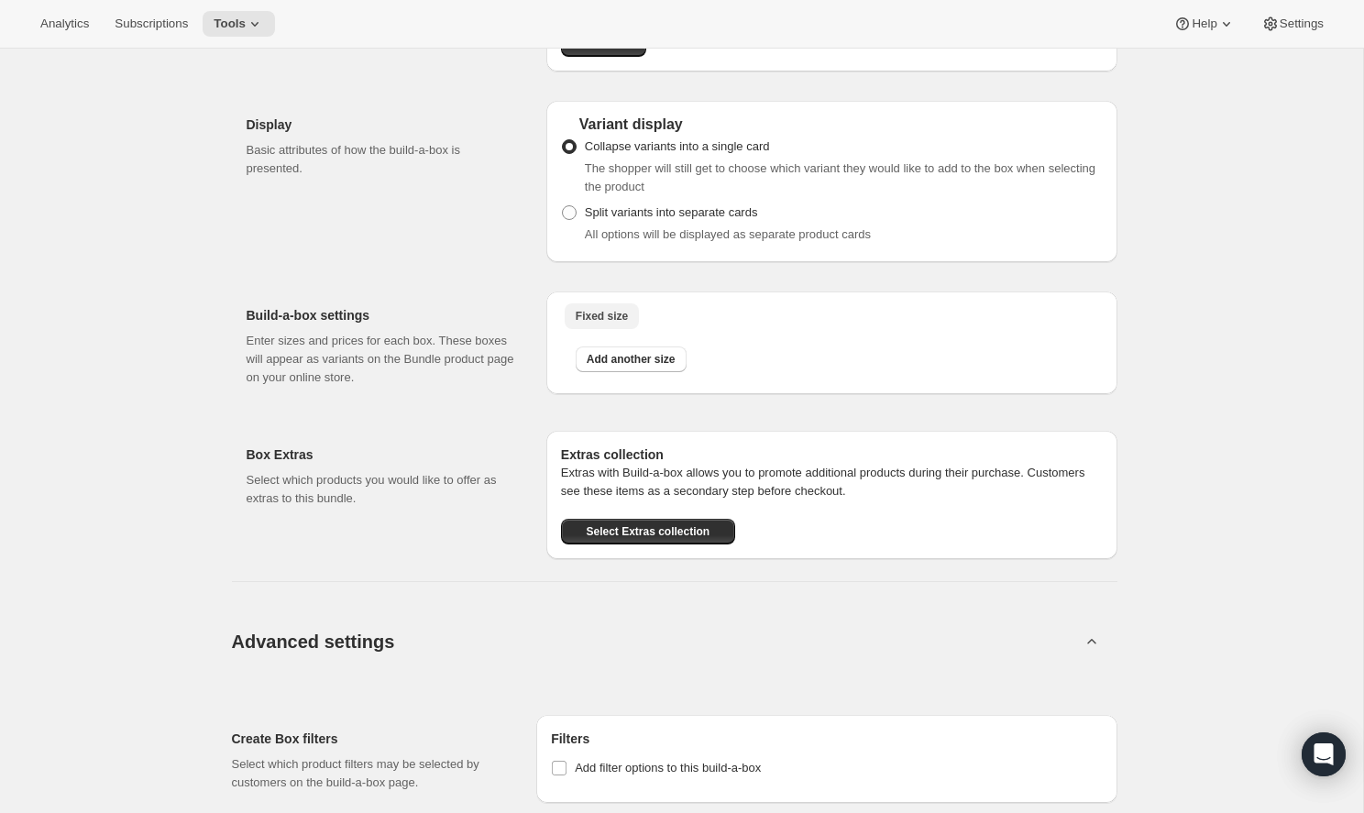
click at [589, 316] on span "Fixed size" at bounding box center [602, 316] width 52 height 15
click at [617, 357] on span "Add another size" at bounding box center [631, 359] width 89 height 15
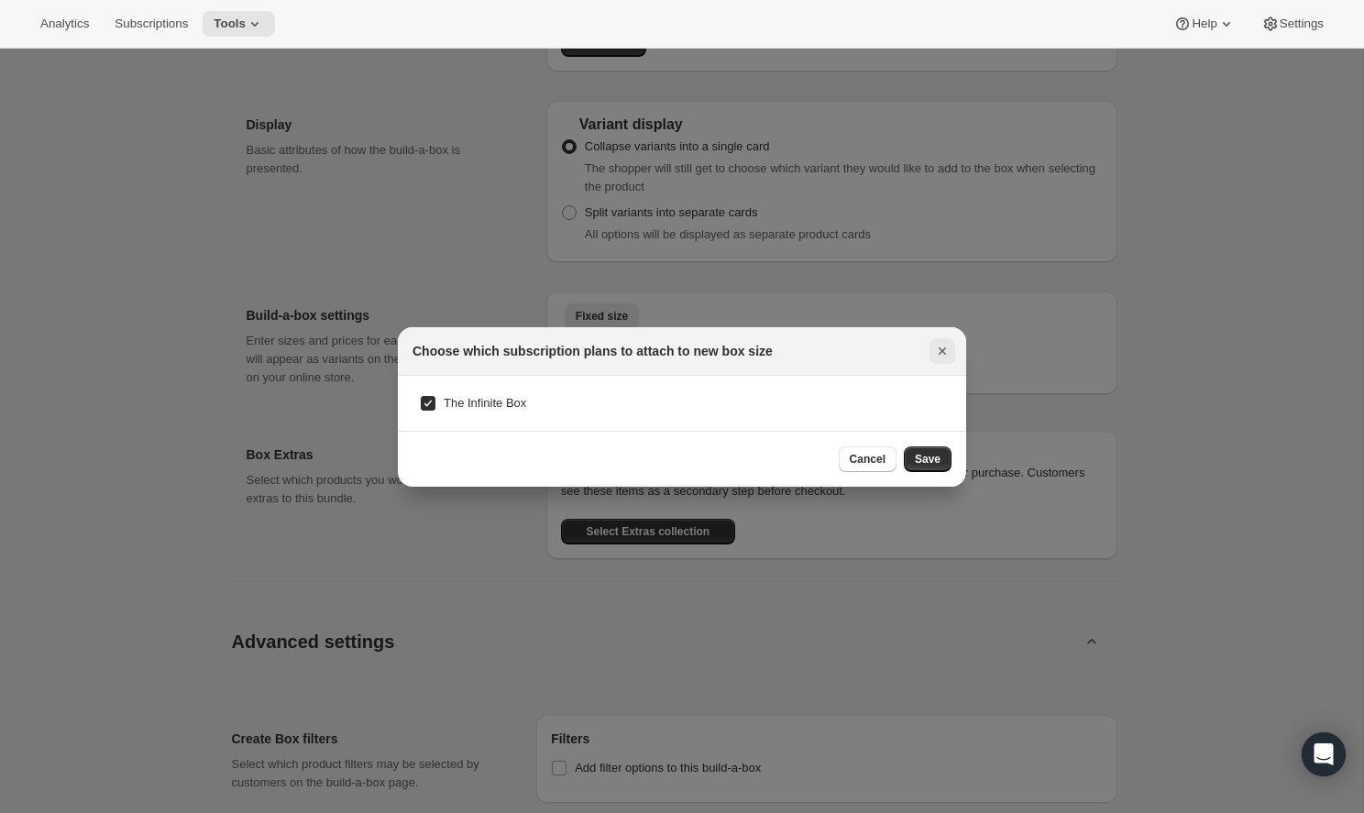
click at [934, 350] on icon "Close" at bounding box center [942, 351] width 18 height 18
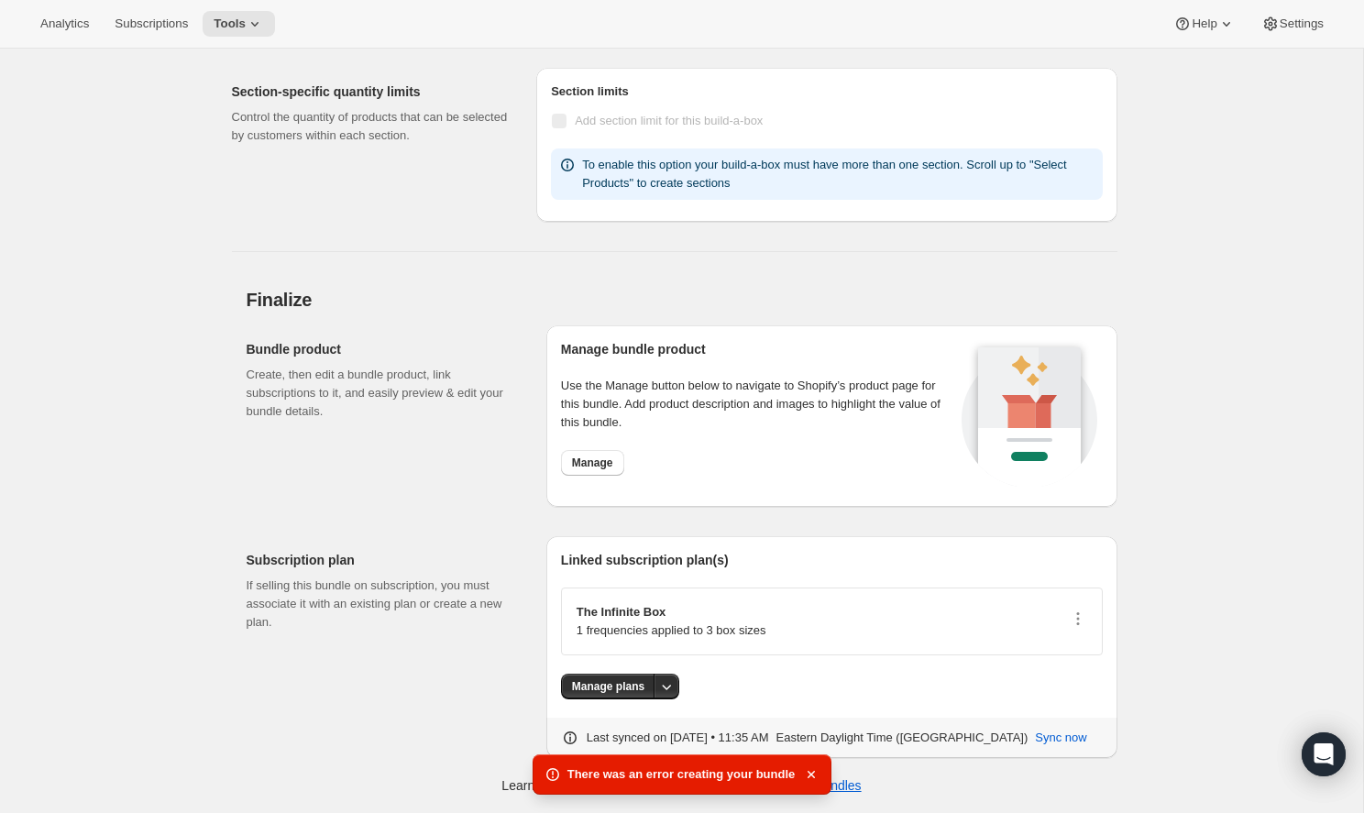
scroll to position [1353, 0]
click at [835, 610] on div "The Infinite Box 1 frequencies applied to 3 box sizes" at bounding box center [832, 621] width 511 height 37
click at [1079, 617] on icon "button" at bounding box center [1078, 619] width 18 height 18
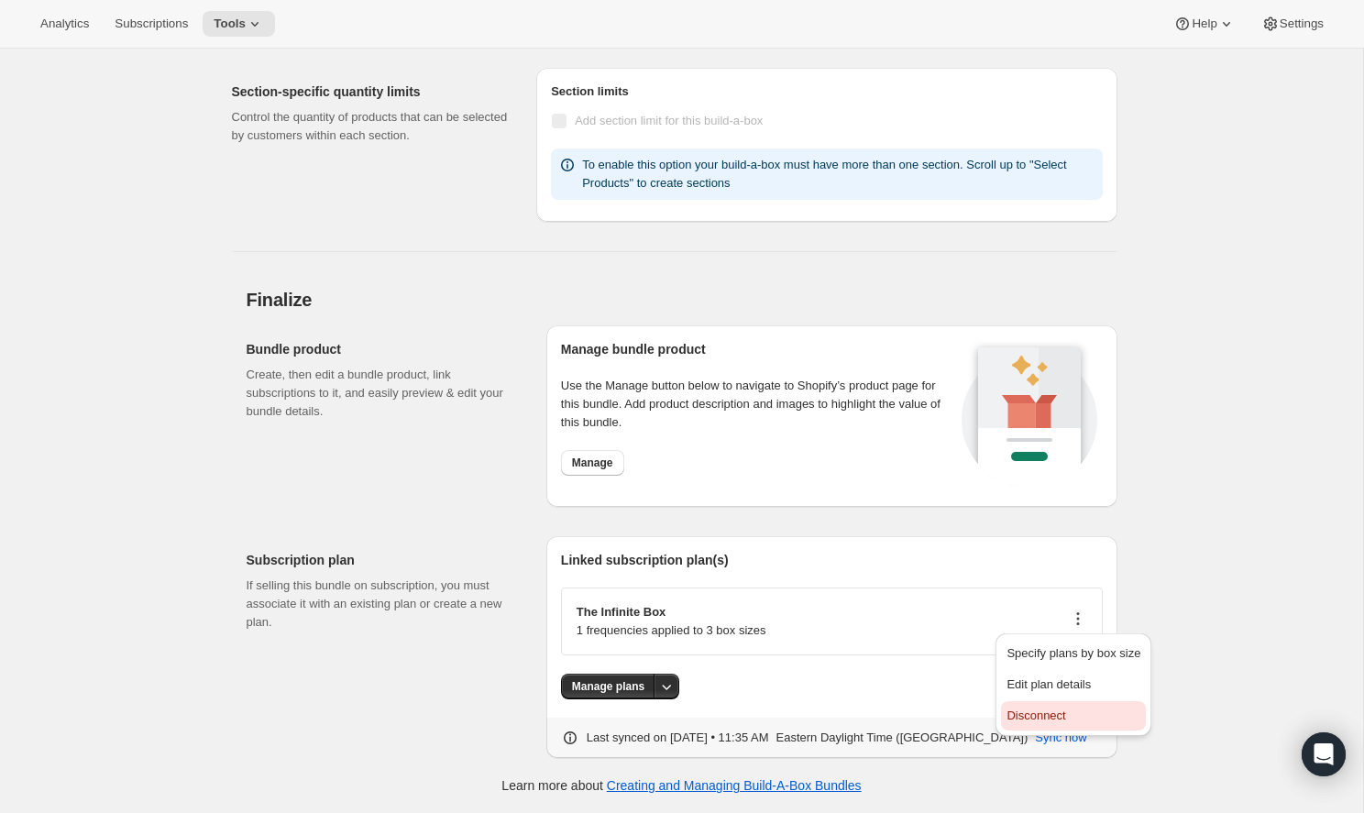
click at [1040, 709] on span "Disconnect" at bounding box center [1035, 716] width 59 height 14
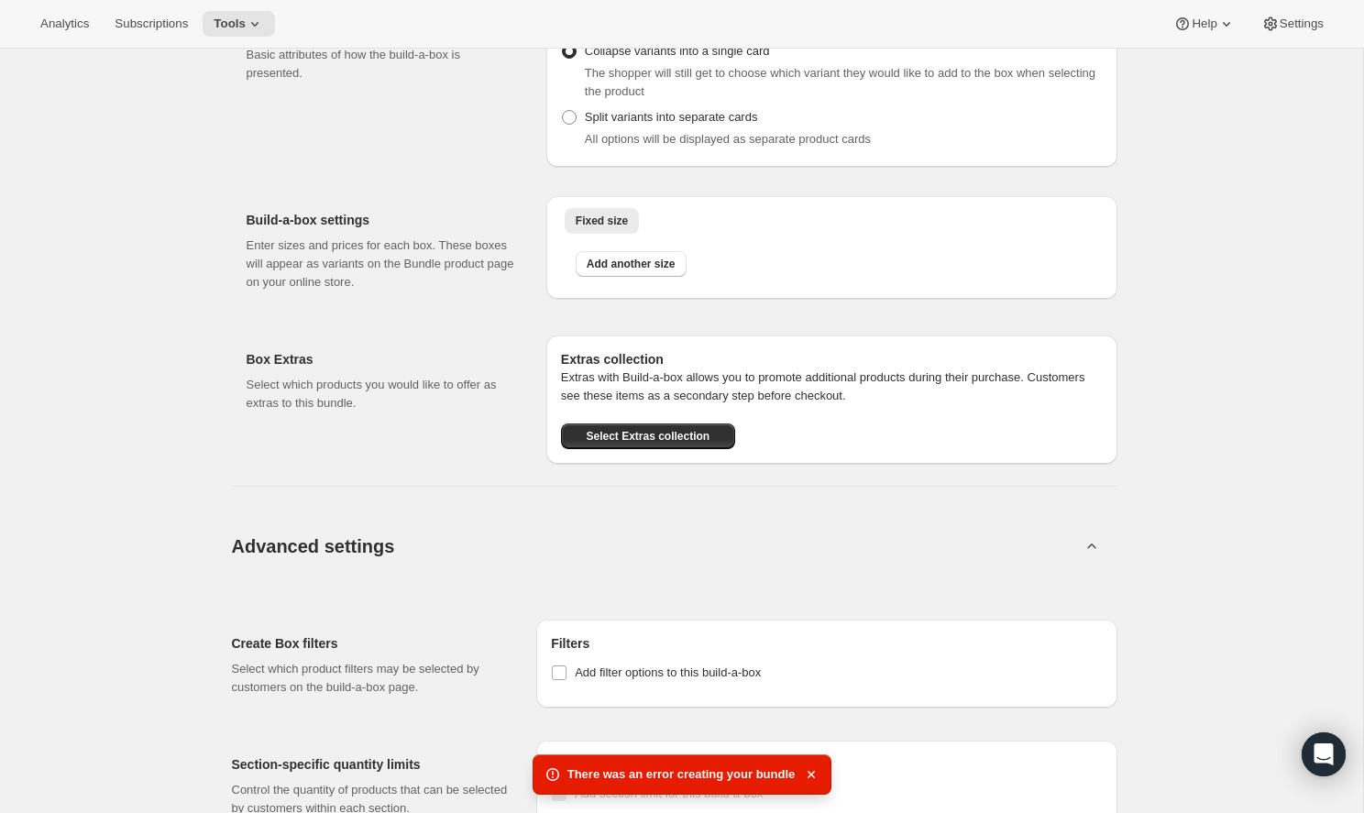
scroll to position [747, 0]
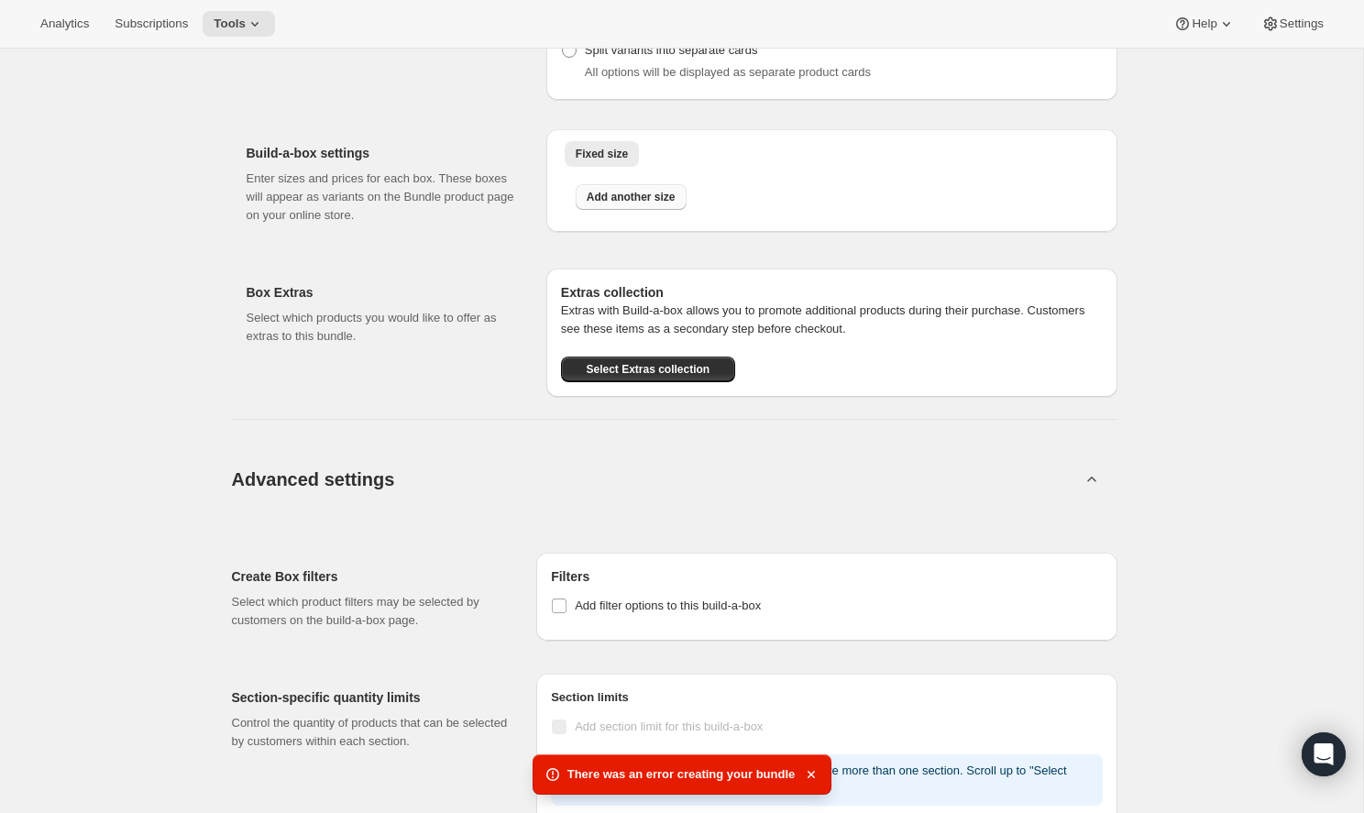
click at [636, 190] on button "Add another size" at bounding box center [631, 197] width 111 height 26
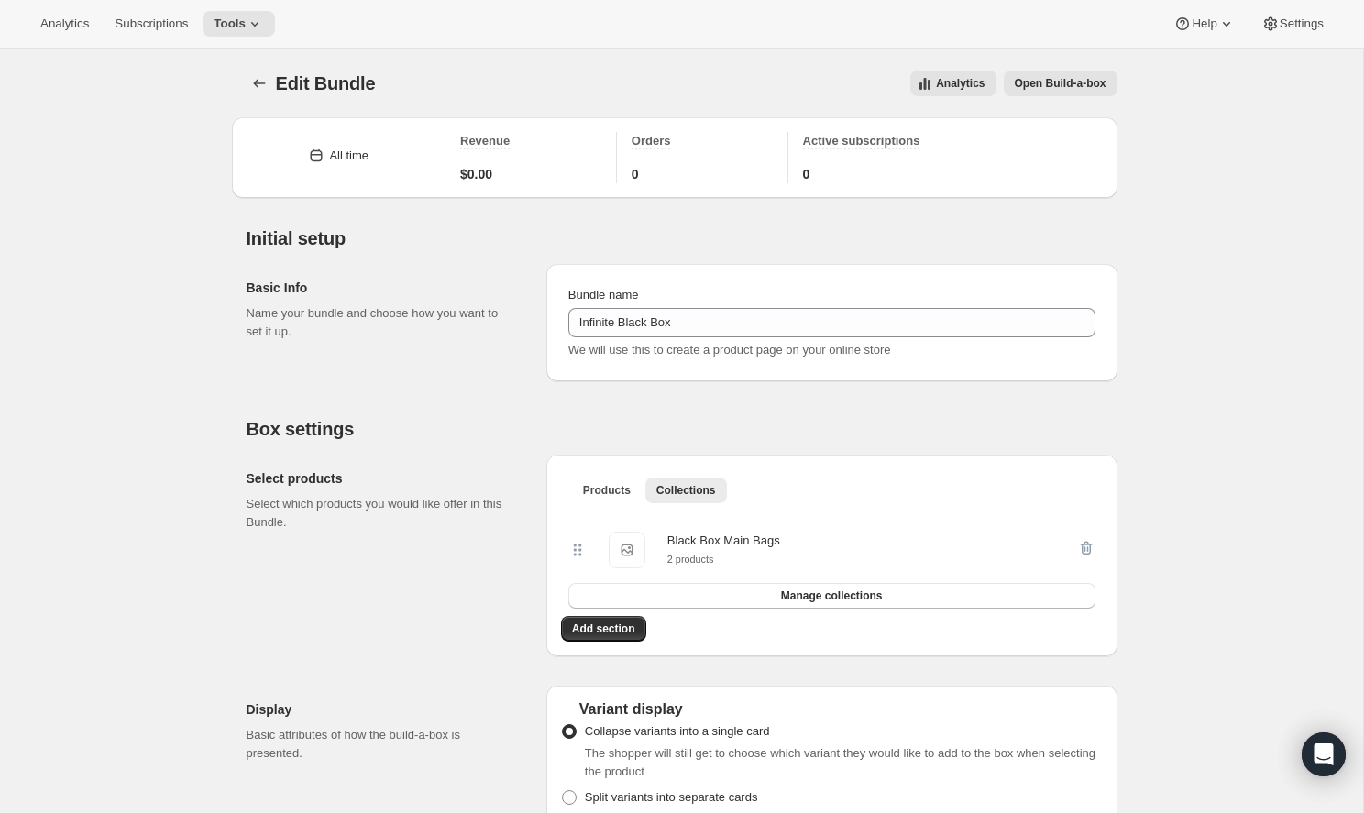
scroll to position [0, 0]
click at [246, 32] on icon at bounding box center [255, 24] width 18 height 18
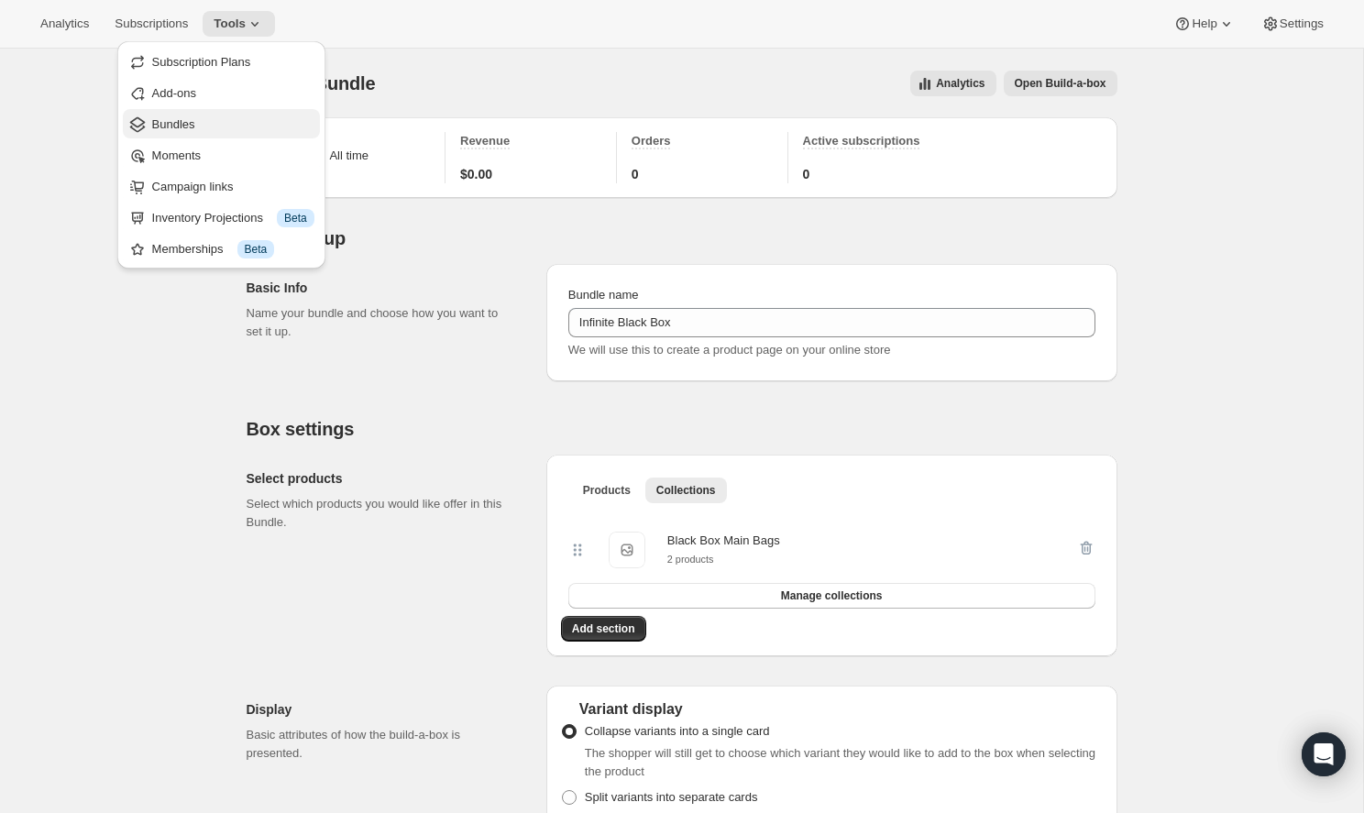
click at [223, 124] on span "Bundles" at bounding box center [233, 124] width 162 height 18
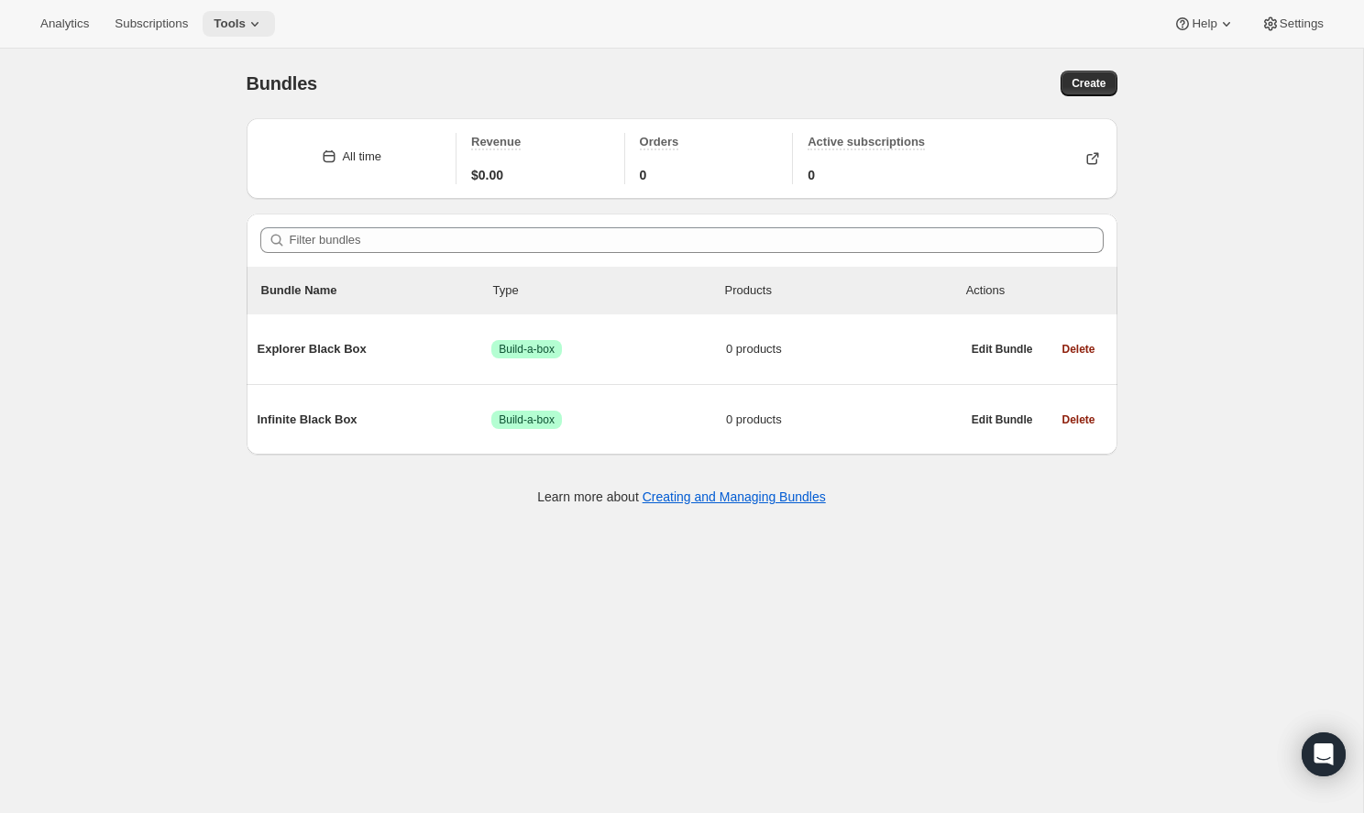
click at [203, 16] on button "Tools" at bounding box center [239, 24] width 72 height 26
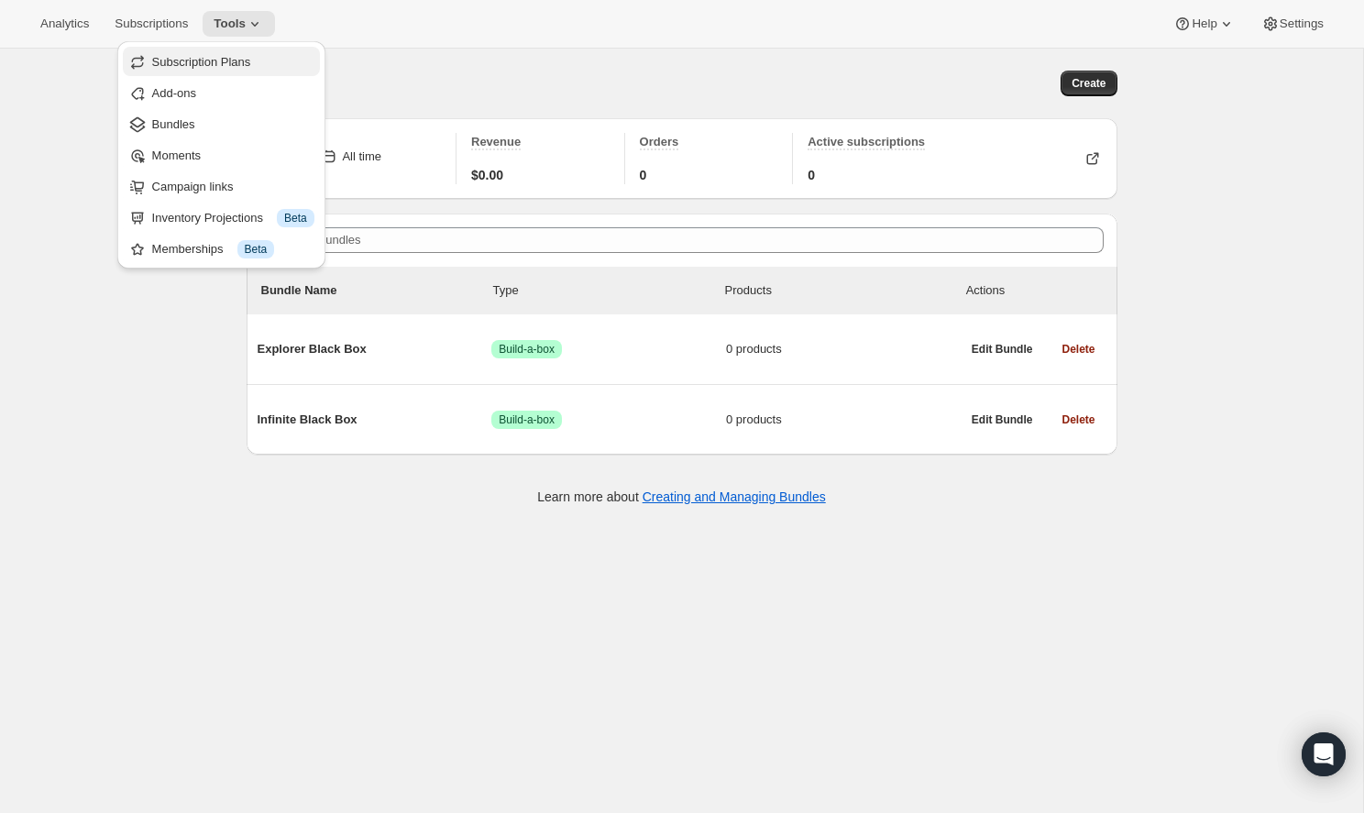
click at [247, 51] on button "Subscription Plans" at bounding box center [221, 61] width 197 height 29
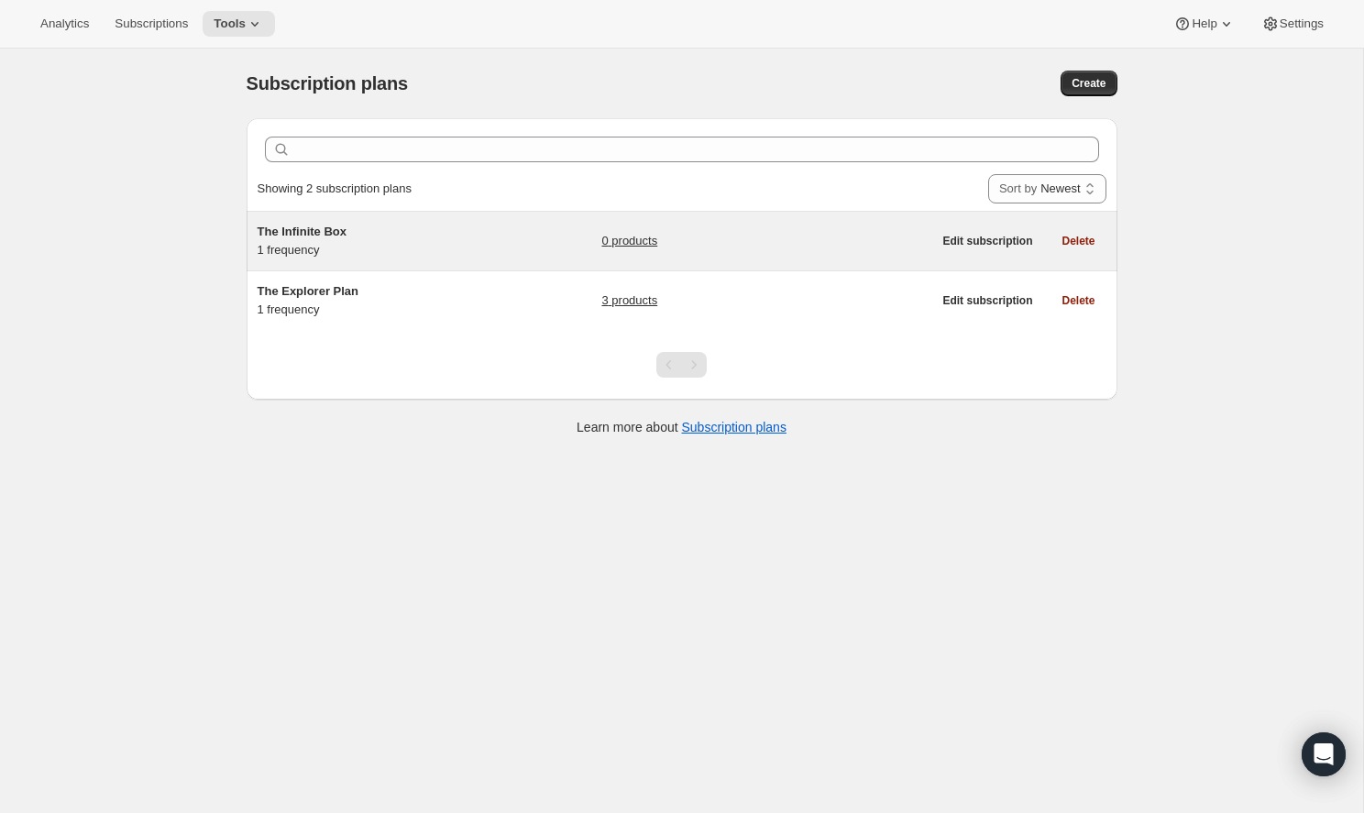
click at [412, 236] on h5 "The Infinite Box" at bounding box center [372, 232] width 229 height 18
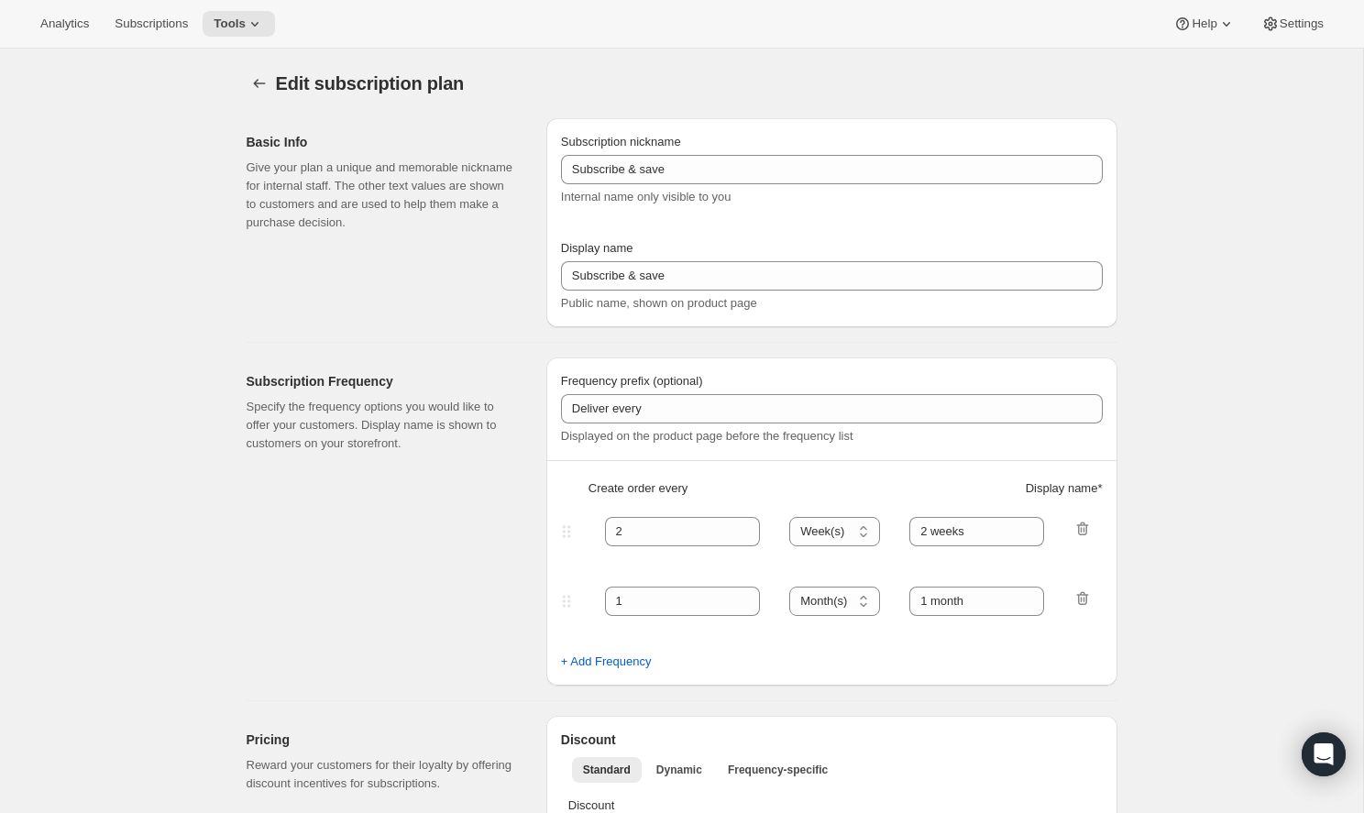
type input "The Infinite Box"
select select "ENABLED"
select select "MONTH"
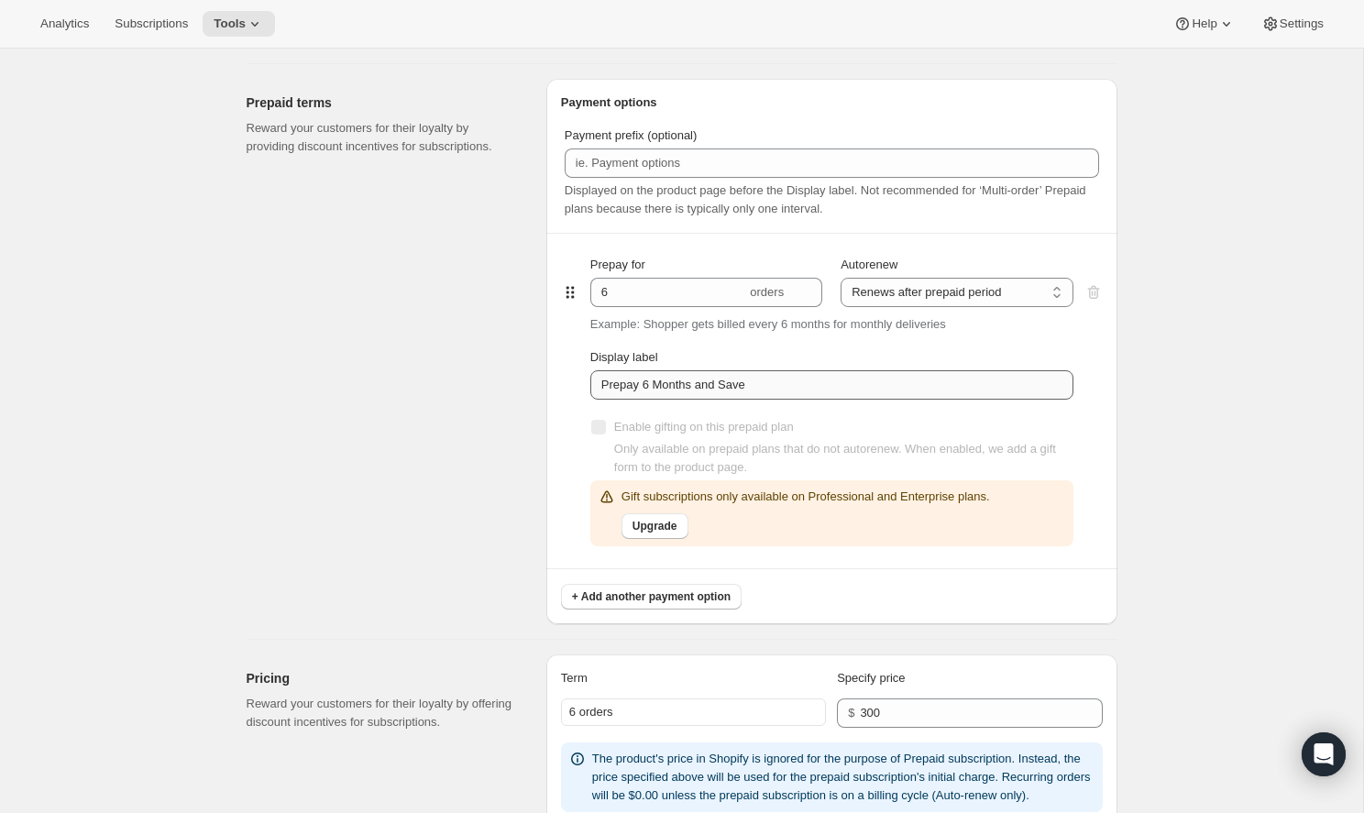
scroll to position [821, 0]
click at [649, 291] on input "6" at bounding box center [668, 290] width 156 height 29
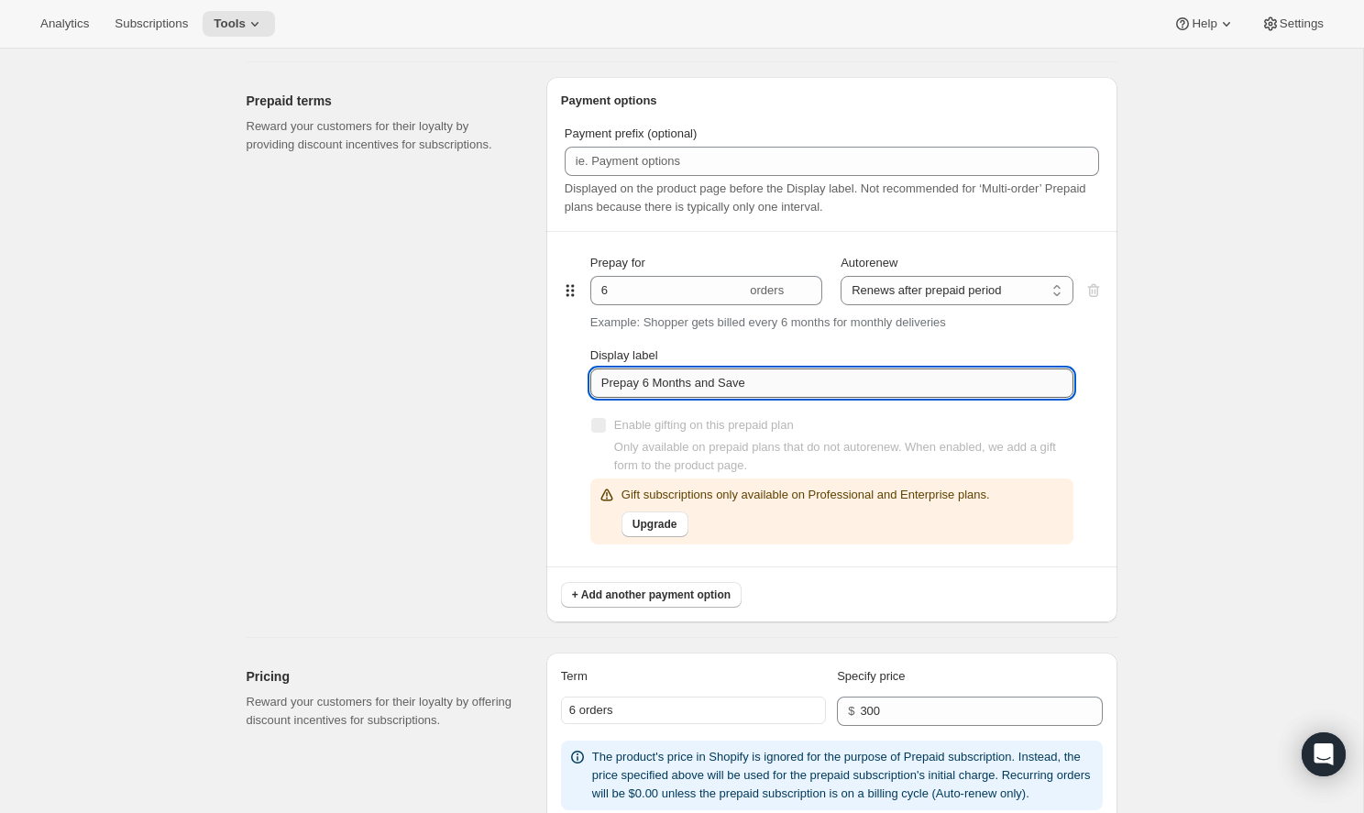
click at [776, 377] on input "Prepay 6 Months and Save" at bounding box center [831, 382] width 483 height 29
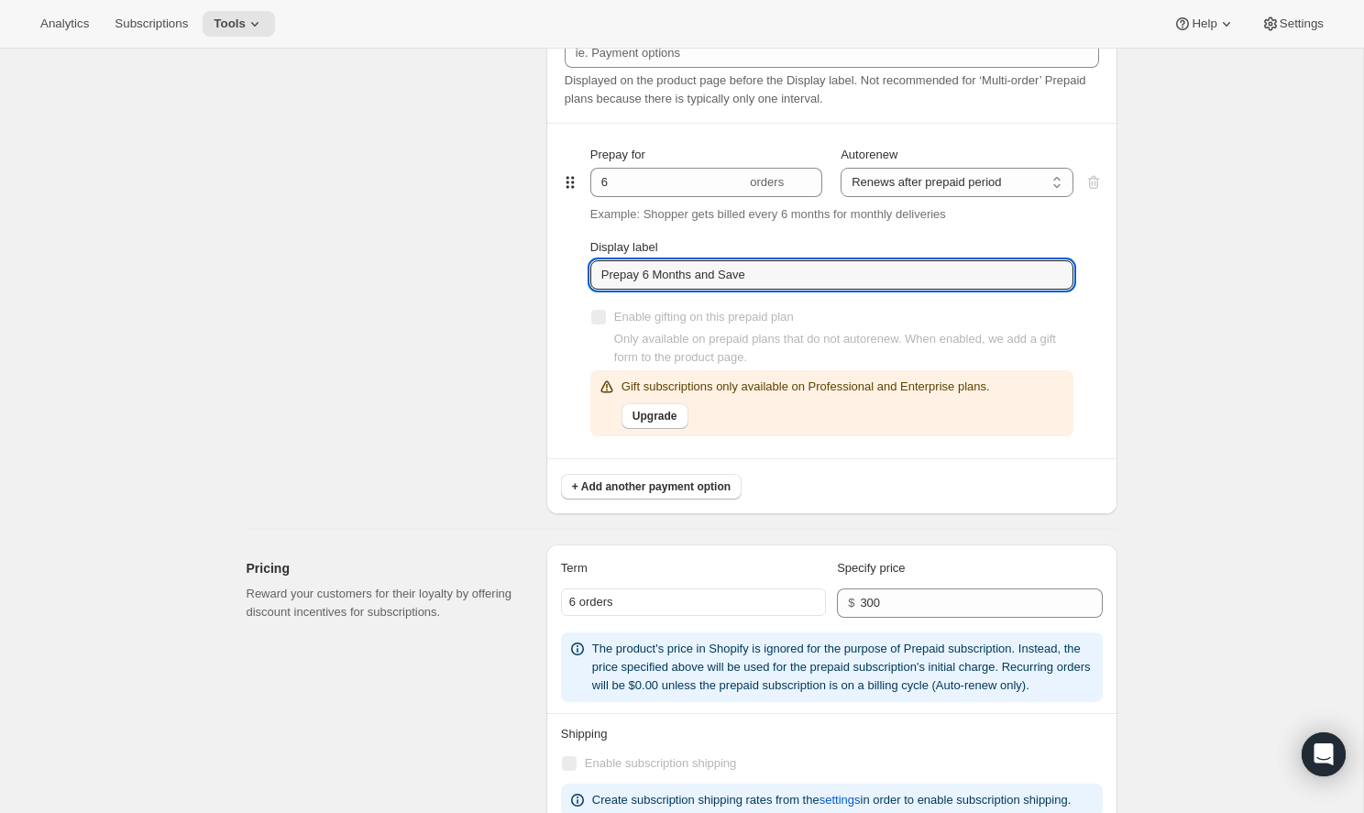
scroll to position [931, 0]
click at [659, 478] on button "+ Add another payment option" at bounding box center [651, 485] width 181 height 26
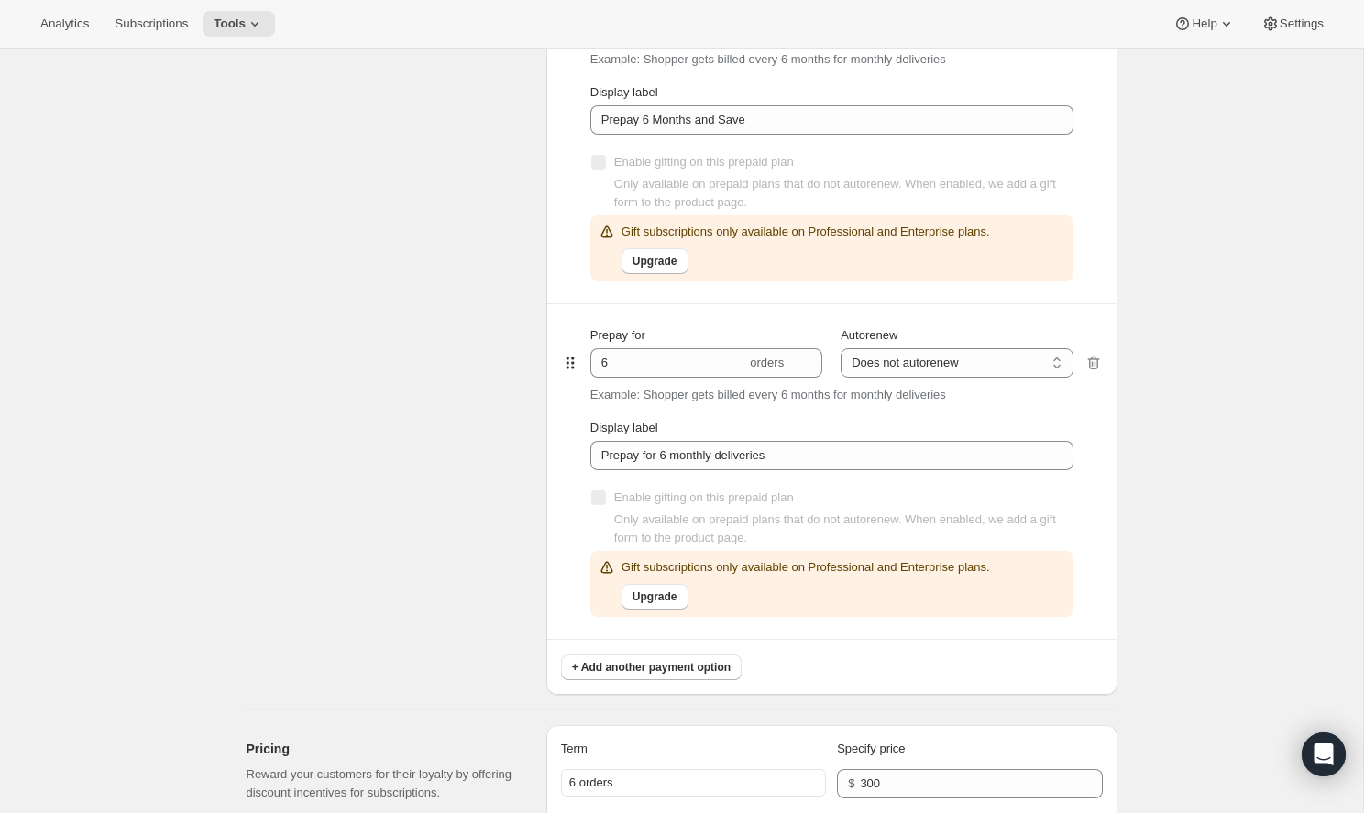
scroll to position [1092, 0]
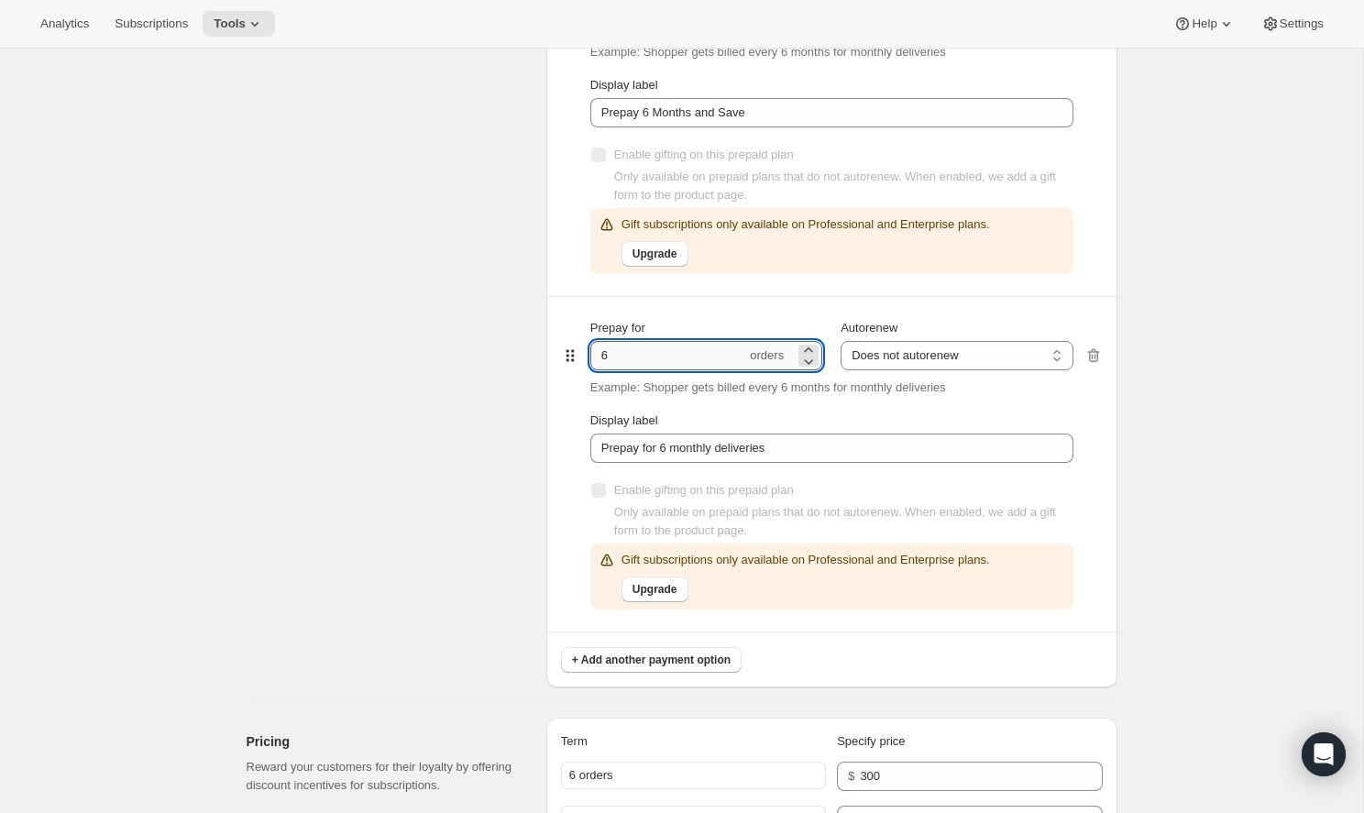
click at [626, 361] on input "6" at bounding box center [668, 355] width 156 height 29
click at [784, 447] on input "Prepay for 6 monthly deliveries" at bounding box center [831, 448] width 483 height 29
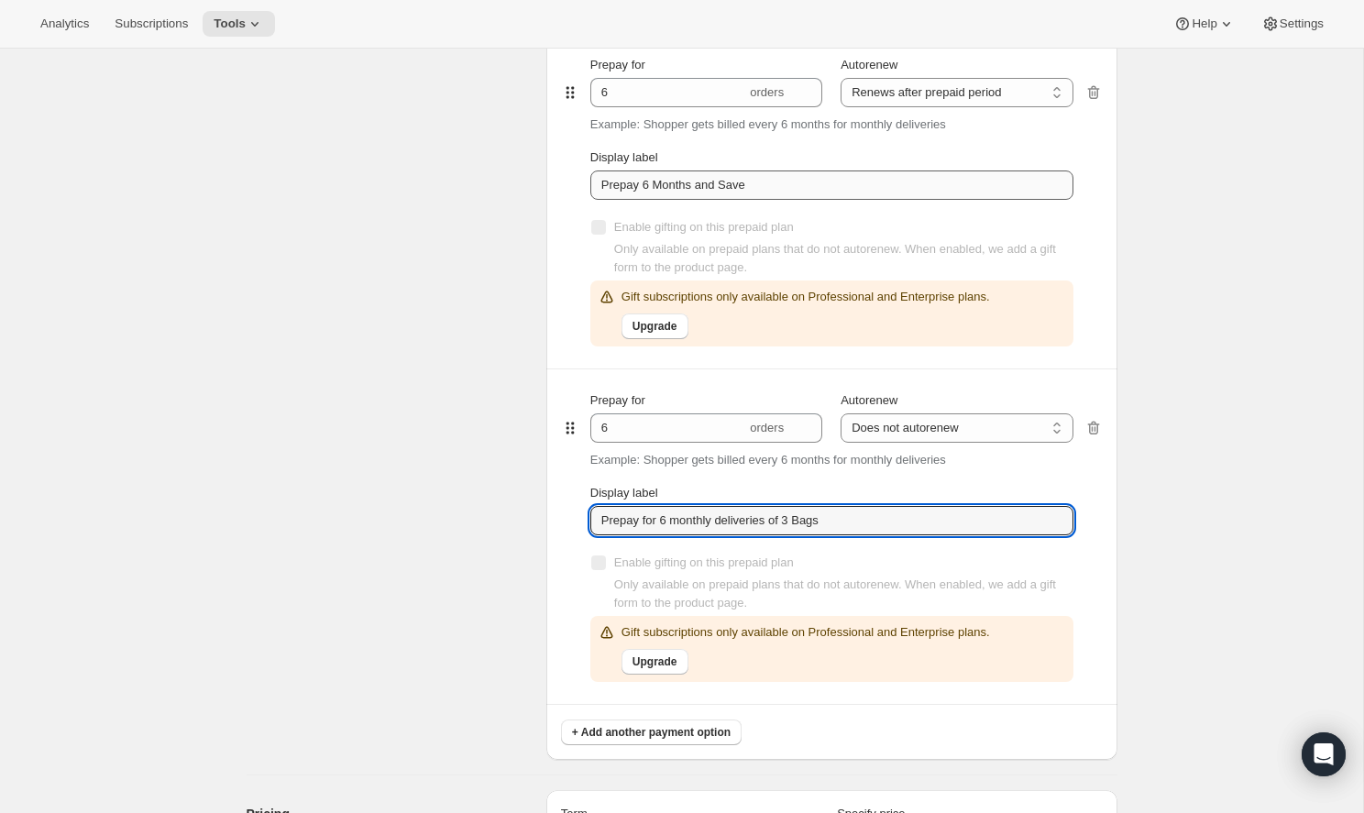
scroll to position [1021, 0]
type input "Prepay for 6 monthly deliveries of 3 Bags"
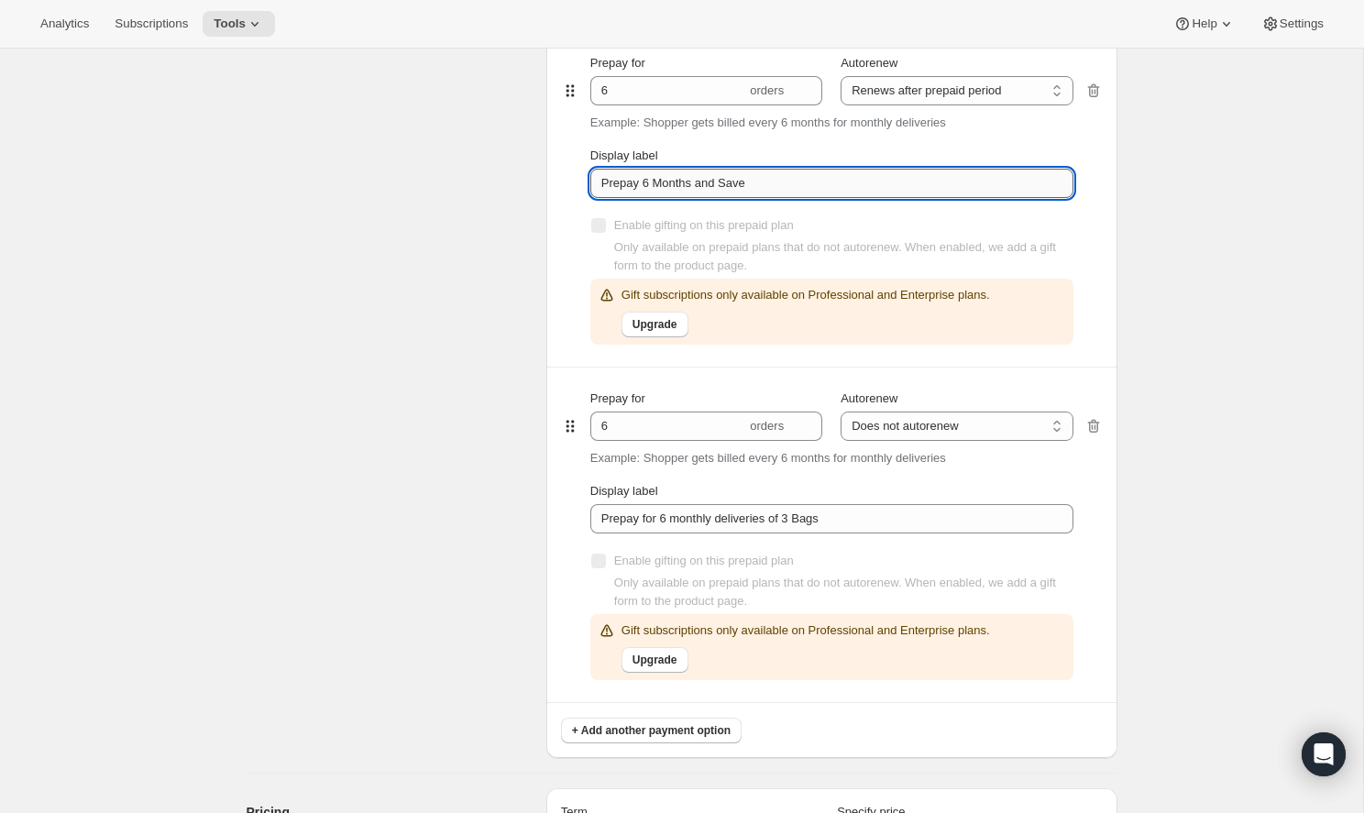
drag, startPoint x: 782, startPoint y: 192, endPoint x: 657, endPoint y: 183, distance: 124.9
click at [657, 183] on input "Prepay 6 Months and Save" at bounding box center [831, 183] width 483 height 29
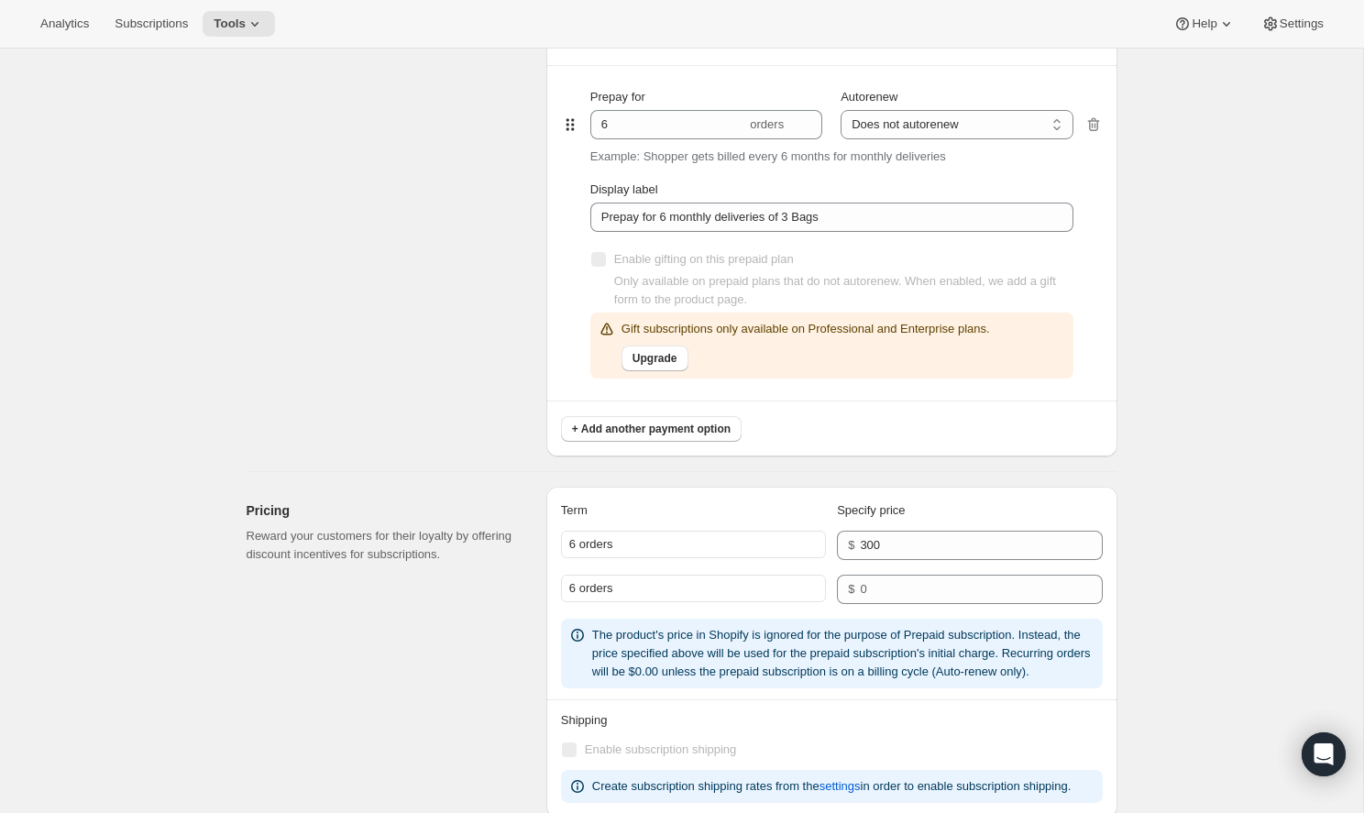
scroll to position [1325, 0]
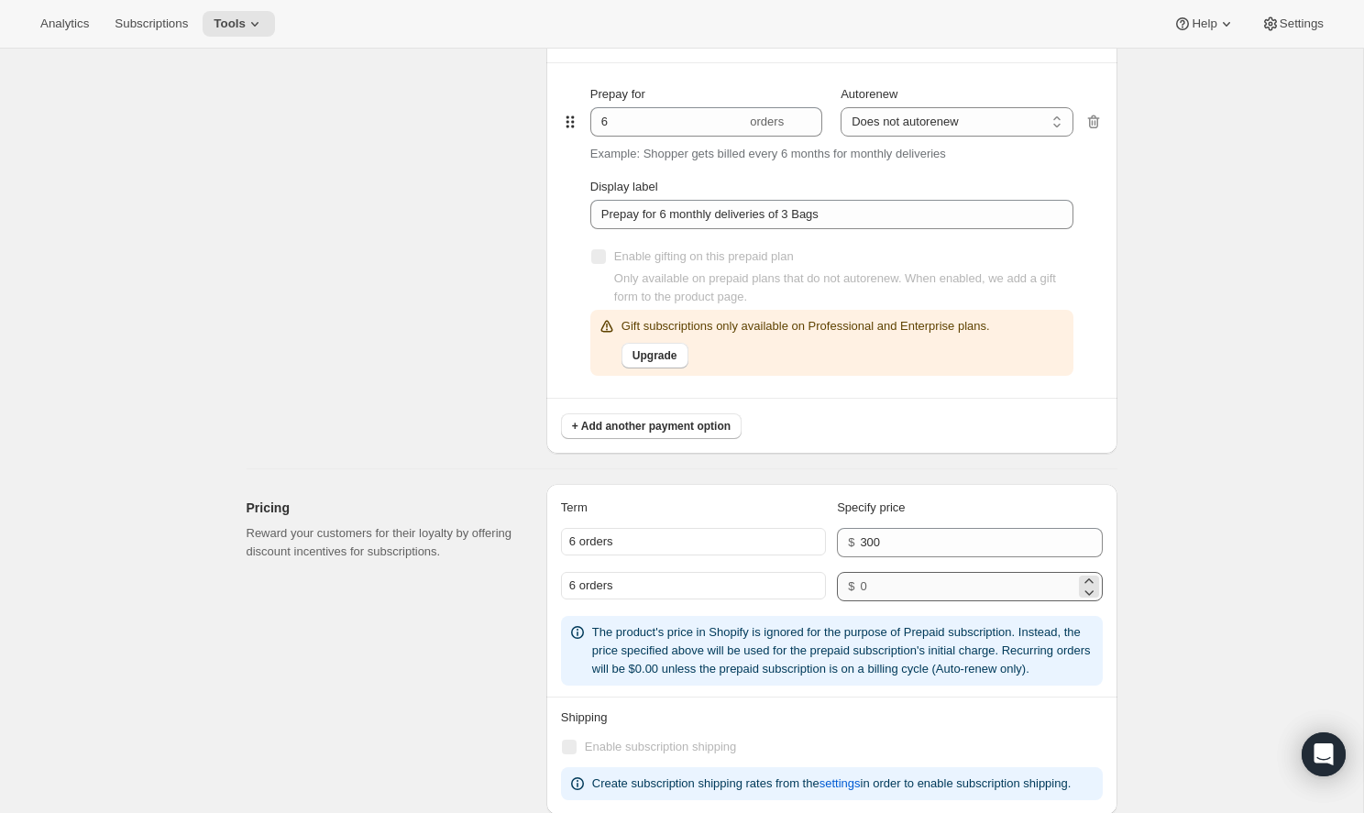
type input "Prepay for 6 monthly deliveries of 2 Bags"
click at [1009, 600] on input "number" at bounding box center [967, 586] width 214 height 29
type input "435"
click at [683, 426] on span "+ Add another payment option" at bounding box center [651, 426] width 159 height 15
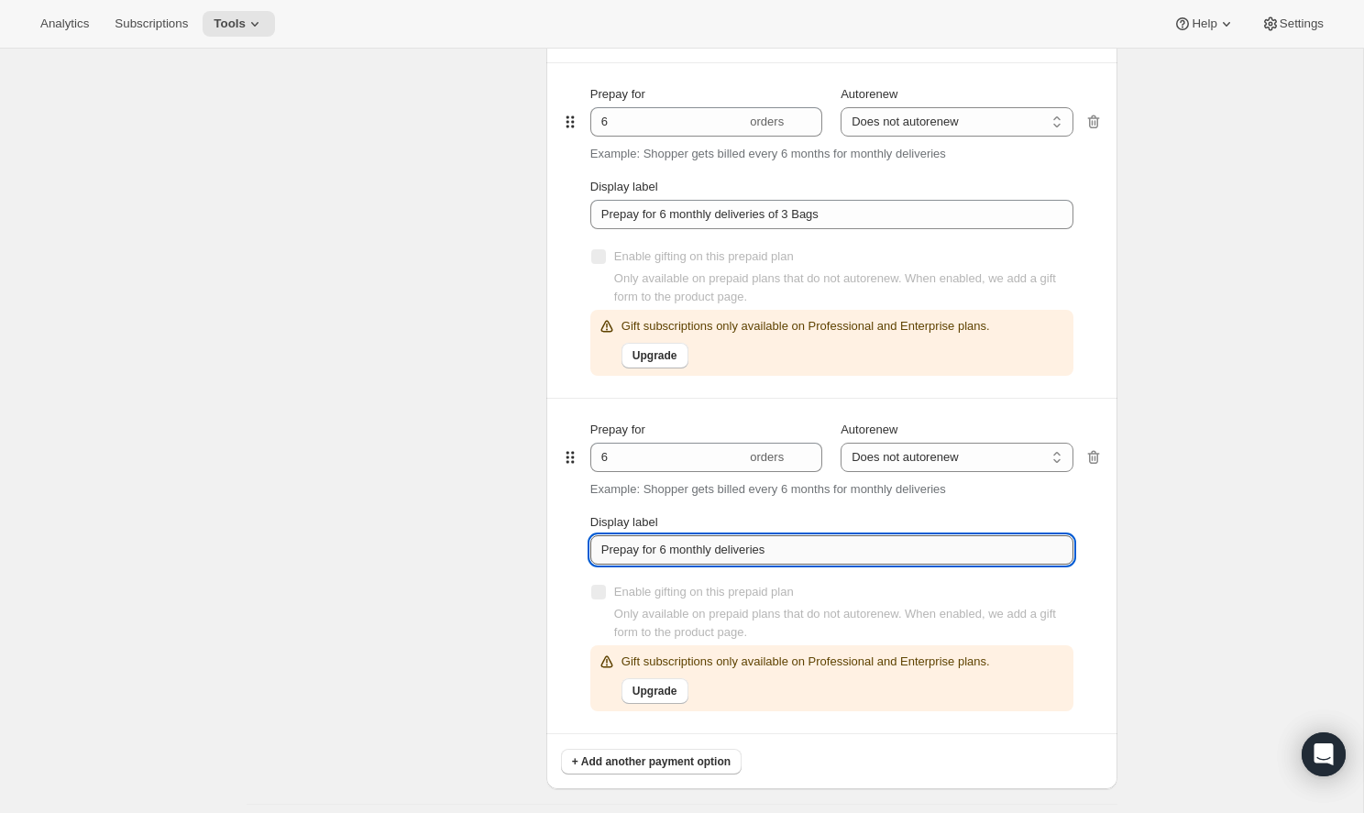
click at [795, 549] on input "Prepay for 6 monthly deliveries" at bounding box center [831, 549] width 483 height 29
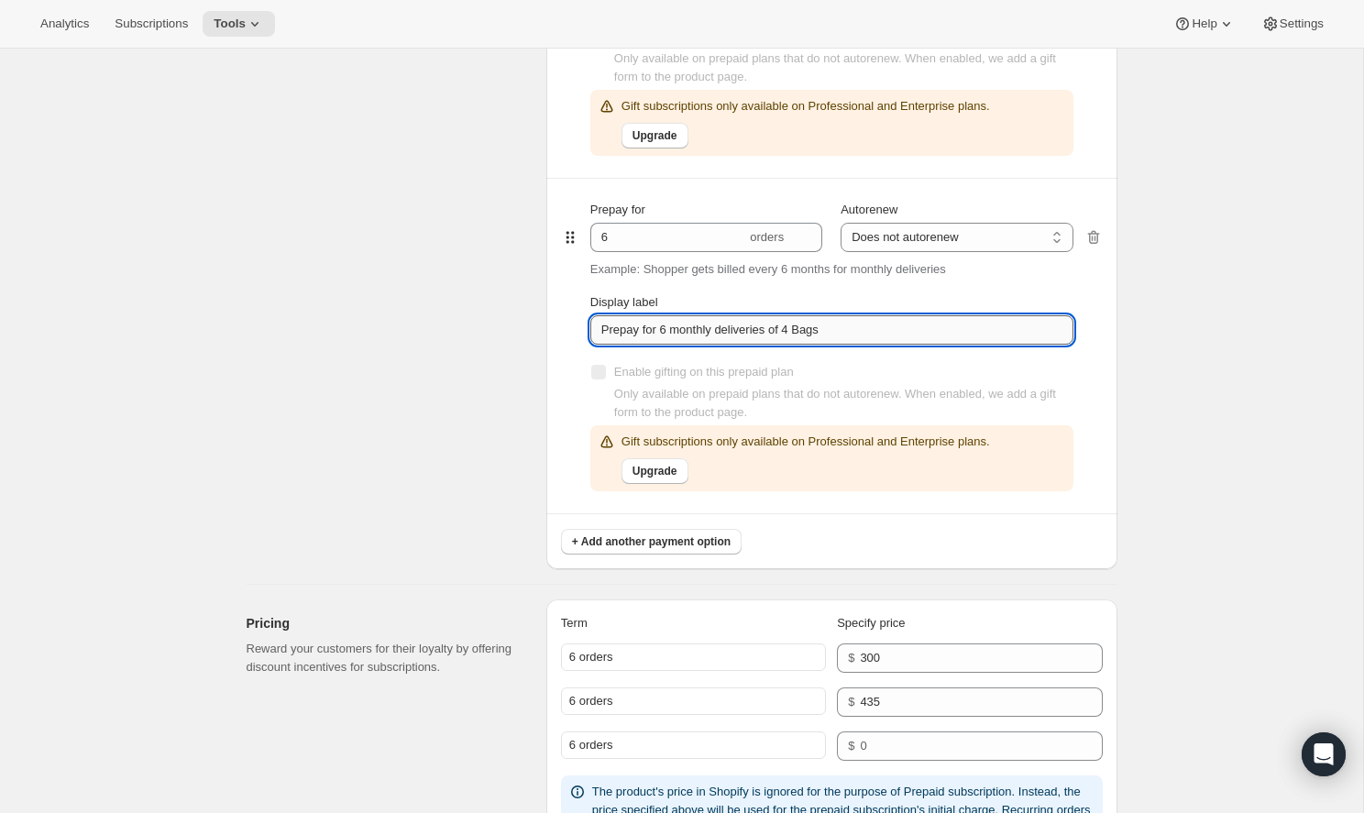
scroll to position [1549, 0]
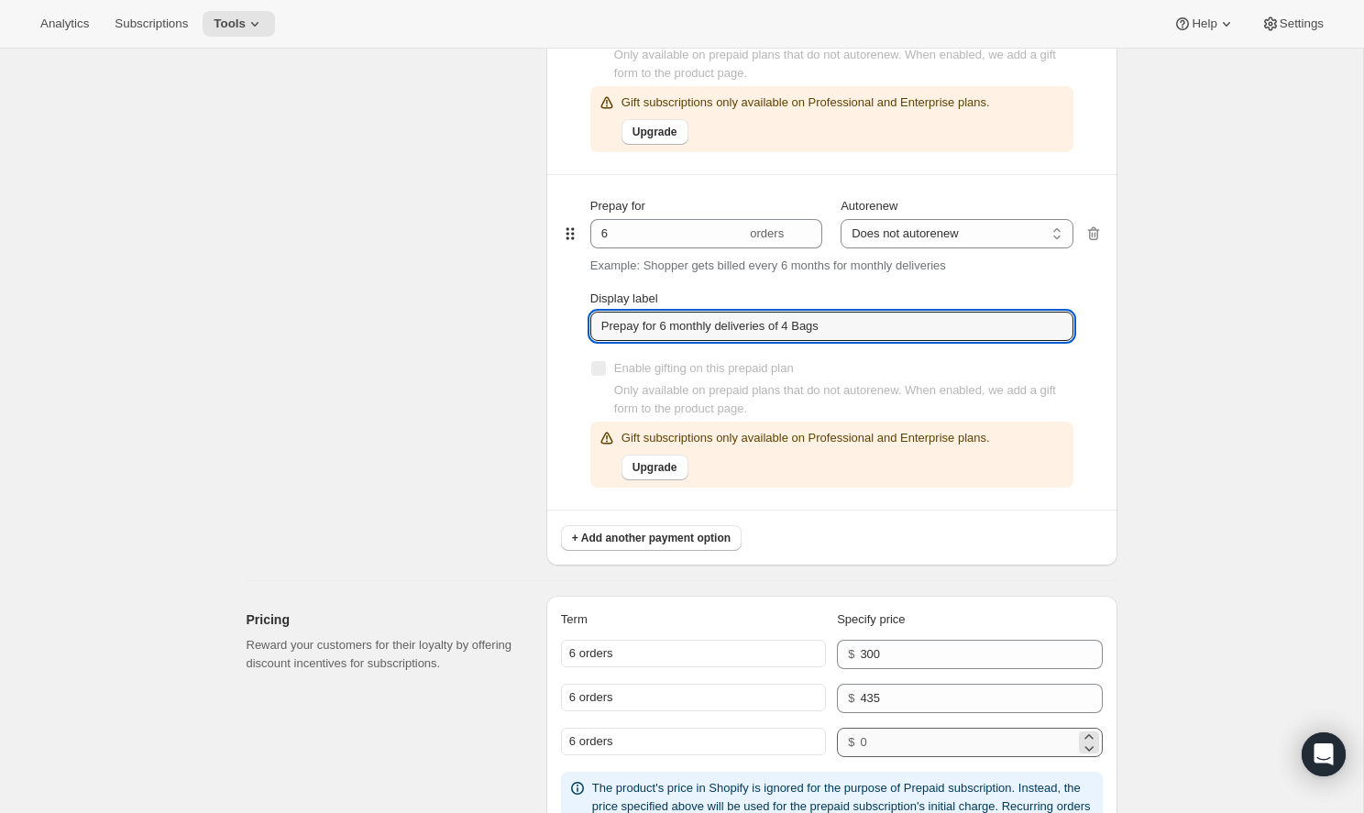
type input "Prepay for 6 monthly deliveries of 4 Bags"
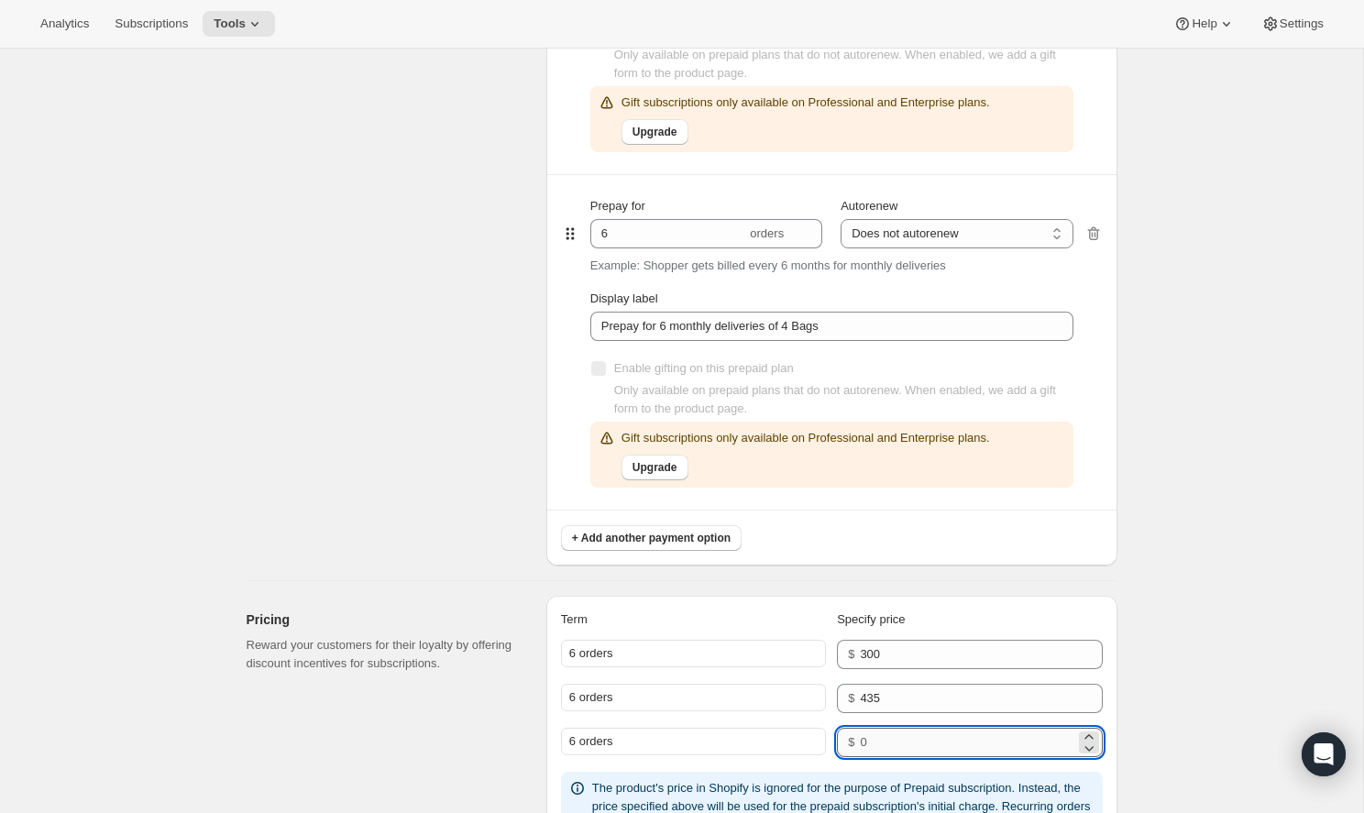
click at [907, 749] on input "number" at bounding box center [967, 742] width 214 height 29
type input "525"
click at [1186, 456] on div "Edit subscription plan. This page is ready Edit subscription plan Basic Info Gi…" at bounding box center [681, 125] width 1363 height 3251
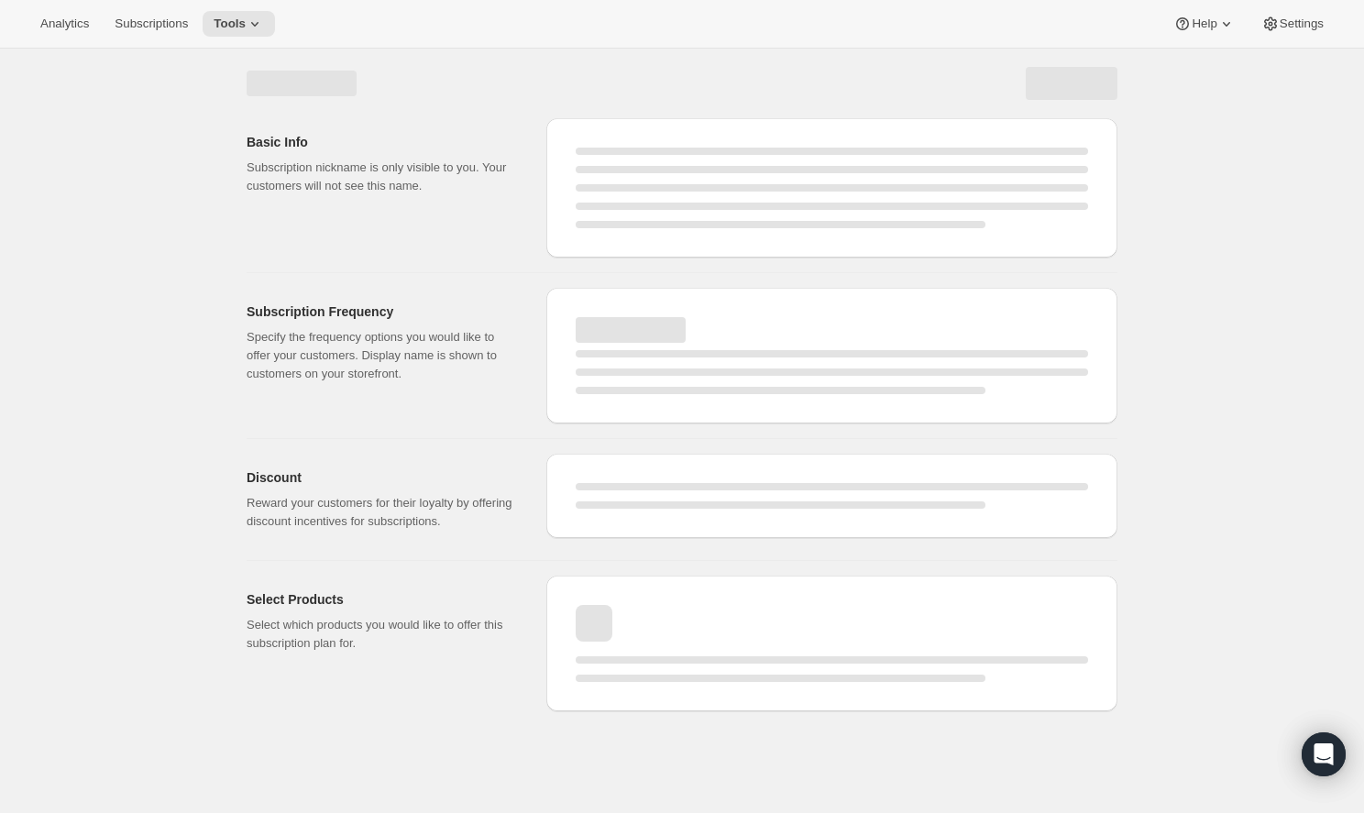
scroll to position [0, 0]
select select "MONTH"
select select "ENABLED"
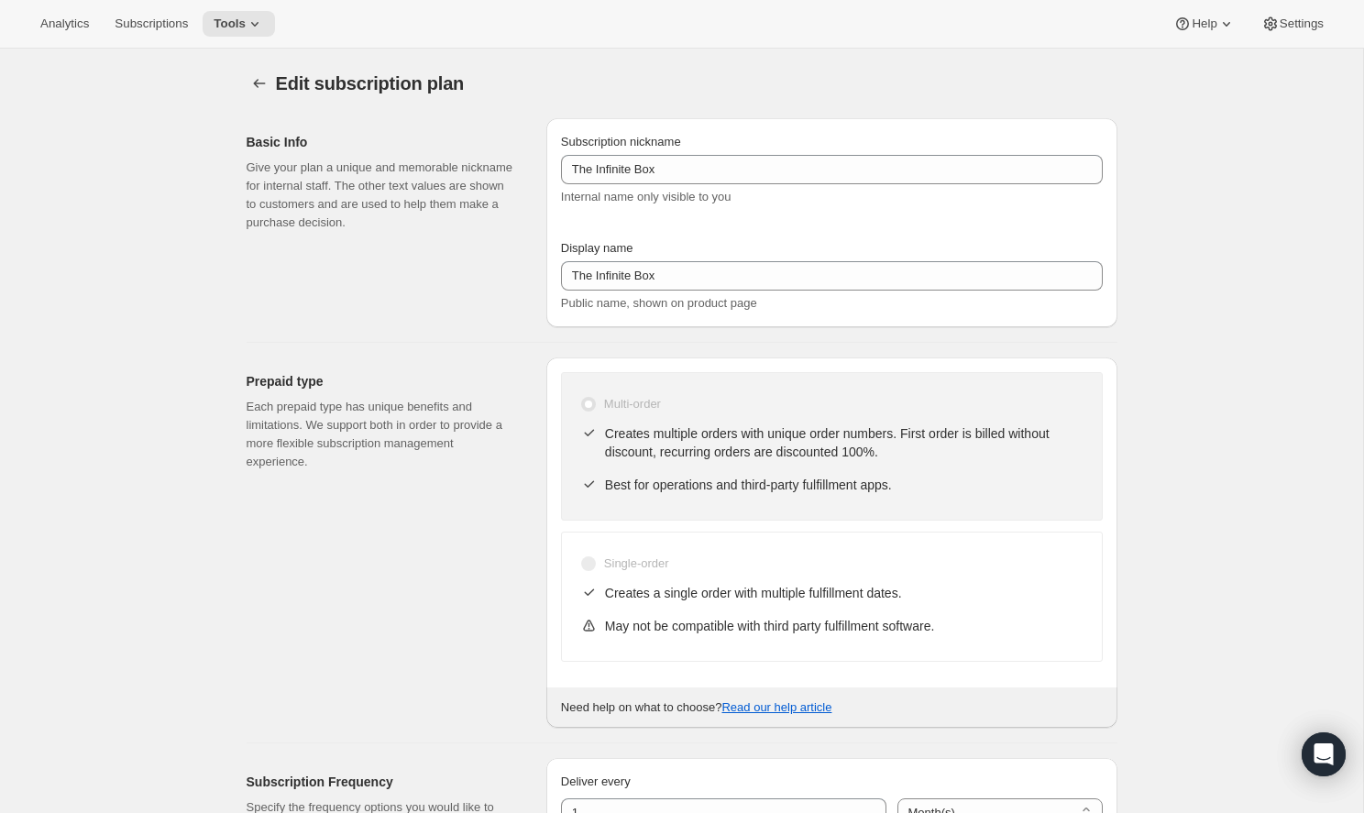
type input "Prepay for 6 monthly deliveries of 2 Bags"
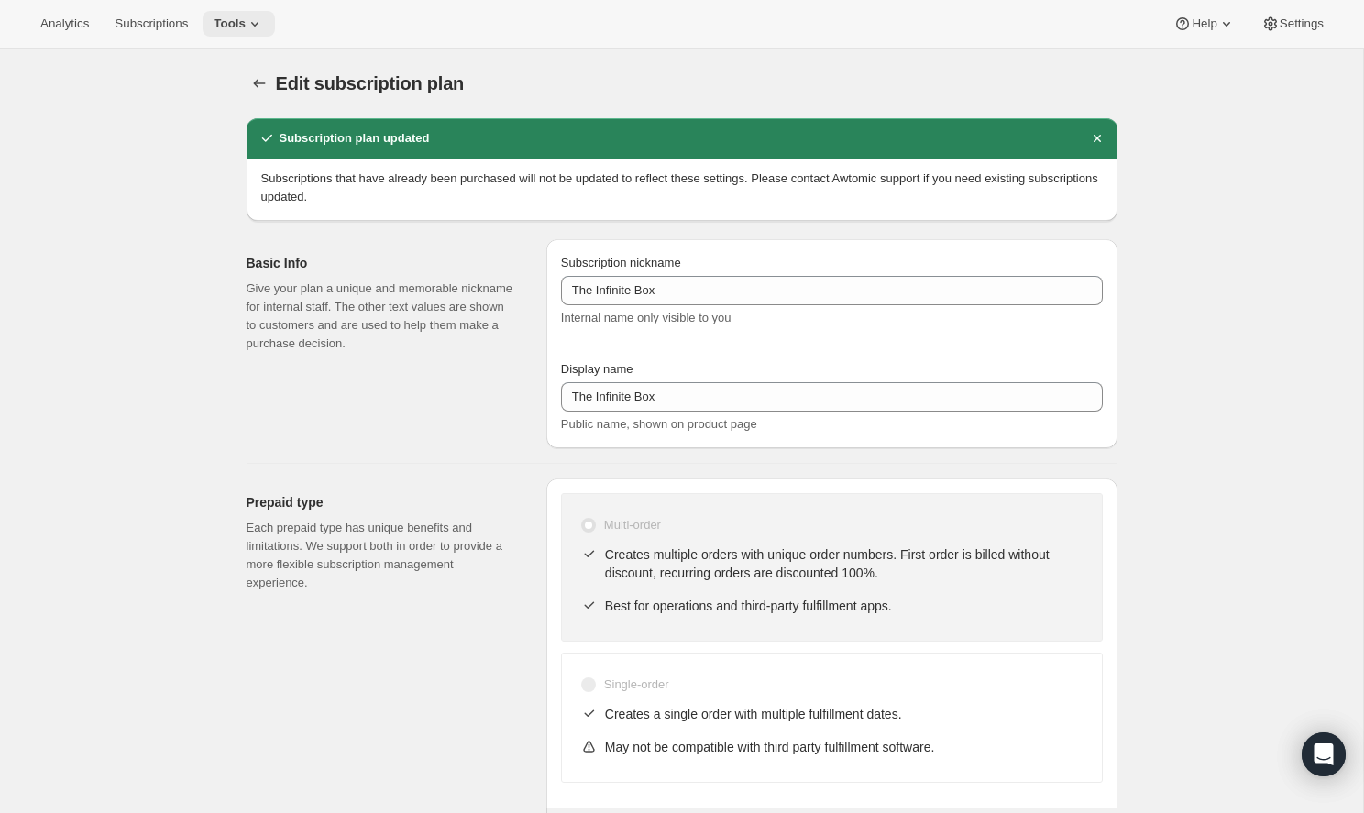
click at [252, 31] on button "Tools" at bounding box center [239, 24] width 72 height 26
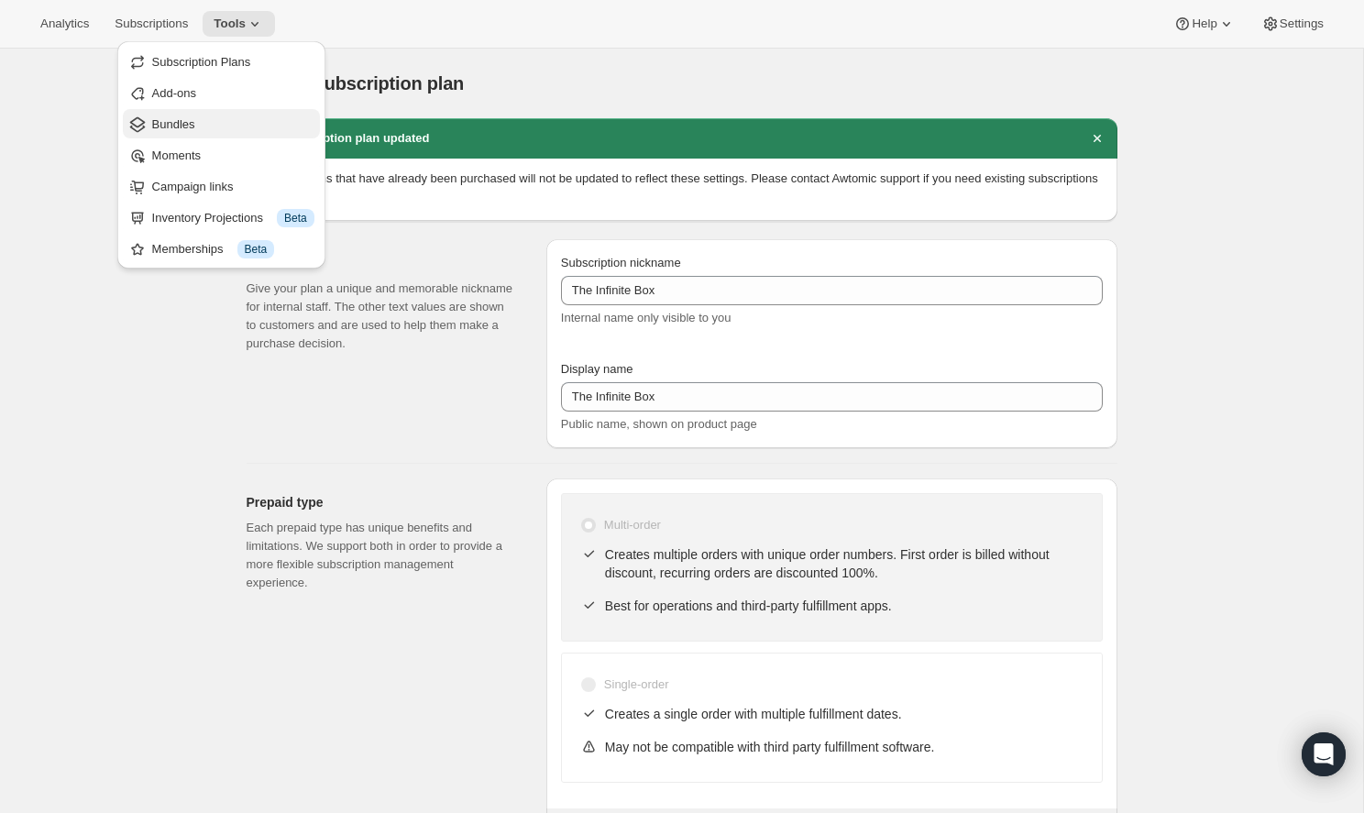
click at [236, 120] on span "Bundles" at bounding box center [233, 124] width 162 height 18
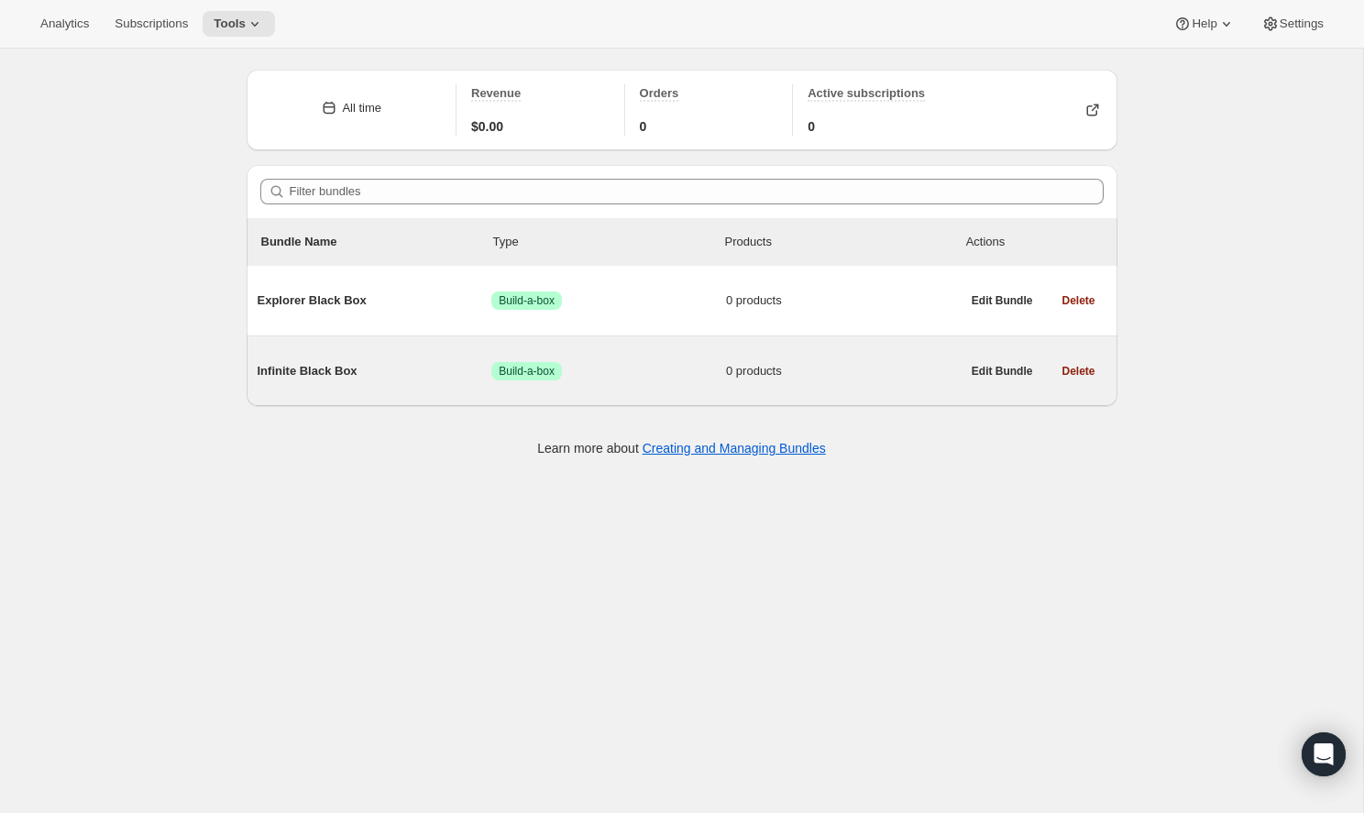
scroll to position [49, 0]
click at [401, 377] on span "Infinite Black Box" at bounding box center [375, 371] width 235 height 18
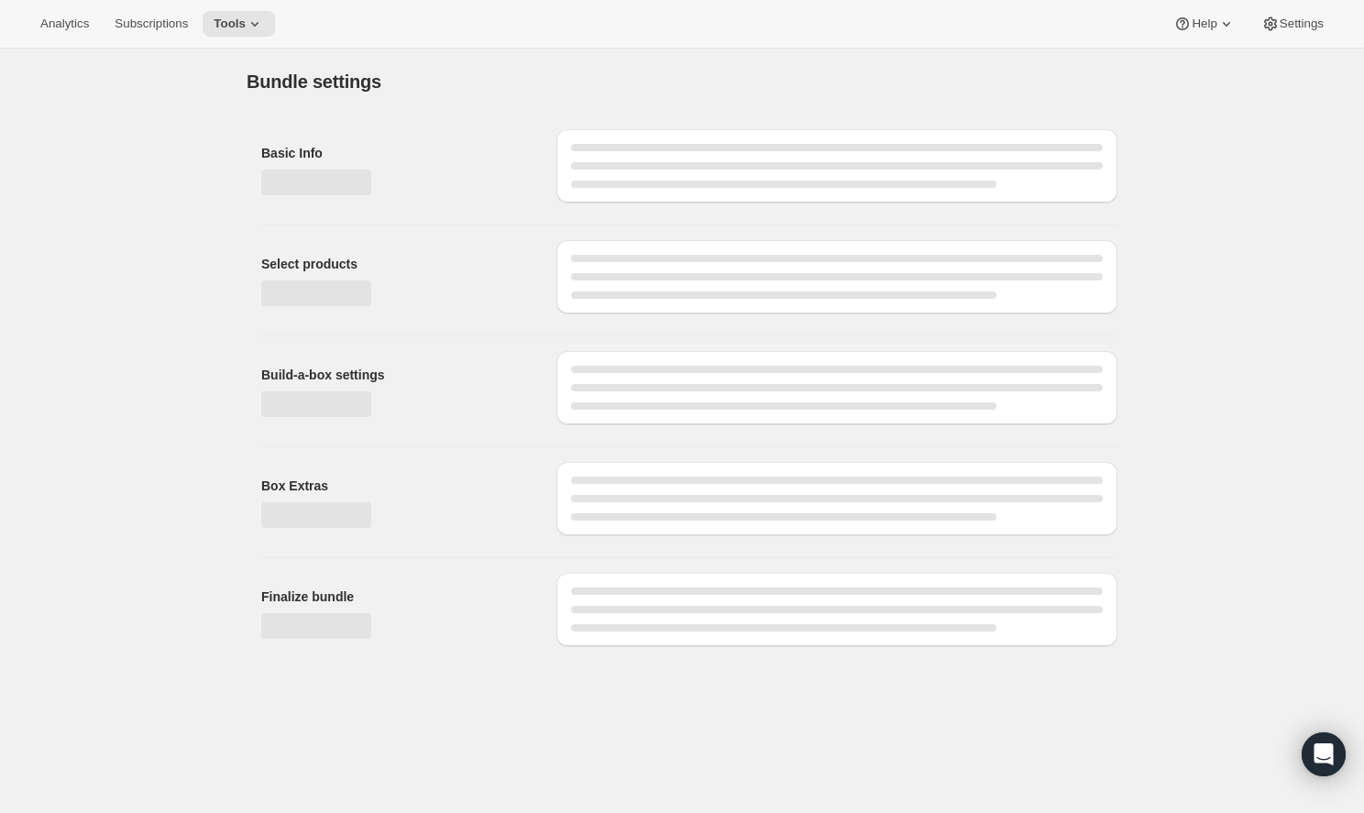
type input "Infinite Black Box"
radio input "true"
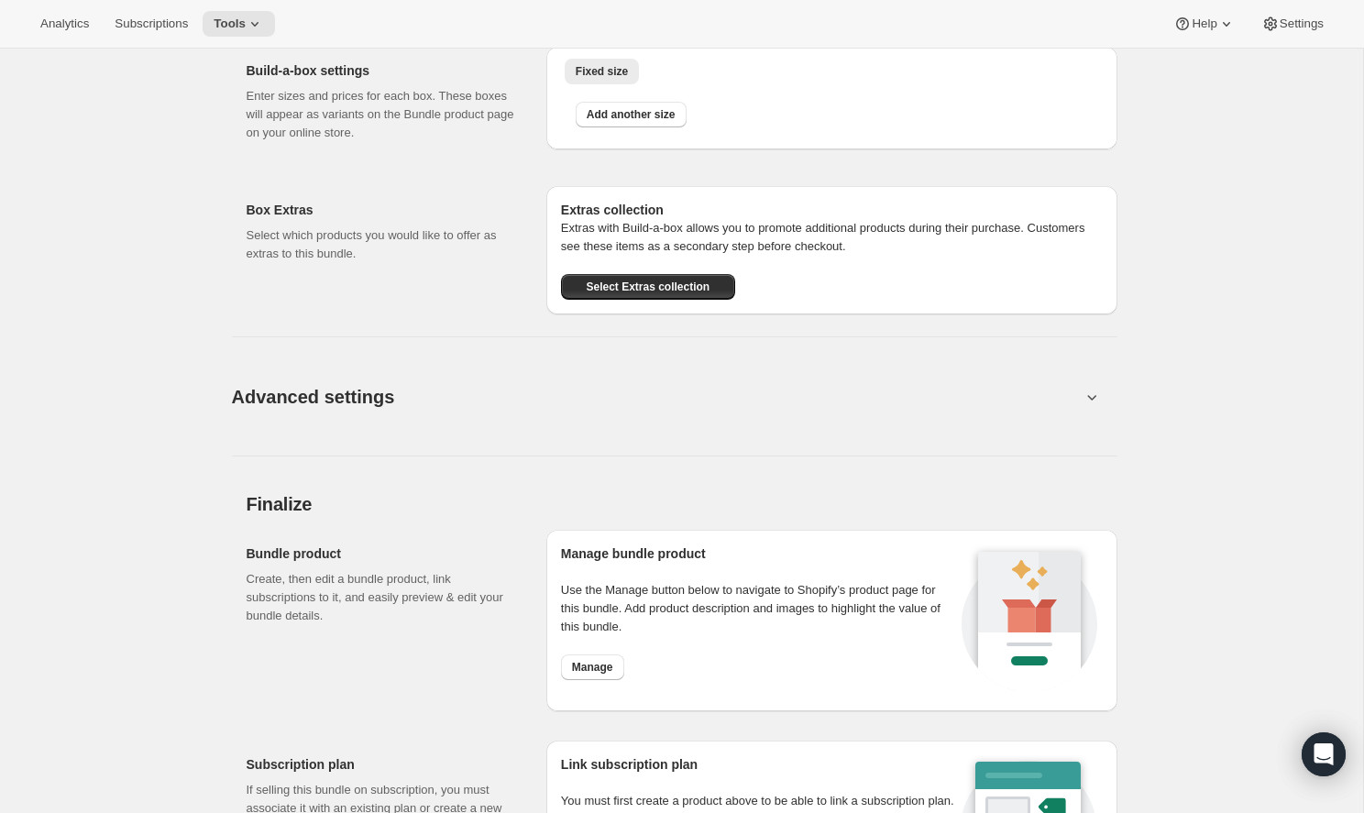
scroll to position [827, 0]
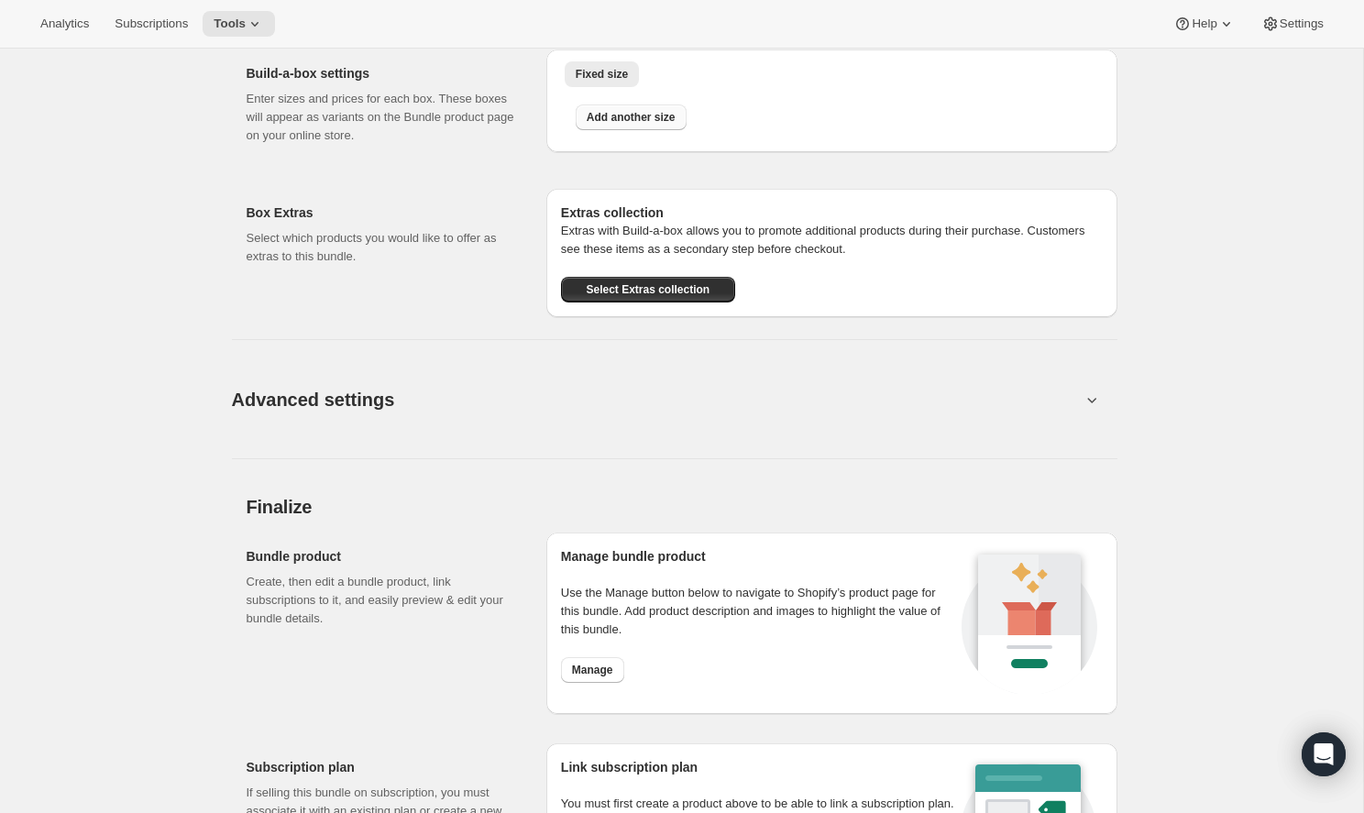
click at [637, 115] on span "Add another size" at bounding box center [631, 117] width 89 height 15
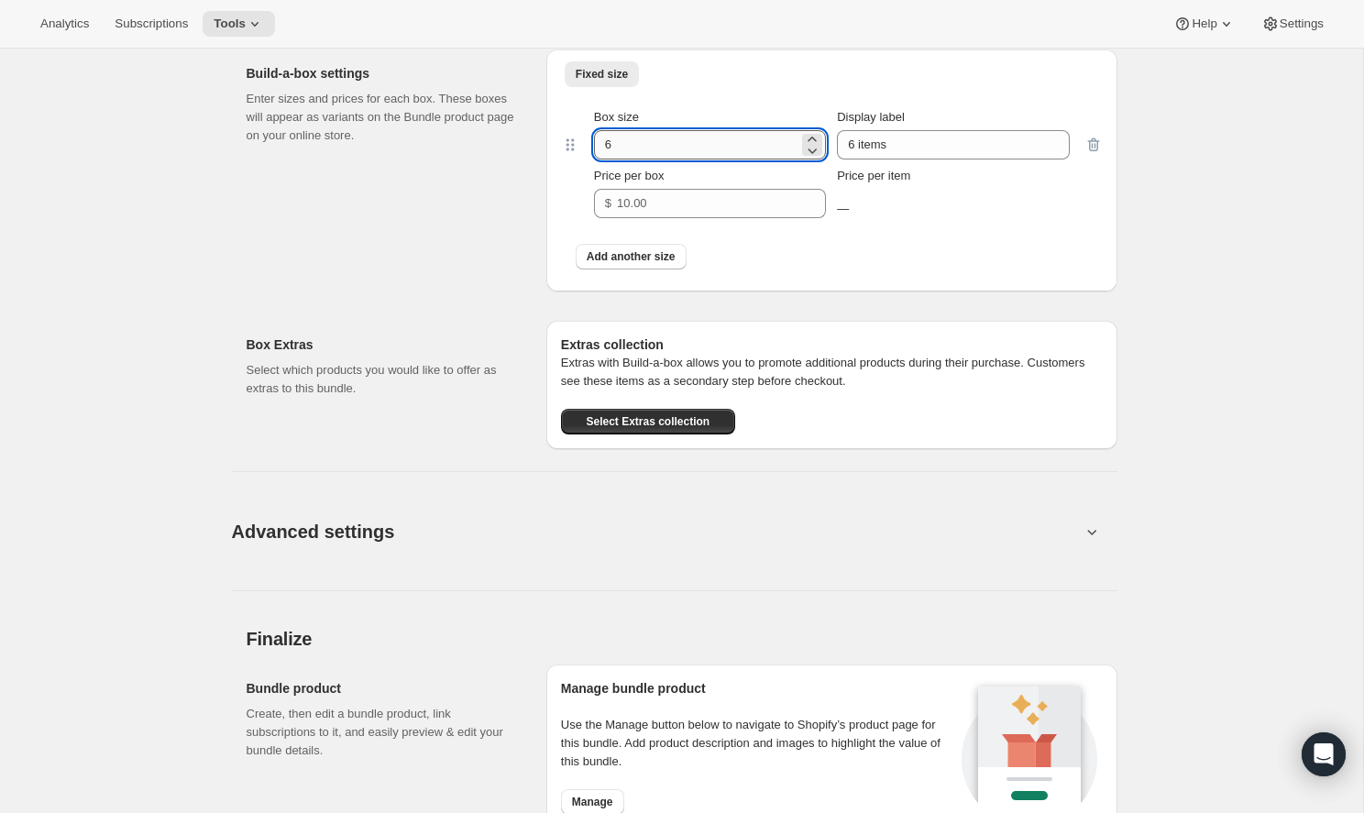
click at [642, 139] on input "6" at bounding box center [696, 144] width 204 height 29
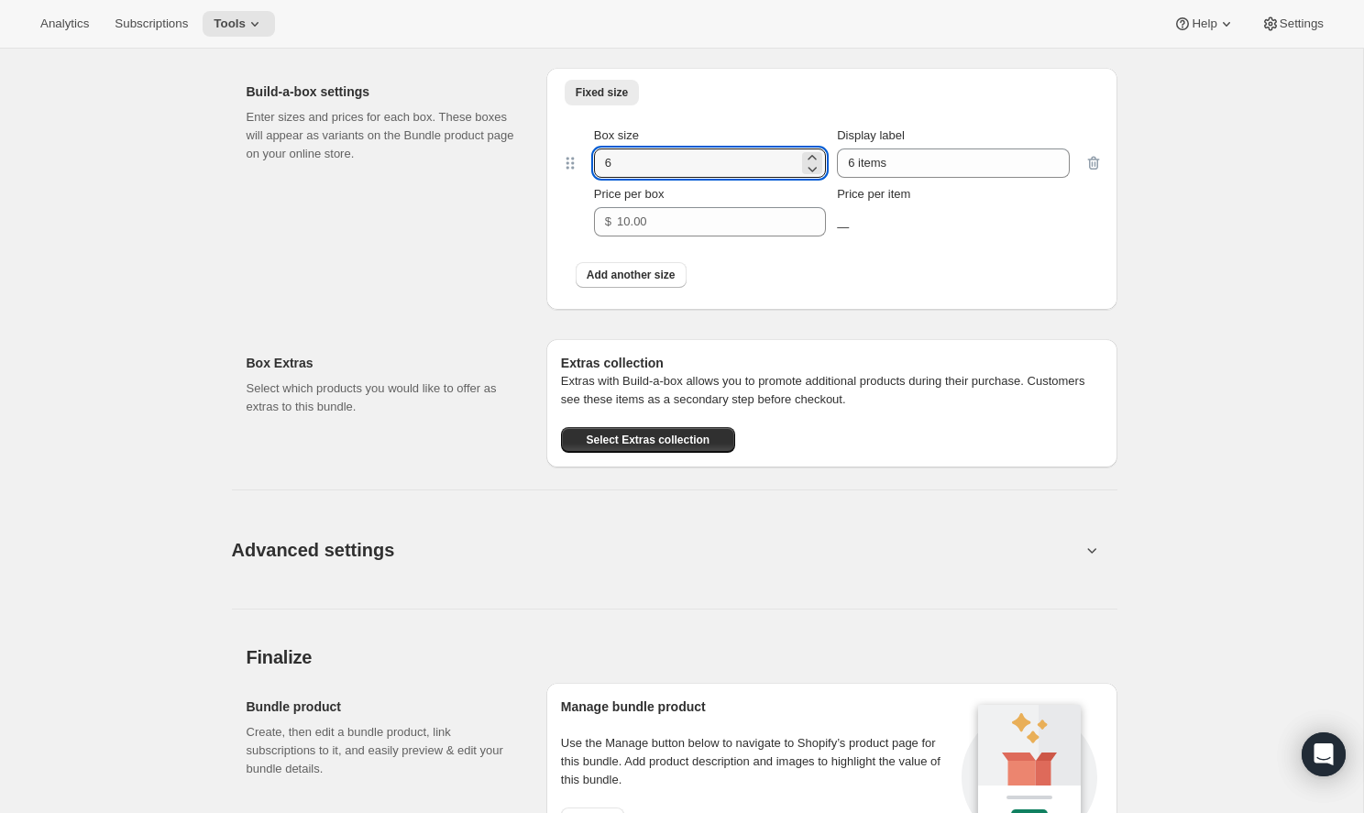
scroll to position [801, 0]
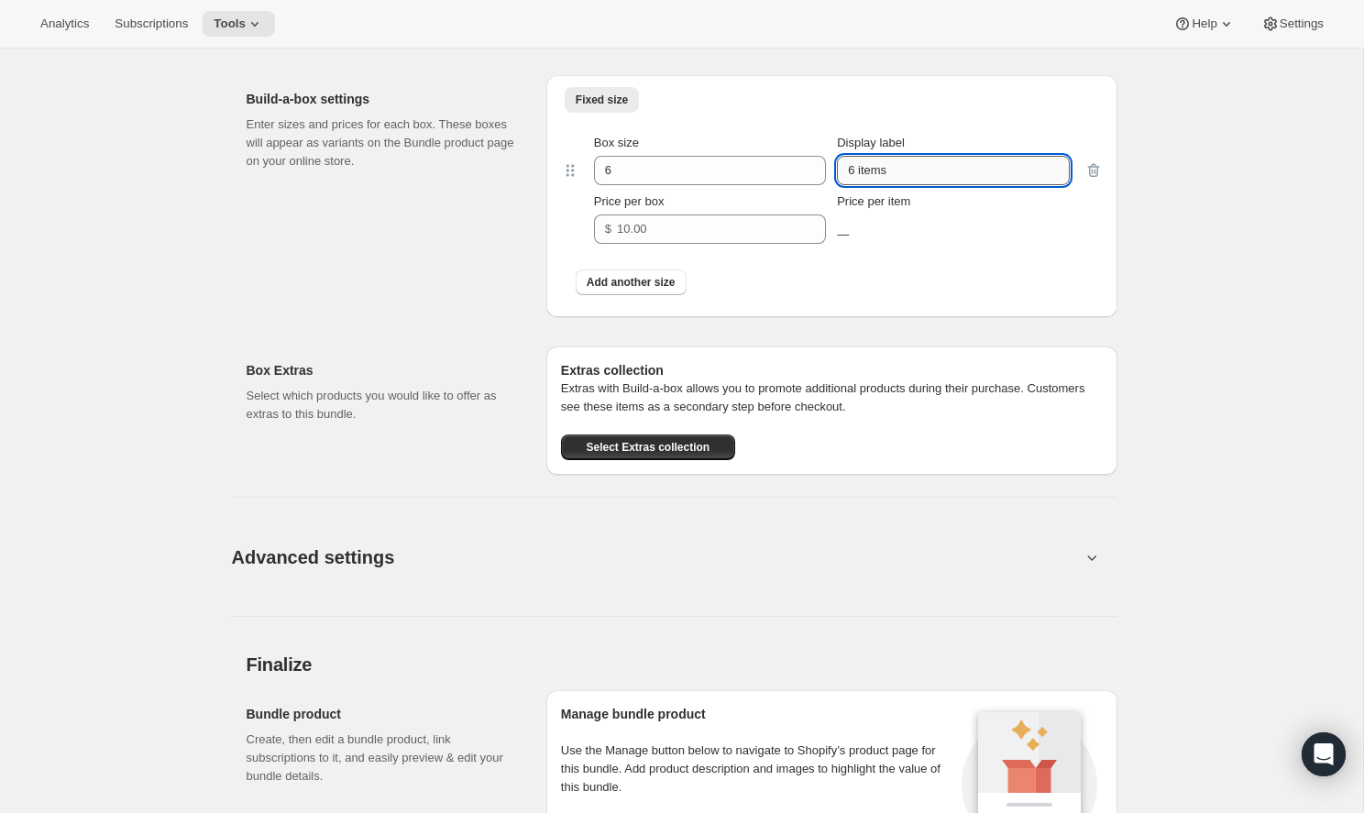
drag, startPoint x: 902, startPoint y: 166, endPoint x: 859, endPoint y: 166, distance: 43.1
click at [859, 166] on input "6 items" at bounding box center [953, 170] width 232 height 29
type input "6 Months"
click at [730, 236] on input "Price per box" at bounding box center [707, 228] width 181 height 29
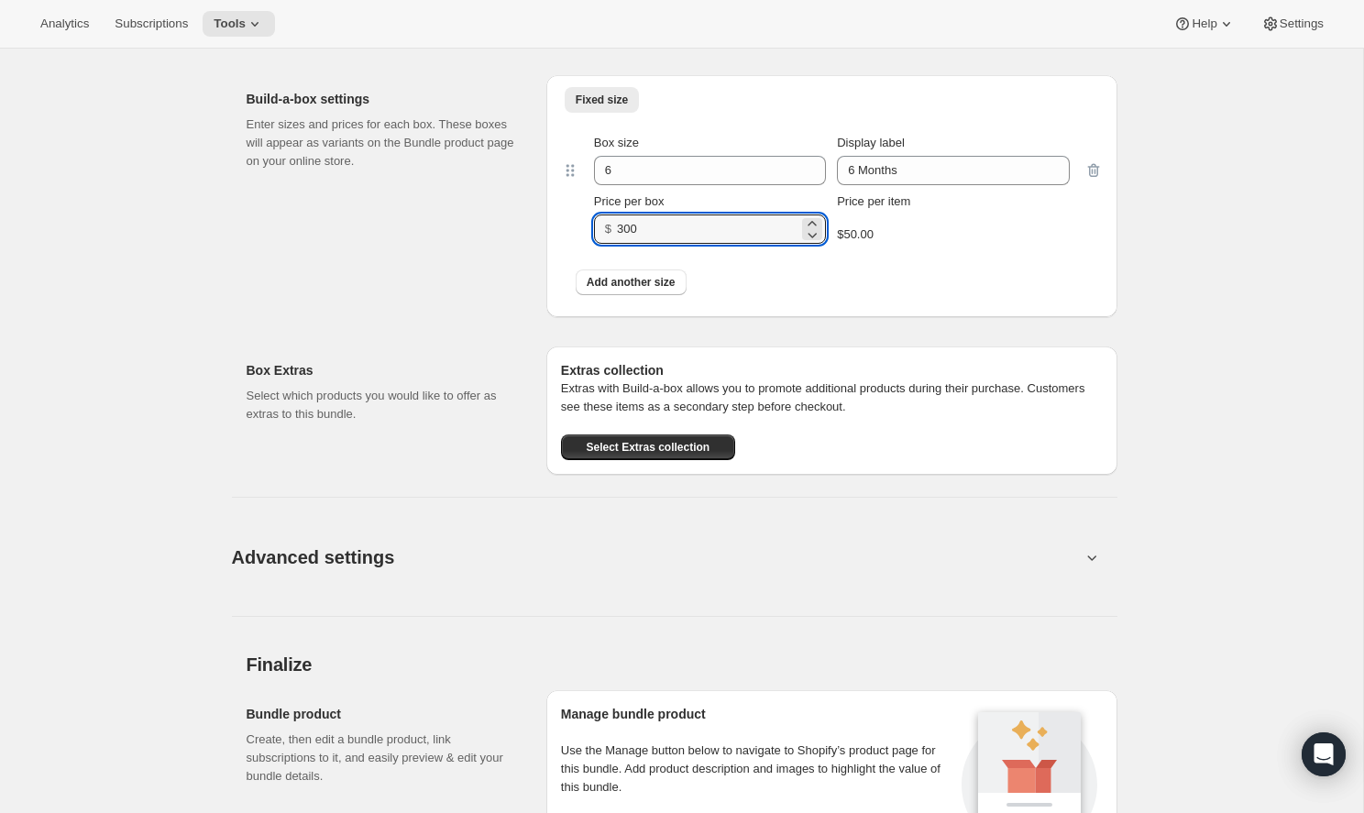
type input "300"
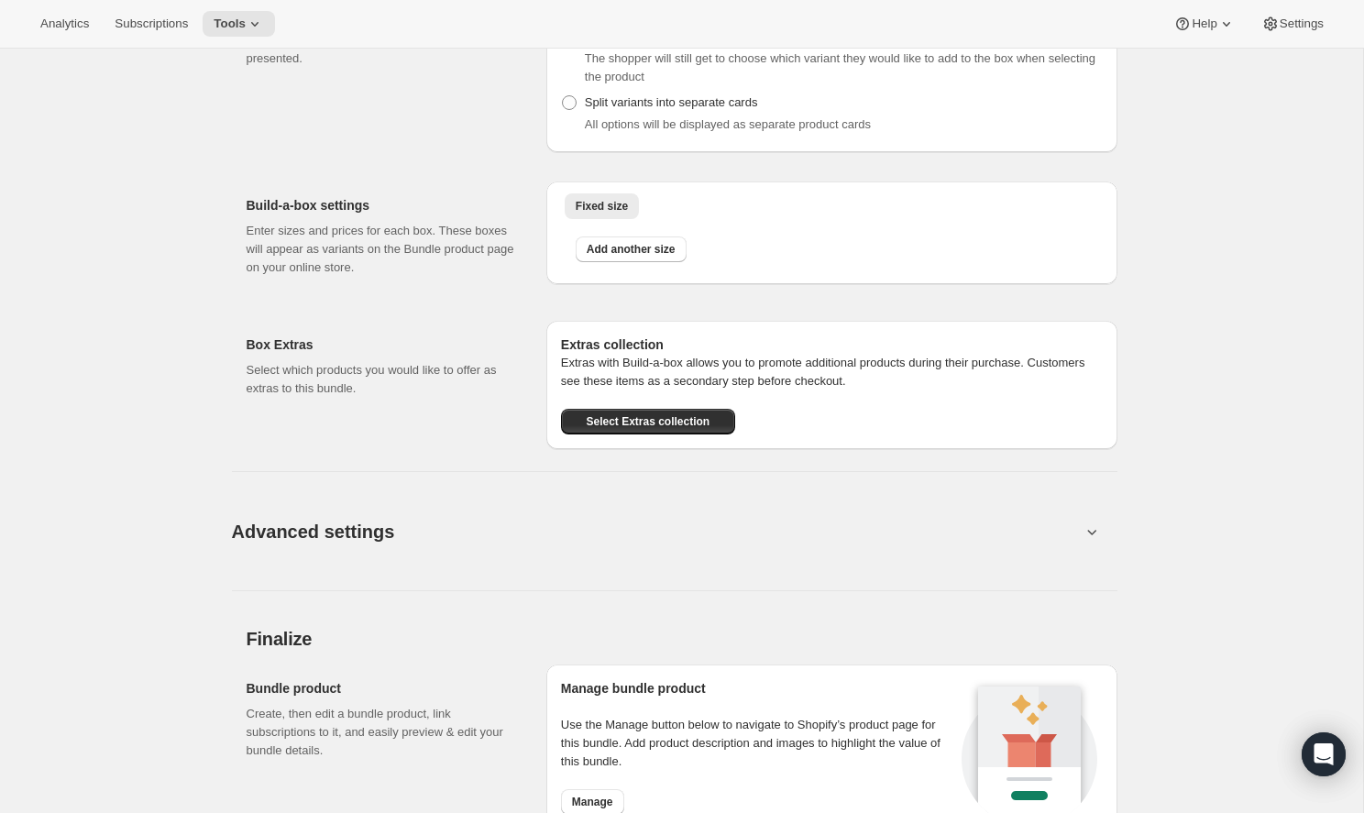
scroll to position [737, 0]
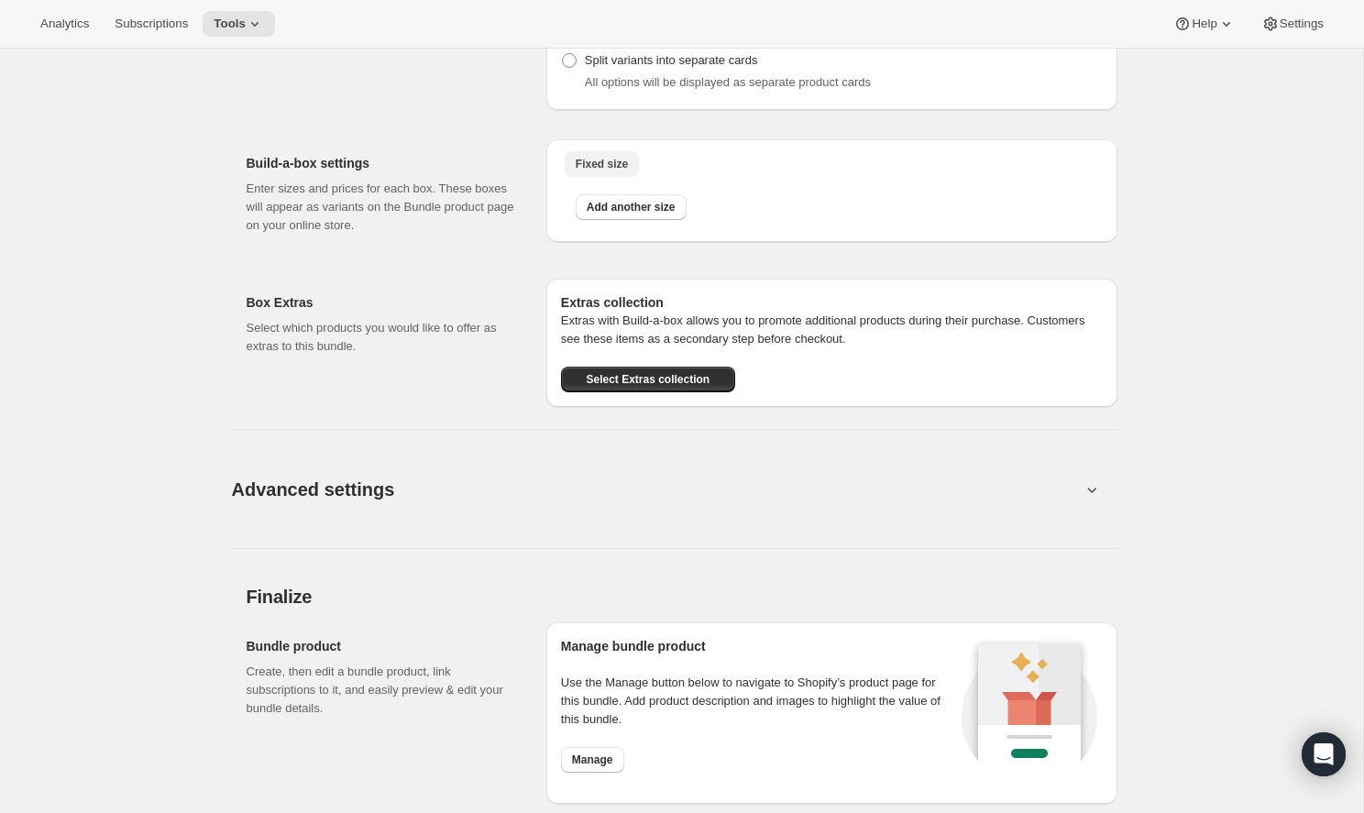
click at [621, 160] on span "Fixed size" at bounding box center [602, 164] width 52 height 15
click at [621, 203] on span "Add another size" at bounding box center [631, 207] width 89 height 15
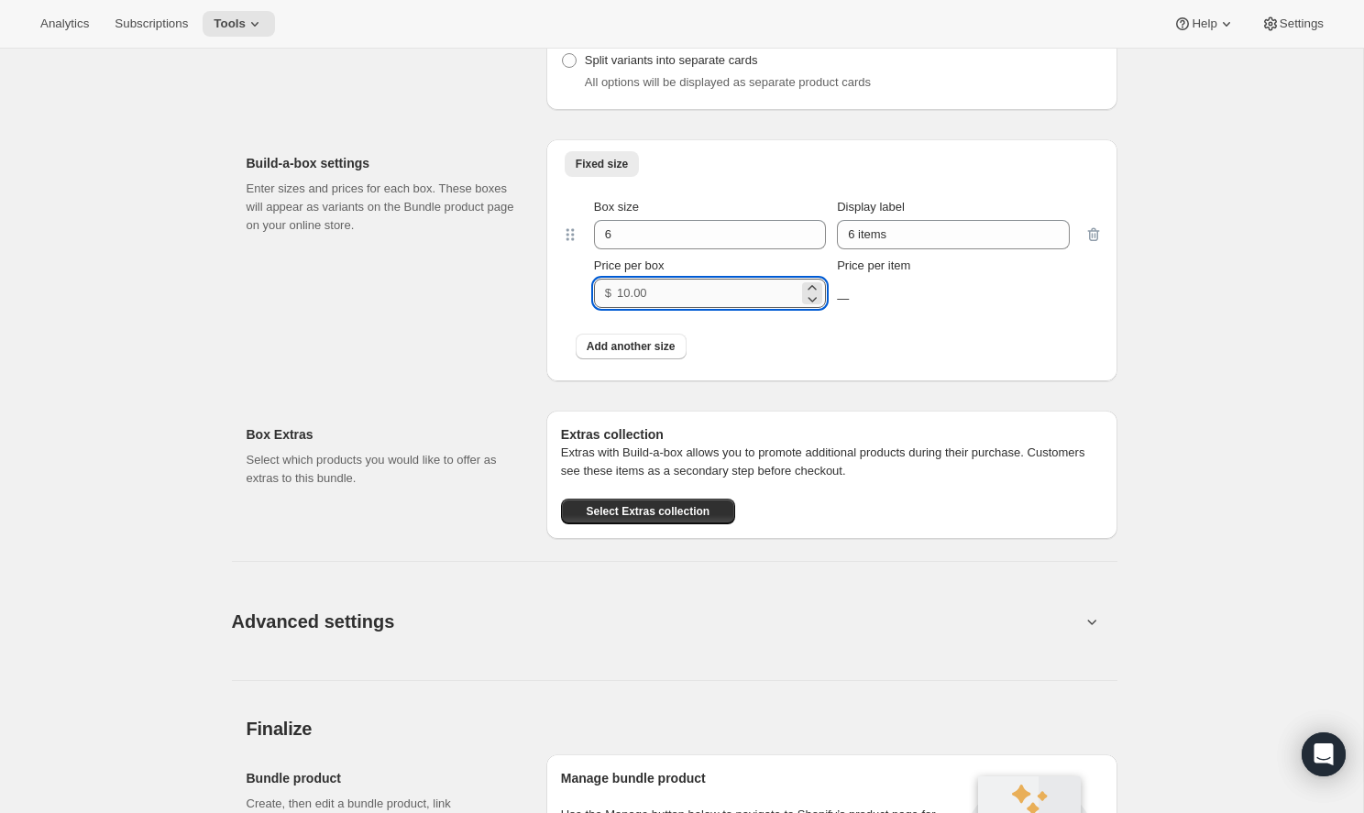
click at [664, 297] on input "Price per box" at bounding box center [707, 293] width 181 height 29
click at [485, 358] on div "Build-a-box settings Enter sizes and prices for each box. These boxes will appe…" at bounding box center [389, 260] width 285 height 242
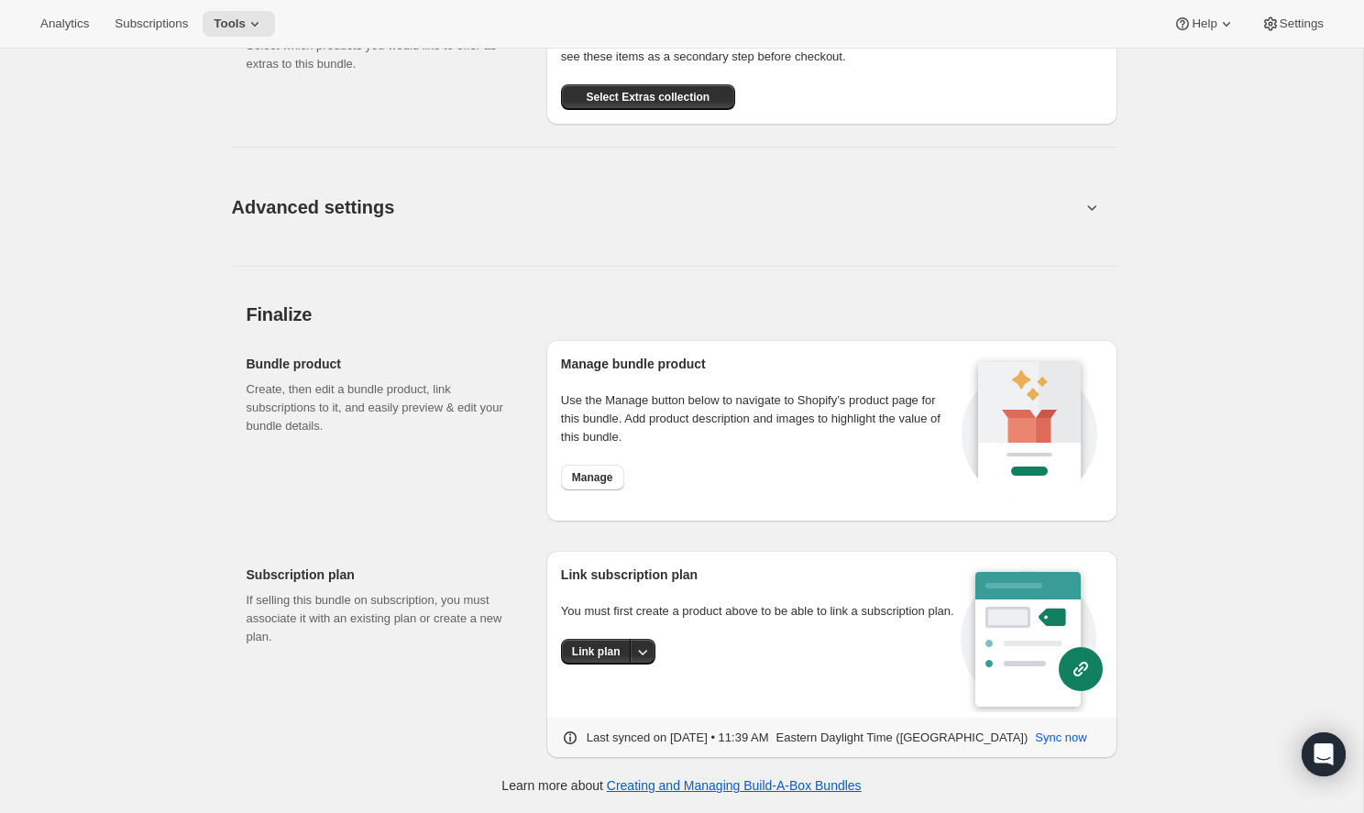
scroll to position [1150, 0]
click at [612, 660] on button "Link plan" at bounding box center [596, 653] width 71 height 26
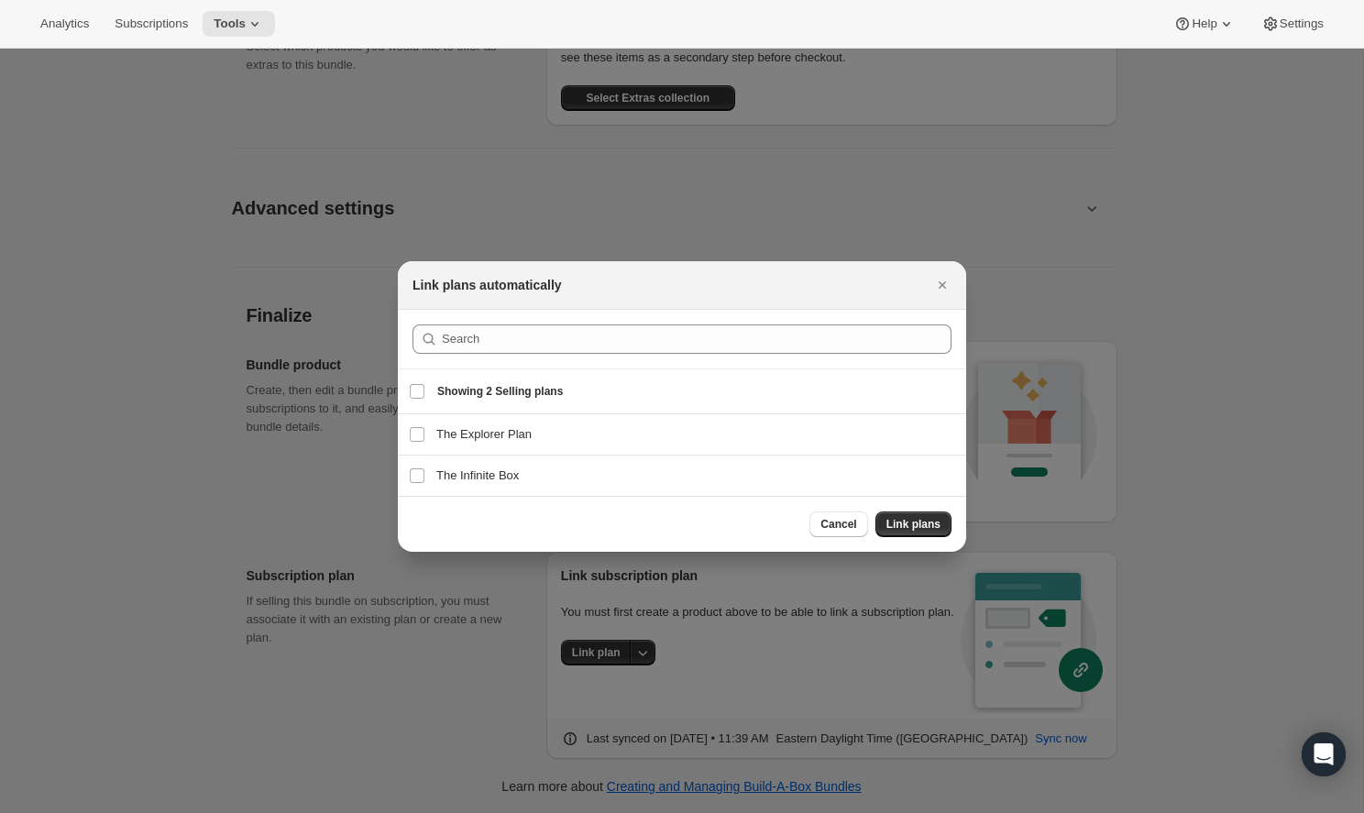
click at [599, 455] on li "The Infinite Box The Infinite Box" at bounding box center [682, 475] width 568 height 41
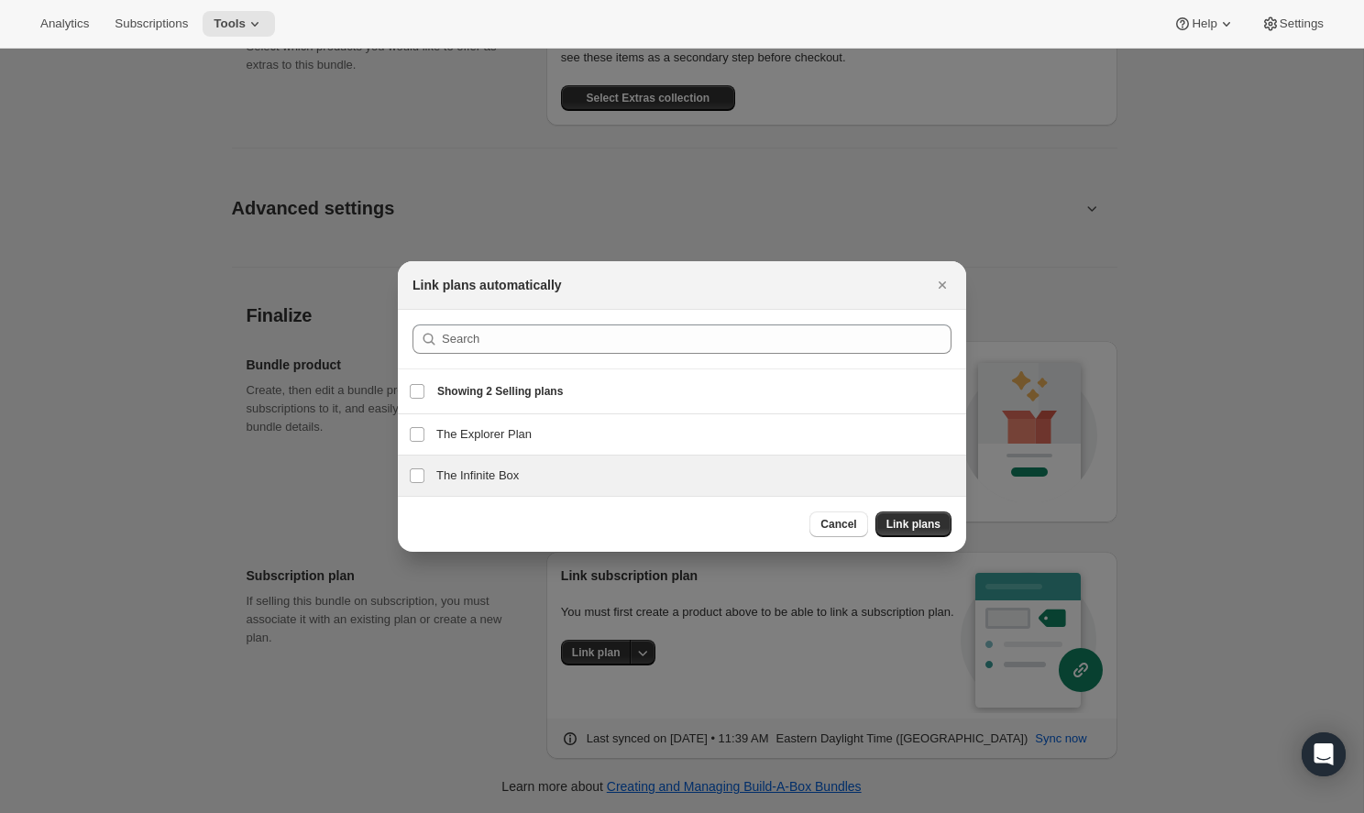
click at [600, 461] on div "The Infinite Box The Infinite Box" at bounding box center [682, 476] width 568 height 40
checkbox input "true"
click at [914, 519] on span "Link plans" at bounding box center [913, 524] width 54 height 15
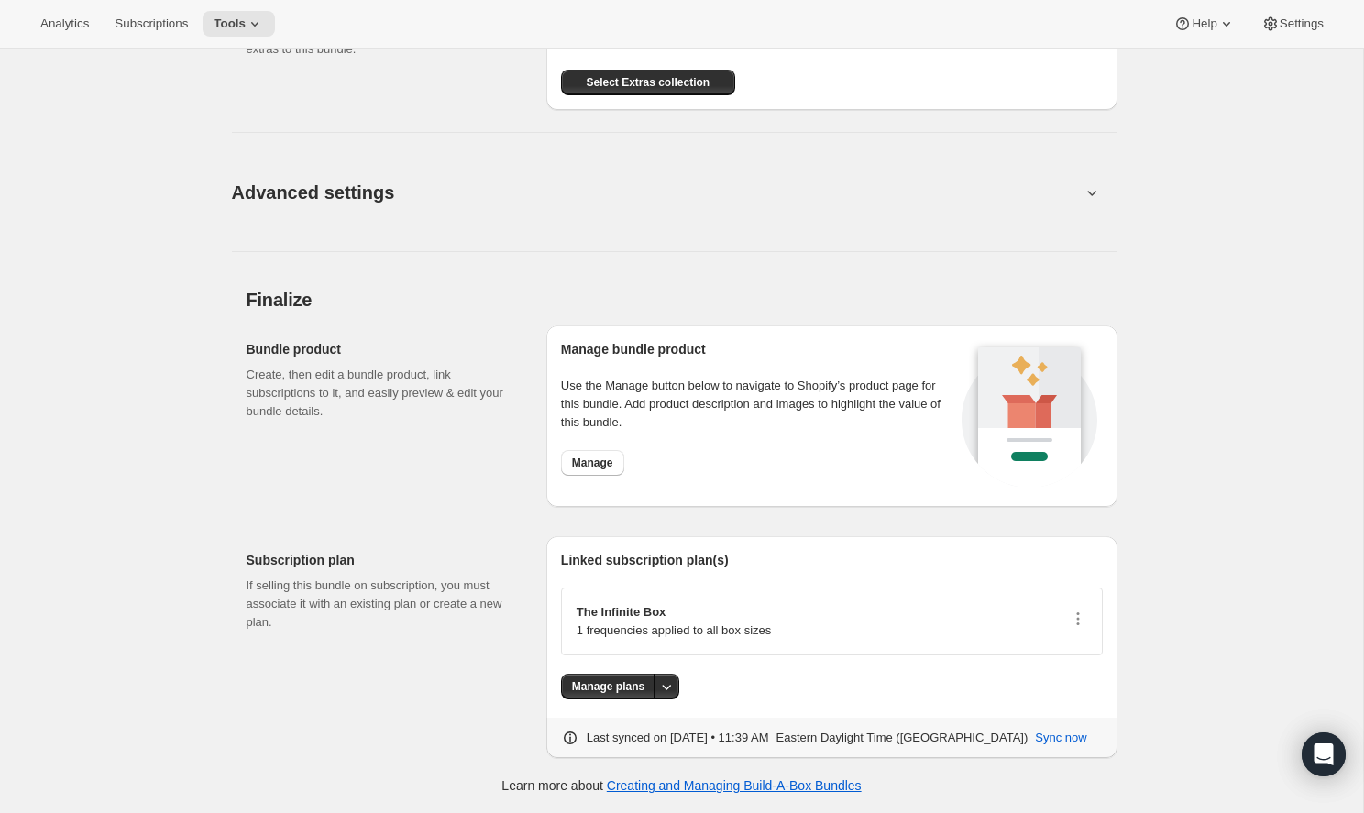
scroll to position [1188, 0]
click at [871, 530] on div "Subscription plan If selling this bundle on subscription, you must associate it…" at bounding box center [682, 640] width 871 height 236
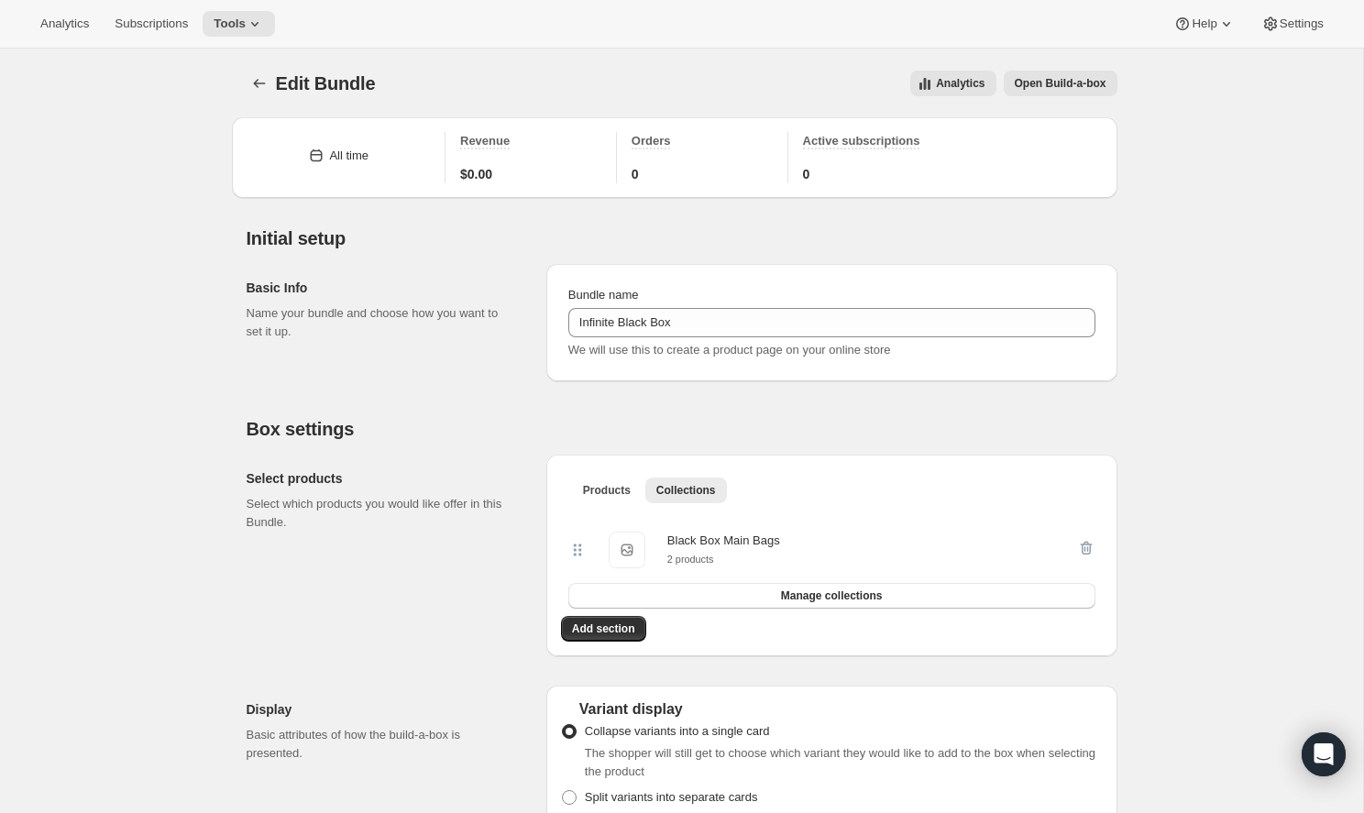
scroll to position [0, 0]
click at [287, 83] on span "Edit Bundle" at bounding box center [326, 83] width 100 height 20
click at [250, 75] on icon "Bundles" at bounding box center [259, 83] width 18 height 18
click at [258, 71] on button "Bundles" at bounding box center [260, 84] width 26 height 26
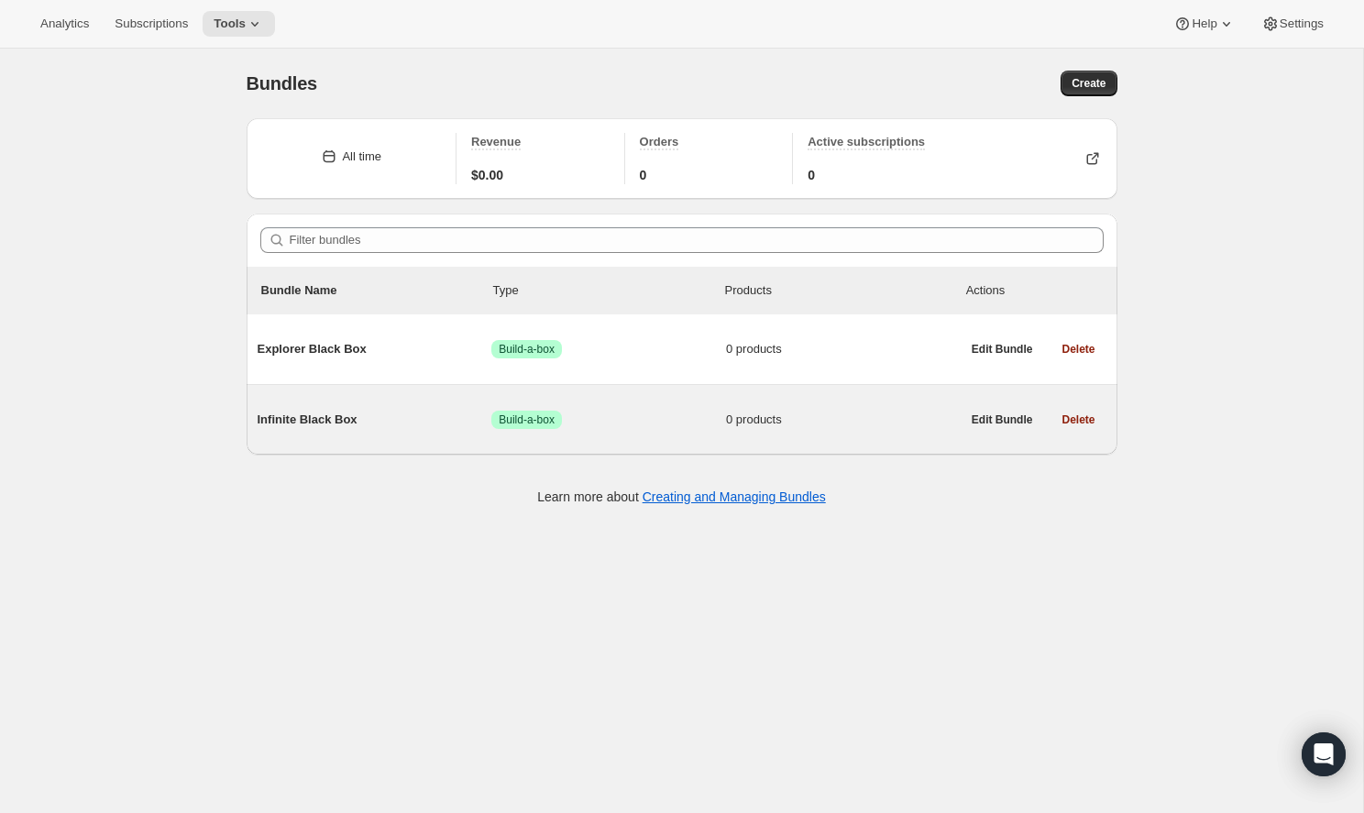
click at [389, 416] on span "Infinite Black Box" at bounding box center [375, 420] width 235 height 18
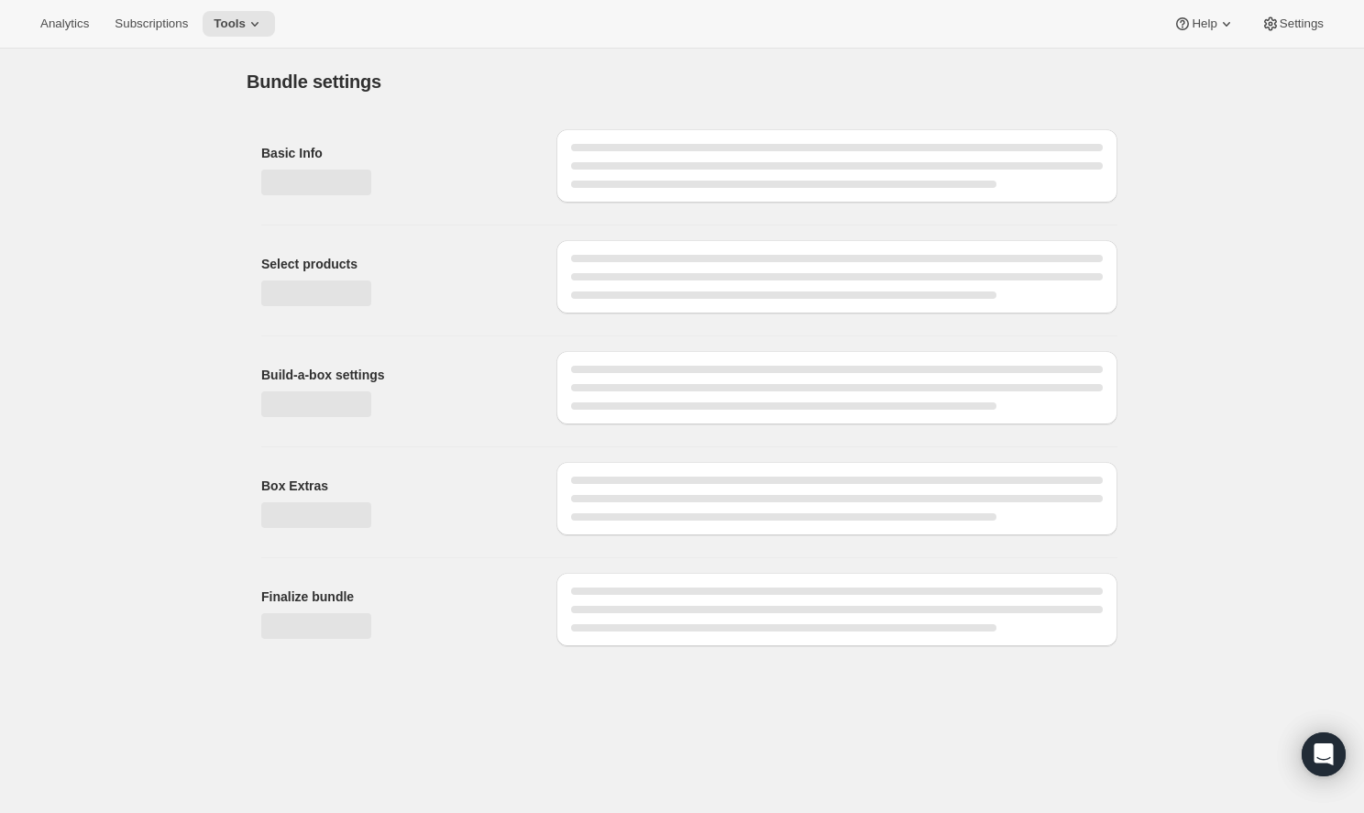
type input "Infinite Black Box"
radio input "true"
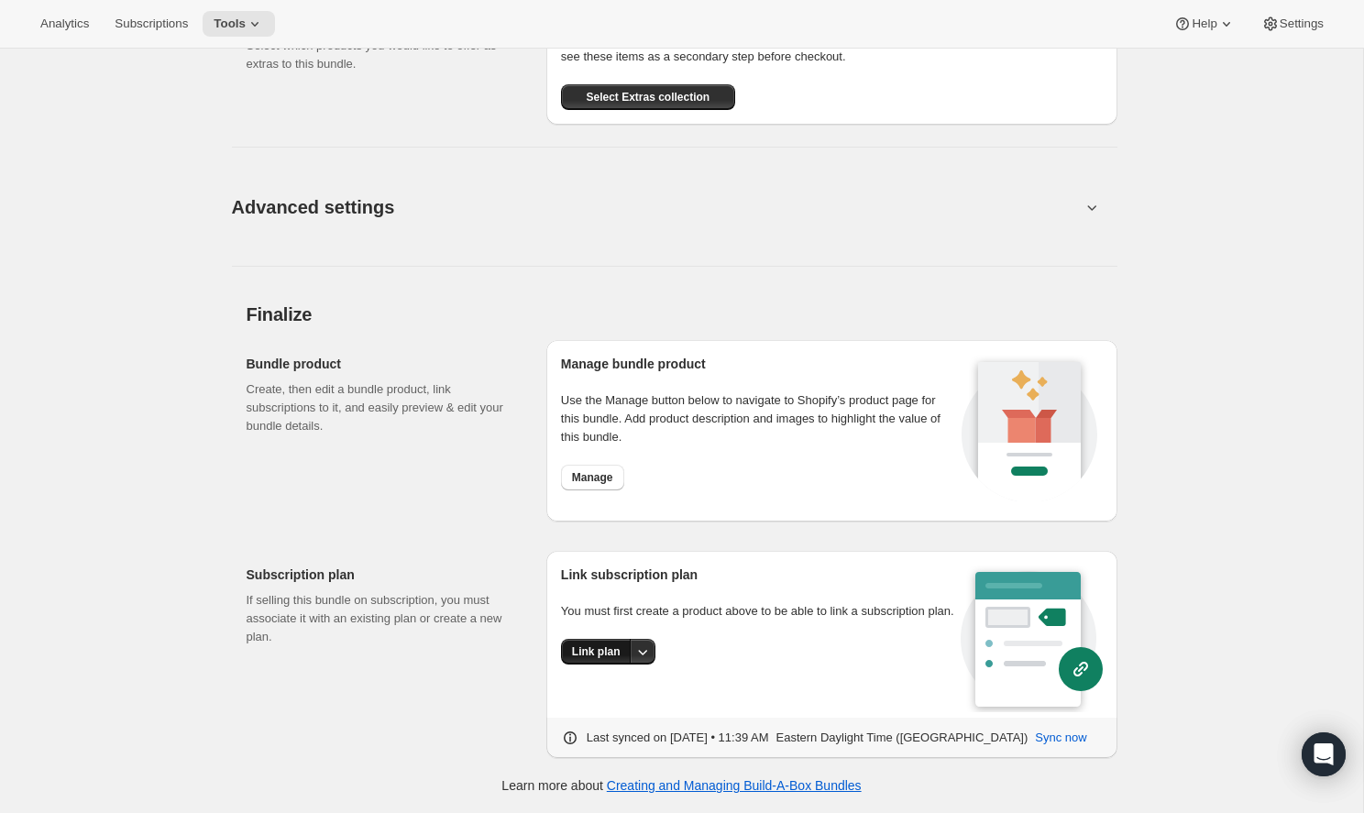
scroll to position [1018, 0]
click at [605, 660] on span "Link plan" at bounding box center [596, 652] width 49 height 15
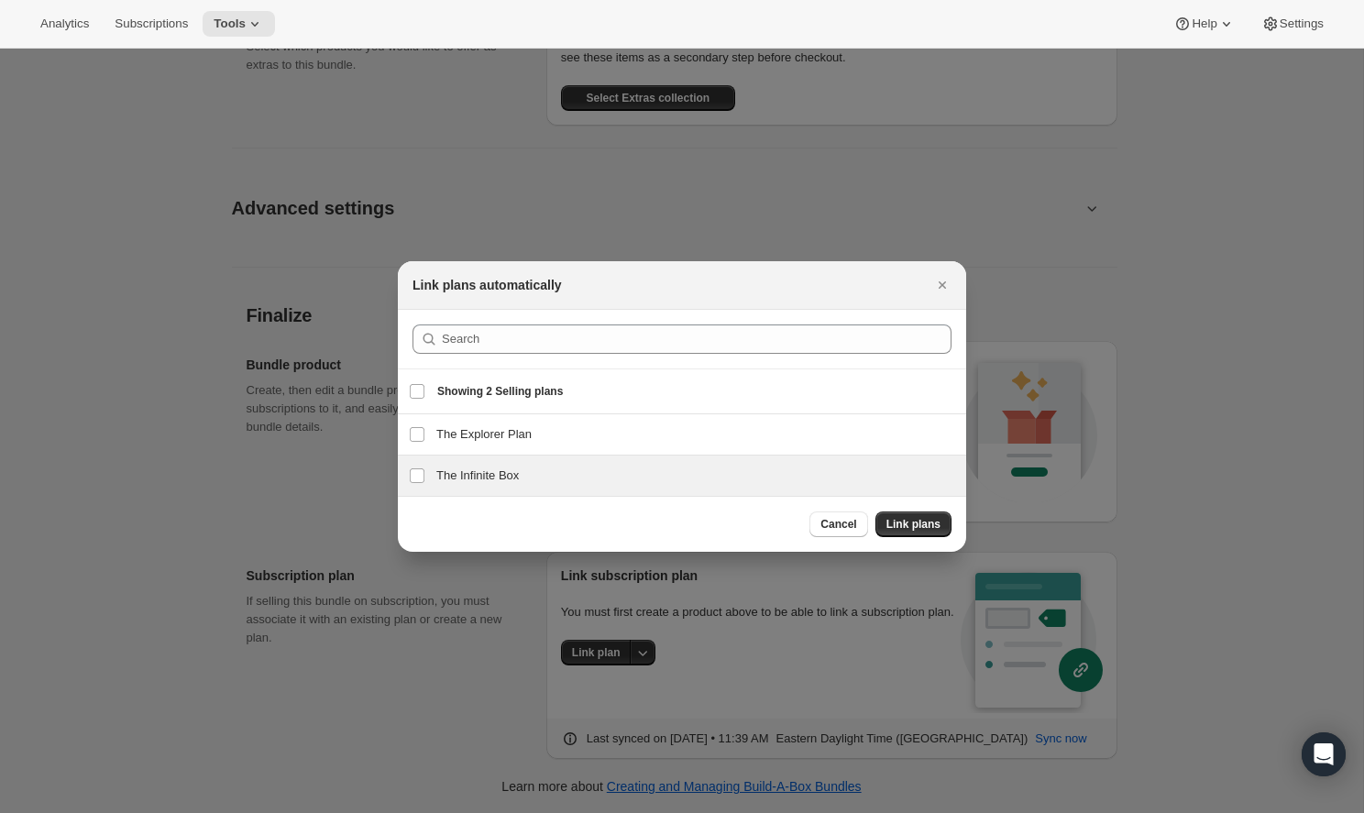
click at [638, 486] on div "The Infinite Box The Infinite Box" at bounding box center [682, 476] width 568 height 40
checkbox input "true"
click at [892, 526] on span "Link plans" at bounding box center [913, 524] width 54 height 15
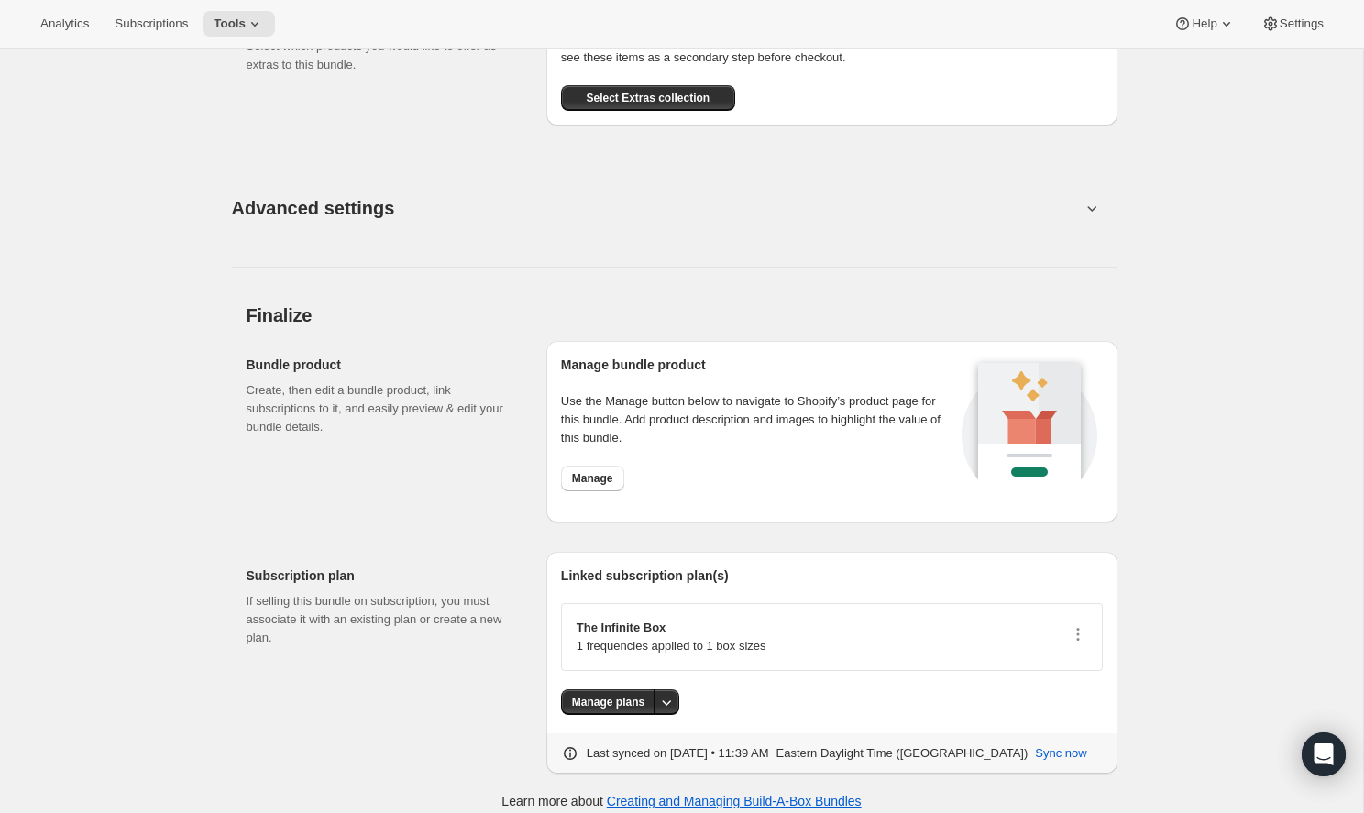
scroll to position [0, 0]
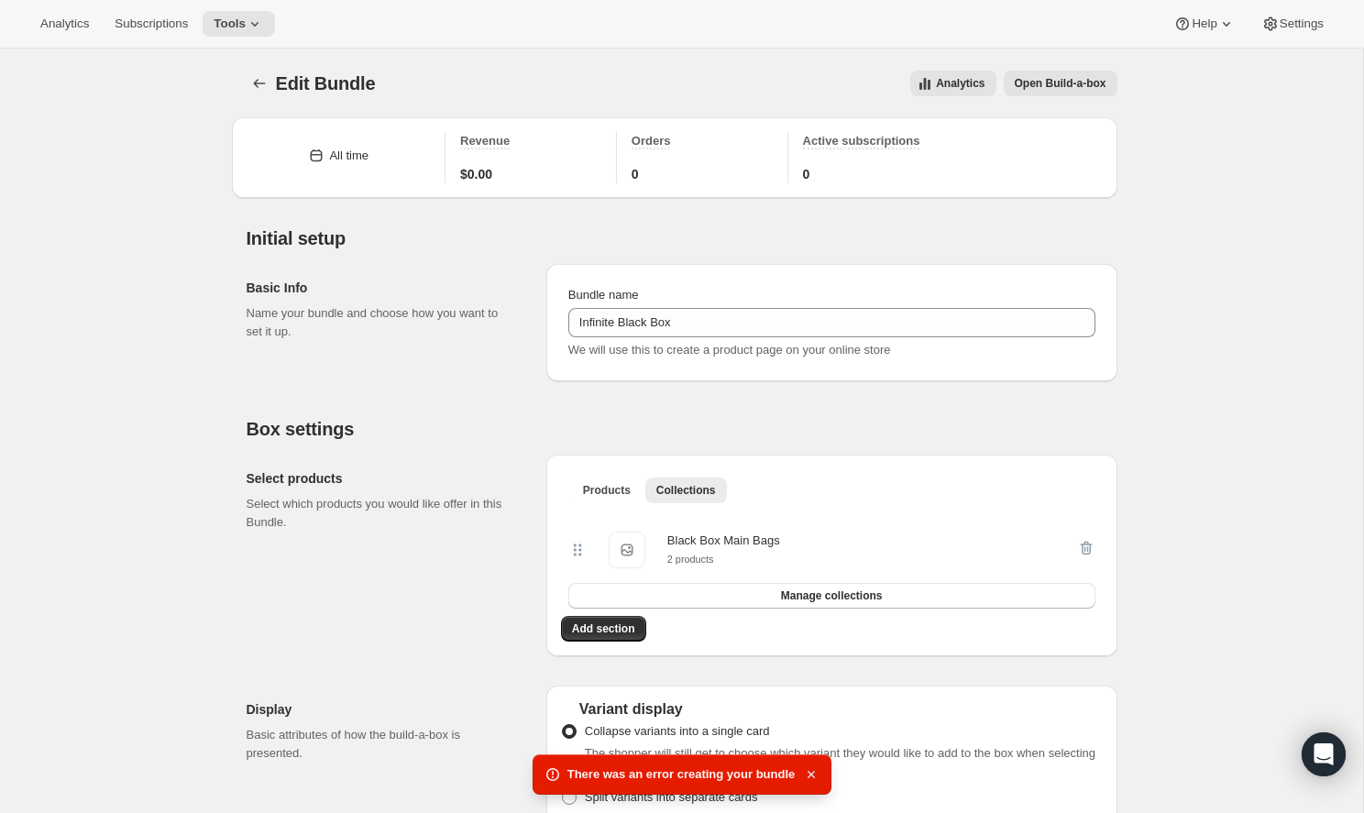
click at [803, 770] on icon "button" at bounding box center [811, 774] width 18 height 18
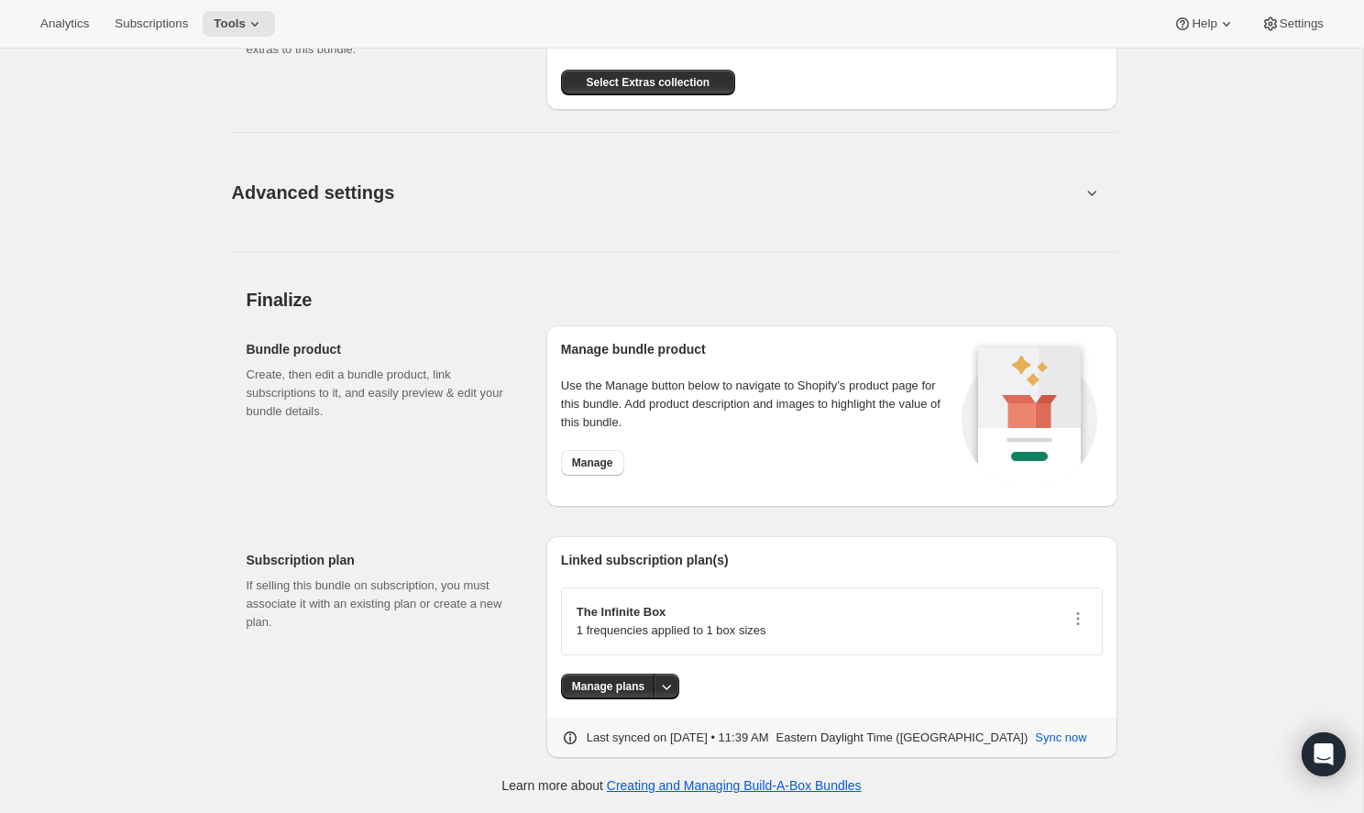
scroll to position [1034, 0]
click at [1081, 618] on icon "button" at bounding box center [1078, 619] width 18 height 18
click at [1036, 715] on span "Disconnect" at bounding box center [1035, 716] width 59 height 14
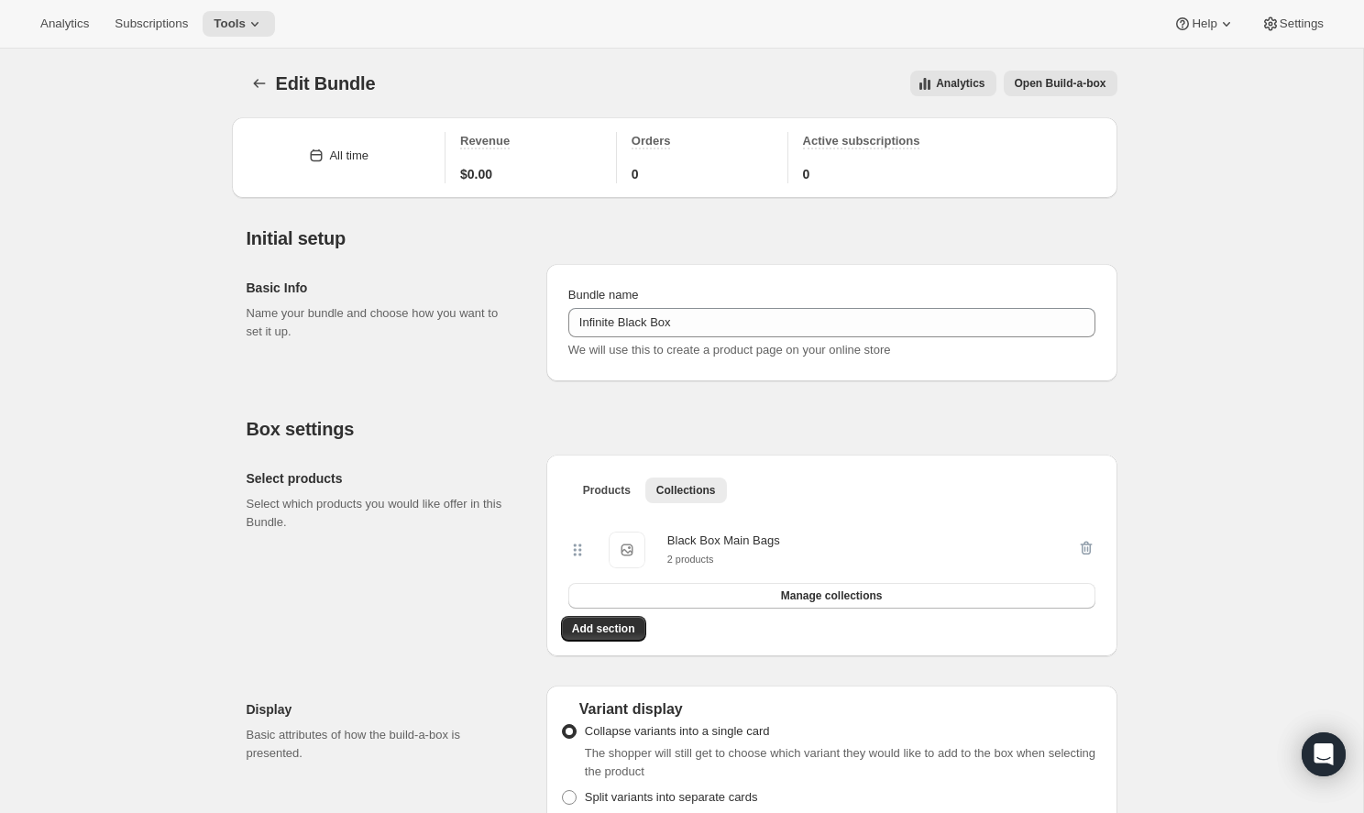
scroll to position [0, 0]
click at [225, 19] on span "Tools" at bounding box center [230, 23] width 32 height 15
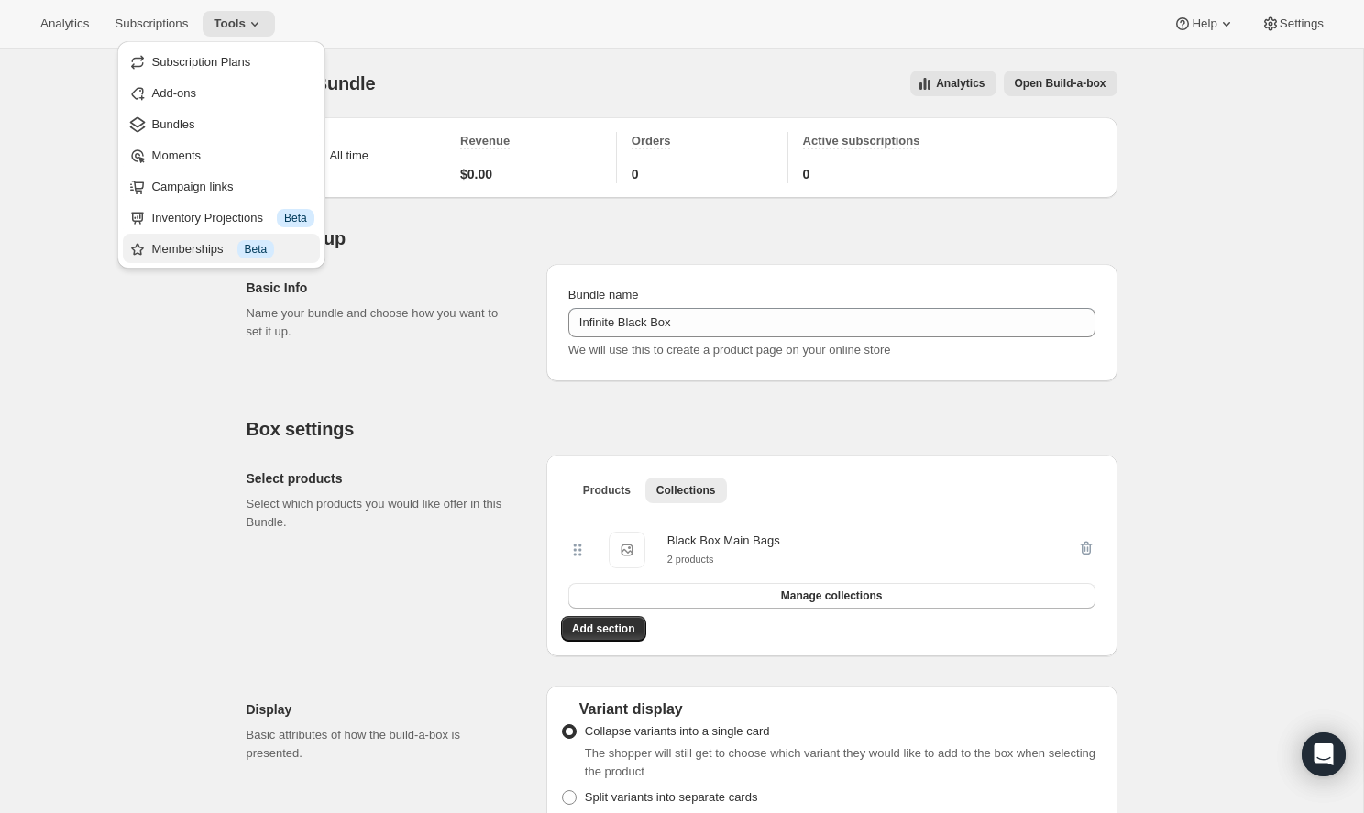
click at [196, 240] on div "Memberships Info Beta" at bounding box center [233, 249] width 162 height 18
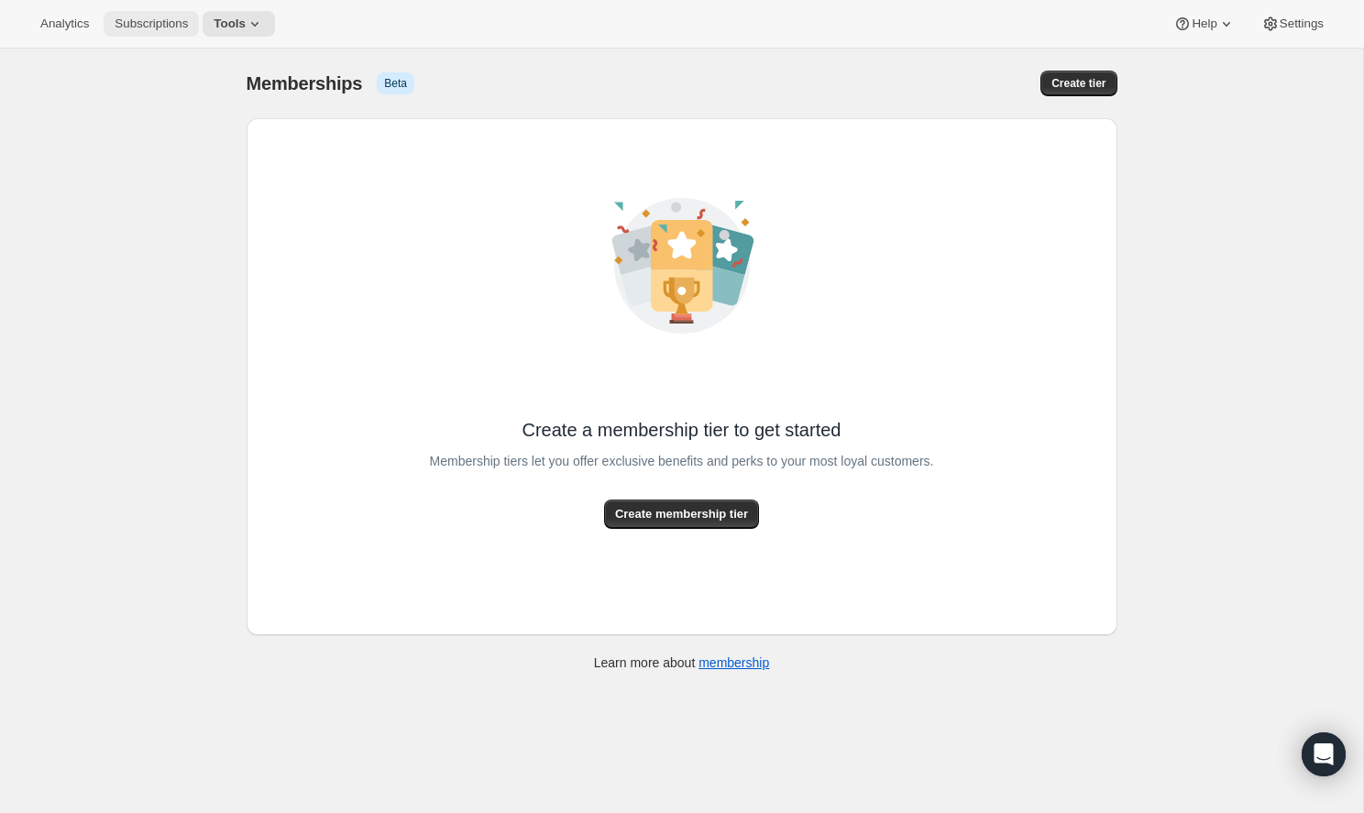
click at [164, 26] on span "Subscriptions" at bounding box center [151, 23] width 73 height 15
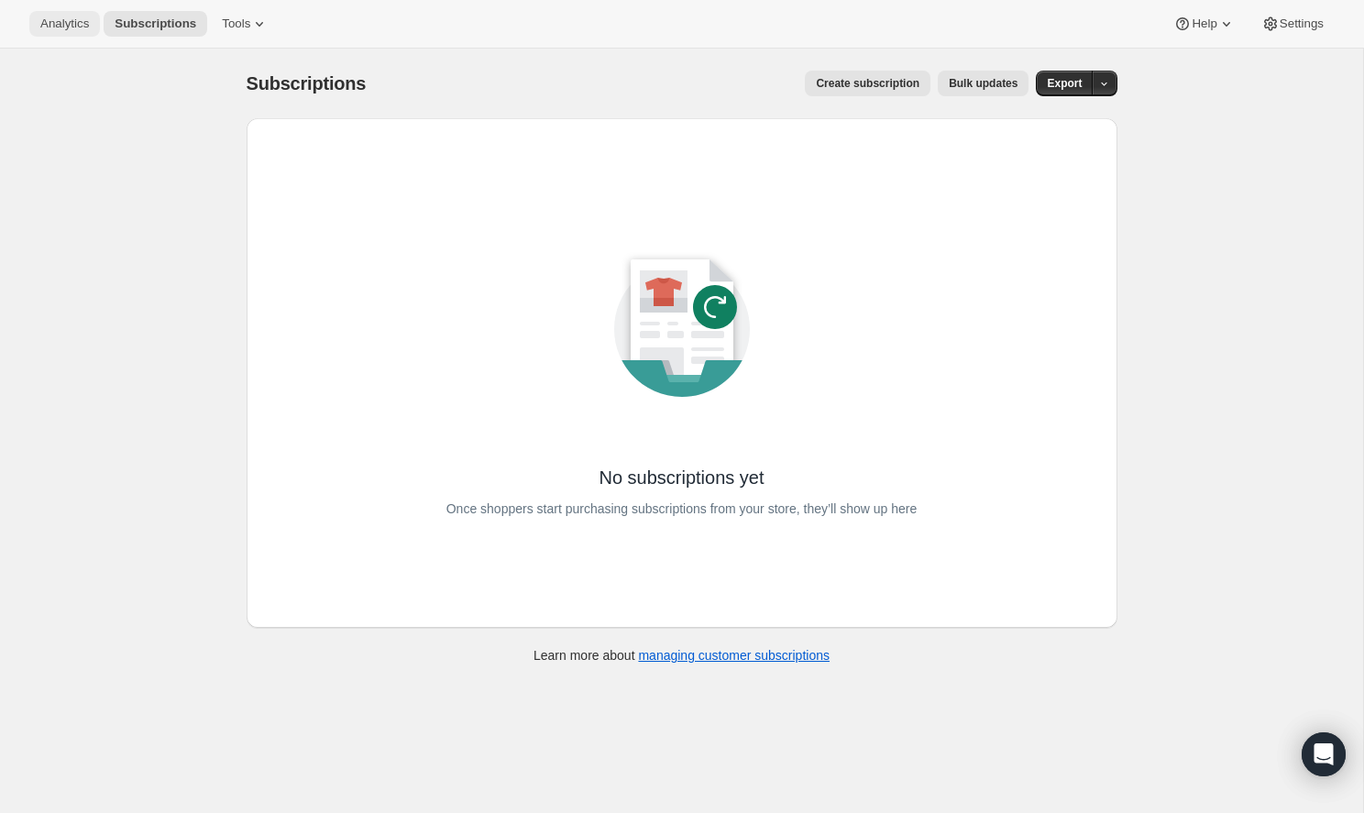
click at [77, 27] on span "Analytics" at bounding box center [64, 23] width 49 height 15
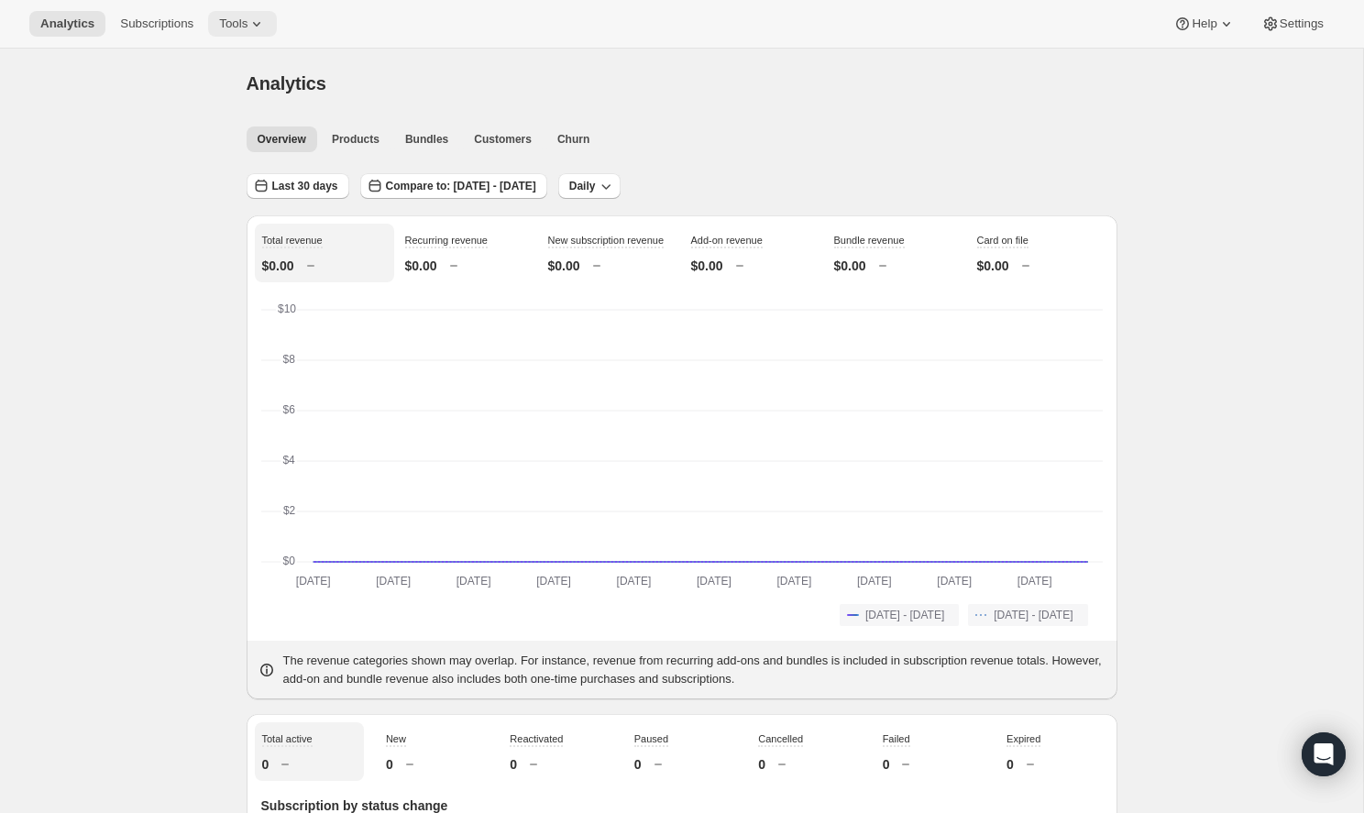
click at [219, 27] on span "Tools" at bounding box center [233, 23] width 28 height 15
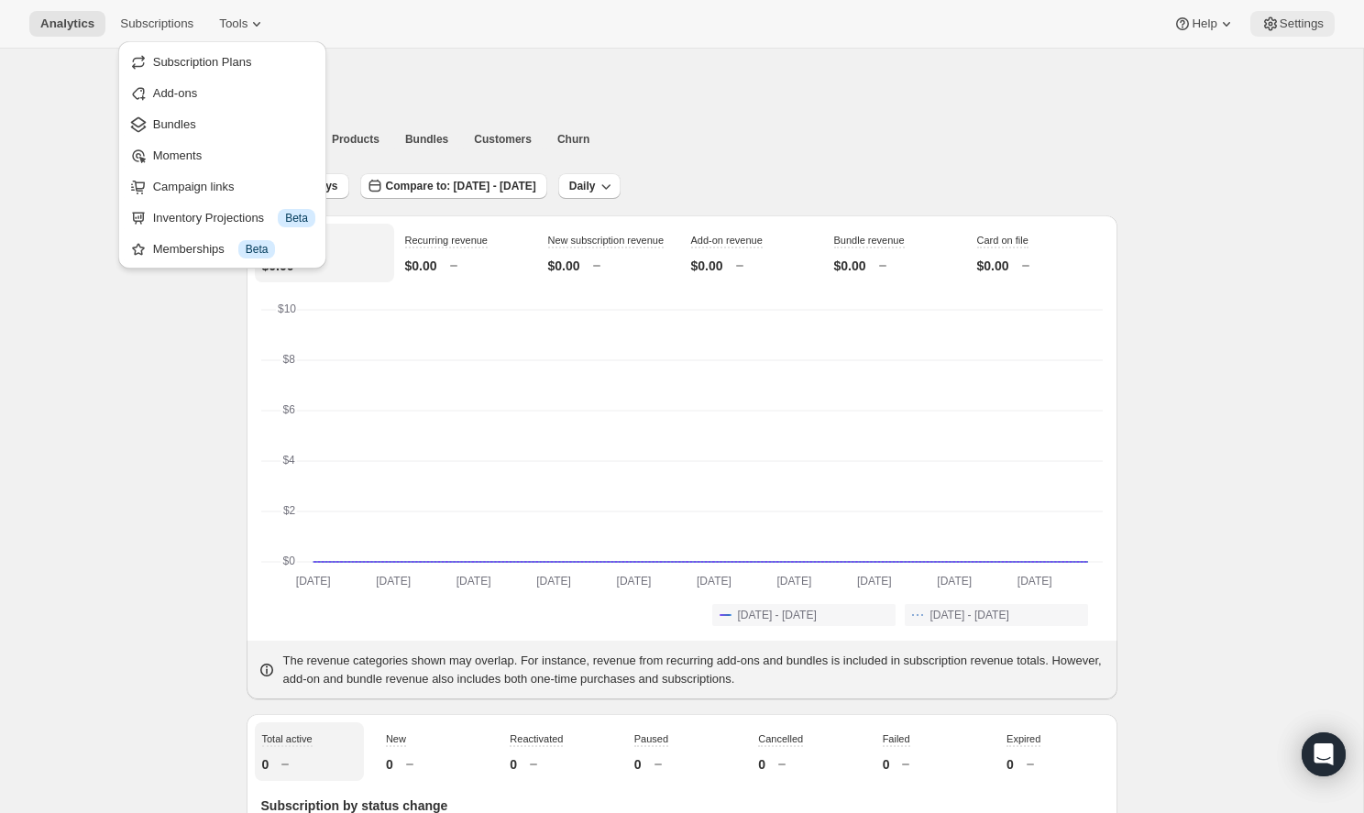
click at [1308, 25] on span "Settings" at bounding box center [1302, 23] width 44 height 15
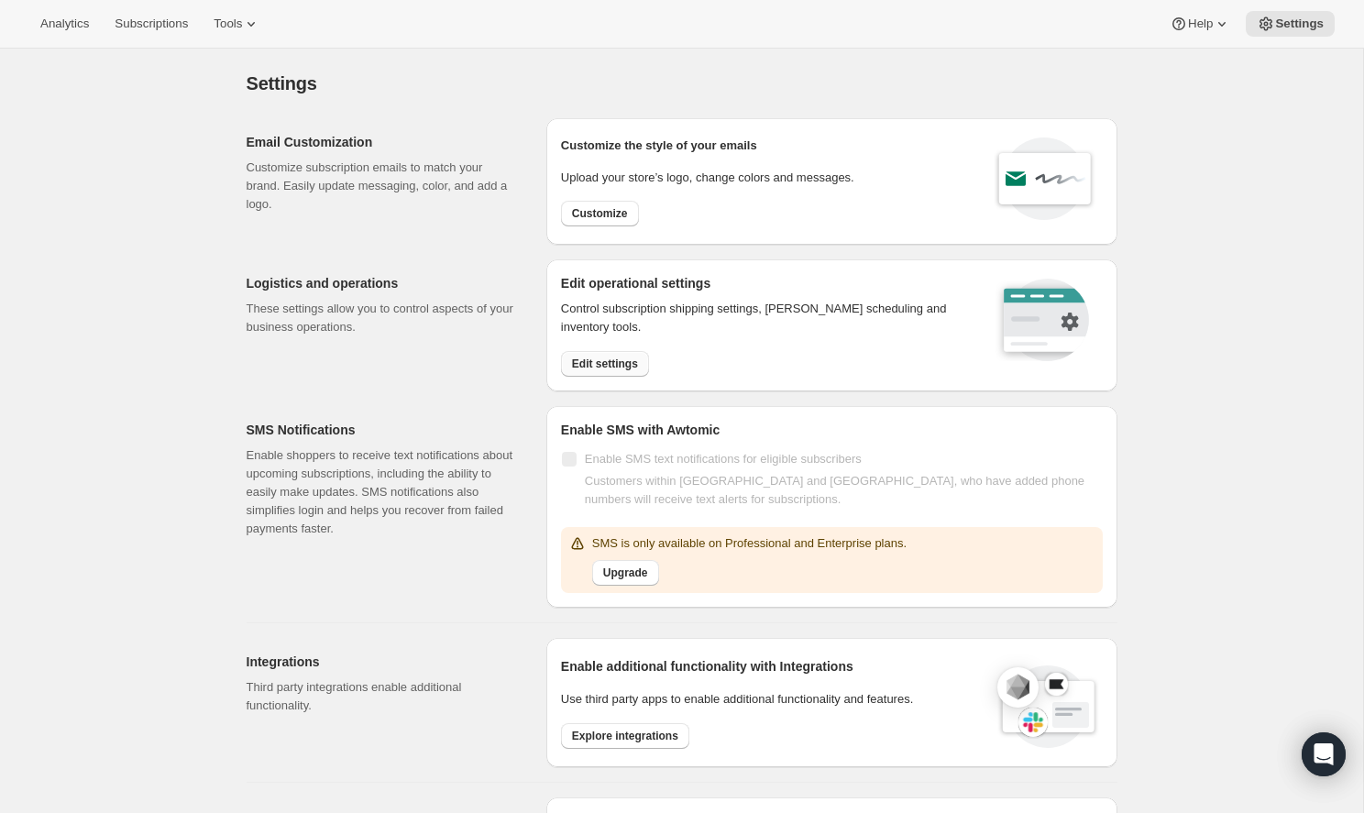
click at [603, 357] on span "Edit settings" at bounding box center [605, 364] width 66 height 15
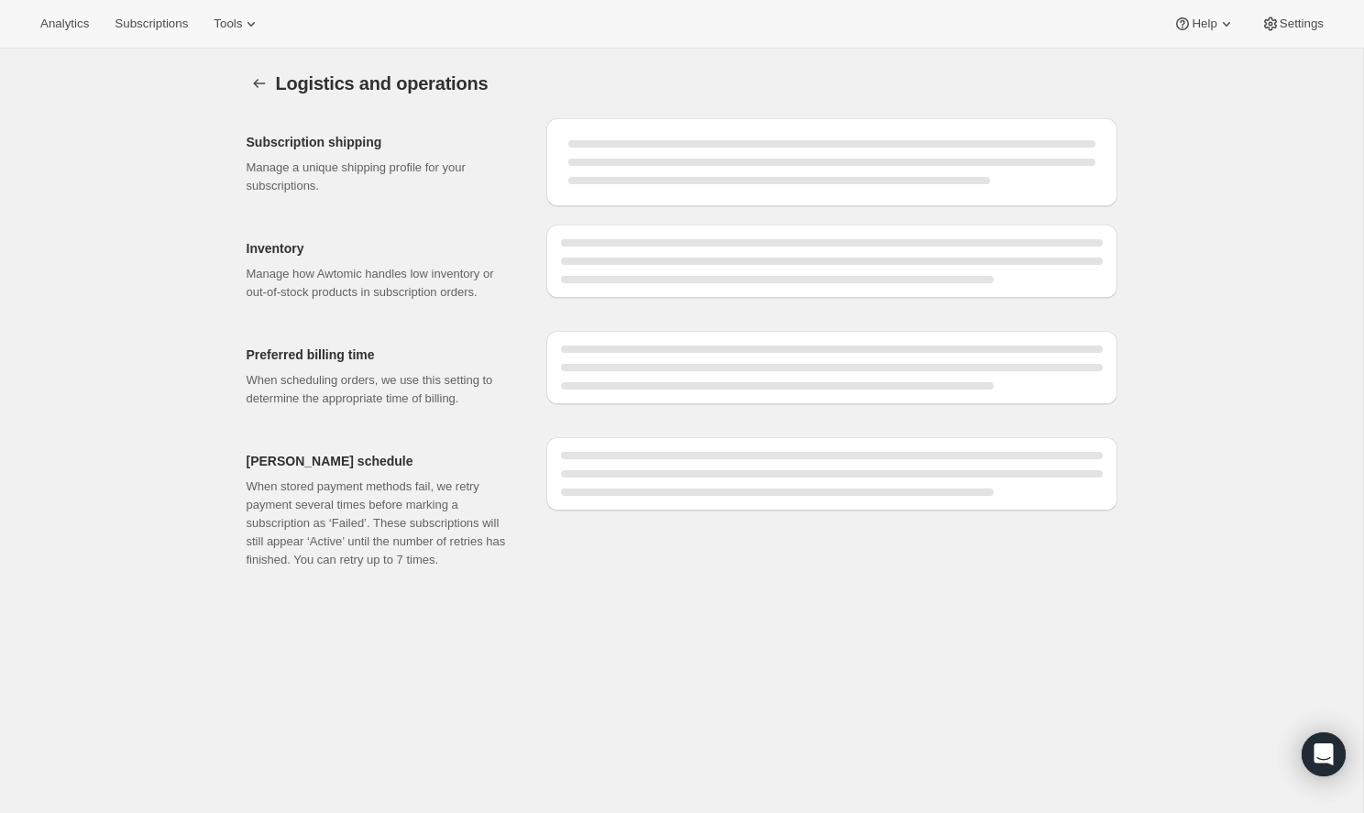
select select "DAY"
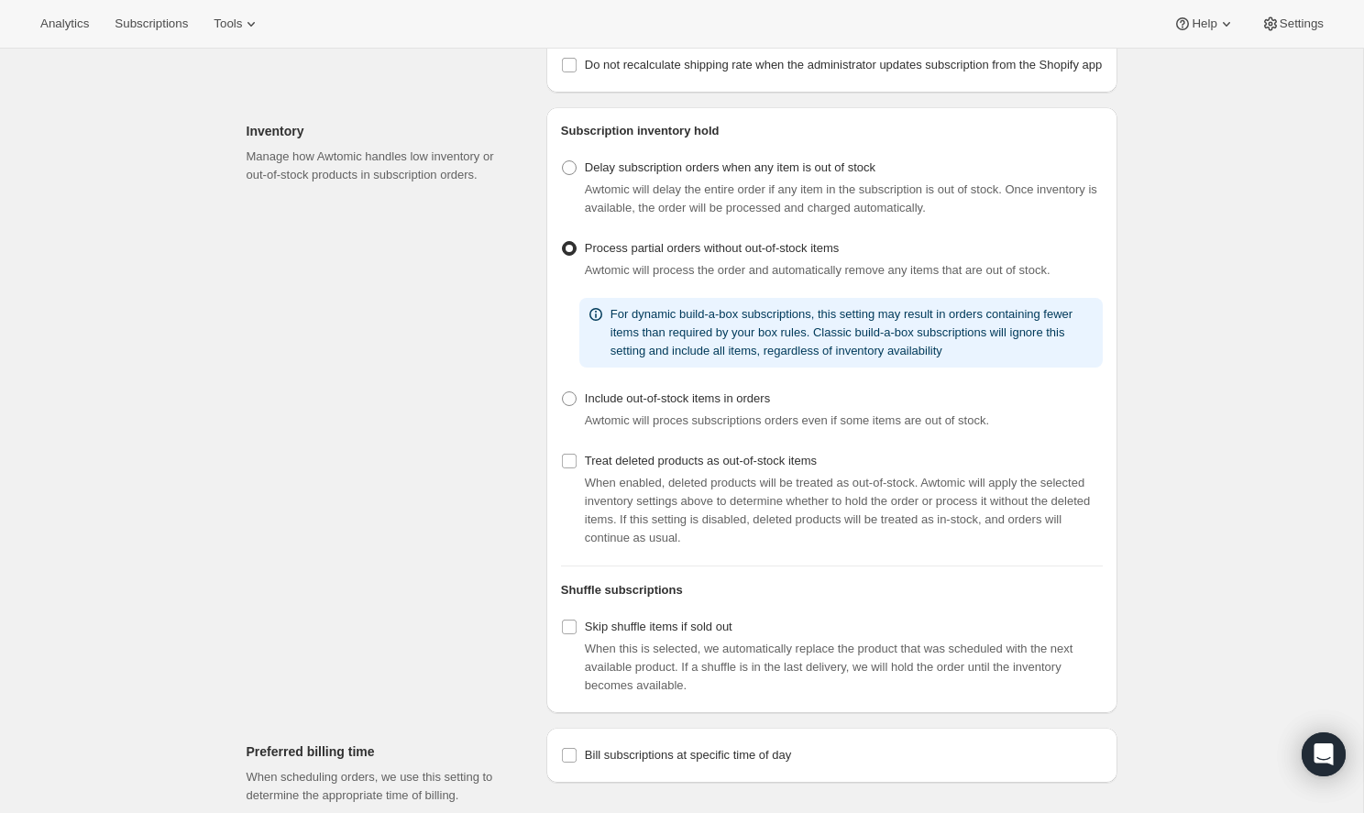
scroll to position [332, 0]
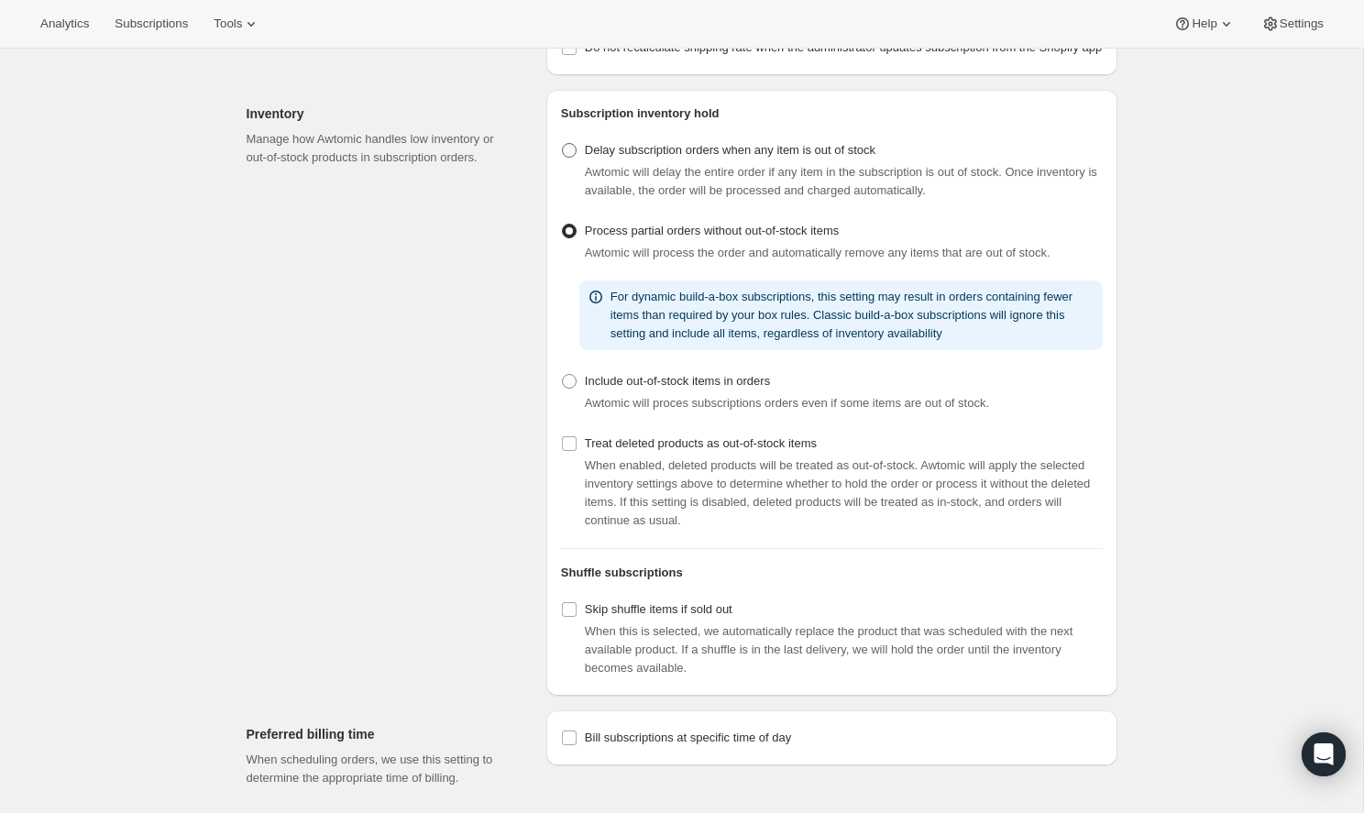
click at [574, 158] on span at bounding box center [569, 150] width 15 height 15
click at [563, 144] on input "Delay subscription orders when any item is out of stock" at bounding box center [562, 143] width 1 height 1
radio input "true"
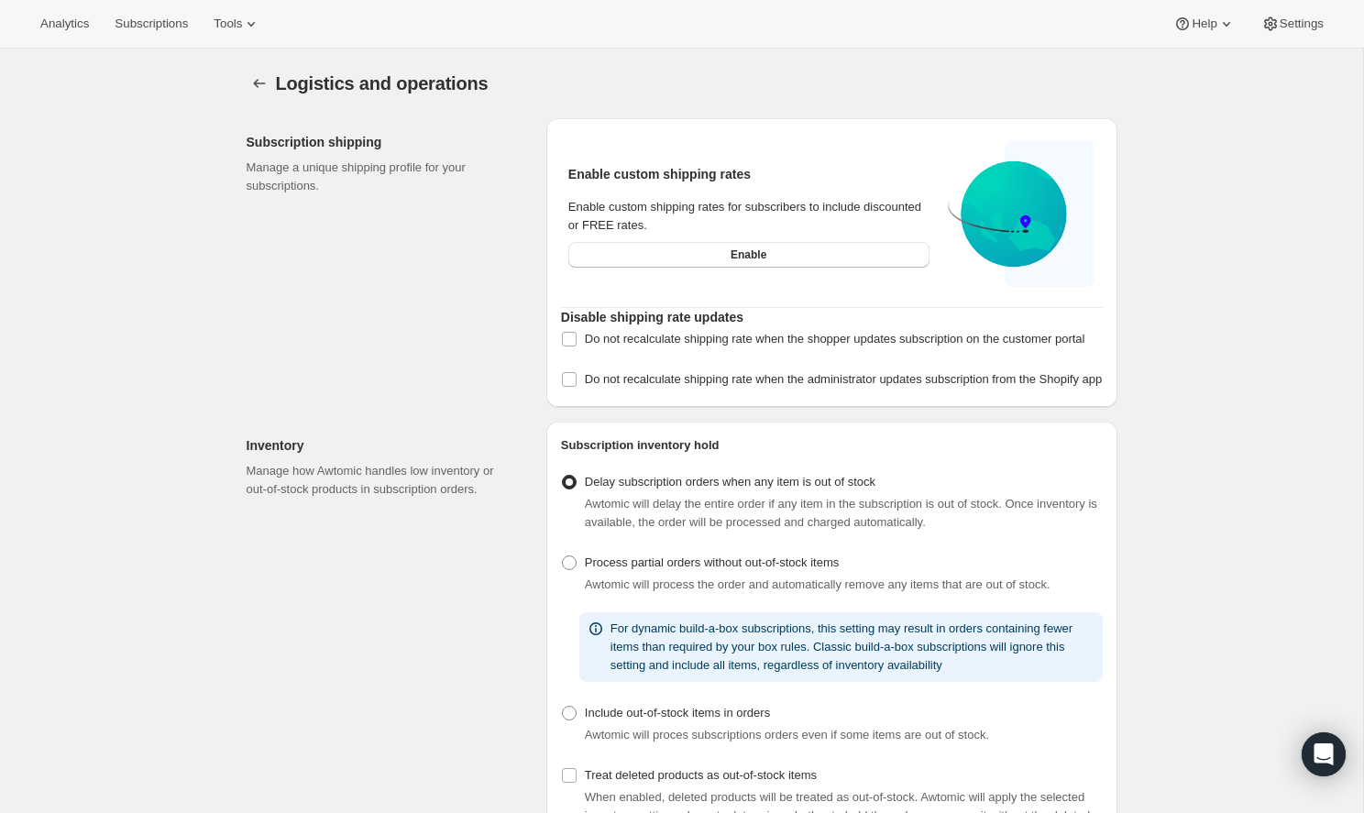
scroll to position [0, 0]
click at [253, 66] on div "Logistics and operations. This page is ready Logistics and operations" at bounding box center [682, 84] width 871 height 70
click at [258, 82] on icon "Settings" at bounding box center [259, 83] width 18 height 18
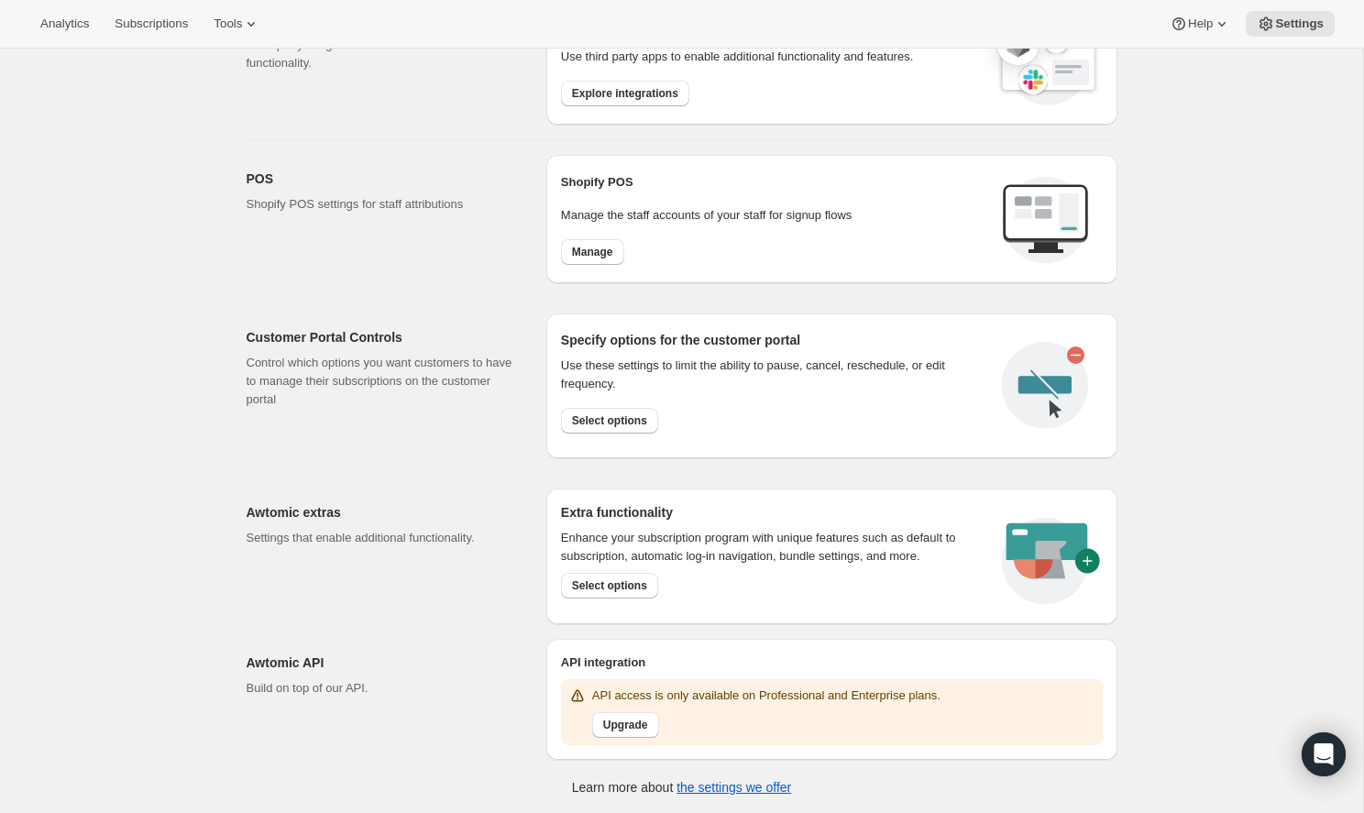
scroll to position [642, 0]
click at [610, 585] on span "Select options" at bounding box center [609, 586] width 75 height 15
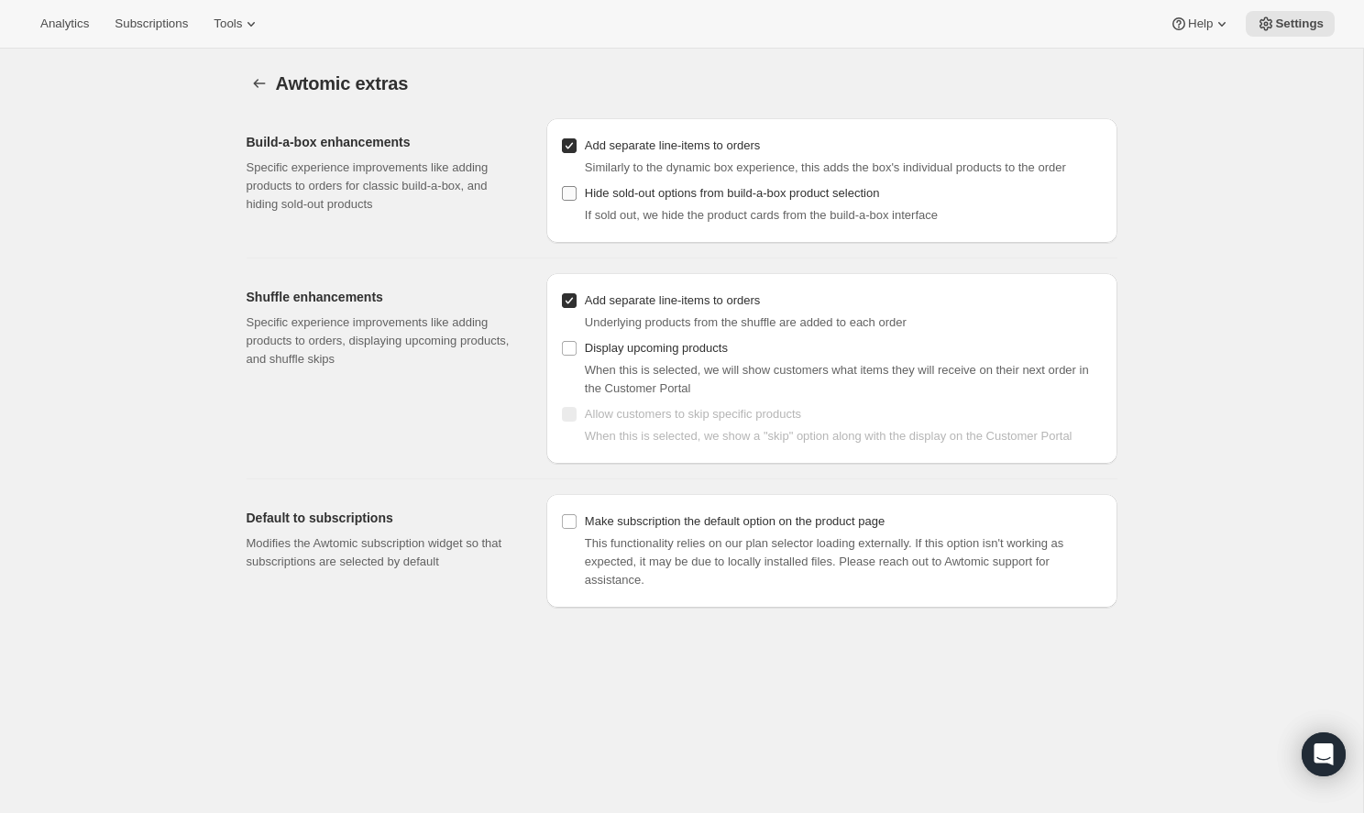
click at [568, 192] on input "Hide sold-out options from build-a-box product selection" at bounding box center [569, 193] width 15 height 15
checkbox input "true"
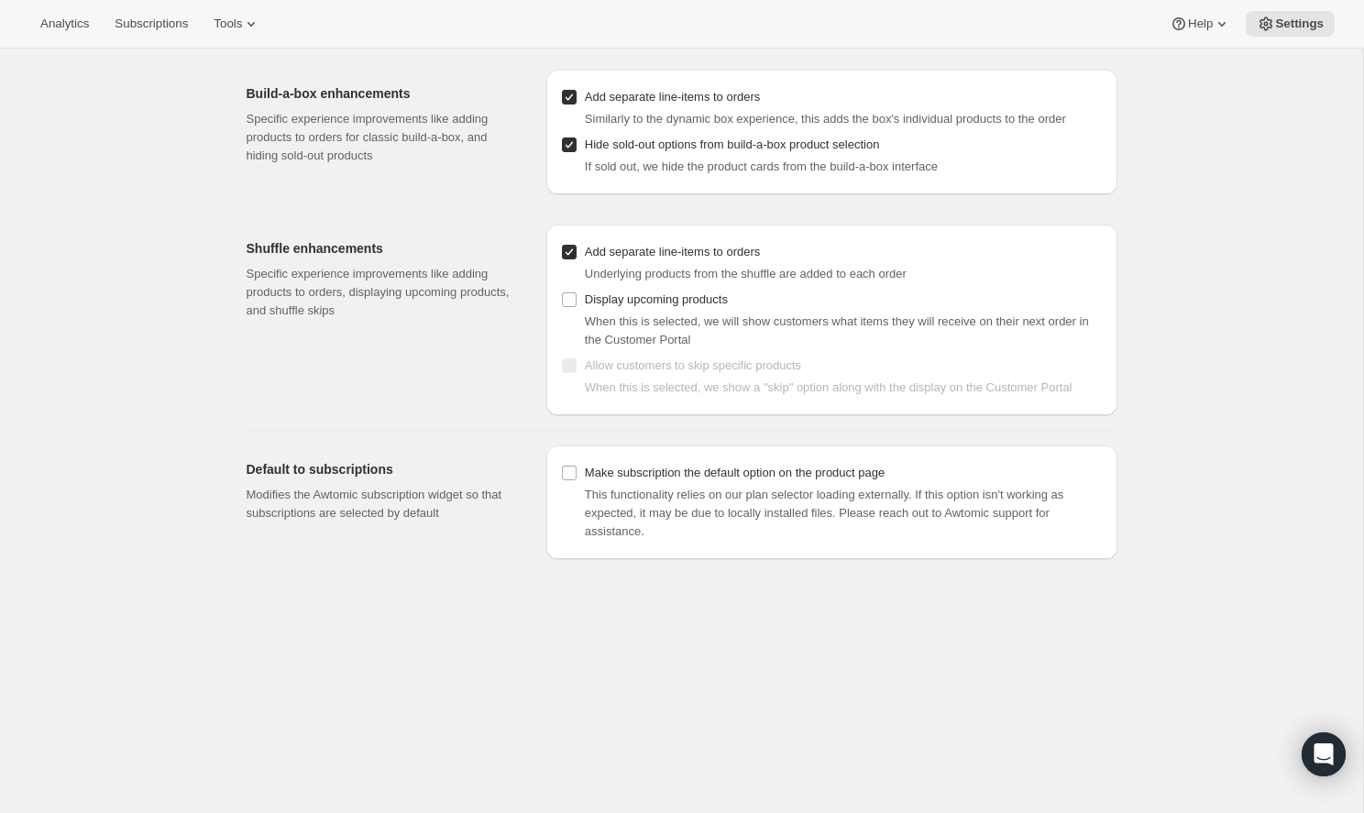
scroll to position [49, 0]
click at [570, 480] on input "Make subscription the default option on the product page" at bounding box center [569, 473] width 15 height 15
checkbox input "true"
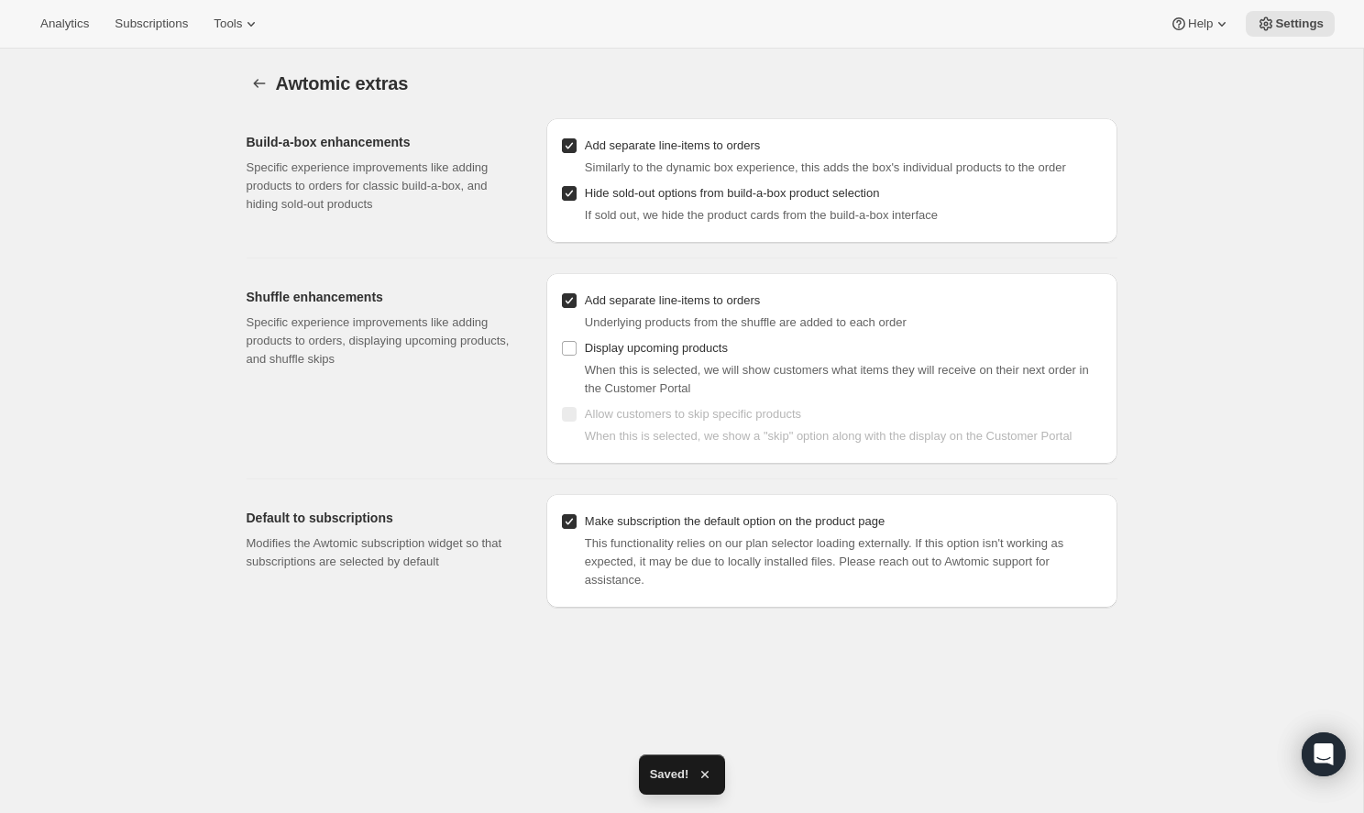
scroll to position [0, 0]
click at [258, 79] on icon "Settings" at bounding box center [259, 83] width 18 height 18
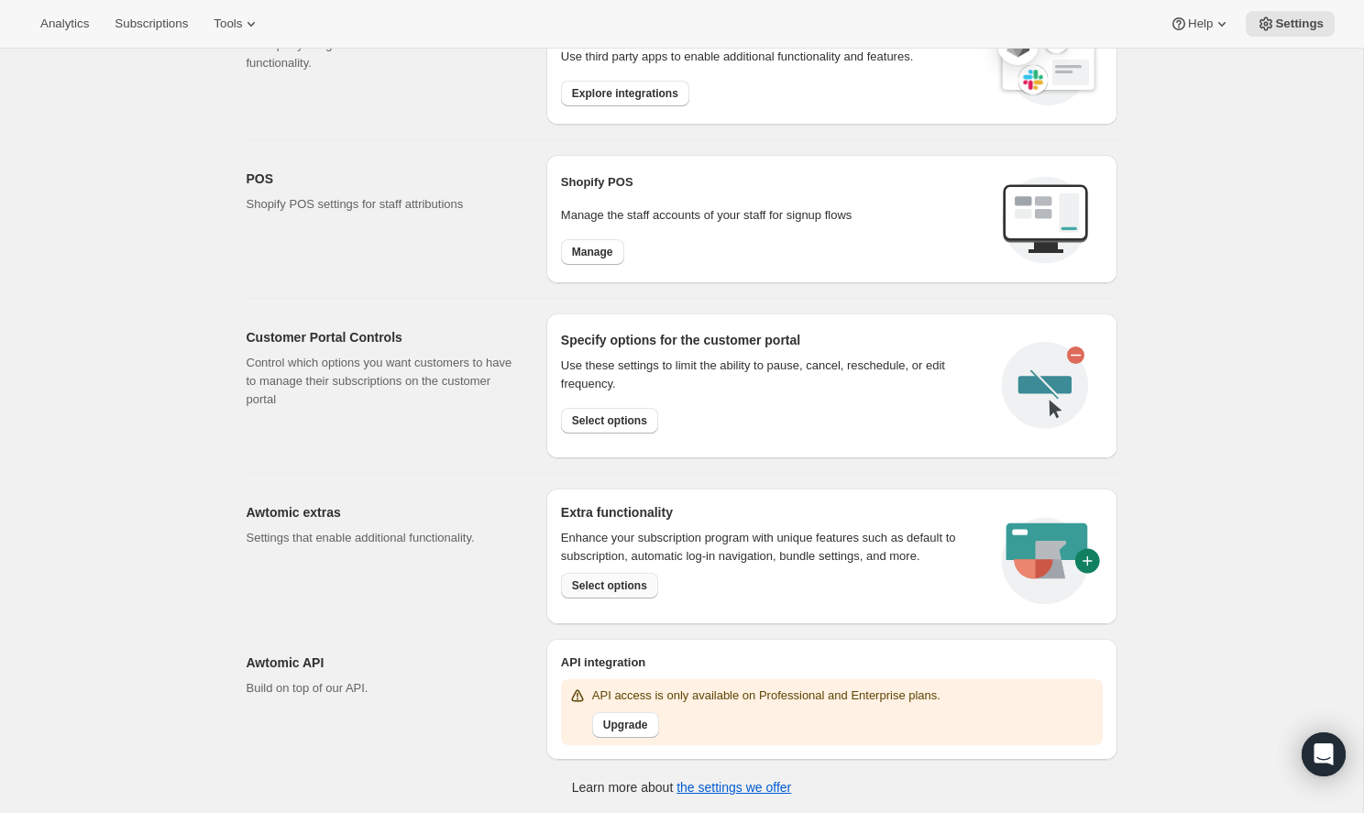
scroll to position [642, 0]
click at [608, 423] on span "Select options" at bounding box center [609, 421] width 75 height 15
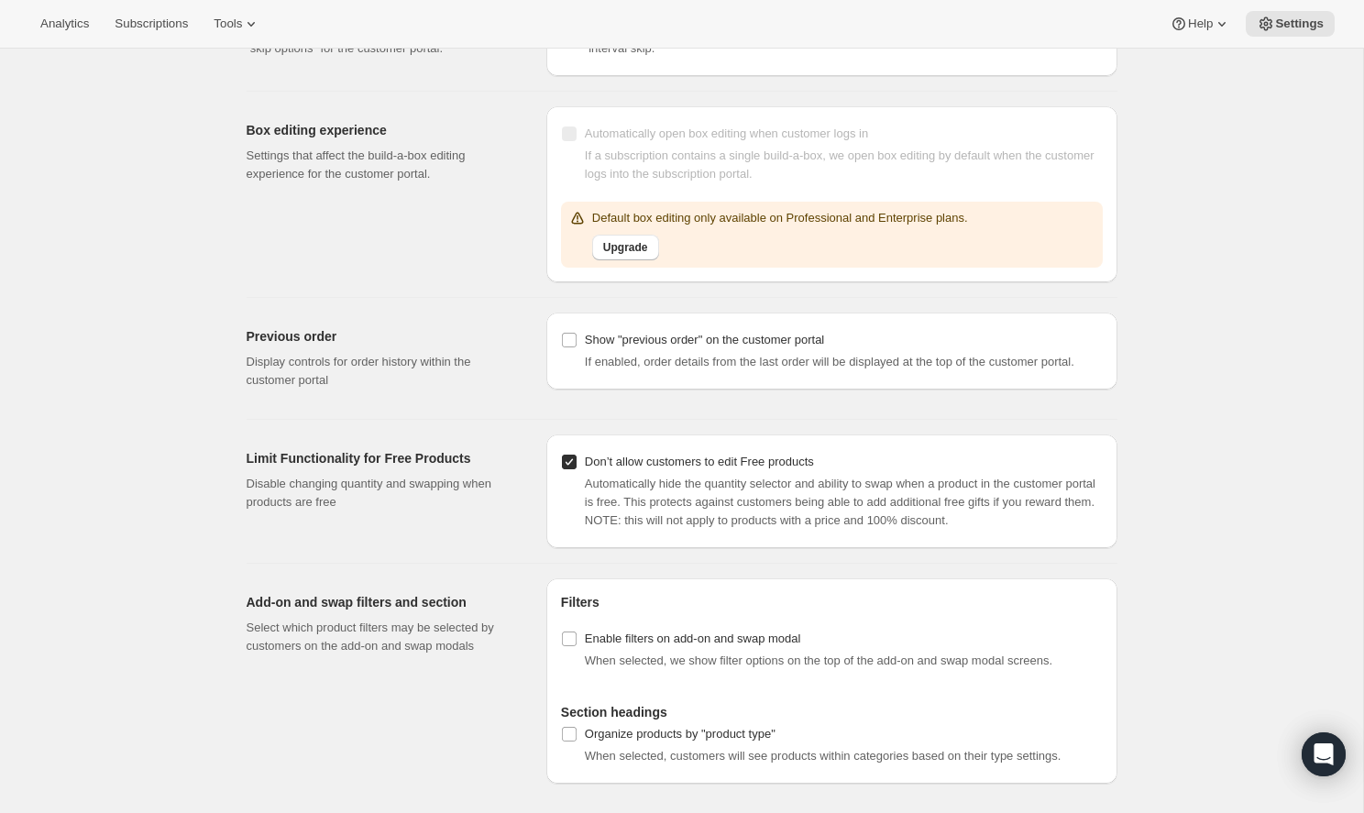
scroll to position [1755, 0]
click at [577, 337] on label "Show "previous order" on the customer portal" at bounding box center [692, 340] width 263 height 26
click at [577, 337] on input "Show "previous order" on the customer portal" at bounding box center [569, 340] width 15 height 15
checkbox input "true"
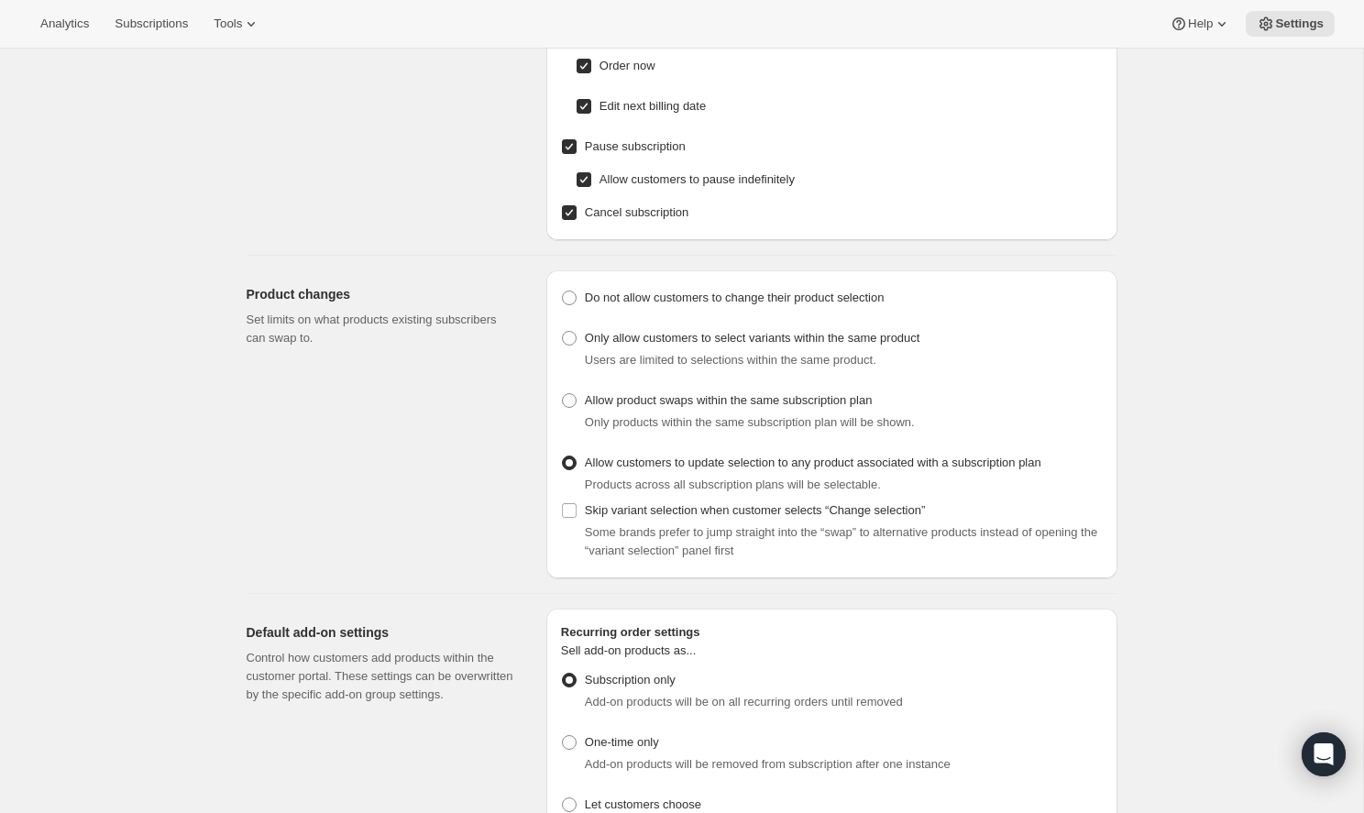
scroll to position [250, 0]
click at [571, 509] on input "Skip variant selection when customer selects “Change selection”" at bounding box center [569, 512] width 15 height 15
checkbox input "true"
click at [672, 410] on span "Allow product swaps within the same subscription plan" at bounding box center [729, 402] width 288 height 18
click at [563, 396] on input "Allow product swaps within the same subscription plan" at bounding box center [562, 395] width 1 height 1
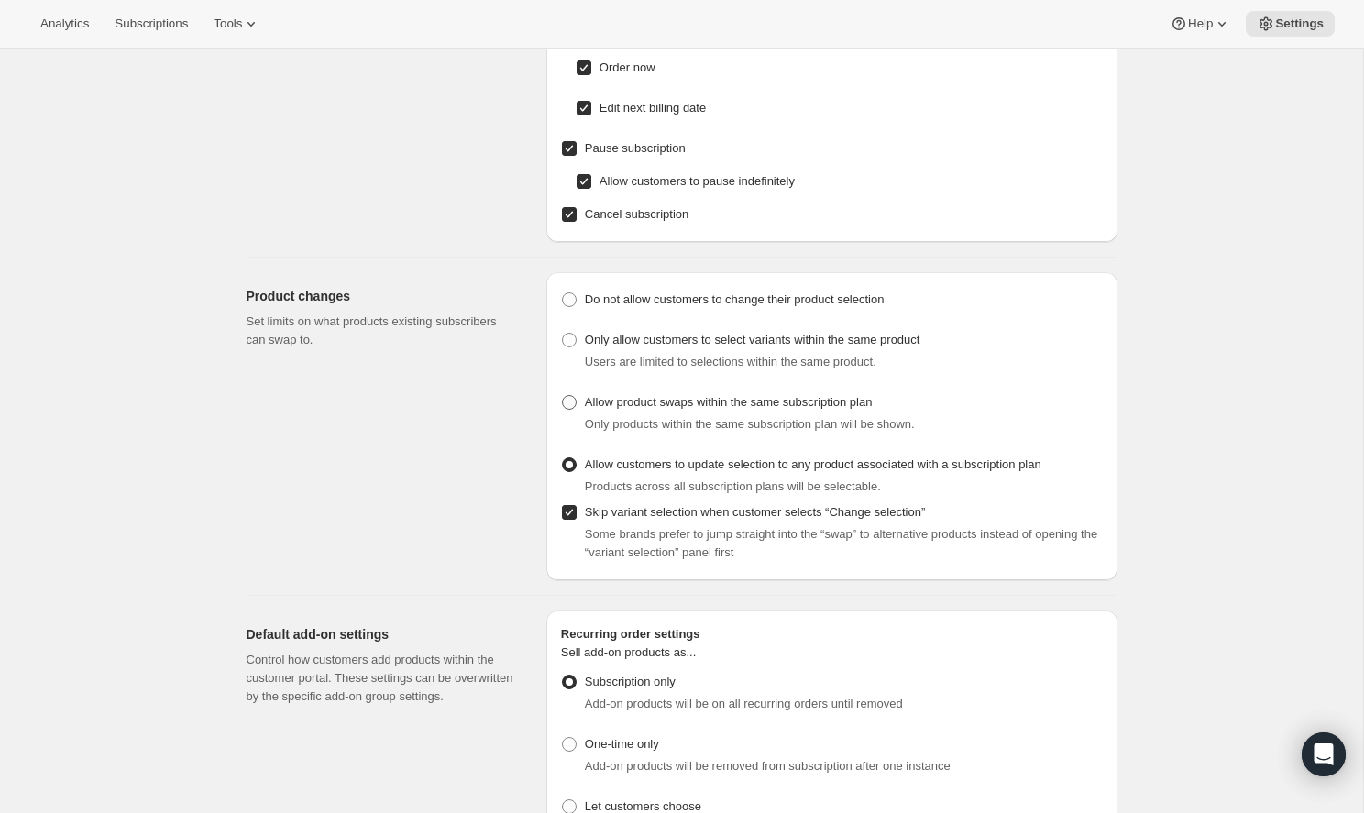
radio input "true"
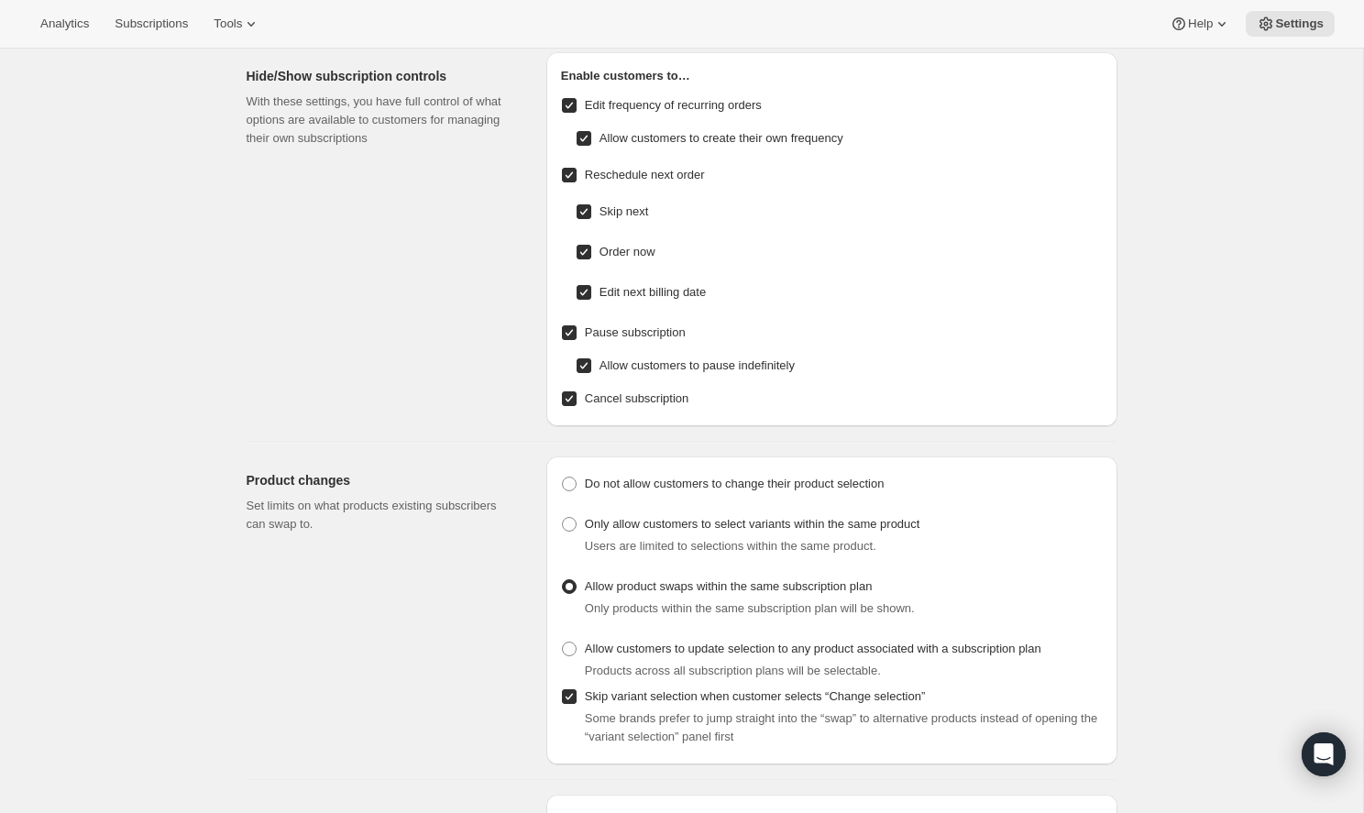
scroll to position [65, 0]
click at [680, 135] on span "Allow customers to create their own frequency" at bounding box center [721, 139] width 244 height 14
click at [591, 135] on input "Allow customers to create their own frequency" at bounding box center [584, 139] width 15 height 15
checkbox input "false"
click at [668, 105] on span "Edit frequency of recurring orders" at bounding box center [673, 106] width 177 height 14
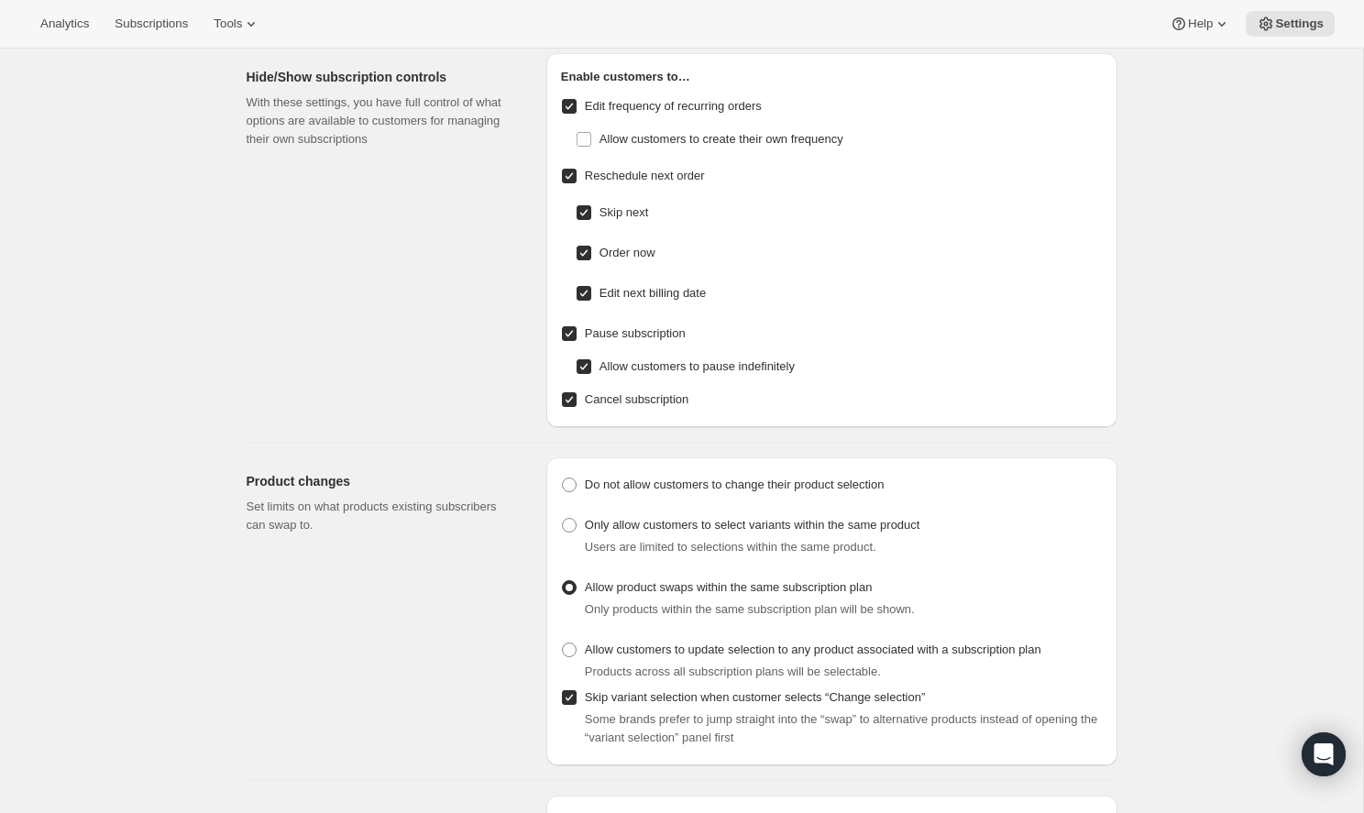
click at [577, 105] on input "Edit frequency of recurring orders" at bounding box center [569, 106] width 15 height 15
checkbox input "false"
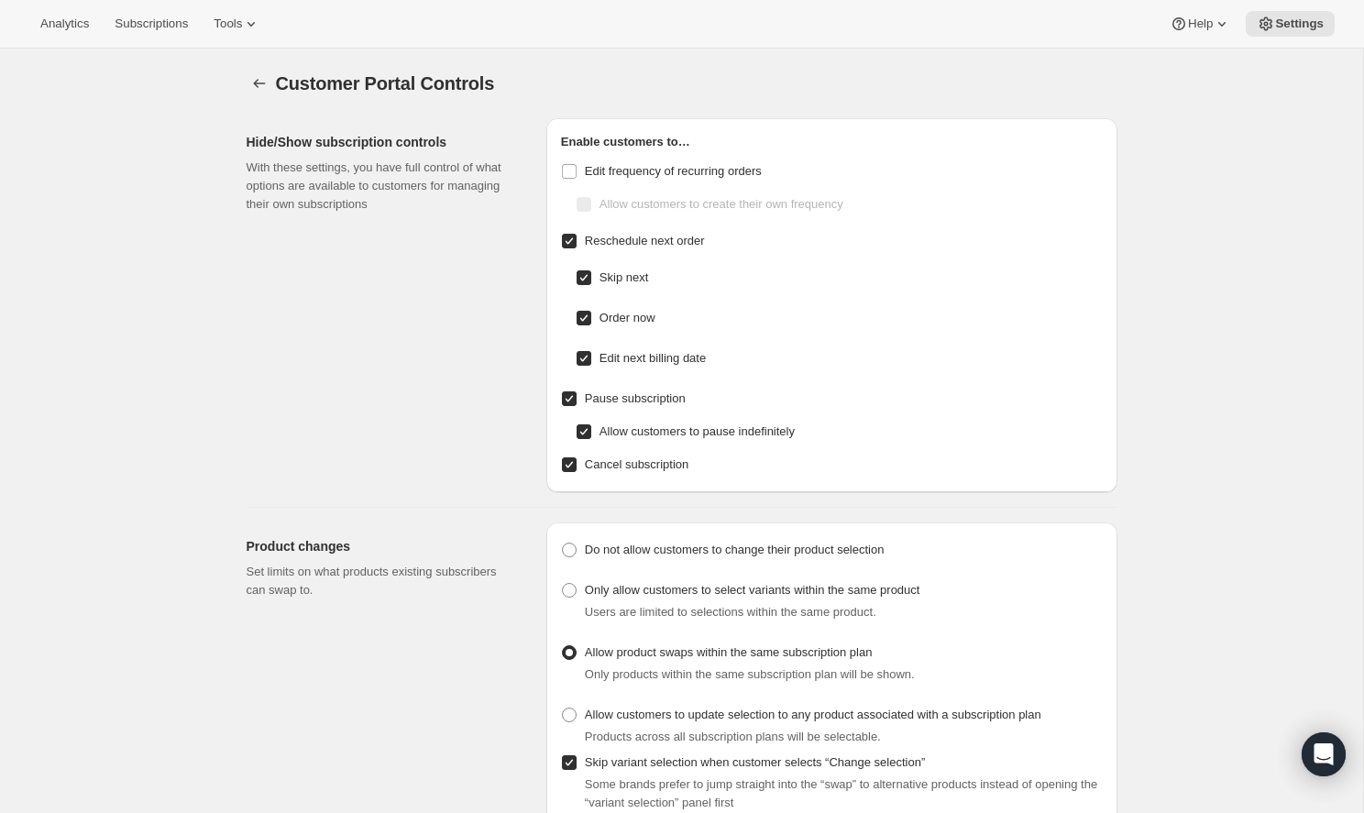
scroll to position [0, 0]
click at [330, 82] on span "Customer Portal Controls" at bounding box center [385, 83] width 219 height 20
click at [258, 91] on icon "Settings" at bounding box center [259, 83] width 18 height 18
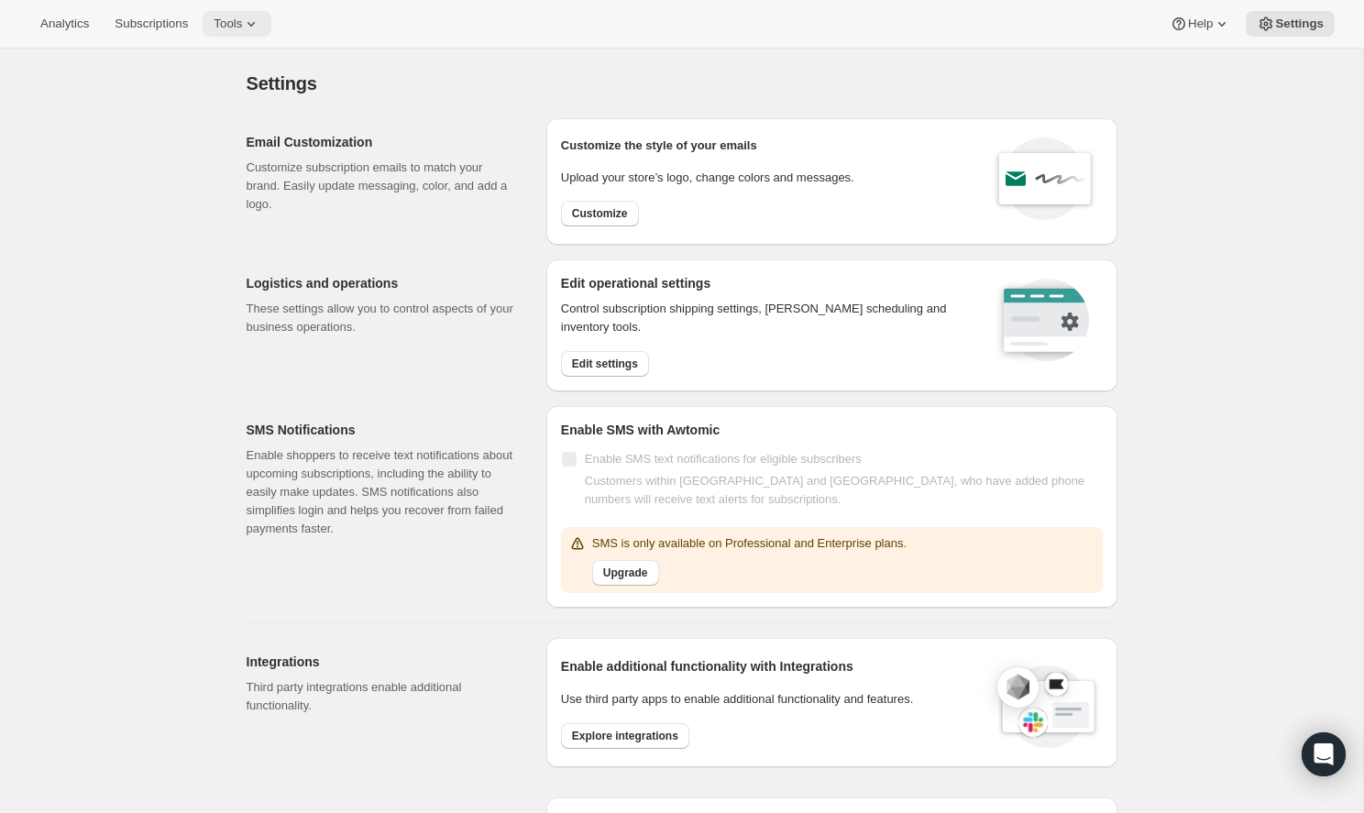
click at [214, 21] on span "Tools" at bounding box center [228, 23] width 28 height 15
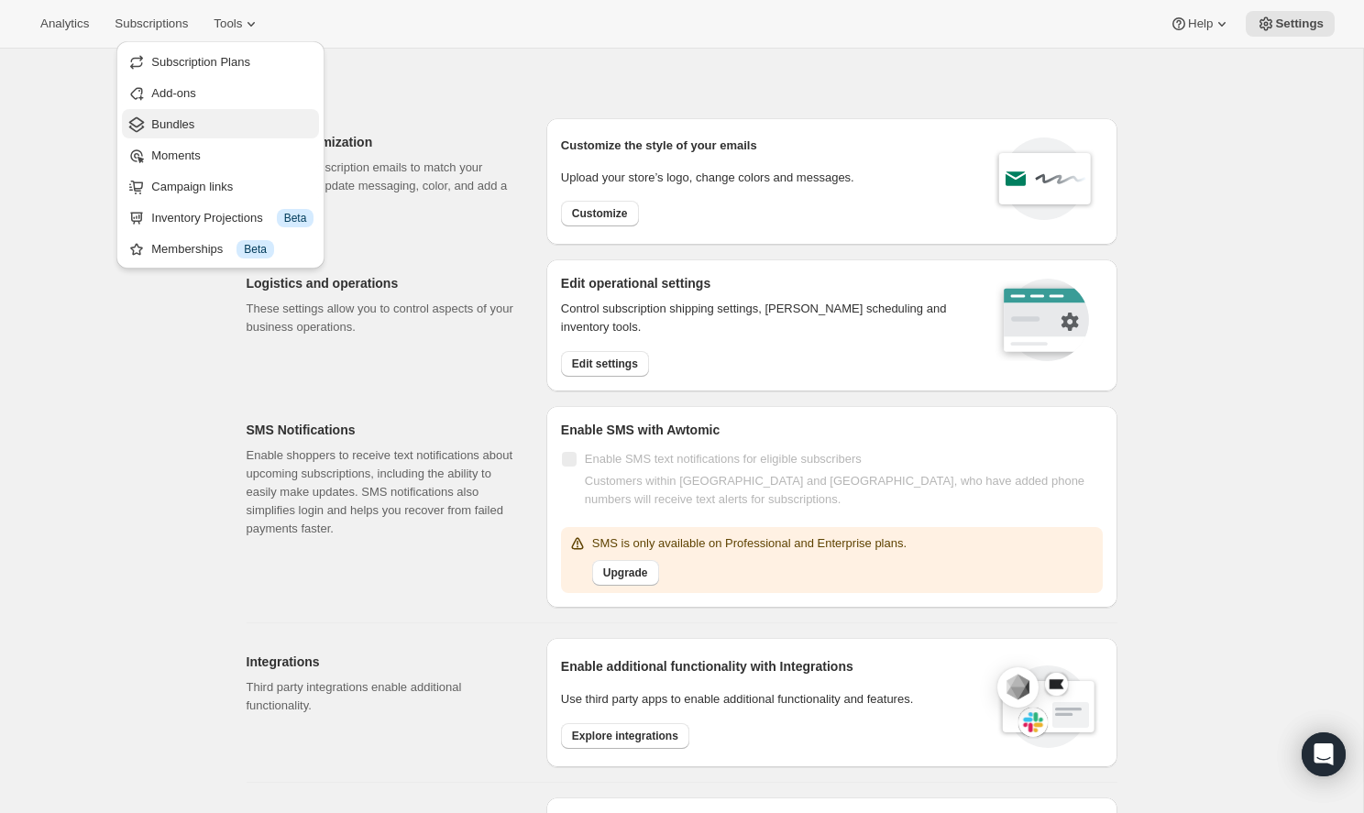
click at [199, 126] on span "Bundles" at bounding box center [232, 124] width 162 height 18
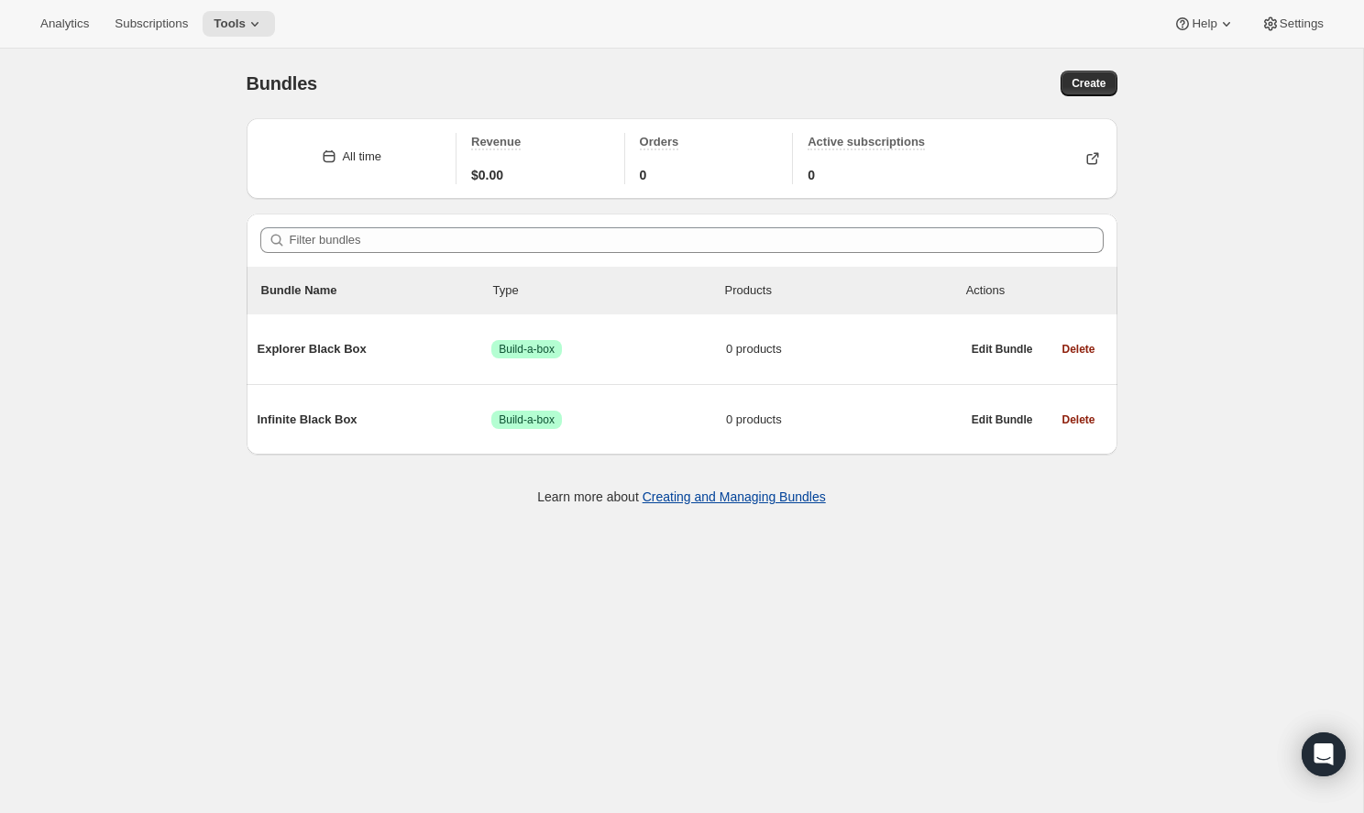
click at [711, 496] on link "Creating and Managing Bundles" at bounding box center [734, 496] width 183 height 15
